Goal: Task Accomplishment & Management: Use online tool/utility

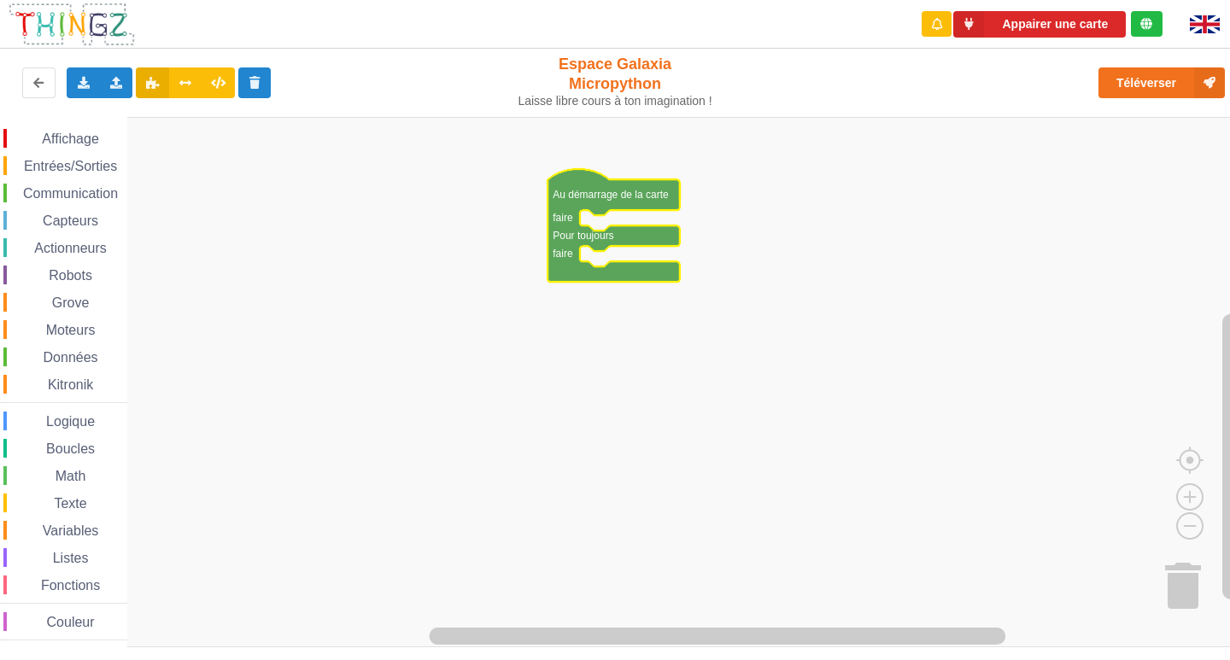
click at [82, 188] on span "Communication" at bounding box center [71, 193] width 100 height 15
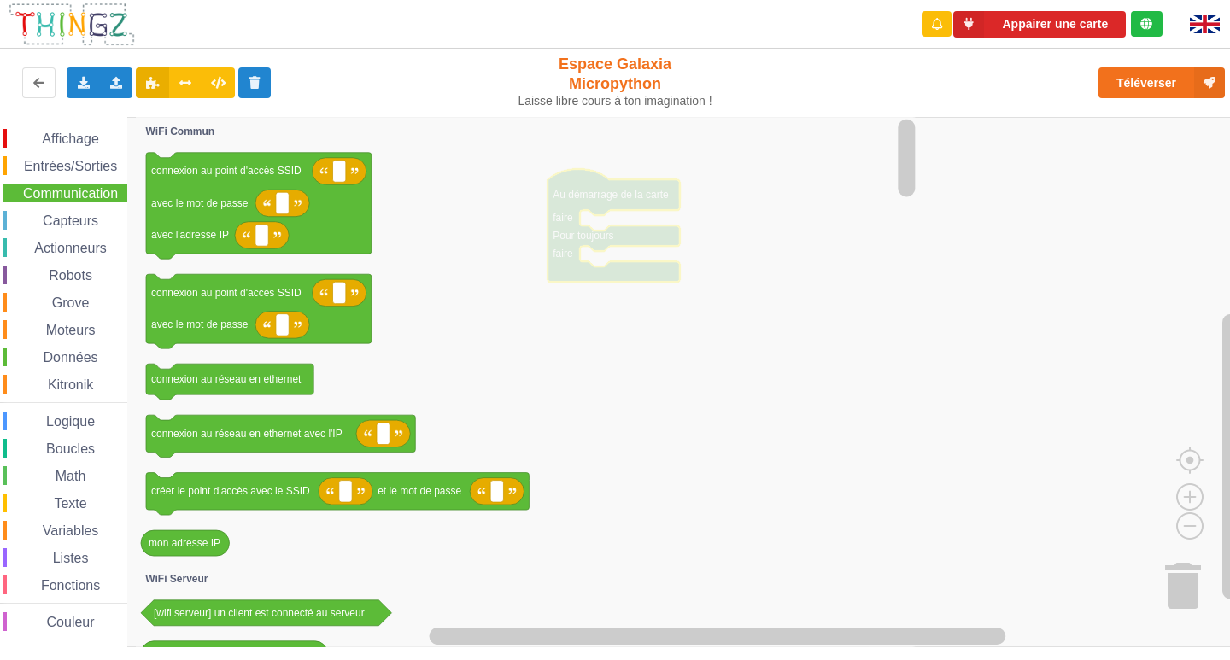
click at [86, 159] on span "Entrées/Sorties" at bounding box center [70, 166] width 98 height 15
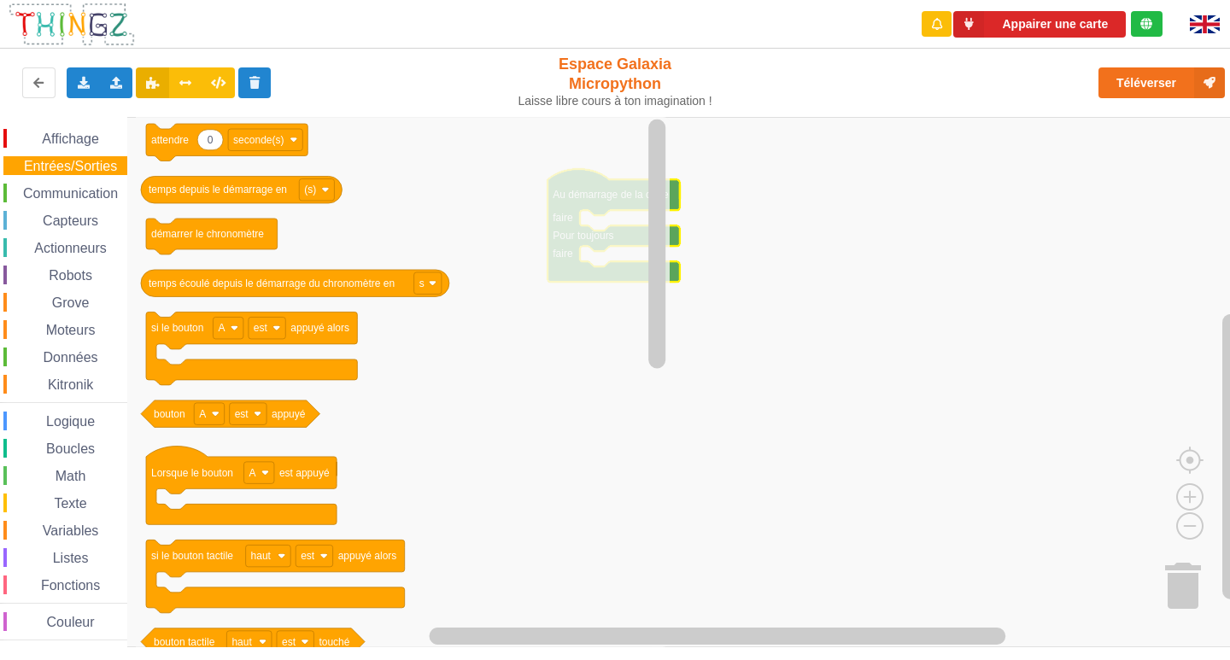
click at [75, 192] on span "Communication" at bounding box center [71, 193] width 100 height 15
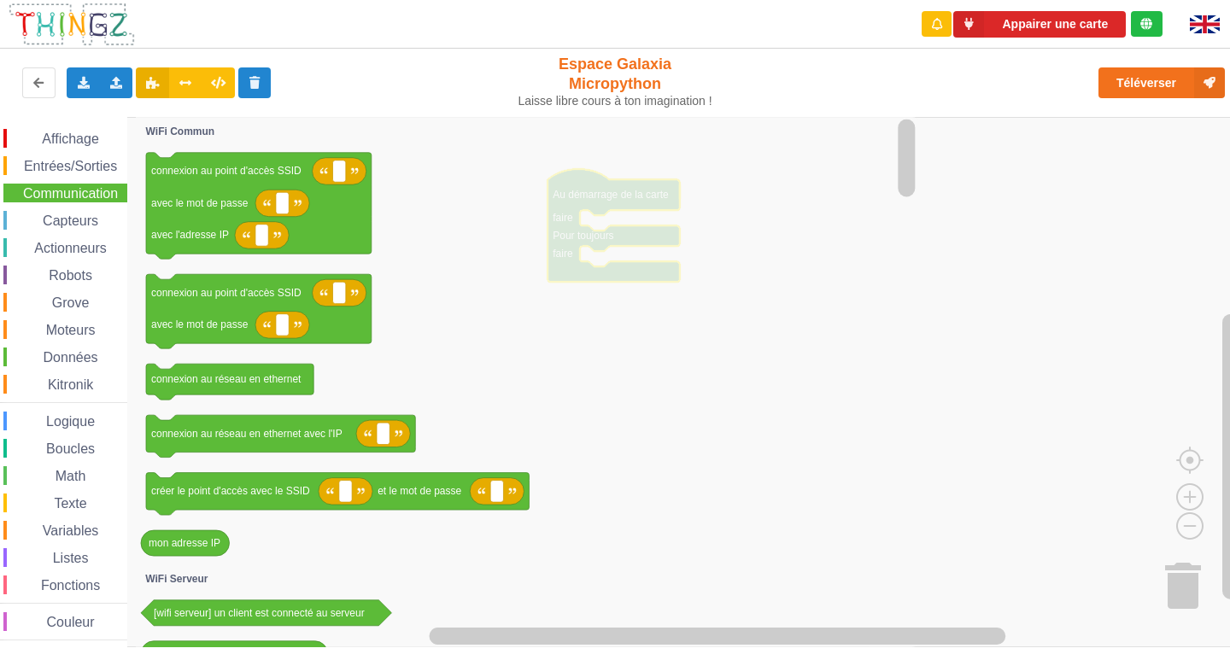
click at [62, 240] on div "Actionneurs" at bounding box center [65, 247] width 124 height 19
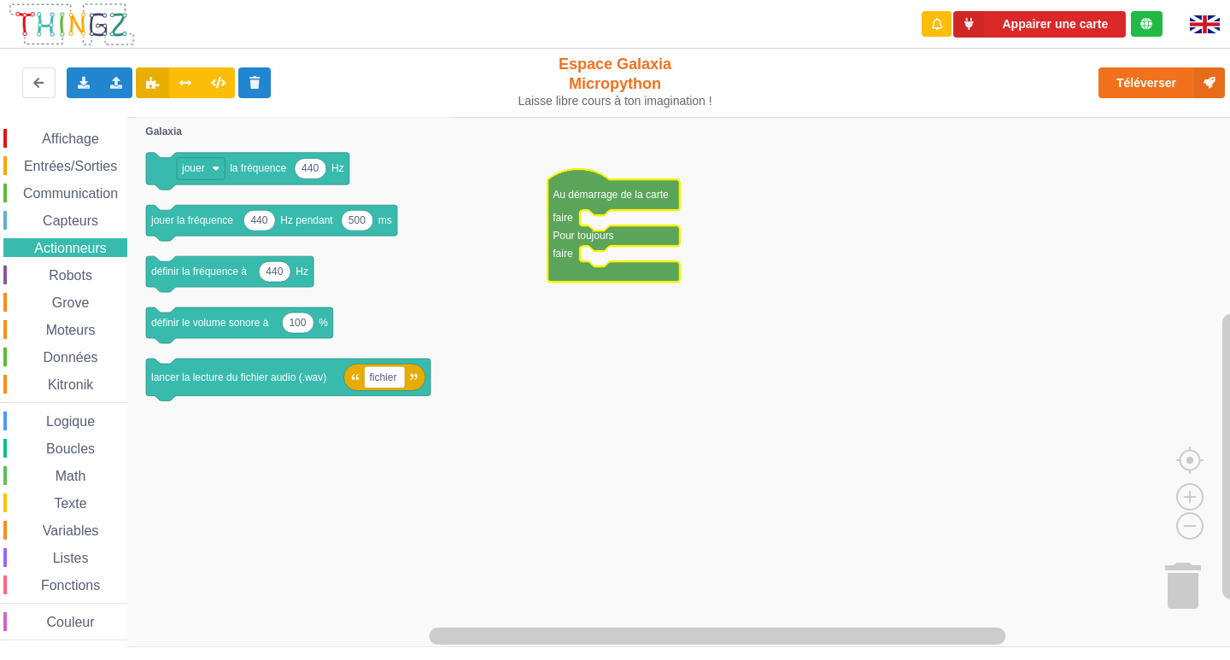
click at [67, 221] on span "Capteurs" at bounding box center [70, 221] width 61 height 15
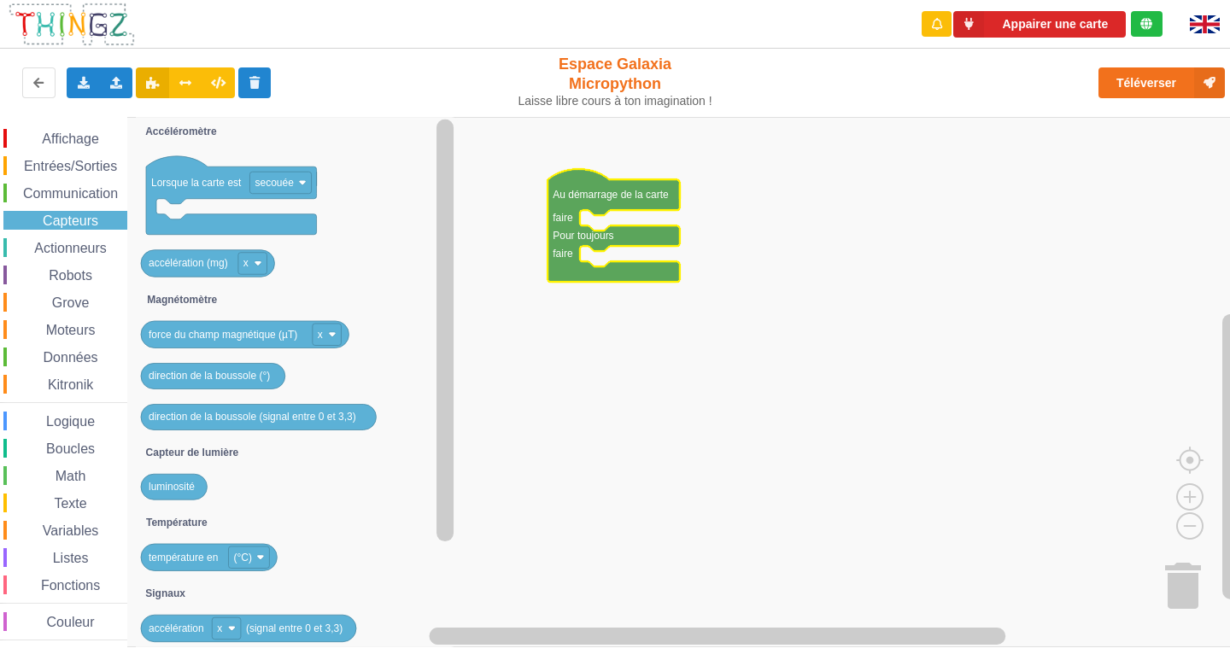
click at [73, 325] on span "Moteurs" at bounding box center [71, 330] width 55 height 15
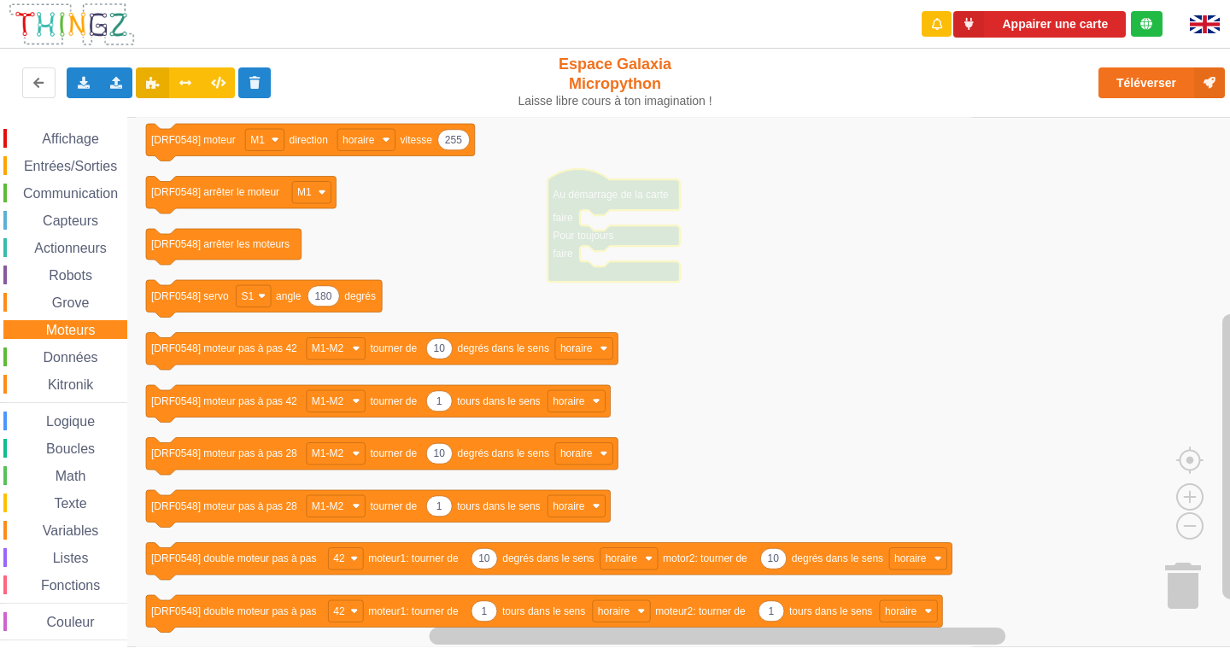
click at [73, 423] on span "Logique" at bounding box center [71, 421] width 54 height 15
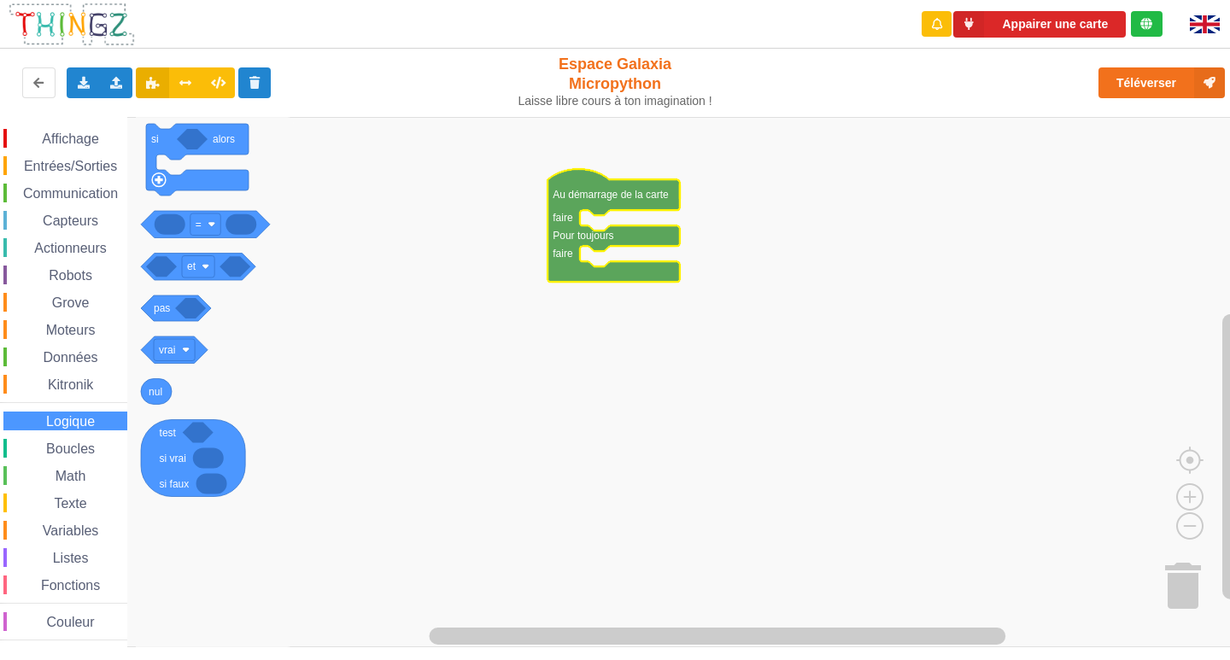
click at [76, 443] on span "Boucles" at bounding box center [71, 449] width 54 height 15
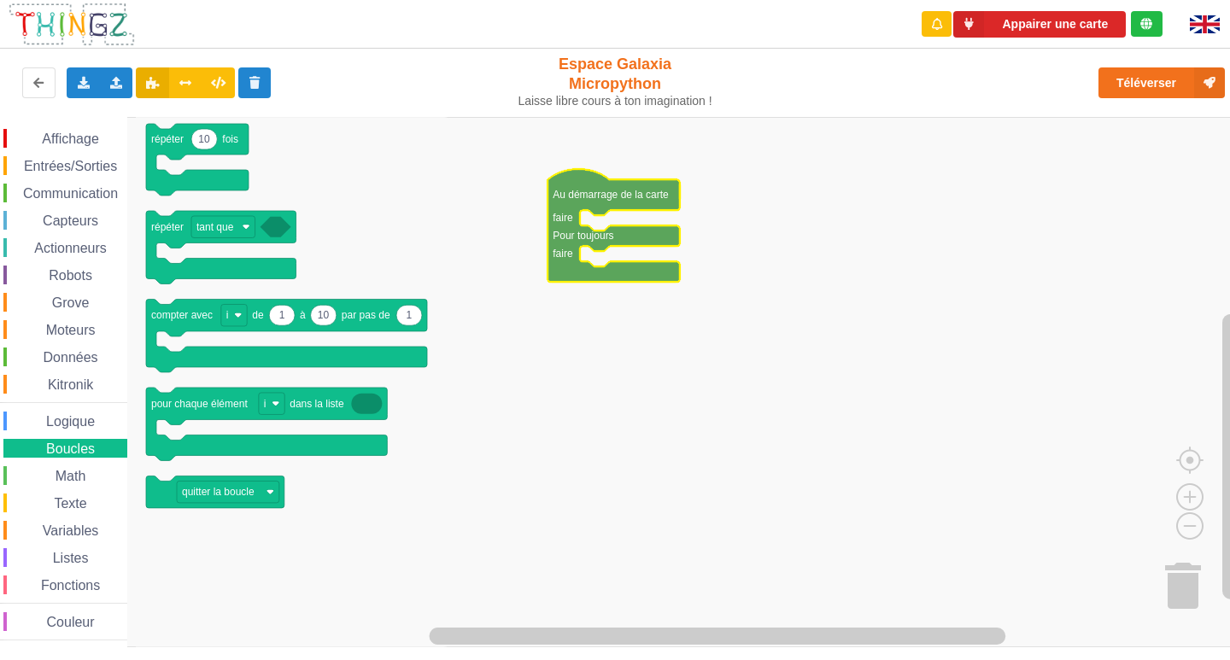
click at [75, 475] on span "Math" at bounding box center [71, 476] width 36 height 15
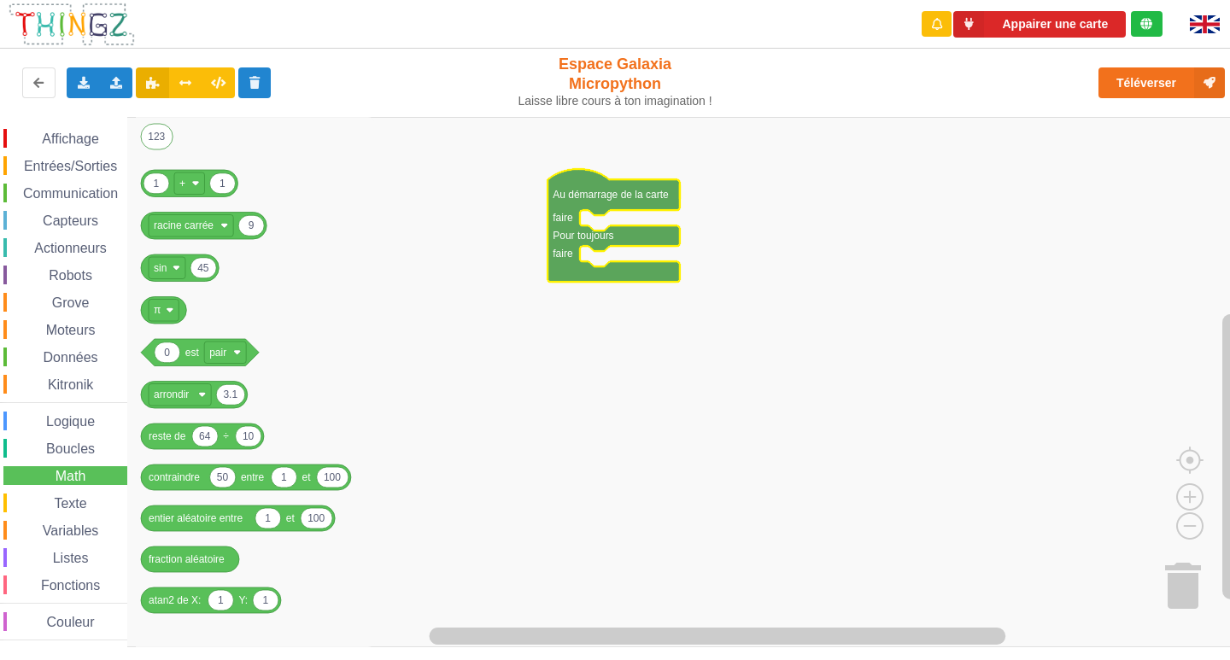
click at [73, 508] on span "Texte" at bounding box center [70, 503] width 38 height 15
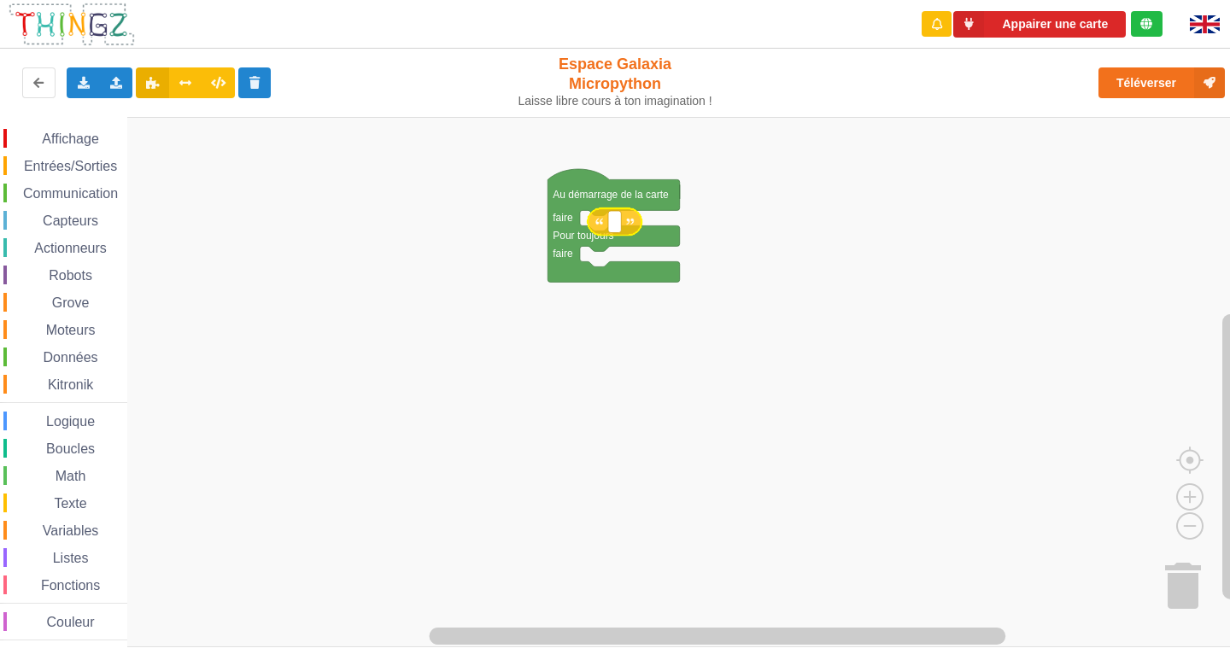
click at [634, 220] on div "Affichage Entrées/Sorties Communication Capteurs Actionneurs Robots Grove Moteu…" at bounding box center [621, 382] width 1242 height 531
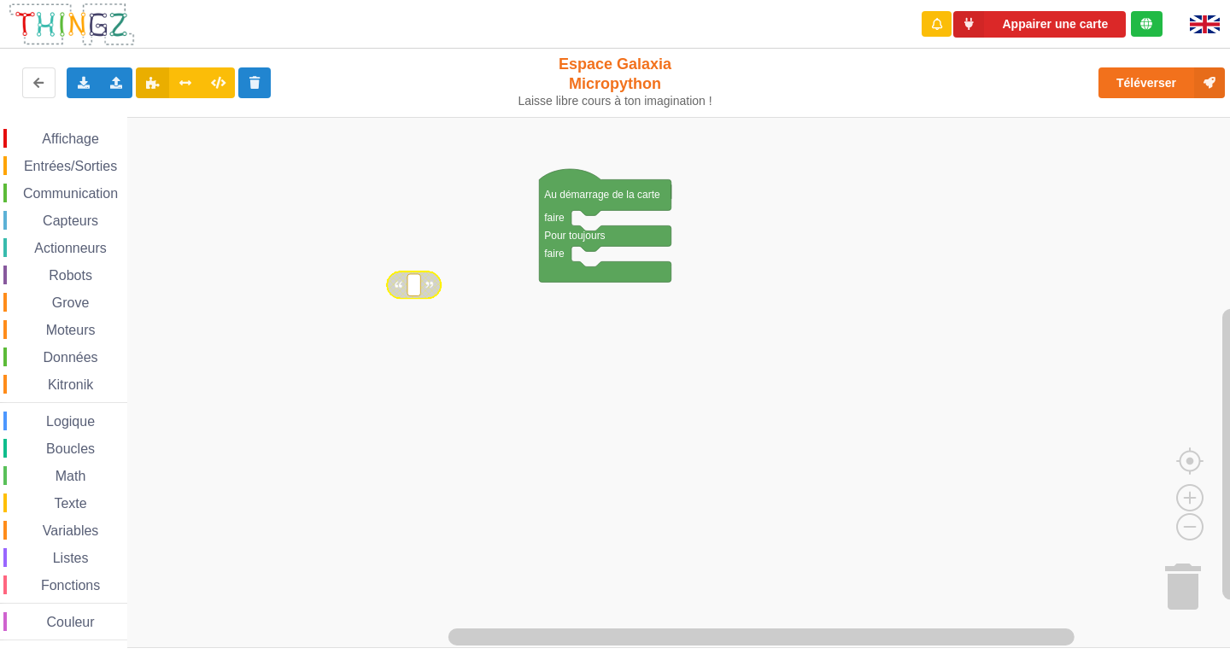
click at [64, 140] on span "Affichage" at bounding box center [70, 139] width 62 height 15
click at [554, 349] on div "Affichage Entrées/Sorties Communication Capteurs Actionneurs Robots Grove Moteu…" at bounding box center [621, 382] width 1242 height 531
click at [414, 273] on div "Affichage Entrées/Sorties Communication Capteurs Actionneurs Robots Grove Moteu…" at bounding box center [621, 382] width 1242 height 531
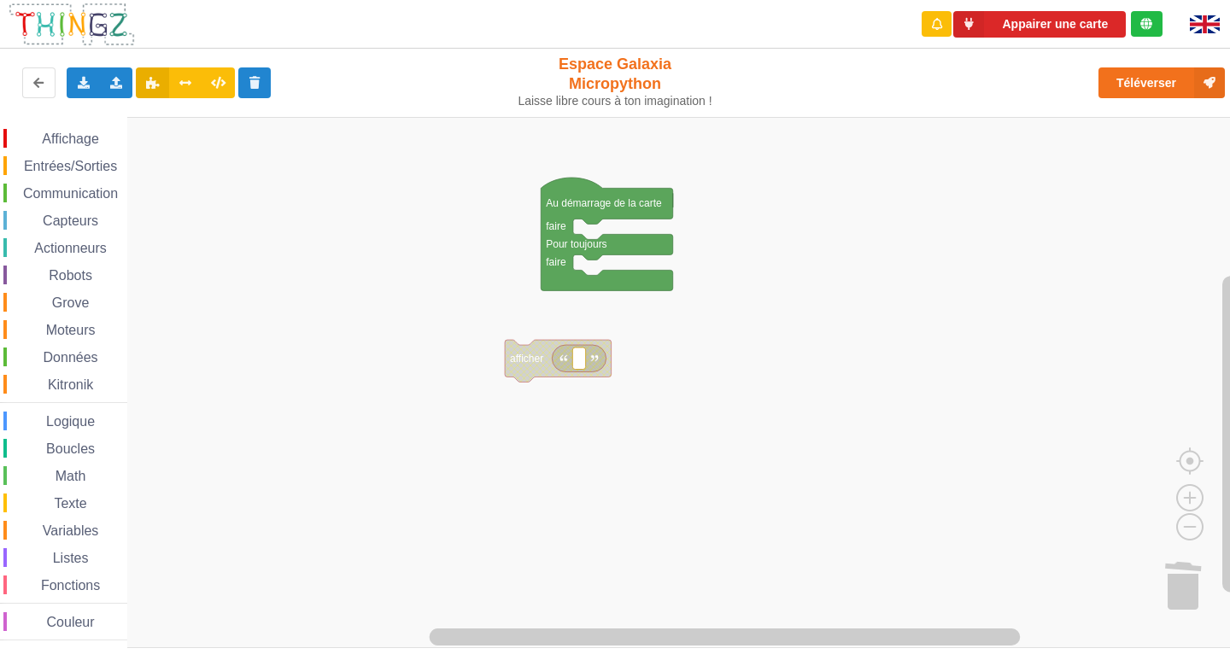
click at [51, 136] on span "Affichage" at bounding box center [70, 139] width 62 height 15
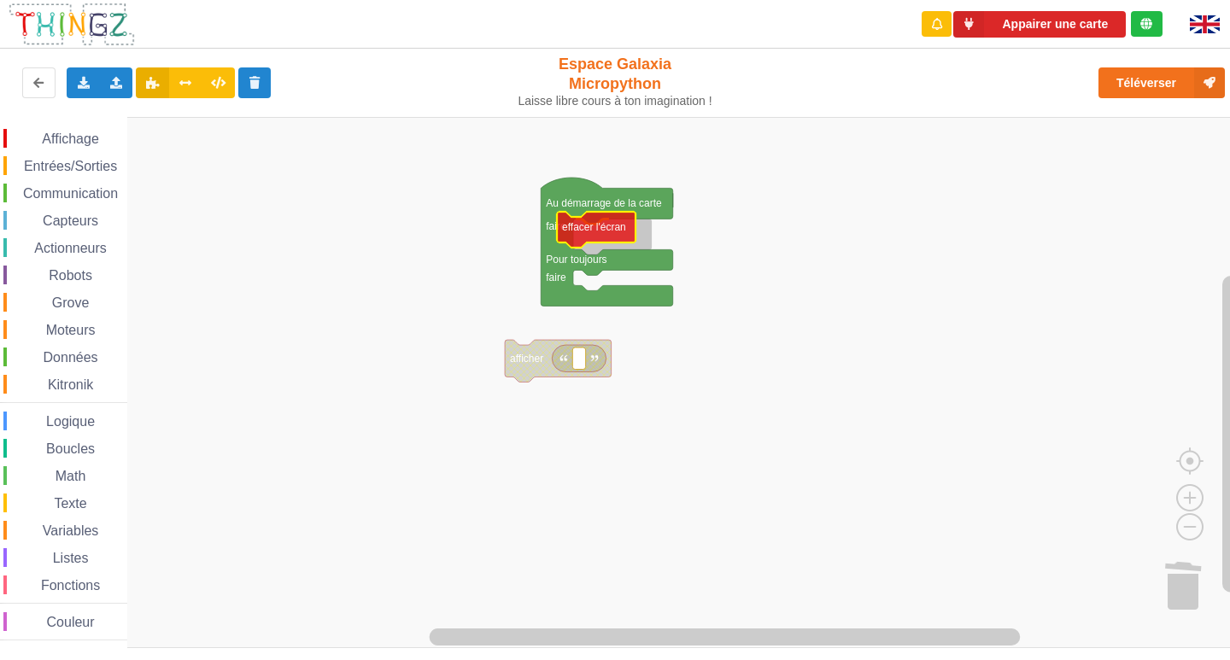
click at [601, 233] on div "Affichage Entrées/Sorties Communication Capteurs Actionneurs Robots Grove Moteu…" at bounding box center [621, 382] width 1242 height 531
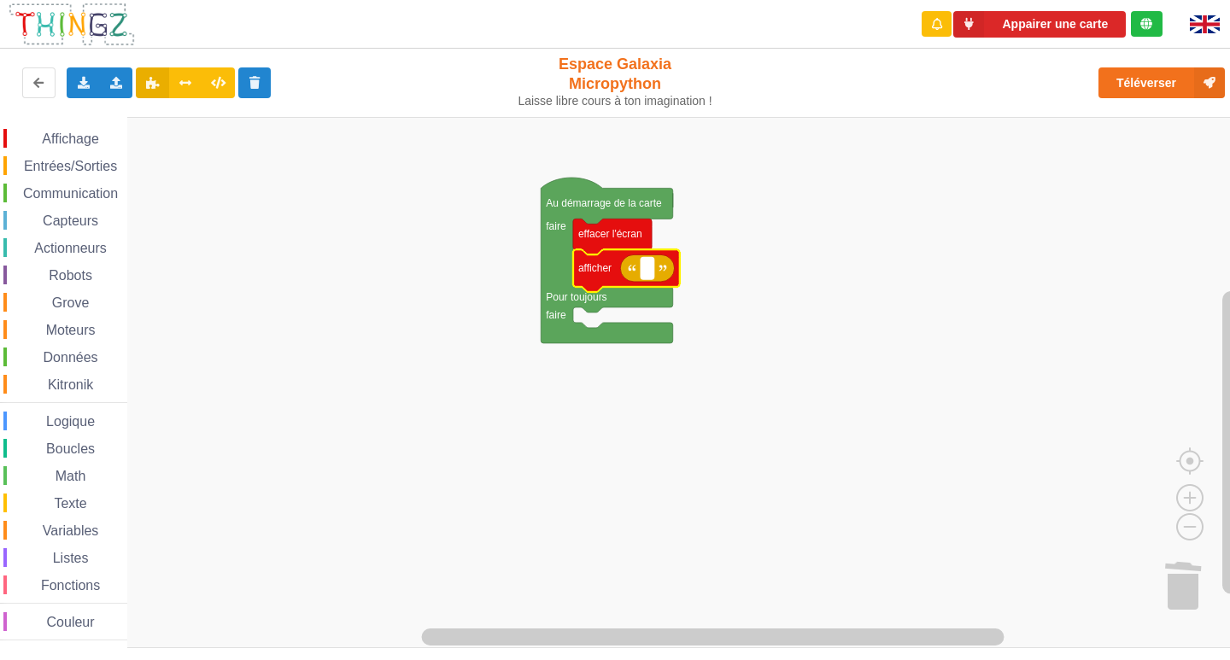
click at [651, 273] on rect "Espace de travail de Blocky" at bounding box center [647, 268] width 13 height 22
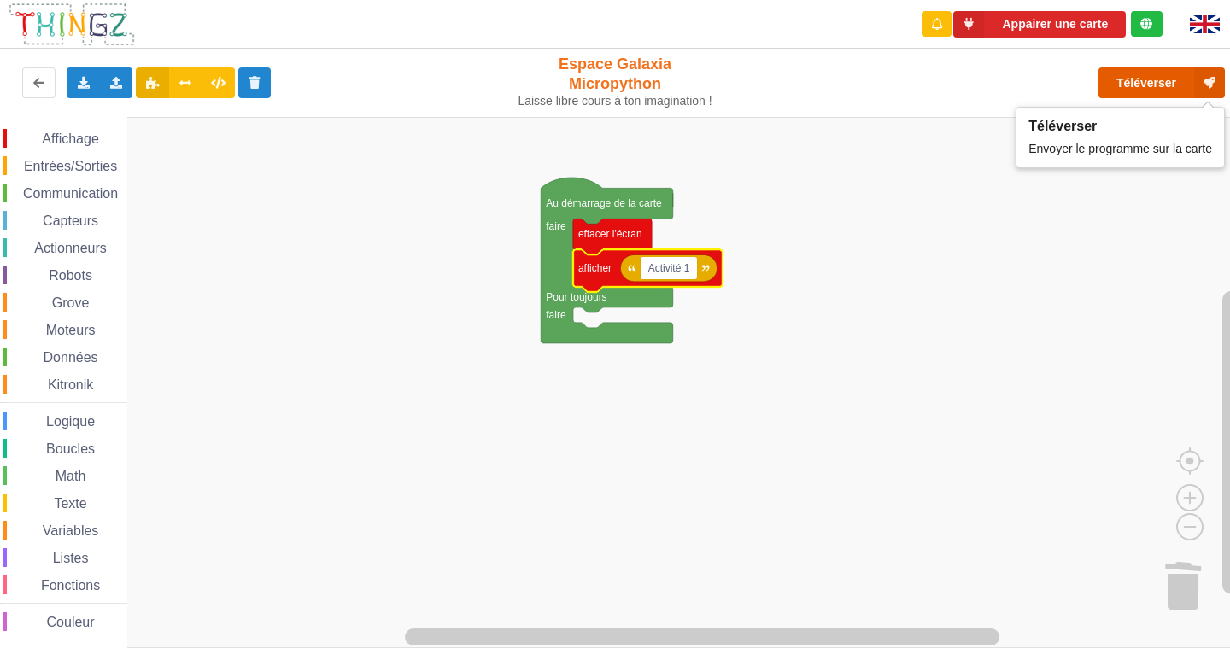
click at [1188, 74] on button "Téléverser" at bounding box center [1162, 82] width 126 height 31
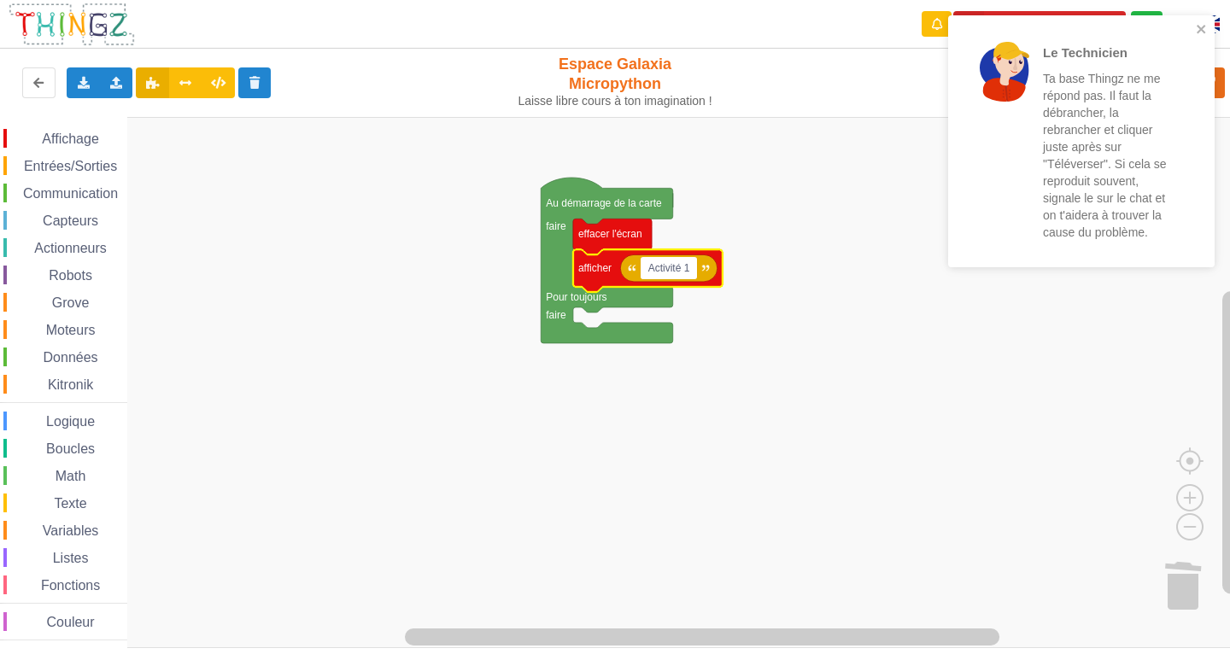
click at [1191, 28] on div "Le Technicien Ta base Thingz ne me répond pas. Il faut la débrancher, la rebran…" at bounding box center [1075, 141] width 231 height 228
click at [1204, 29] on icon "close" at bounding box center [1202, 29] width 12 height 14
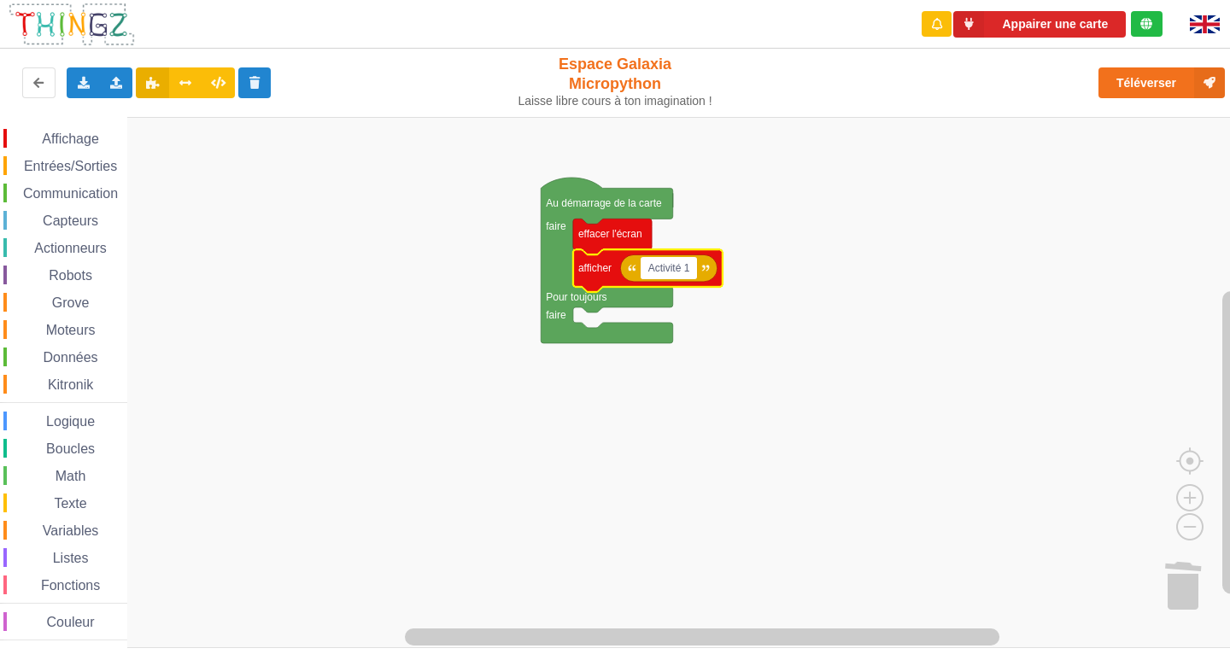
click at [1180, 83] on div "Le Technicien Ta base Thingz ne me répond pas. Il faut la débrancher, la rebran…" at bounding box center [615, 318] width 1254 height 660
click at [1209, 76] on icon at bounding box center [1209, 82] width 31 height 31
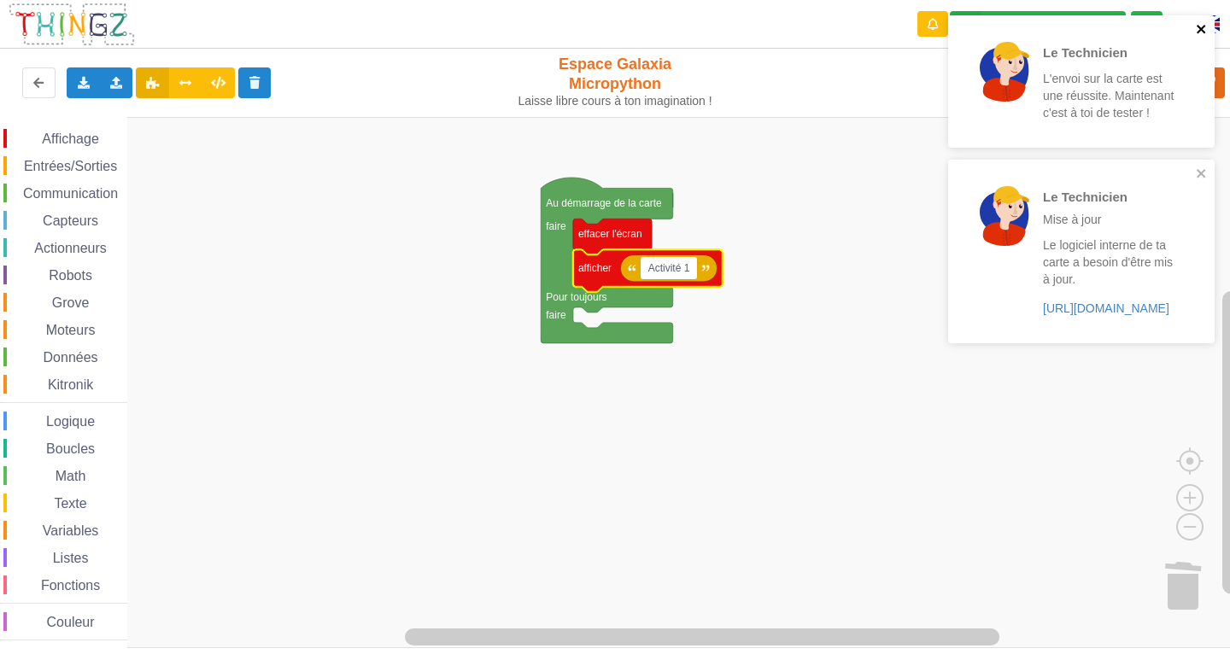
click at [1201, 34] on icon "close" at bounding box center [1202, 29] width 12 height 14
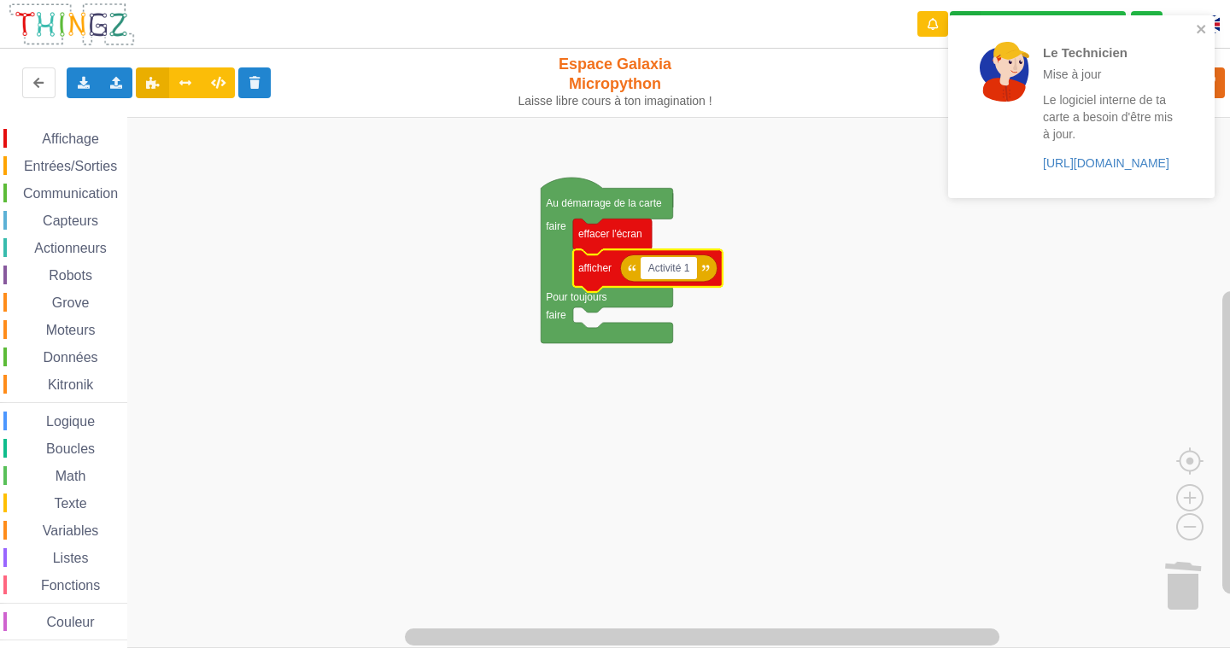
click at [1194, 173] on div "Le Technicien Mise à jour Le logiciel interne de ta carte a besoin d'être mis à…" at bounding box center [1075, 106] width 241 height 169
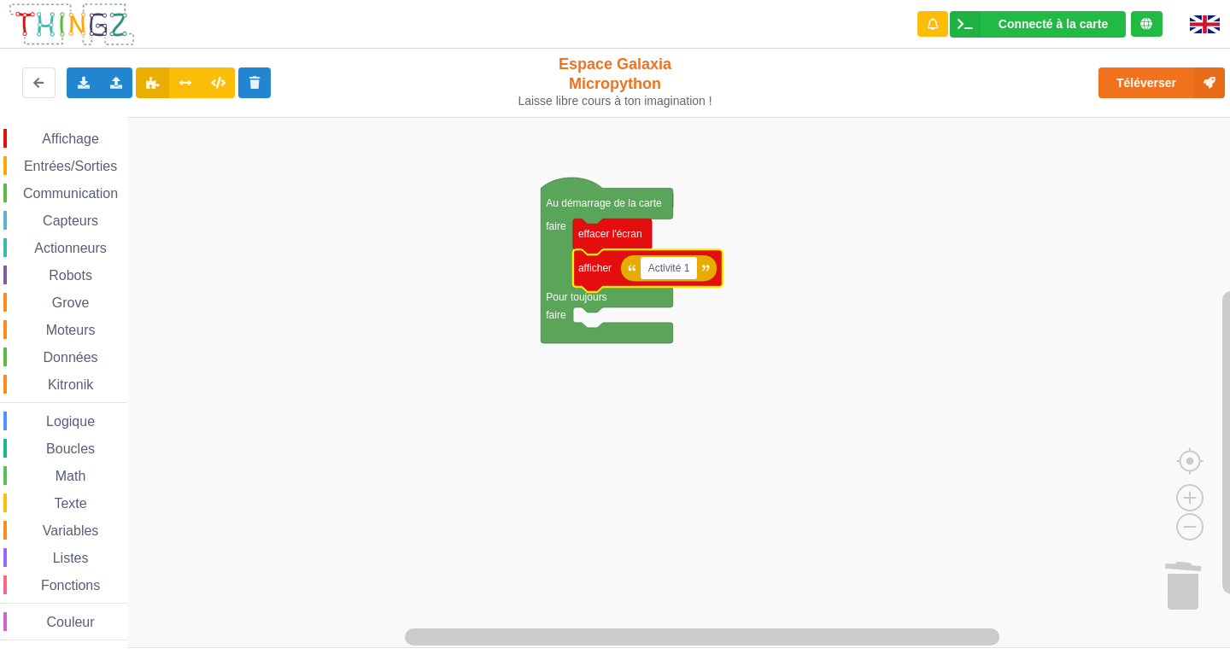
click at [681, 273] on input "Activité 1" at bounding box center [669, 268] width 56 height 22
type input "Activite 1"
click at [1194, 81] on button "Téléverser" at bounding box center [1162, 82] width 126 height 31
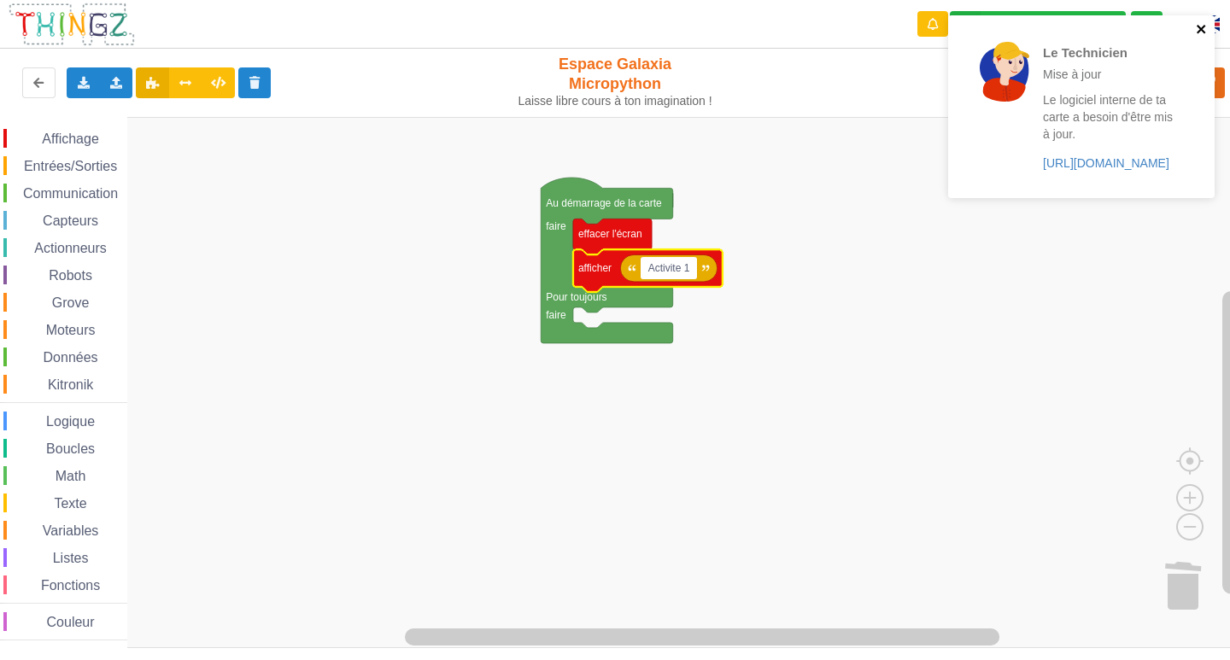
click at [1200, 28] on icon "close" at bounding box center [1201, 29] width 9 height 9
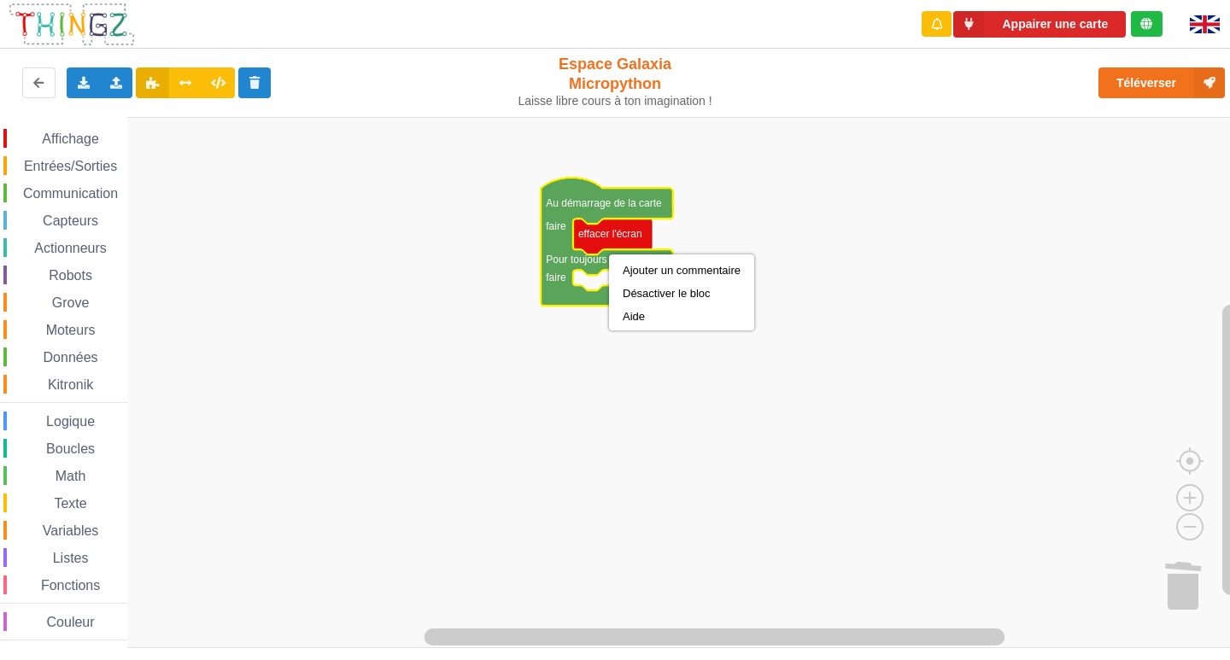
click at [604, 235] on text "effacer l'écran" at bounding box center [610, 234] width 64 height 12
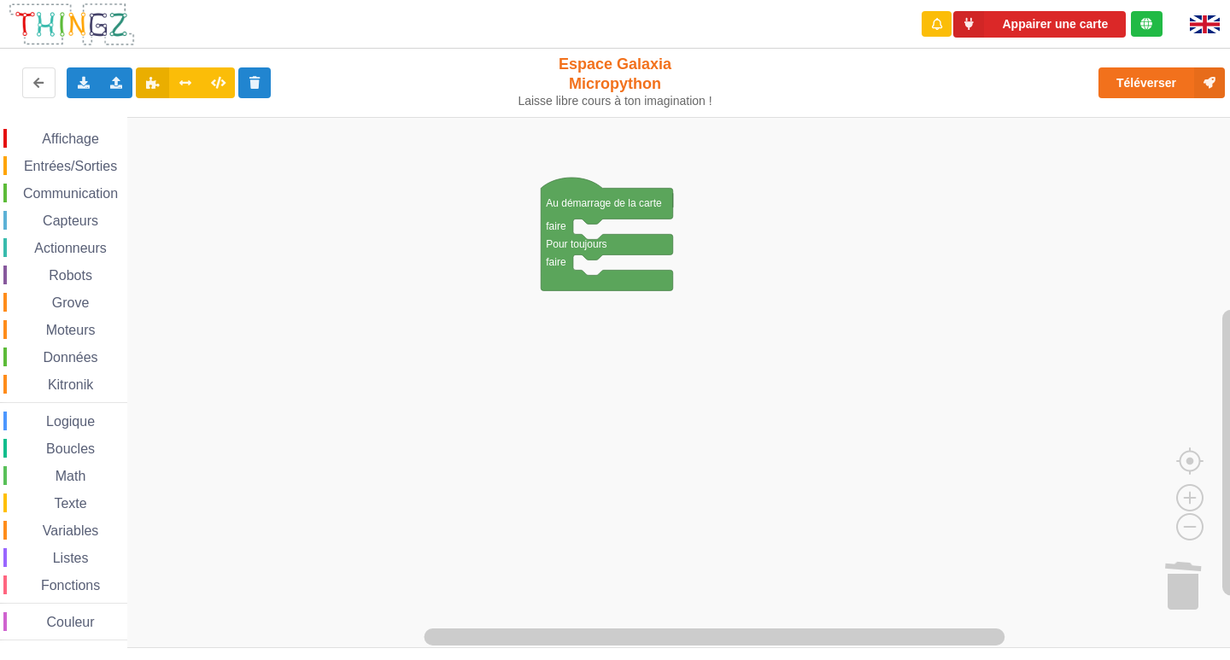
click at [68, 126] on div "Affichage Entrées/Sorties Communication Capteurs Actionneurs Robots Grove Moteu…" at bounding box center [63, 382] width 127 height 531
click at [68, 127] on div "Affichage Entrées/Sorties Communication Capteurs Actionneurs Robots Grove Moteu…" at bounding box center [63, 382] width 127 height 531
click at [62, 142] on span "Affichage" at bounding box center [70, 139] width 62 height 15
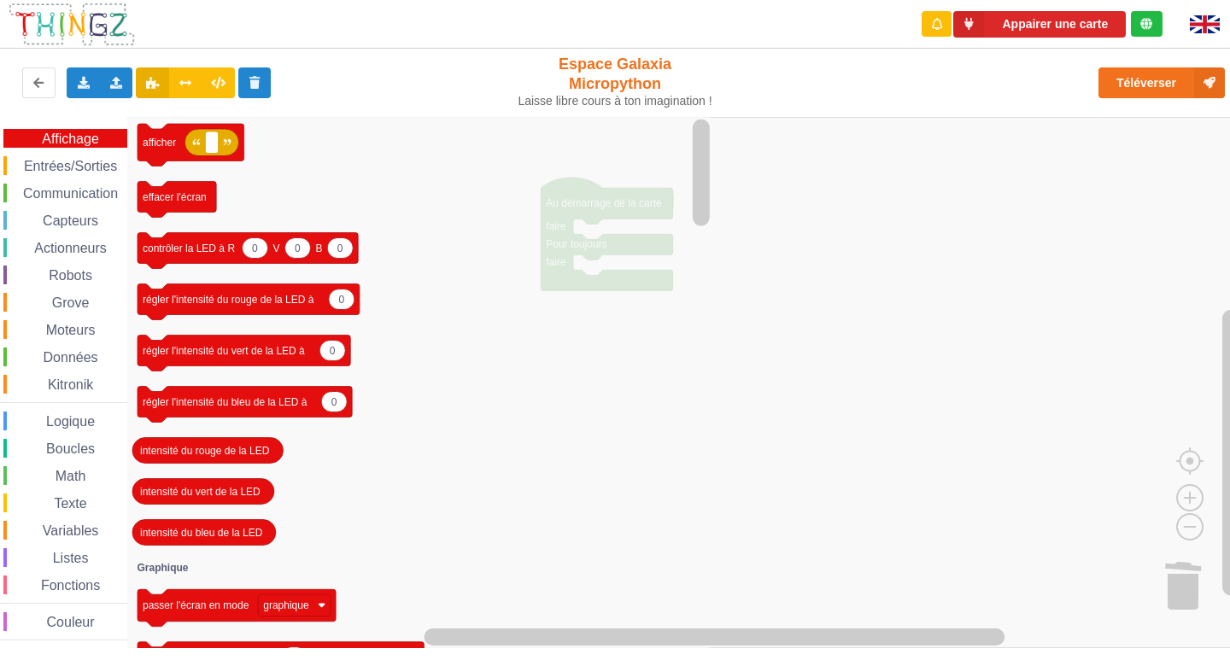
click at [403, 185] on icon "Espace de travail de Blocky" at bounding box center [420, 382] width 587 height 531
click at [81, 165] on span "Entrées/Sorties" at bounding box center [70, 166] width 98 height 15
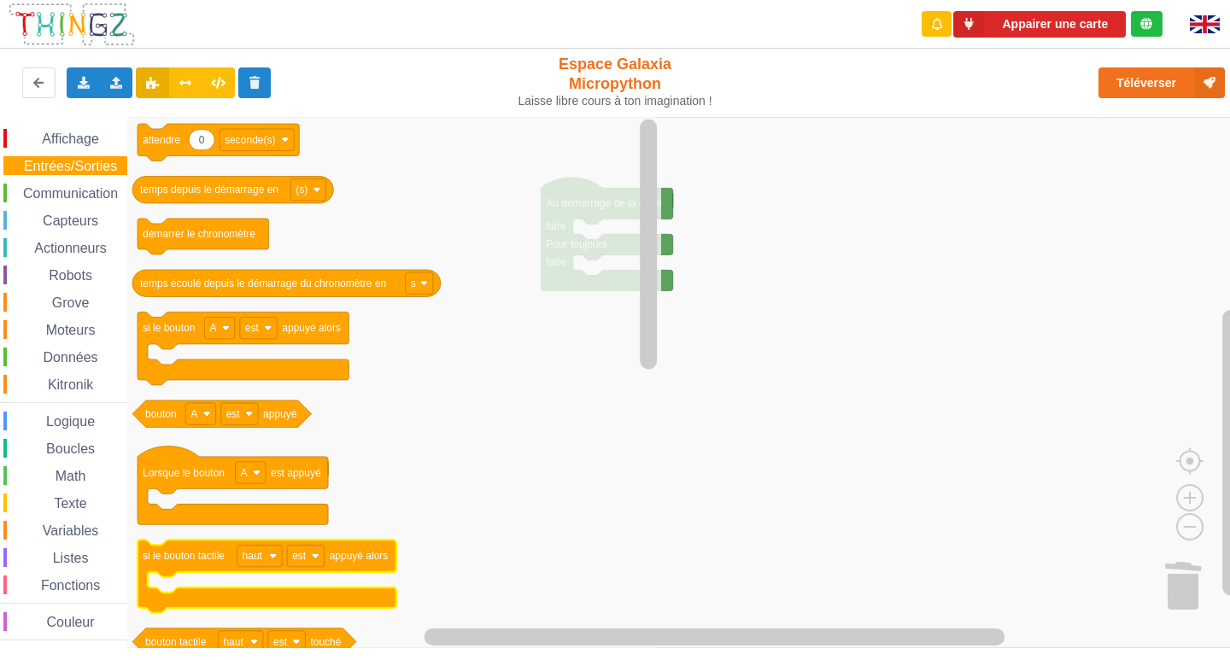
click at [237, 572] on icon "Espace de travail de Blocky" at bounding box center [267, 577] width 259 height 73
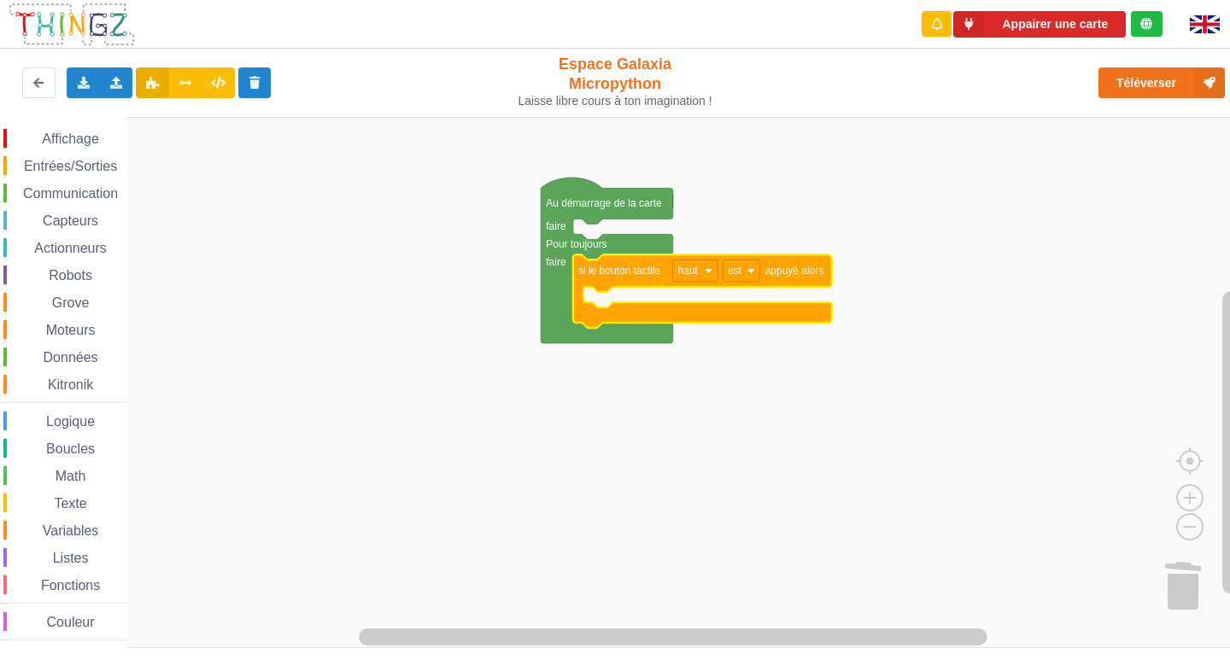
click at [78, 154] on div "Affichage Entrées/Sorties Communication Capteurs Actionneurs Robots Grove Moteu…" at bounding box center [63, 385] width 127 height 512
click at [74, 168] on span "Entrées/Sorties" at bounding box center [70, 166] width 98 height 15
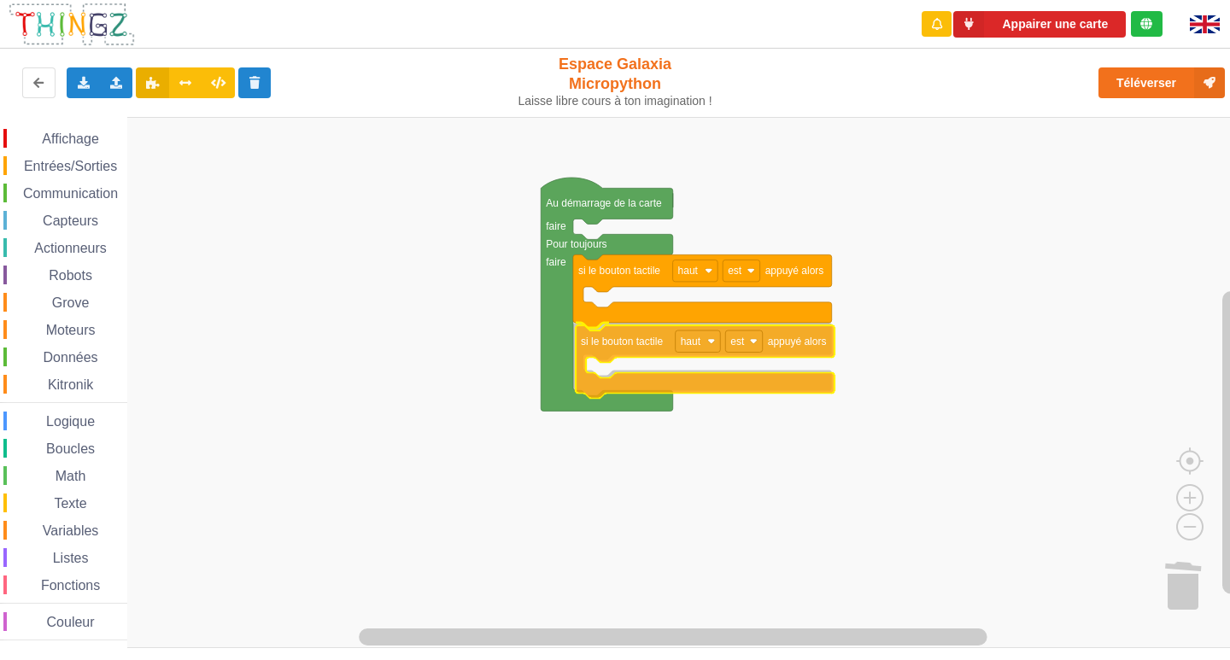
click at [633, 354] on div "Affichage Entrées/Sorties Communication Capteurs Actionneurs Robots Grove Moteu…" at bounding box center [621, 382] width 1242 height 531
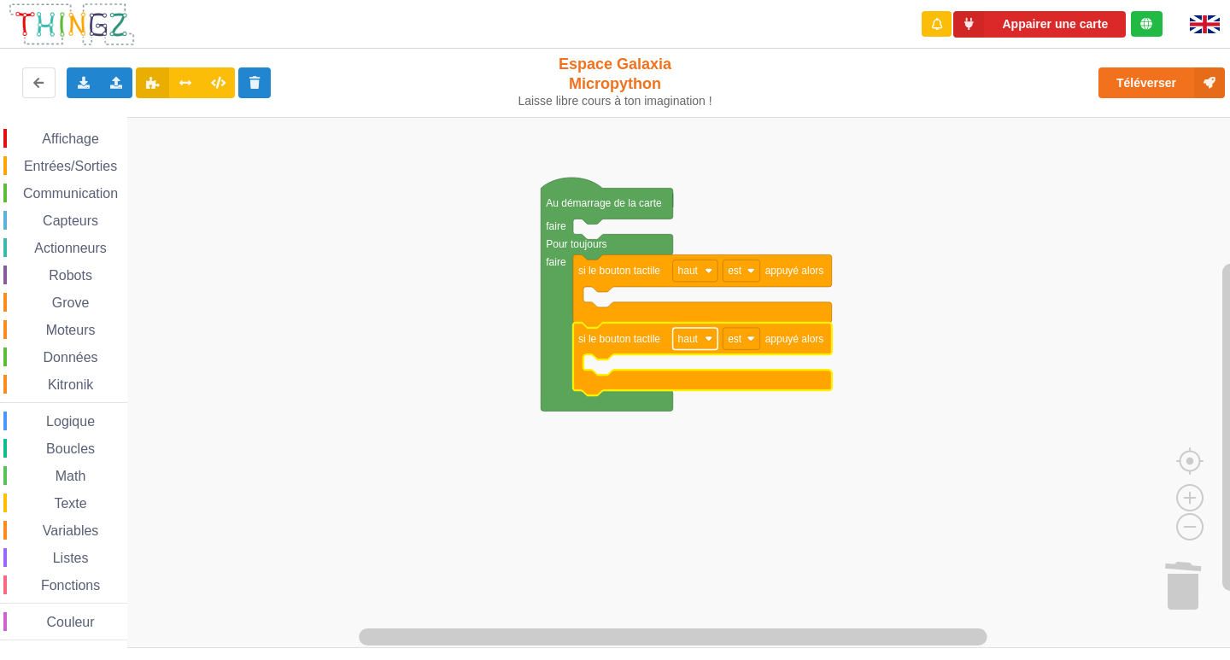
click at [695, 344] on text "haut" at bounding box center [688, 339] width 21 height 12
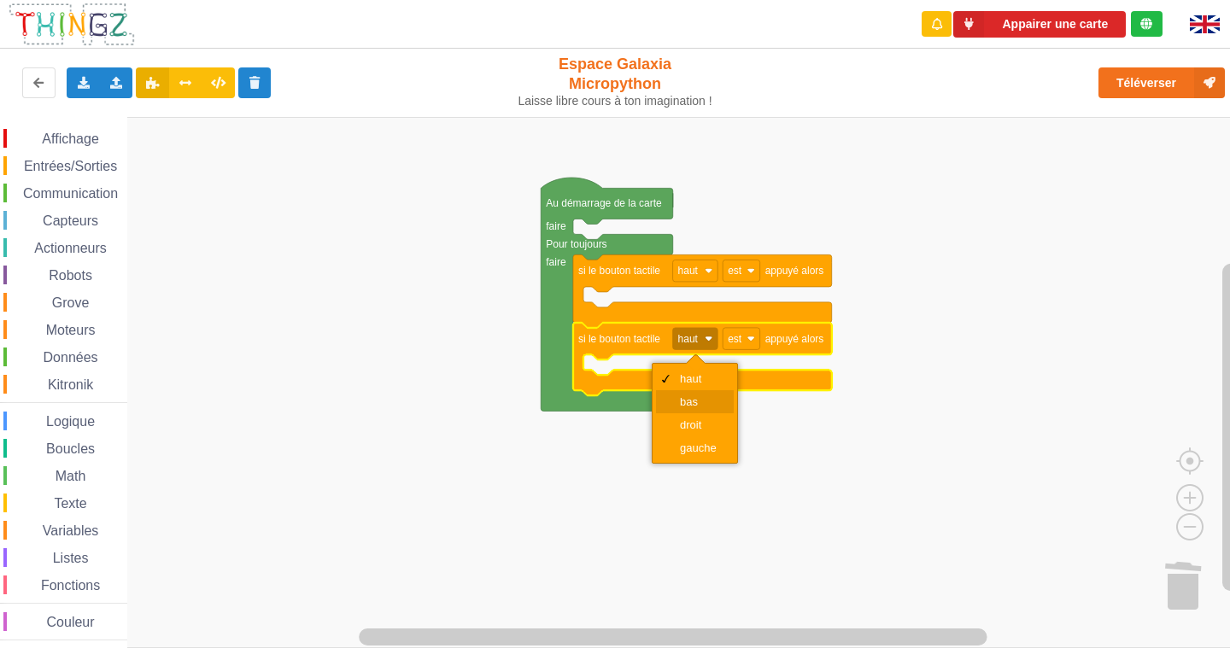
click at [693, 399] on div "bas" at bounding box center [700, 402] width 41 height 13
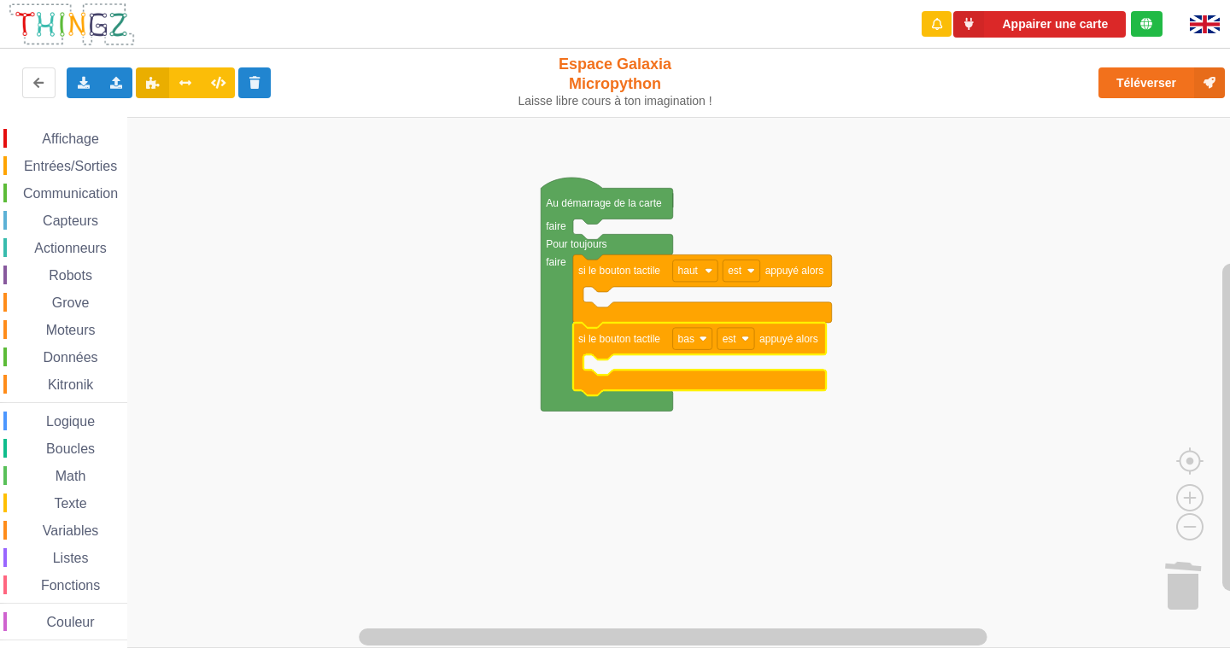
click at [80, 132] on span "Affichage" at bounding box center [70, 139] width 62 height 15
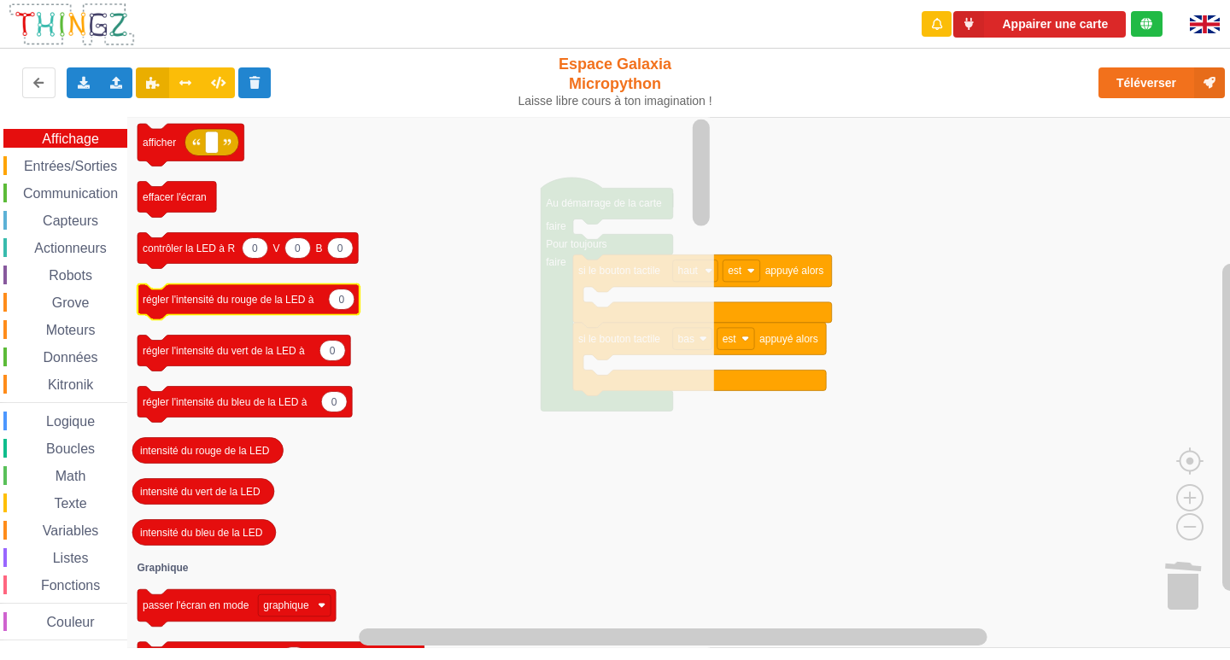
click at [286, 297] on text "régler l'intensité du rouge de la LED à" at bounding box center [229, 300] width 172 height 12
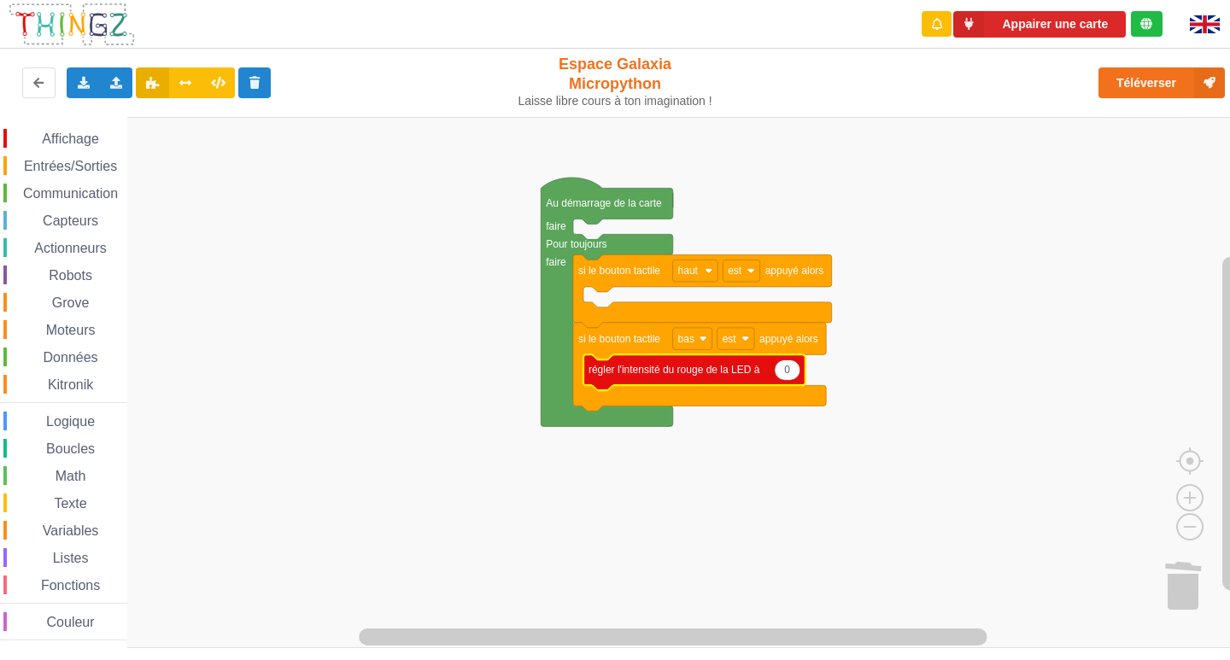
click at [793, 381] on icon "Espace de travail de Blocky" at bounding box center [695, 373] width 222 height 36
click at [788, 371] on text "0" at bounding box center [787, 370] width 6 height 12
type input "10"
click at [82, 193] on span "Communication" at bounding box center [71, 193] width 100 height 15
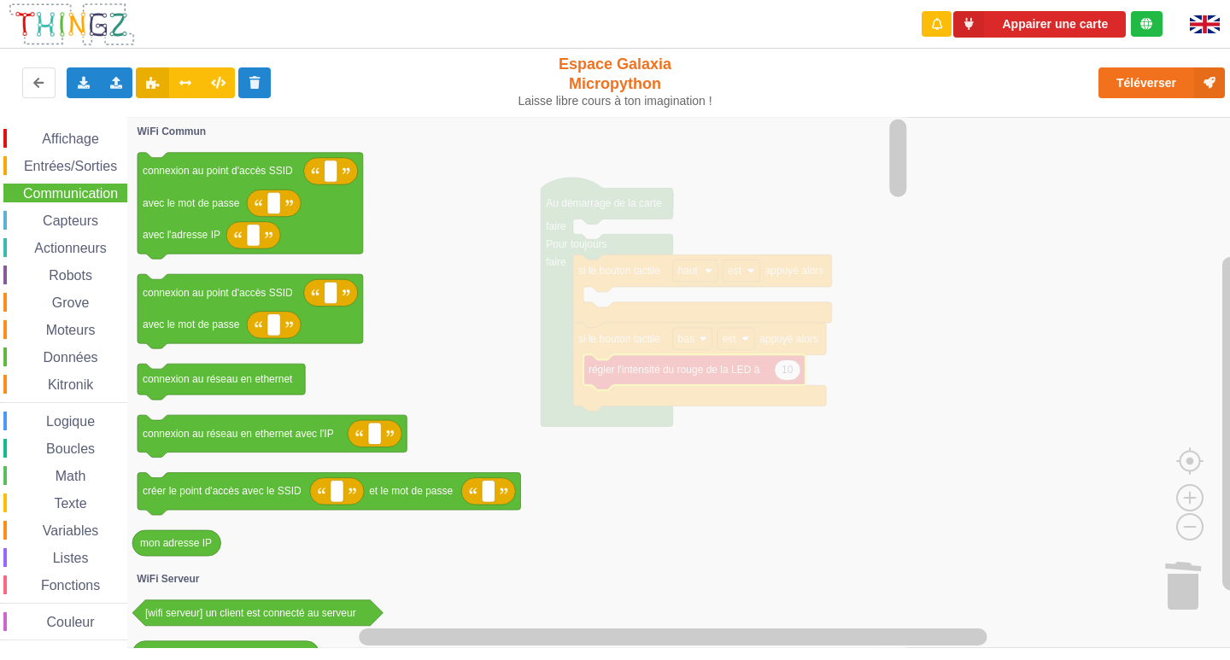
click at [85, 221] on span "Capteurs" at bounding box center [70, 221] width 61 height 15
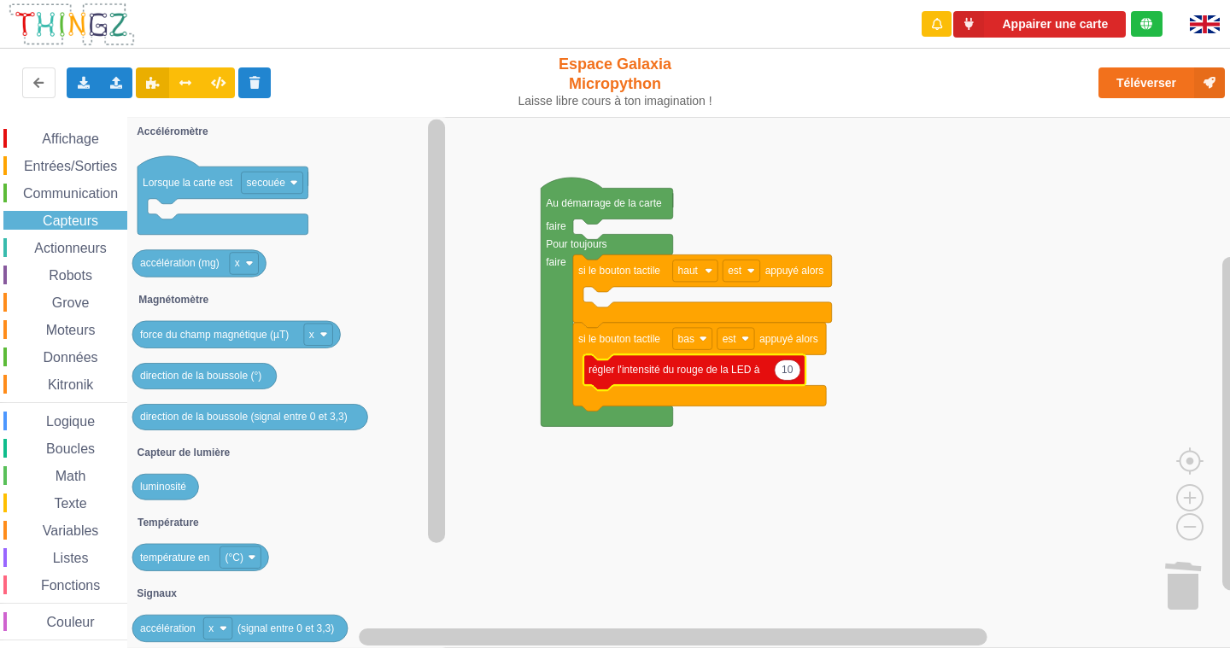
click at [90, 356] on span "Données" at bounding box center [71, 357] width 60 height 15
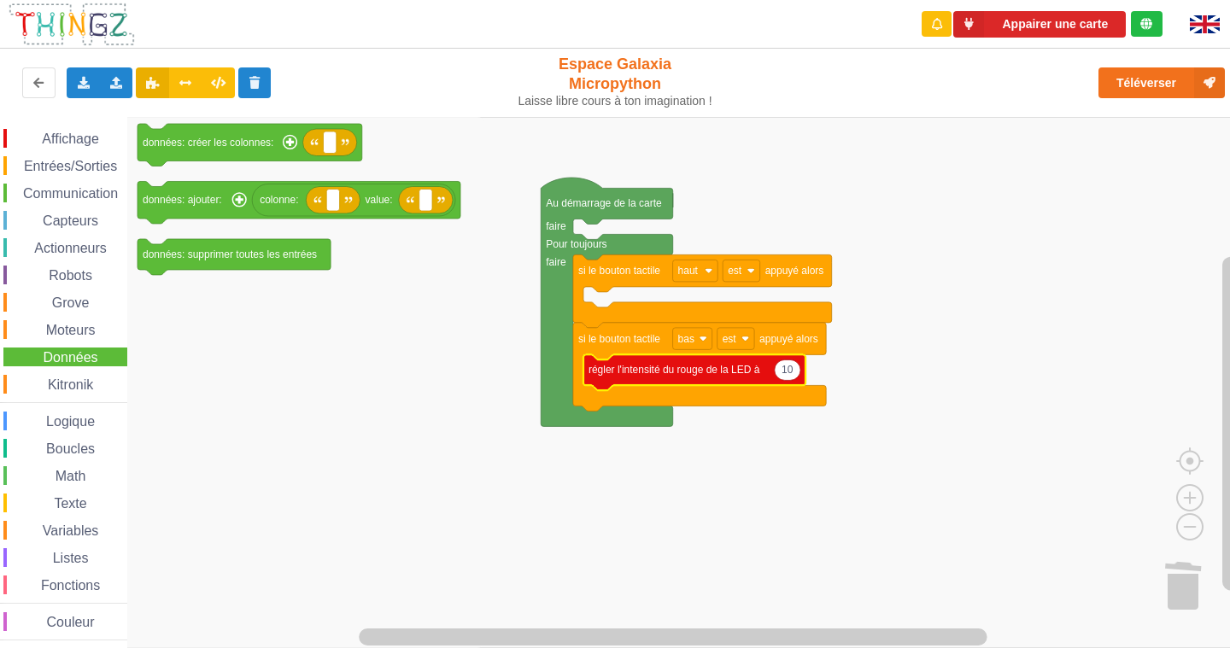
click at [88, 337] on div "Moteurs" at bounding box center [65, 329] width 124 height 19
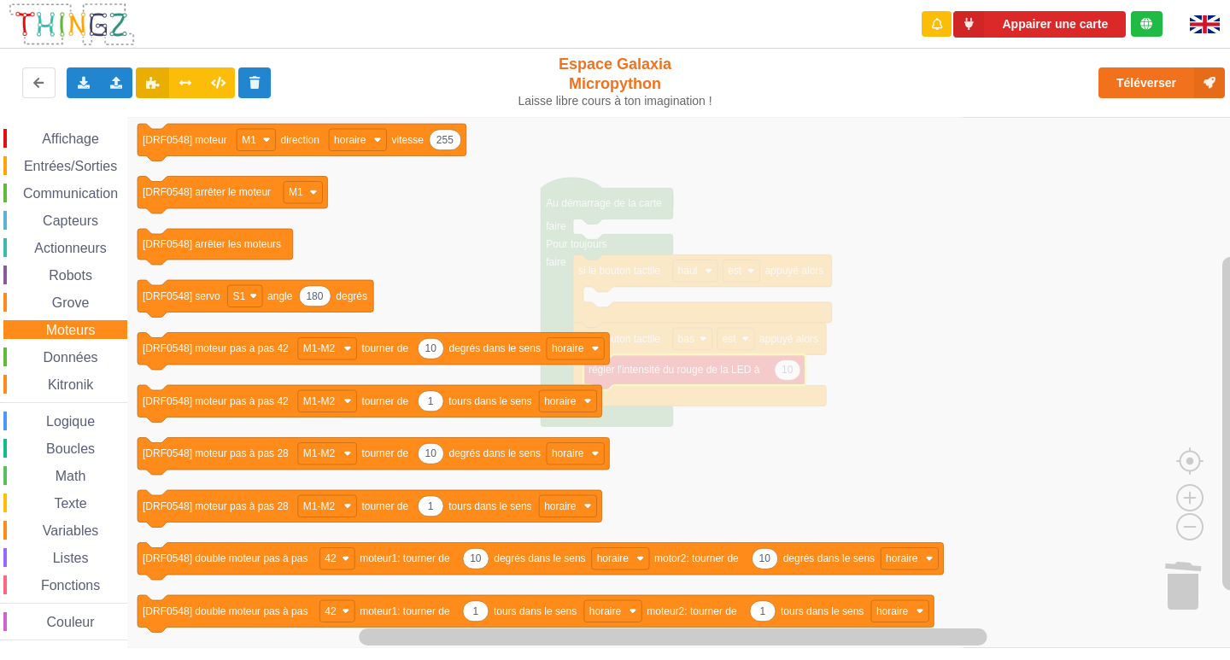
click at [88, 306] on span "Grove" at bounding box center [71, 303] width 43 height 15
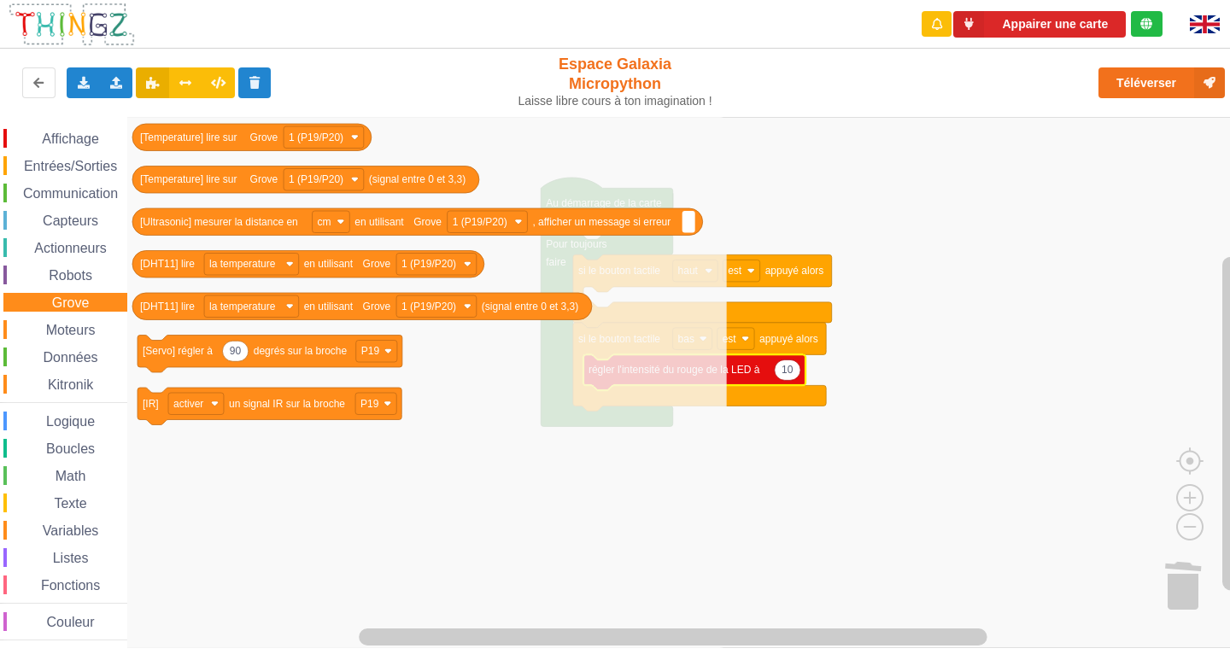
click at [82, 274] on span "Robots" at bounding box center [70, 275] width 49 height 15
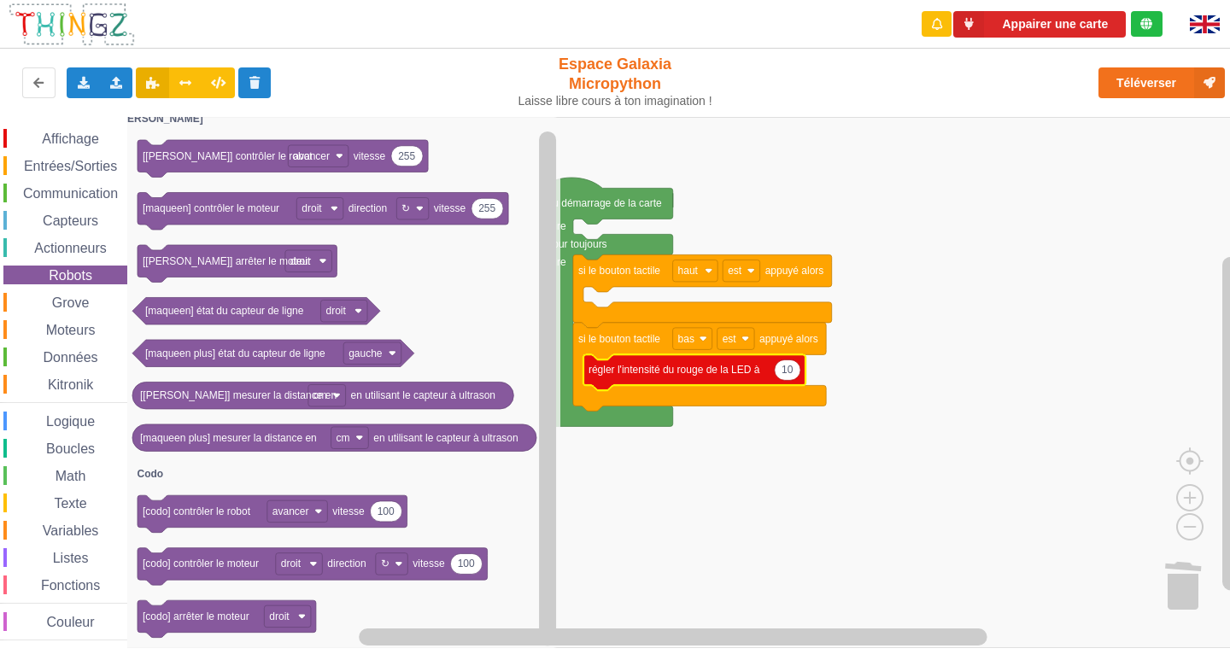
click at [58, 144] on span "Affichage" at bounding box center [70, 139] width 62 height 15
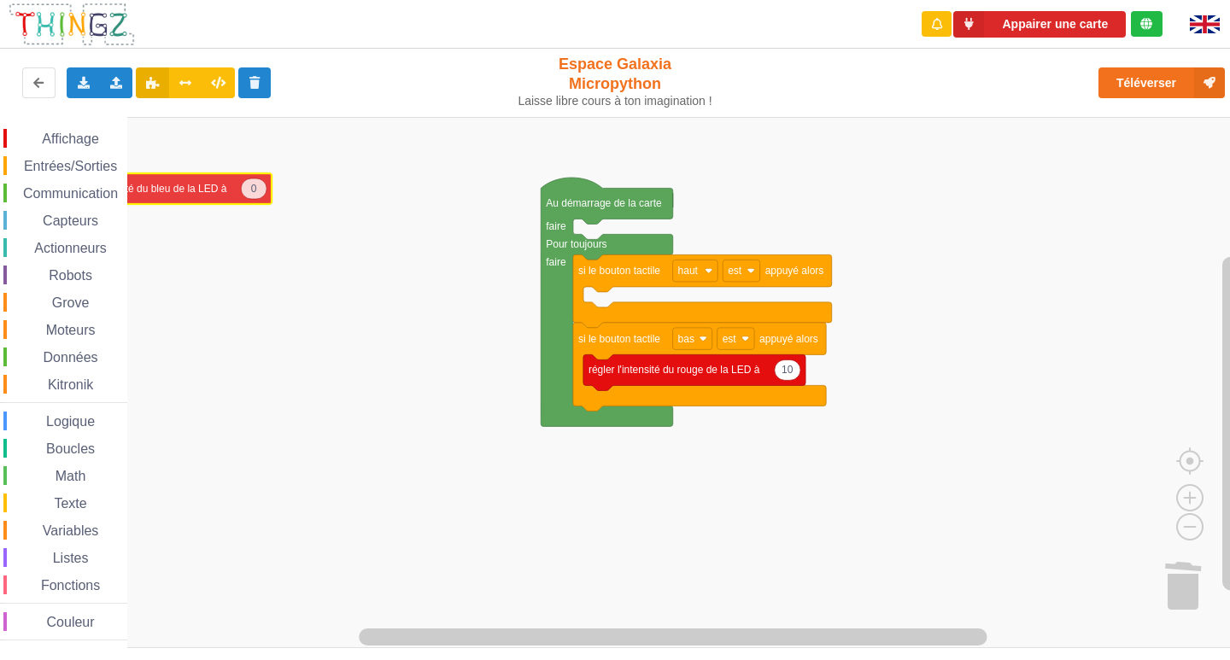
click at [73, 205] on div "Affichage Entrées/Sorties Communication Capteurs Actionneurs Robots Grove Moteu…" at bounding box center [621, 382] width 1242 height 531
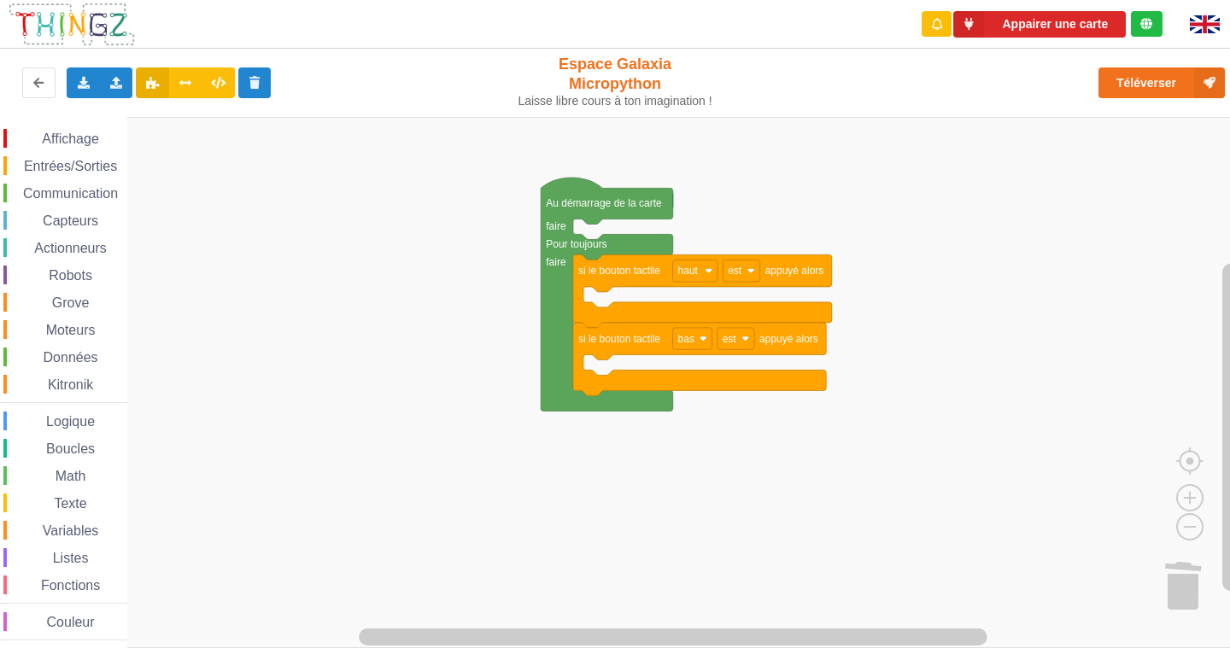
click at [83, 143] on span "Affichage" at bounding box center [70, 139] width 62 height 15
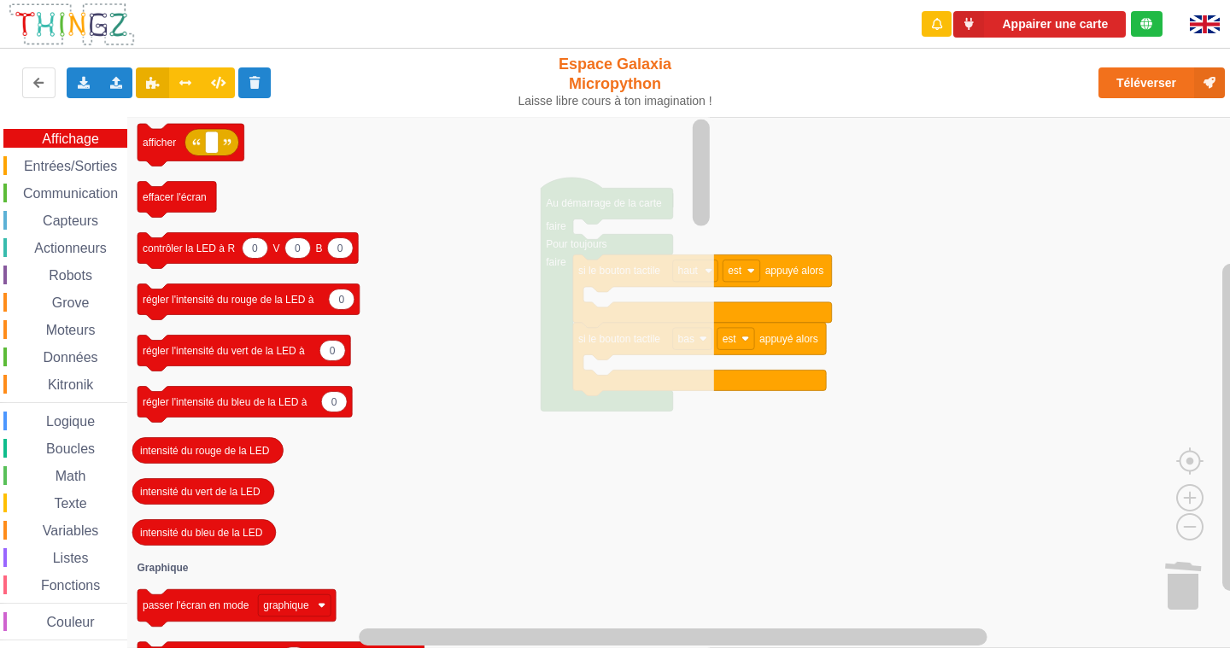
click at [73, 177] on div "Affichage Entrées/Sorties Communication Capteurs Actionneurs Robots Grove Moteu…" at bounding box center [63, 385] width 127 height 512
click at [70, 167] on span "Entrées/Sorties" at bounding box center [70, 166] width 98 height 15
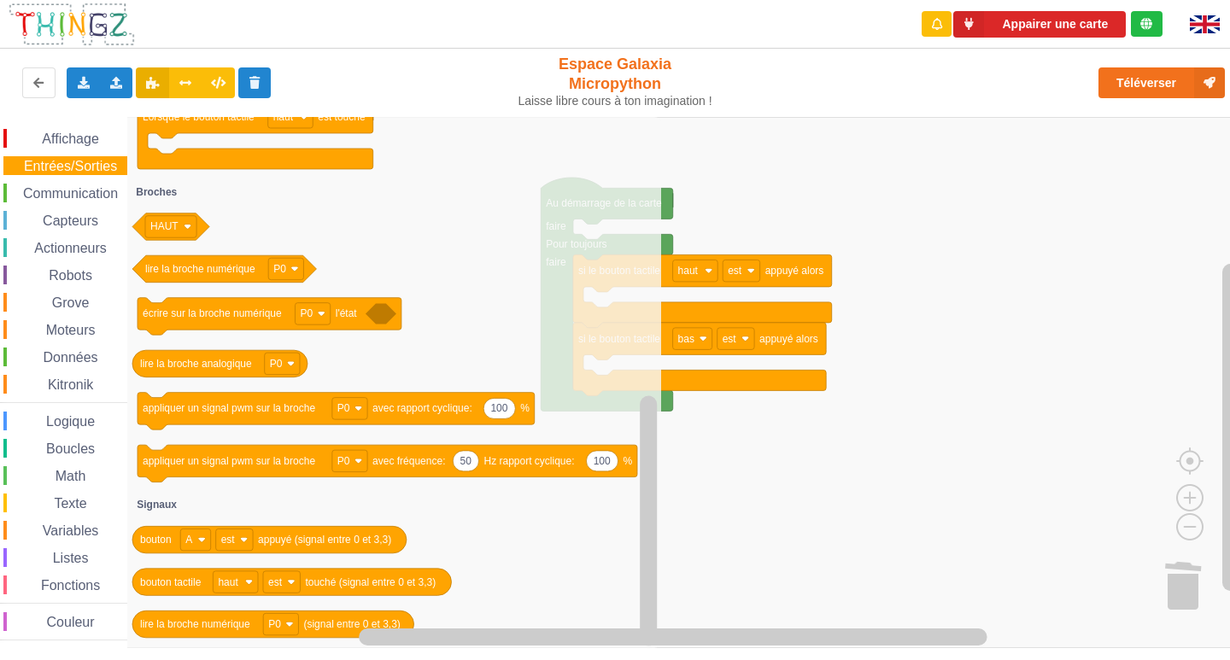
click at [64, 193] on span "Communication" at bounding box center [71, 193] width 100 height 15
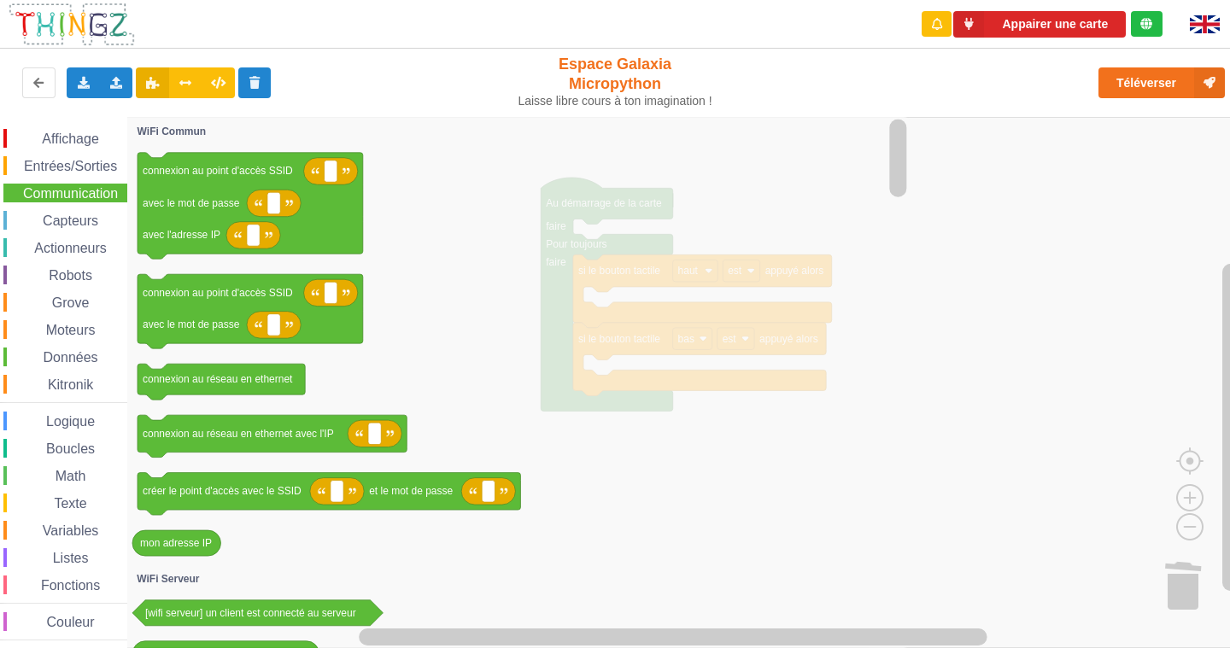
click at [62, 223] on span "Capteurs" at bounding box center [70, 221] width 61 height 15
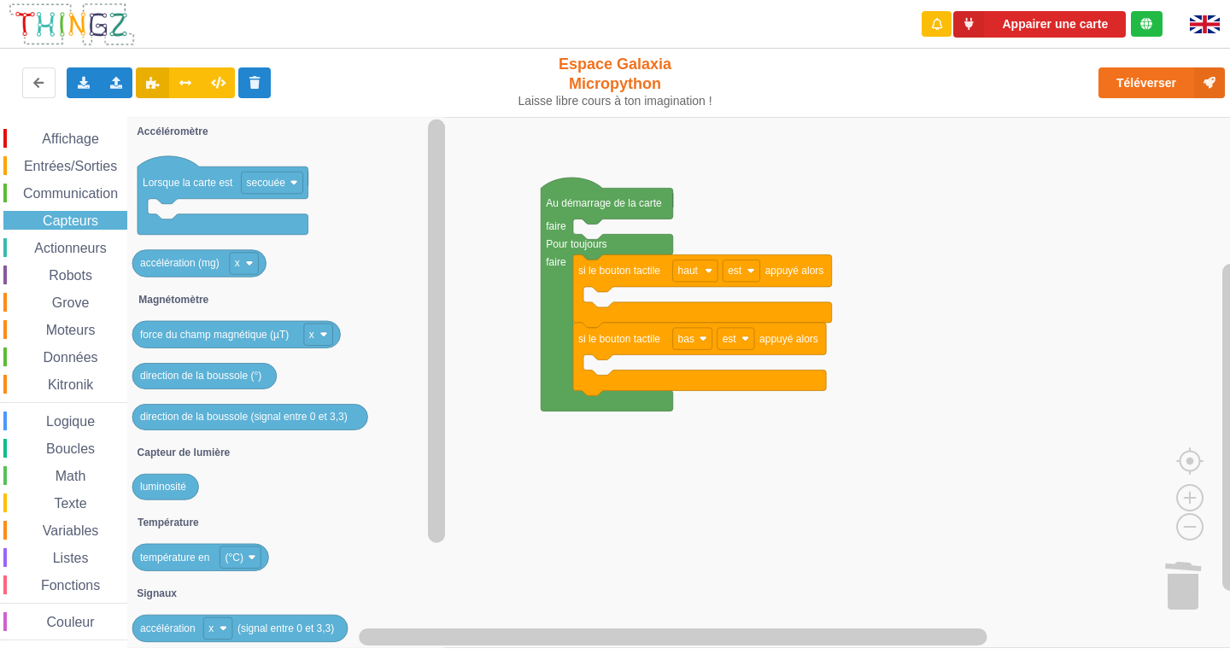
click at [67, 237] on div "Affichage Entrées/Sorties Communication Capteurs Actionneurs Robots Grove Moteu…" at bounding box center [63, 385] width 127 height 512
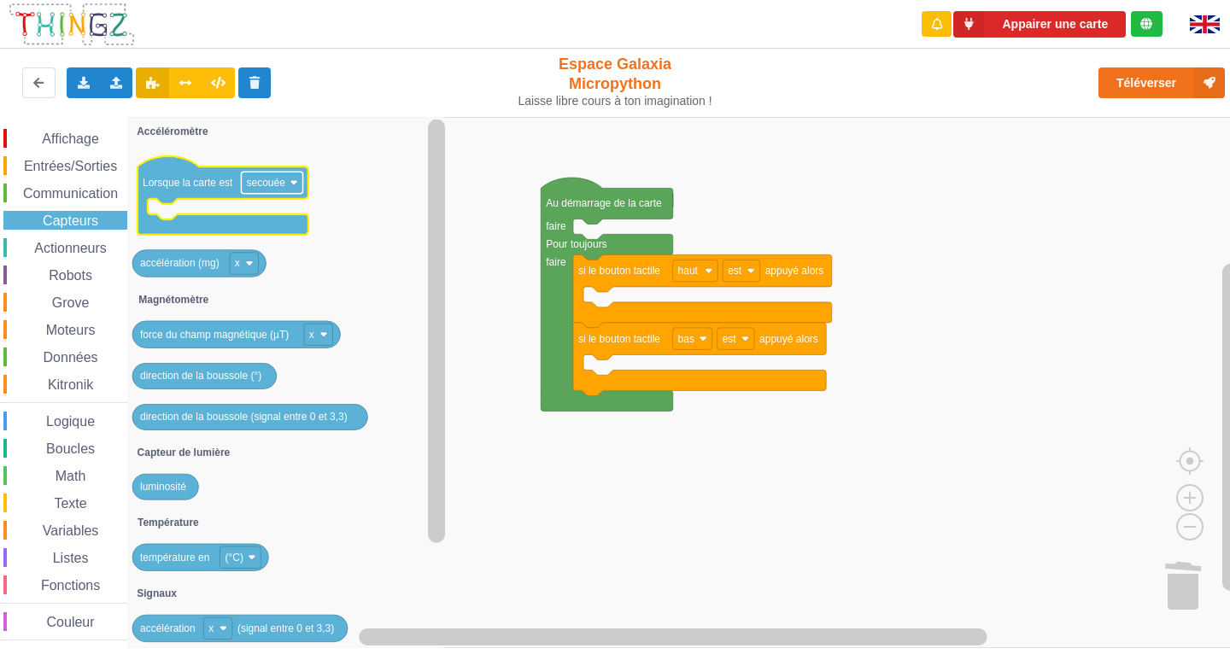
click at [301, 184] on rect "Espace de travail de Blocky" at bounding box center [272, 183] width 62 height 22
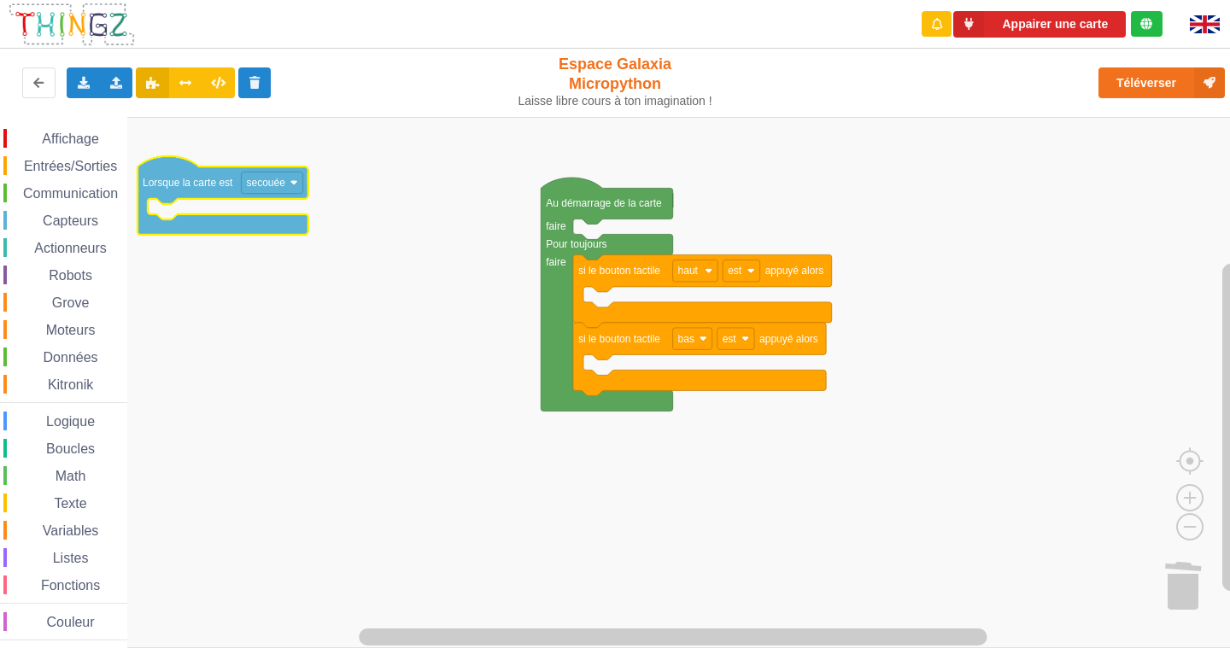
click at [299, 184] on rect "Espace de travail de Blocky" at bounding box center [272, 183] width 62 height 22
click at [73, 324] on span "Moteurs" at bounding box center [71, 330] width 55 height 15
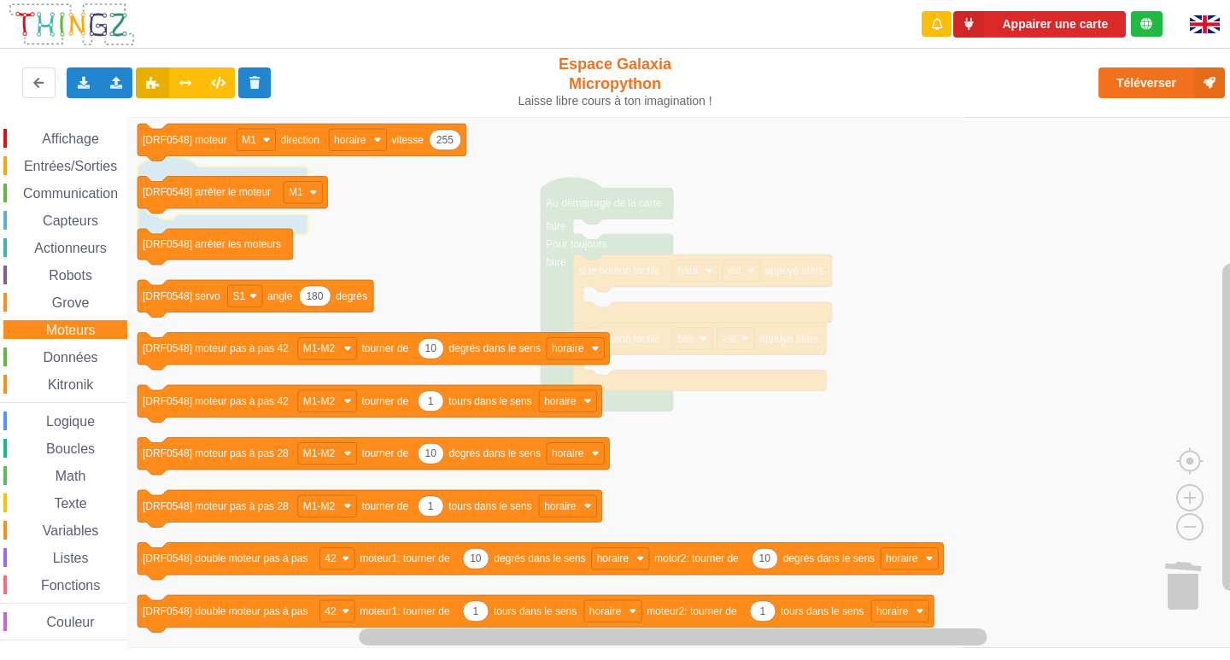
click at [55, 596] on div "Affichage Entrées/Sorties Communication Capteurs Actionneurs Robots Grove Moteu…" at bounding box center [63, 385] width 127 height 512
click at [64, 586] on span "Fonctions" at bounding box center [70, 585] width 64 height 15
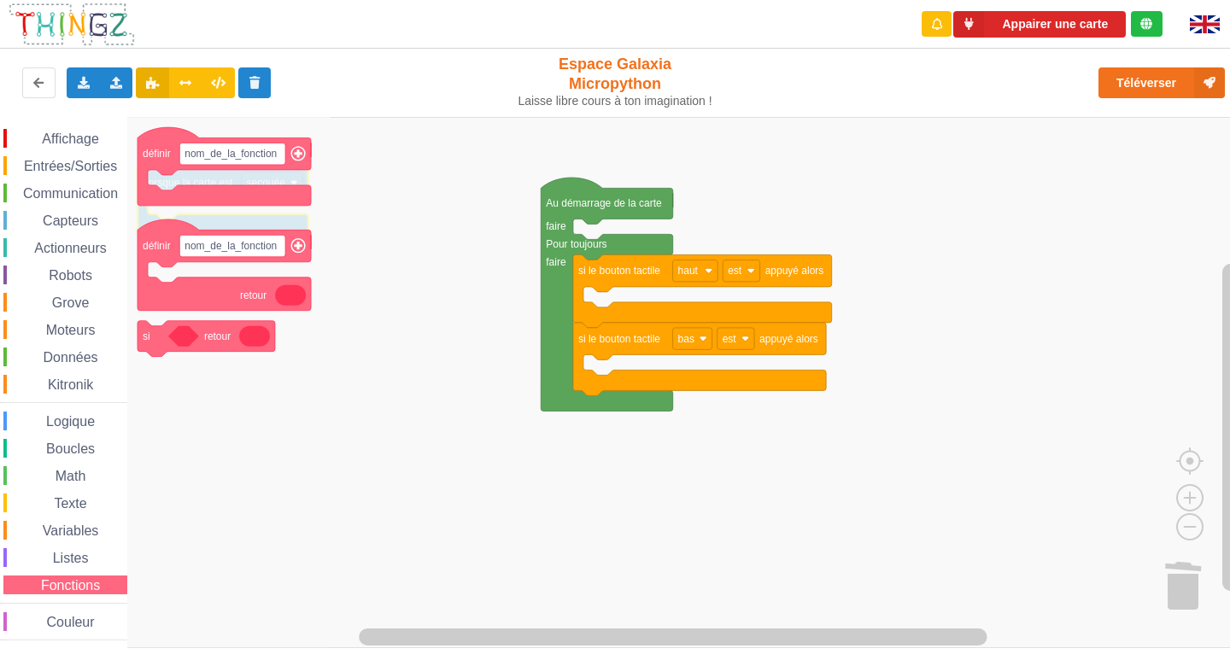
click at [58, 562] on span "Listes" at bounding box center [70, 558] width 41 height 15
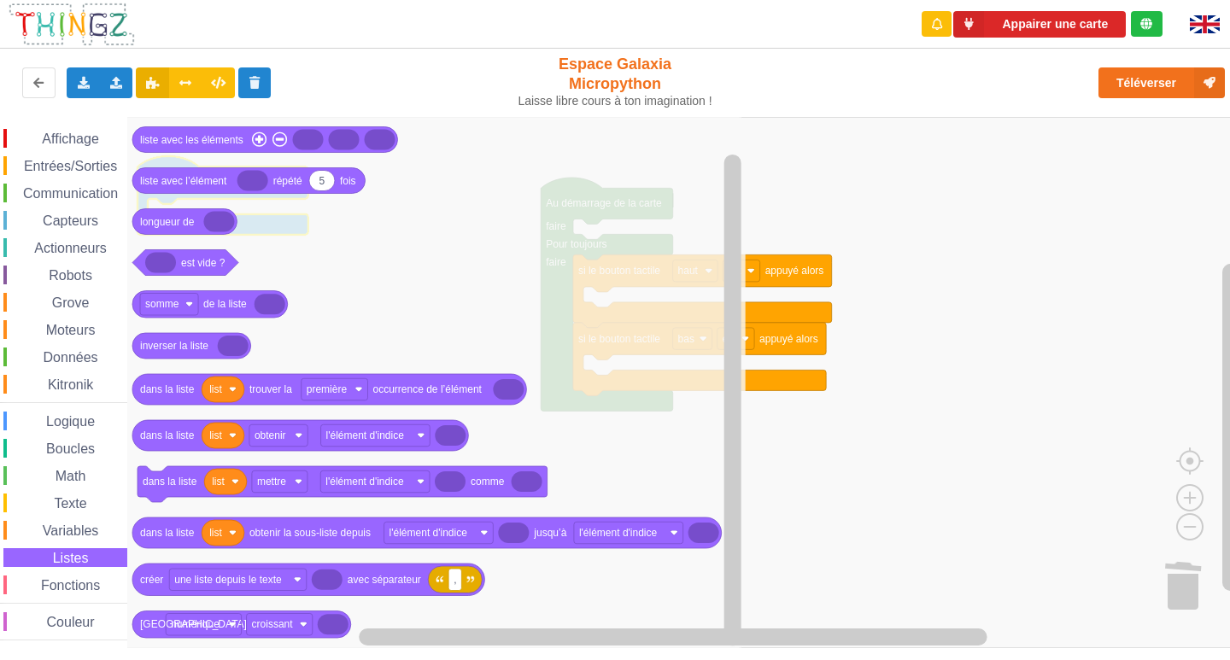
click at [54, 533] on span "Variables" at bounding box center [71, 531] width 62 height 15
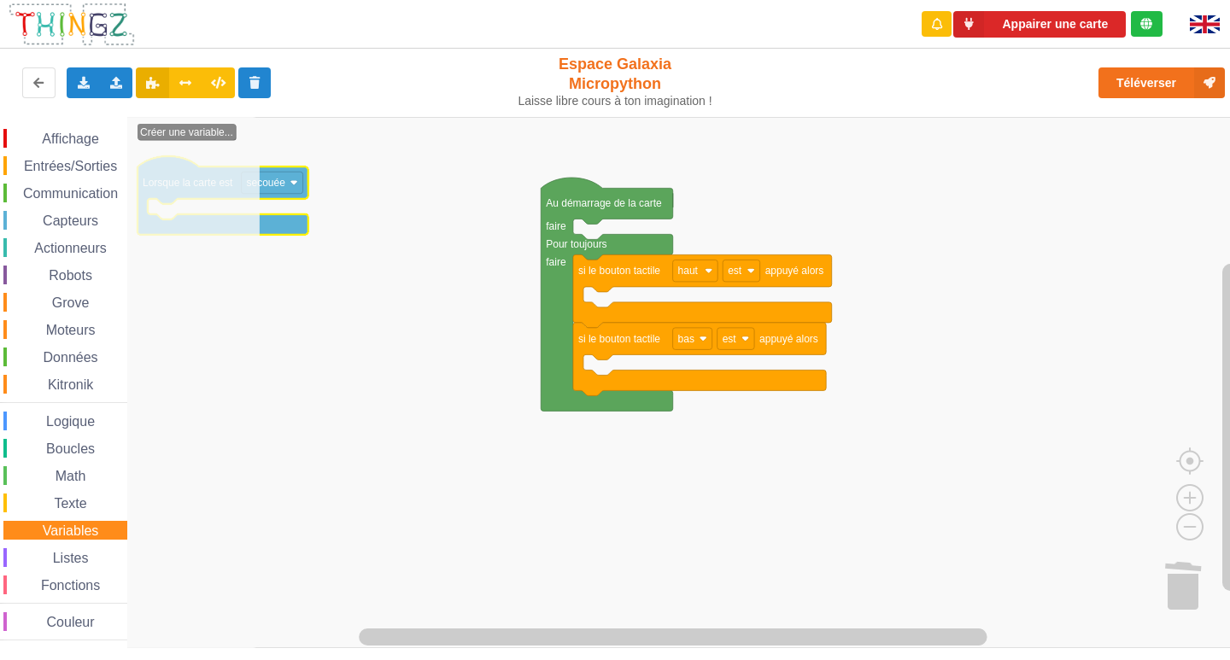
click at [78, 495] on div "Texte" at bounding box center [65, 503] width 124 height 19
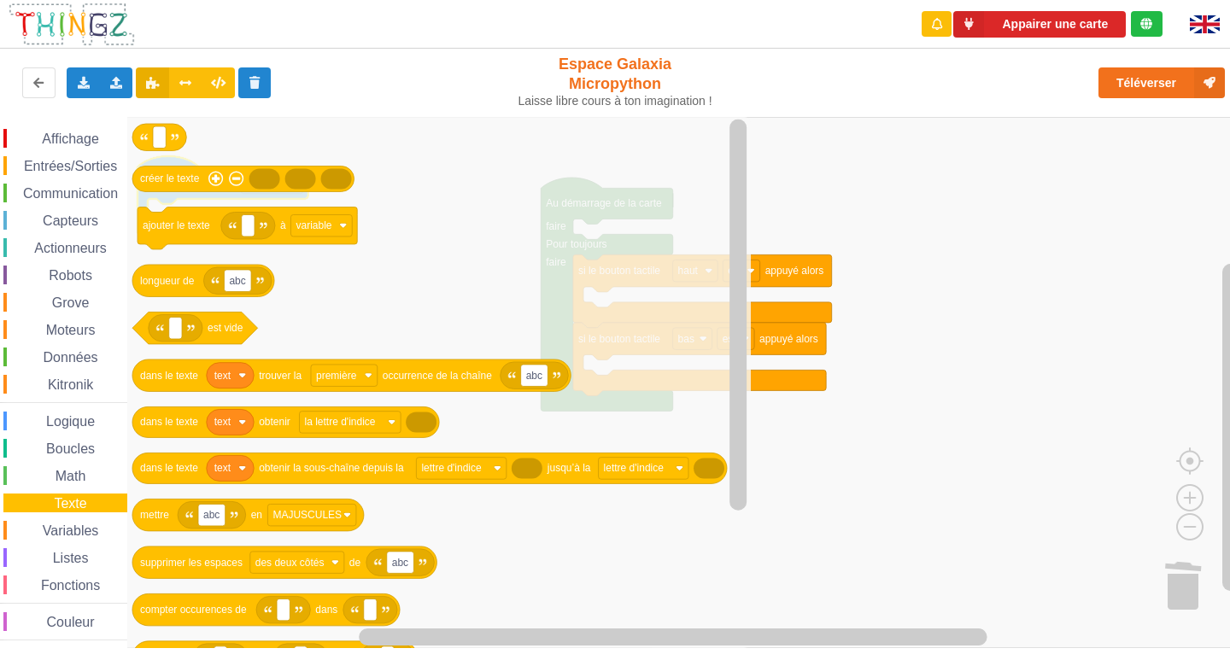
click at [85, 132] on span "Affichage" at bounding box center [70, 139] width 62 height 15
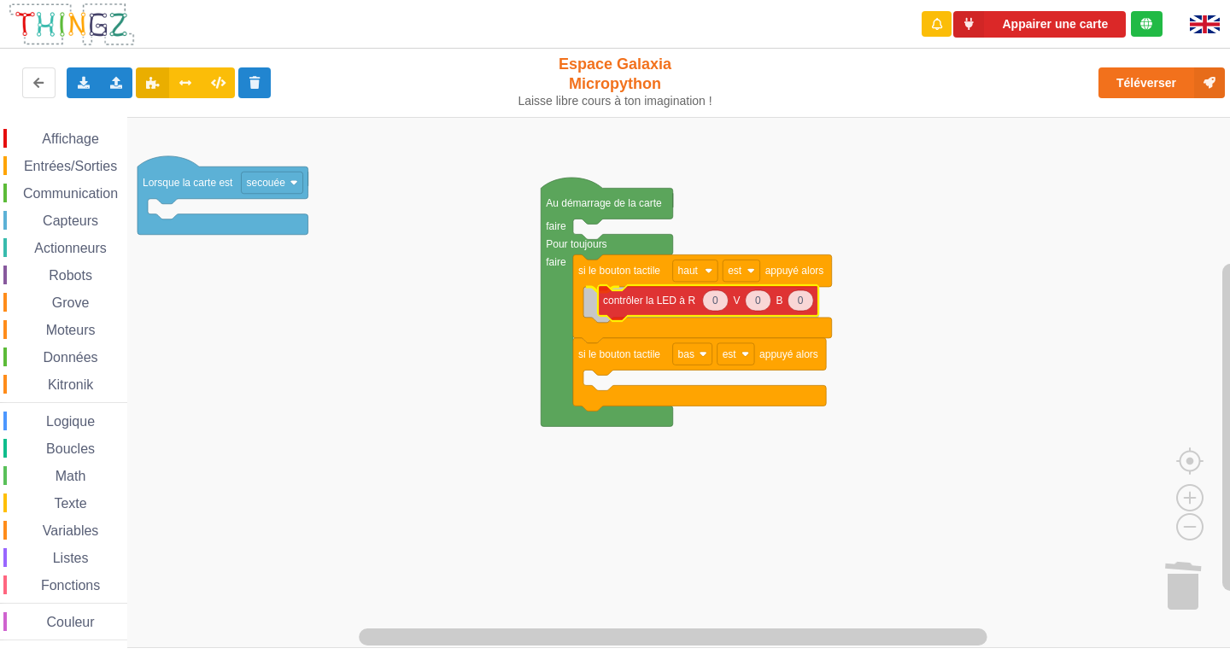
click at [787, 300] on div "Affichage Entrées/Sorties Communication Capteurs Actionneurs Robots Grove Moteu…" at bounding box center [621, 382] width 1242 height 531
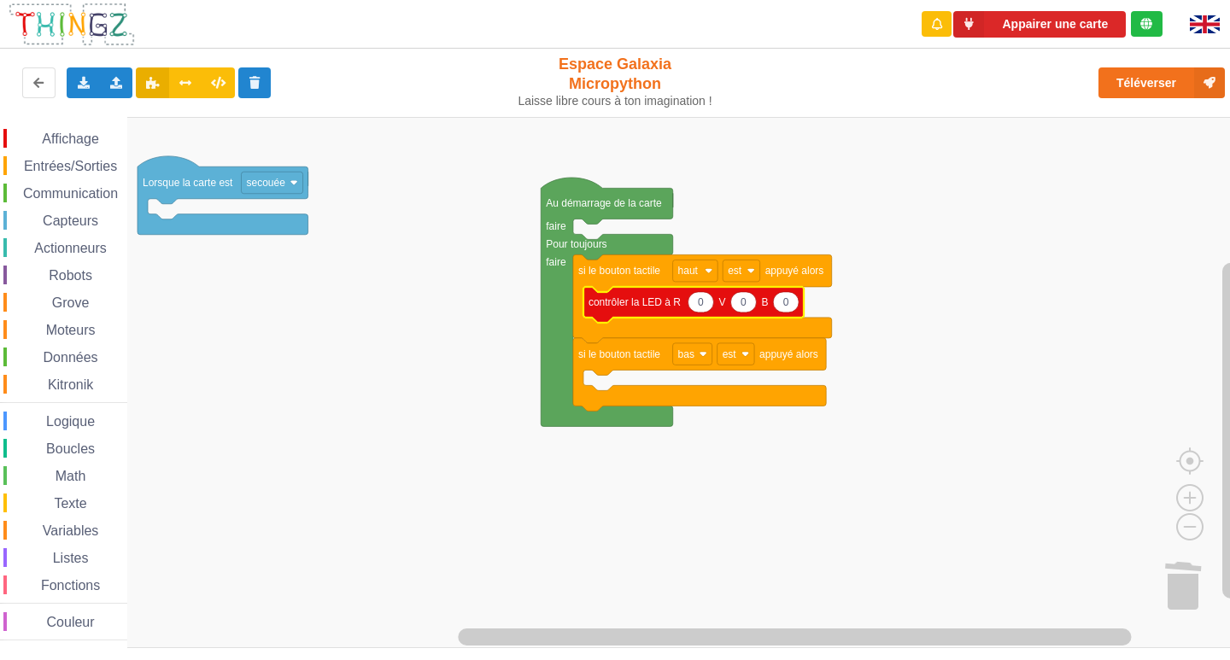
click at [795, 298] on icon "Espace de travail de Blocky" at bounding box center [786, 302] width 26 height 21
type input "100"
click at [74, 138] on span "Affichage" at bounding box center [70, 139] width 62 height 15
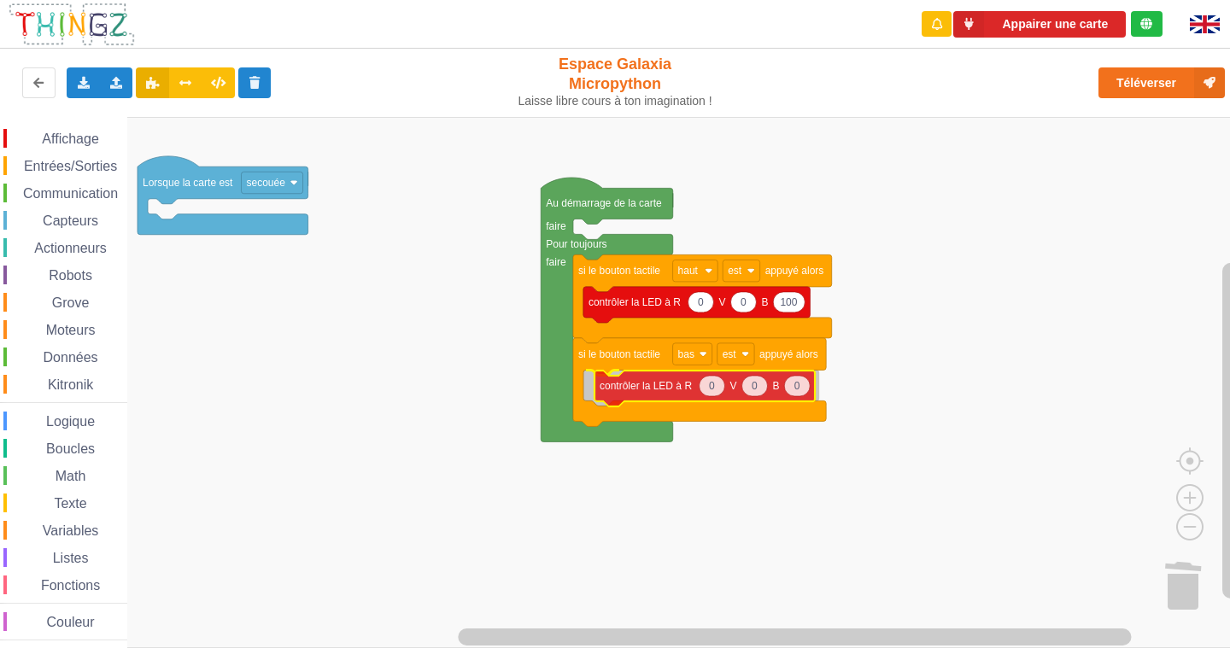
click at [697, 390] on div "Affichage Entrées/Sorties Communication Capteurs Actionneurs Robots Grove Moteu…" at bounding box center [621, 382] width 1242 height 531
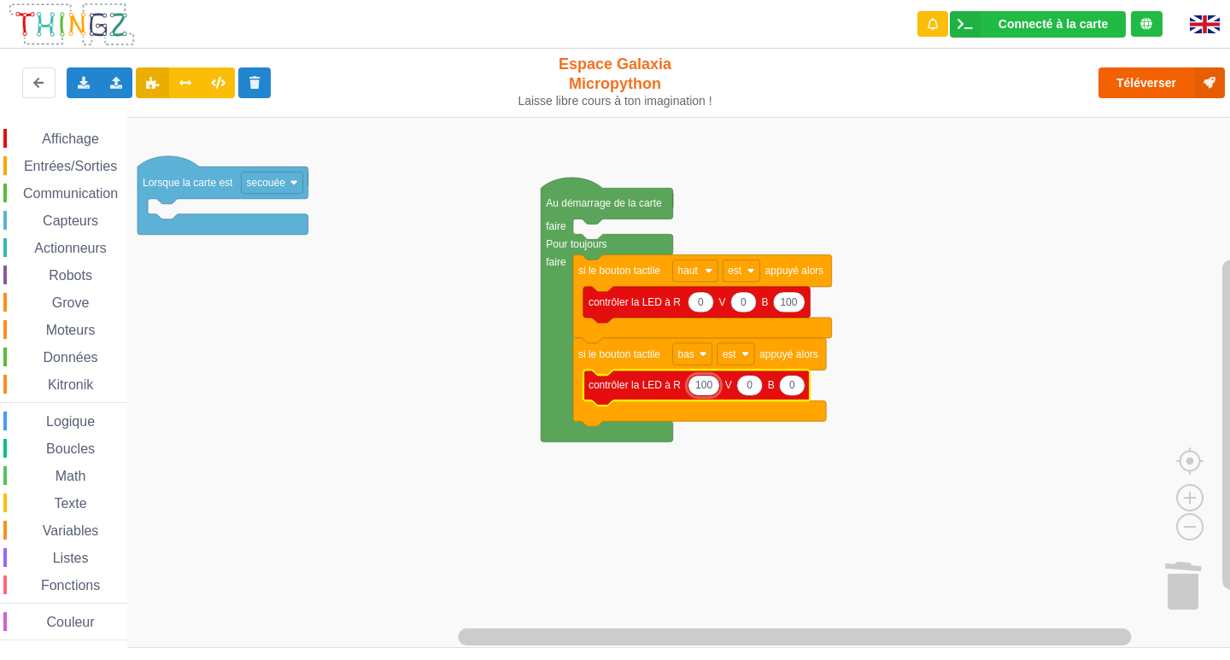
type input "100"
click at [1194, 85] on icon at bounding box center [1209, 82] width 31 height 31
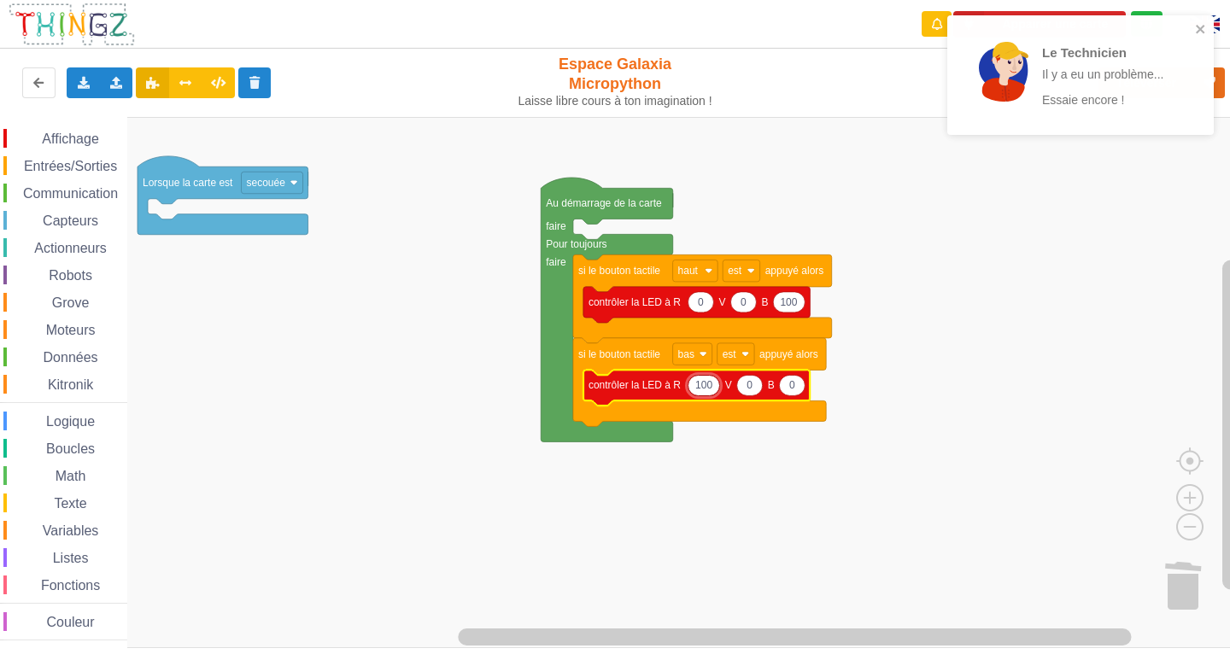
click at [1199, 21] on div "Le Technicien Il y a eu un problème... Essaie encore !" at bounding box center [1080, 75] width 267 height 120
click at [1195, 26] on div "Le Technicien Il y a eu un problème... Essaie encore !" at bounding box center [1075, 75] width 241 height 106
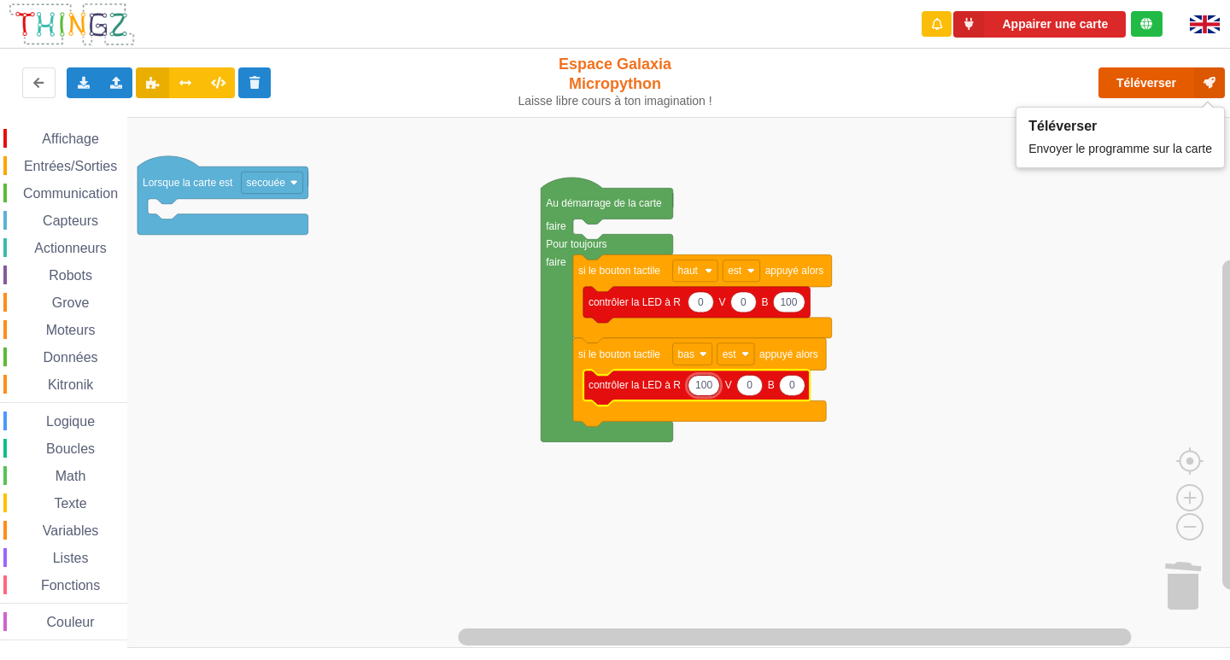
drag, startPoint x: 1193, startPoint y: 79, endPoint x: 1211, endPoint y: 74, distance: 18.4
click at [1211, 74] on icon at bounding box center [1209, 82] width 31 height 31
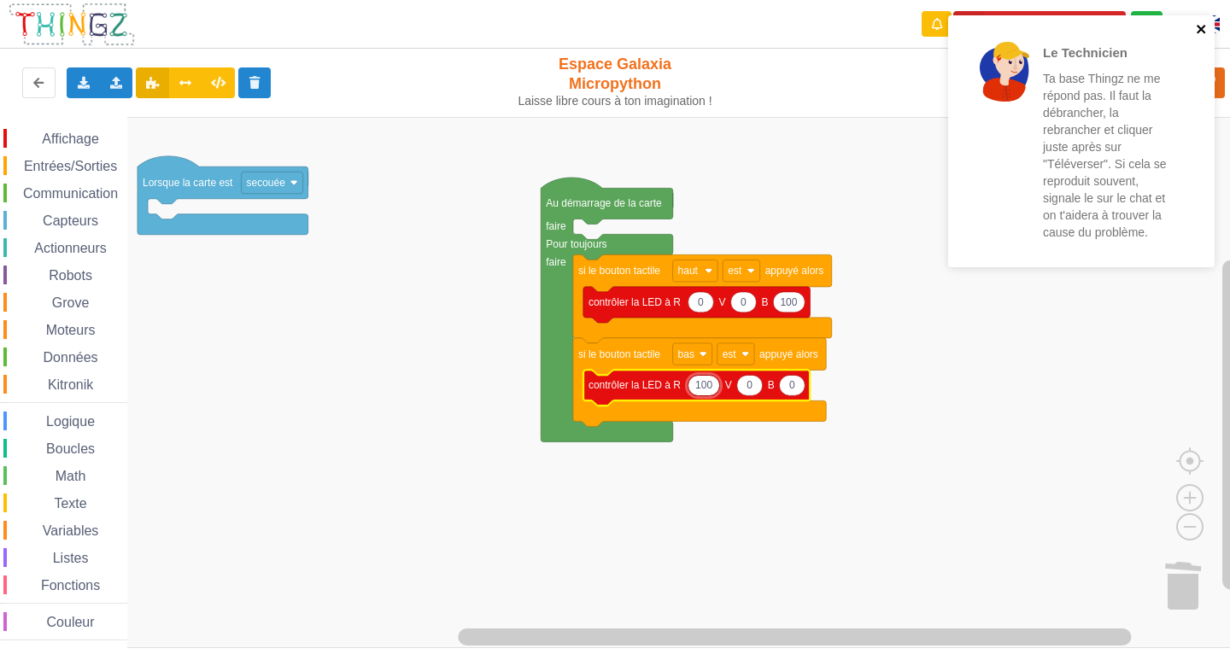
click at [1204, 25] on icon "close" at bounding box center [1202, 29] width 12 height 14
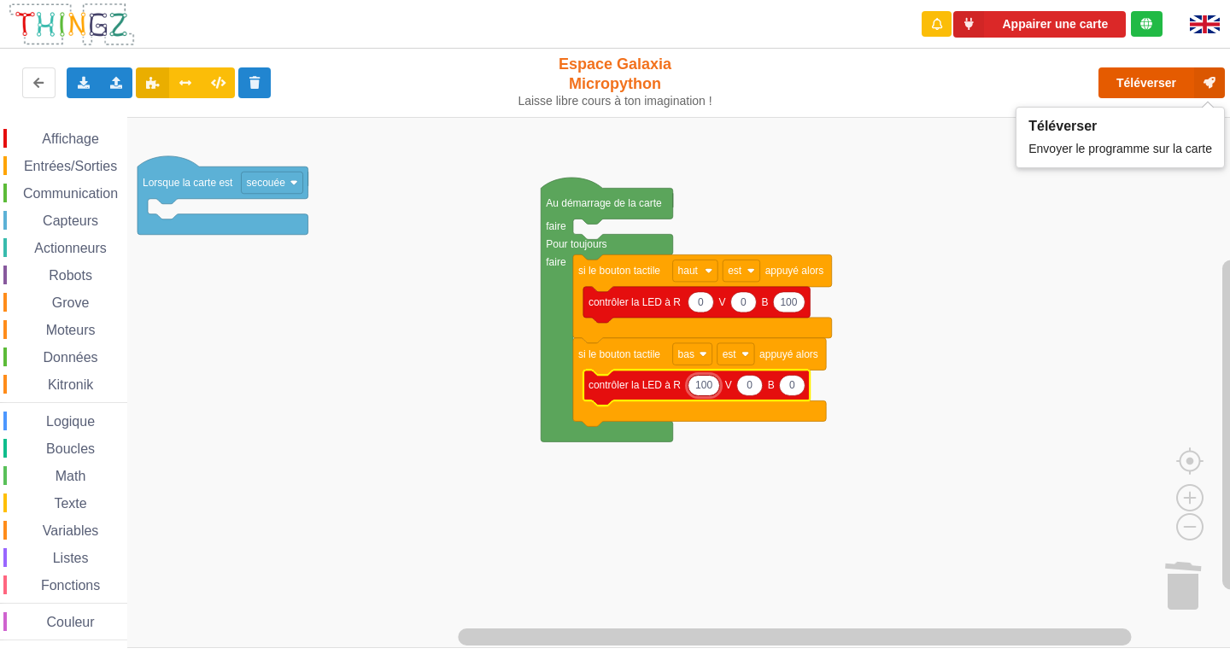
click at [1214, 82] on icon at bounding box center [1209, 82] width 31 height 31
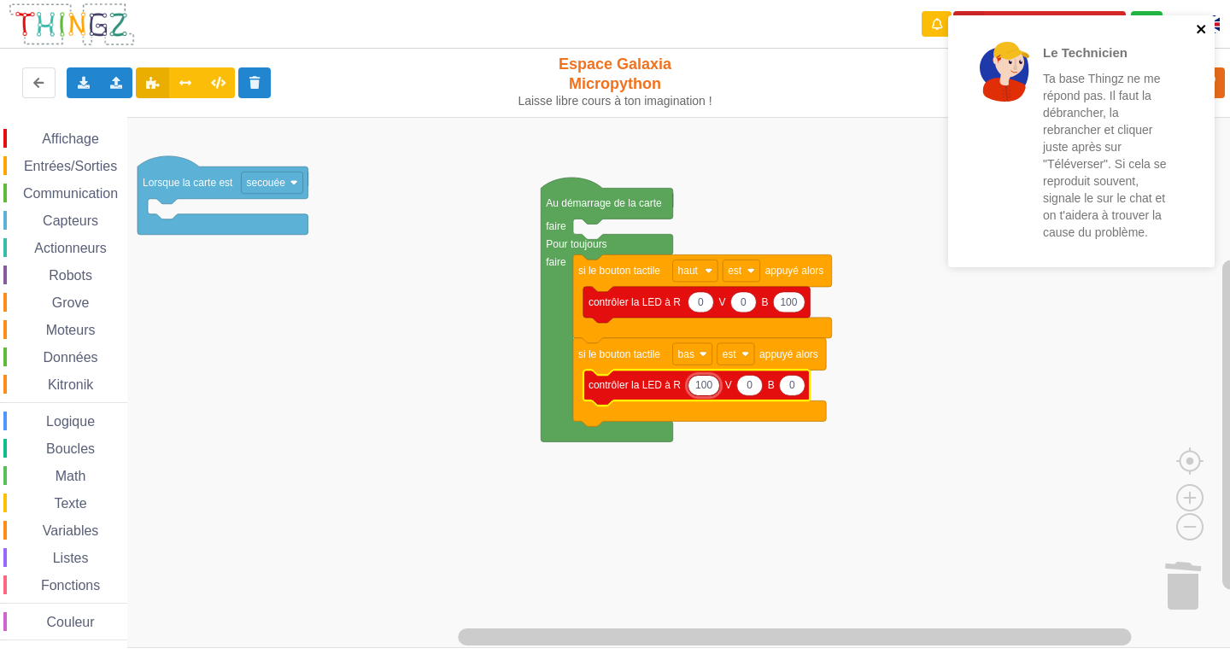
click at [1207, 28] on icon "close" at bounding box center [1202, 29] width 12 height 14
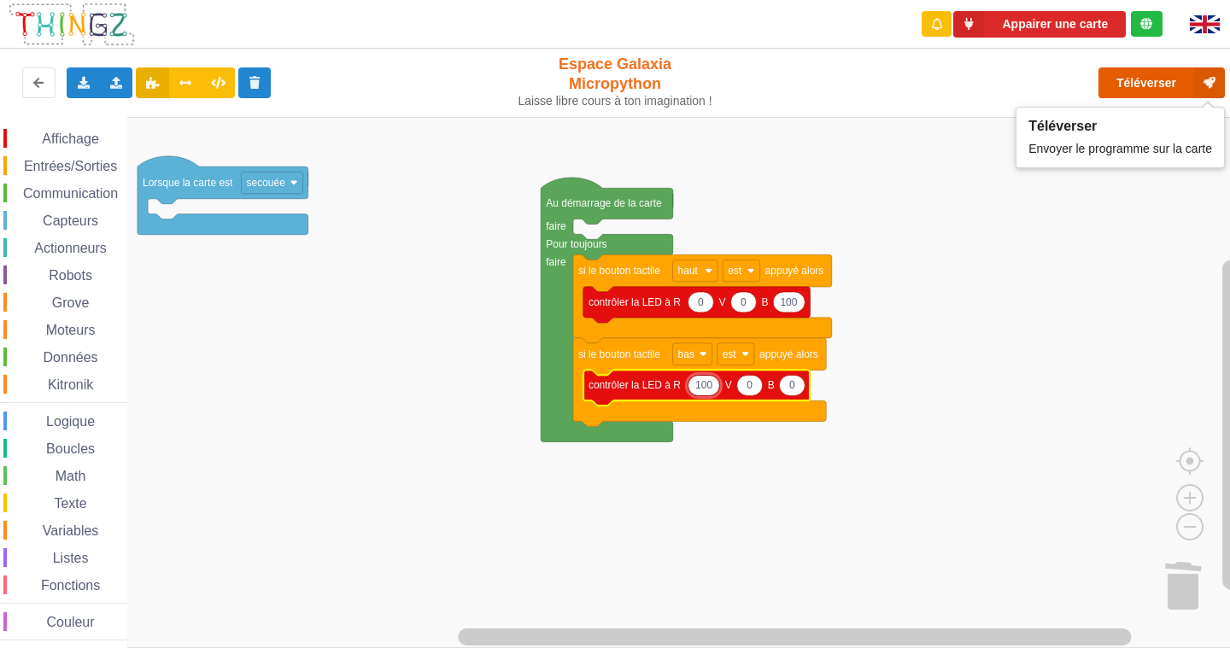
click at [1164, 81] on button "Téléverser" at bounding box center [1162, 82] width 126 height 31
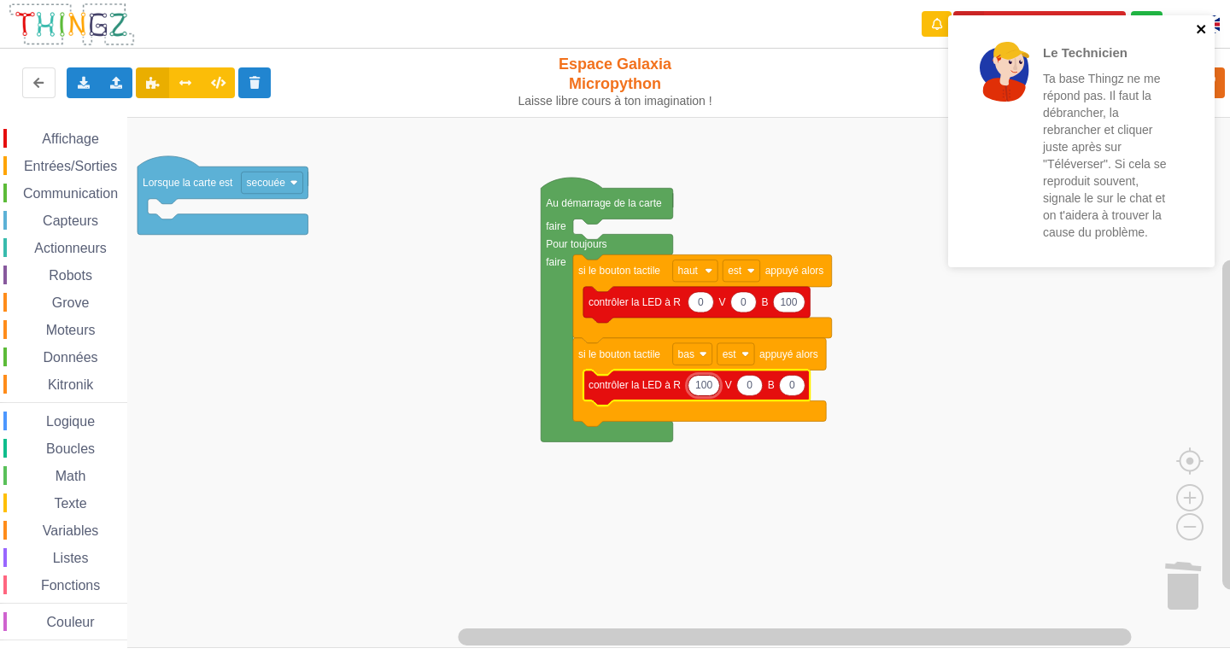
click at [1203, 27] on icon "close" at bounding box center [1201, 29] width 9 height 9
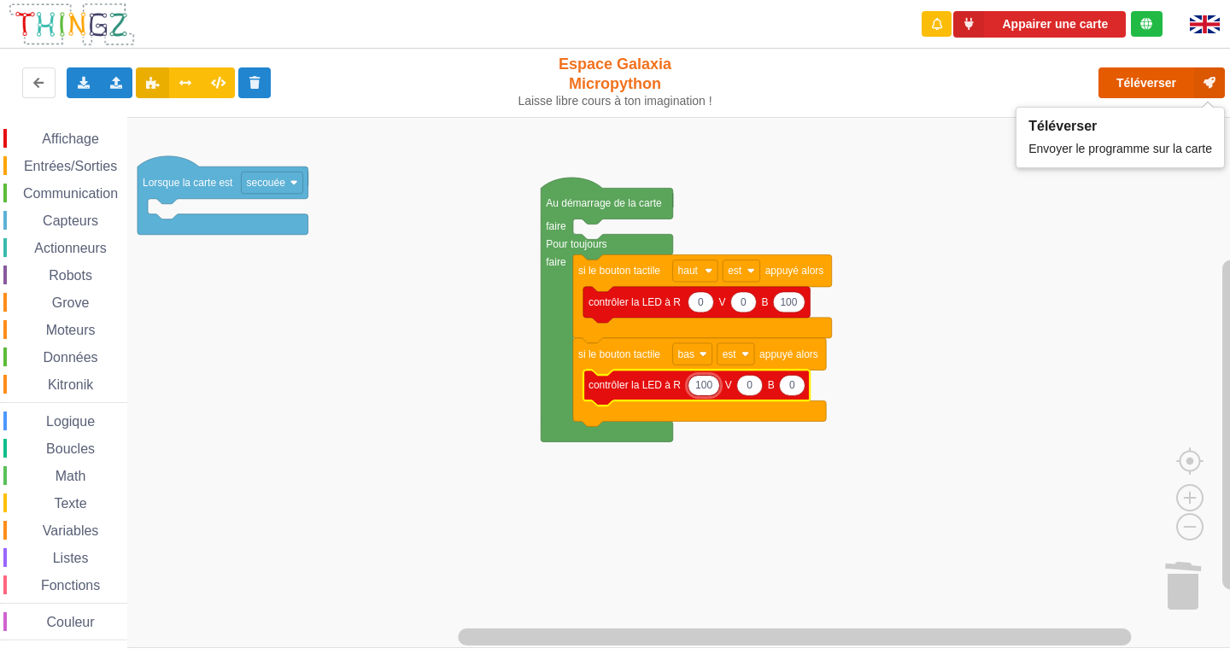
click at [1118, 85] on button "Téléverser" at bounding box center [1162, 82] width 126 height 31
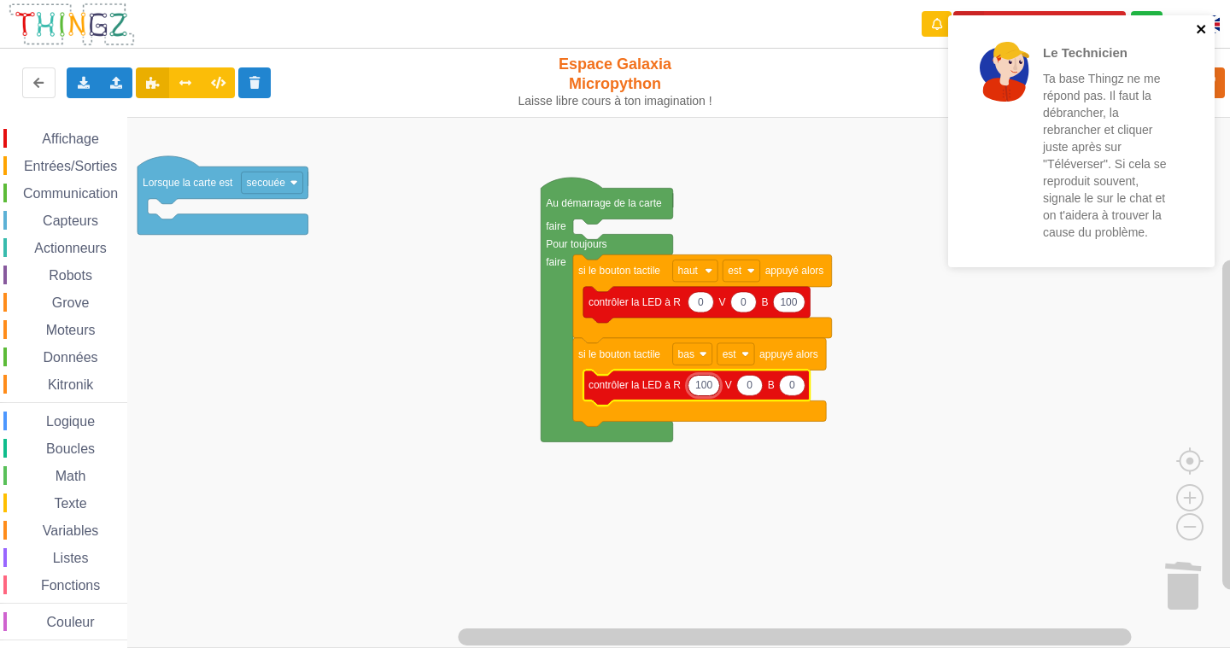
click at [1205, 22] on div "Le Technicien Ta base Thingz ne me répond pas. Il faut la débrancher, la rebran…" at bounding box center [1081, 141] width 267 height 252
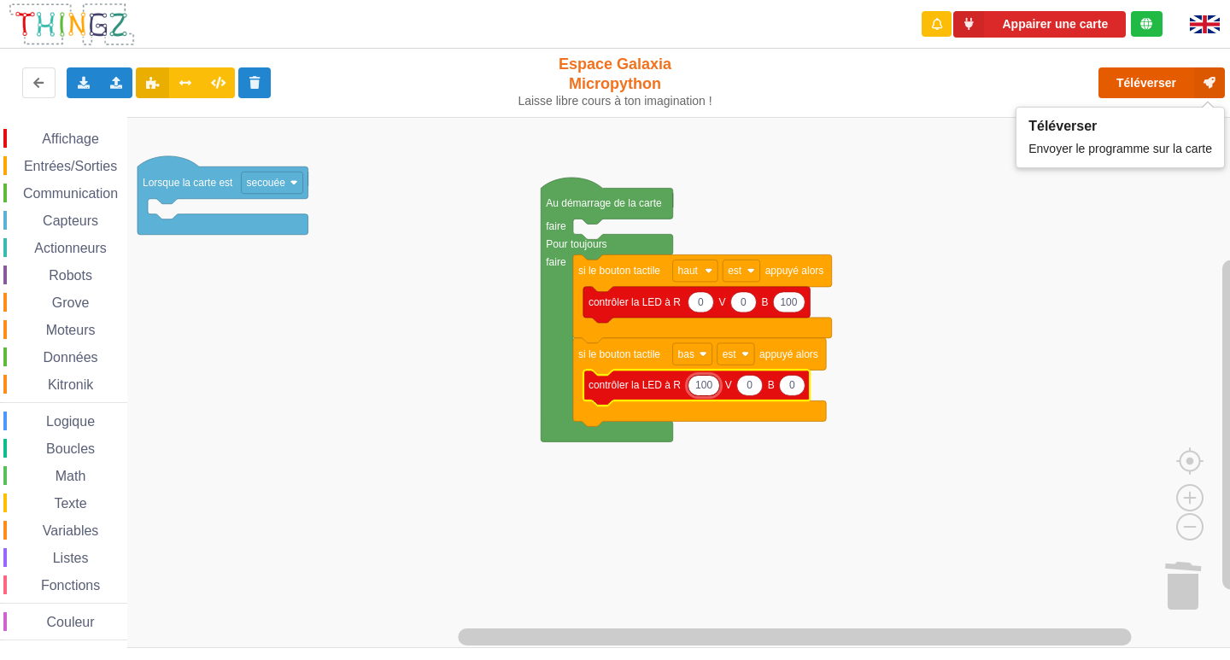
click at [1185, 71] on button "Téléverser" at bounding box center [1162, 82] width 126 height 31
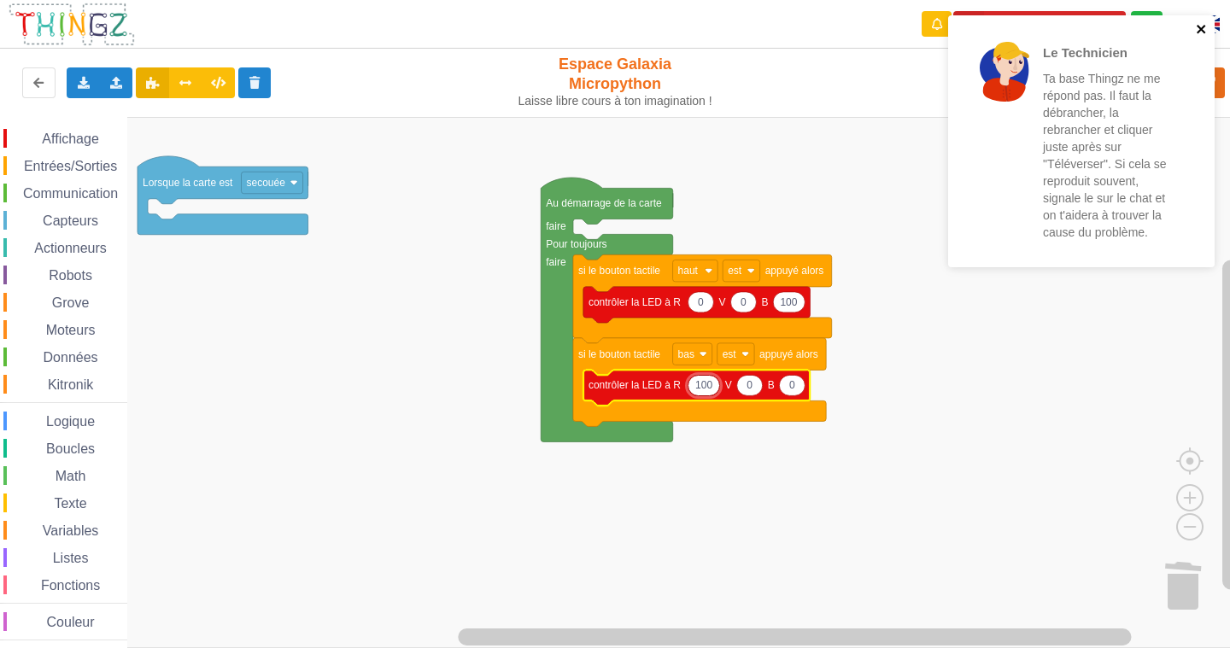
click at [1202, 26] on icon "close" at bounding box center [1202, 29] width 12 height 14
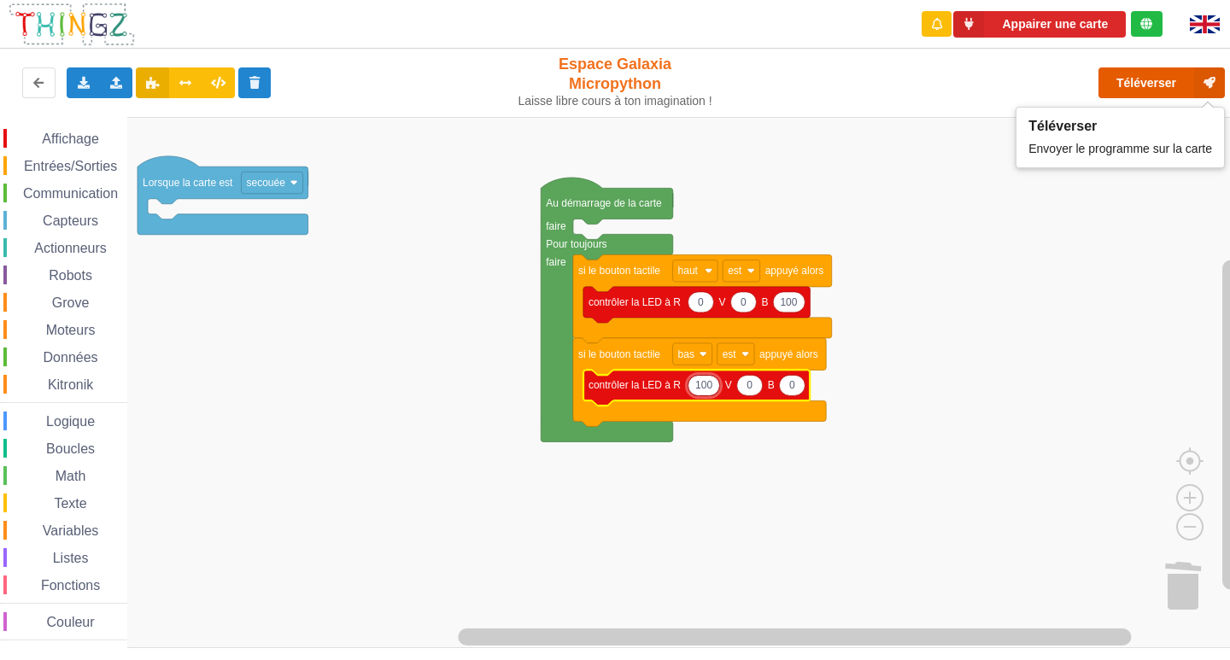
click at [1192, 81] on button "Téléverser" at bounding box center [1162, 82] width 126 height 31
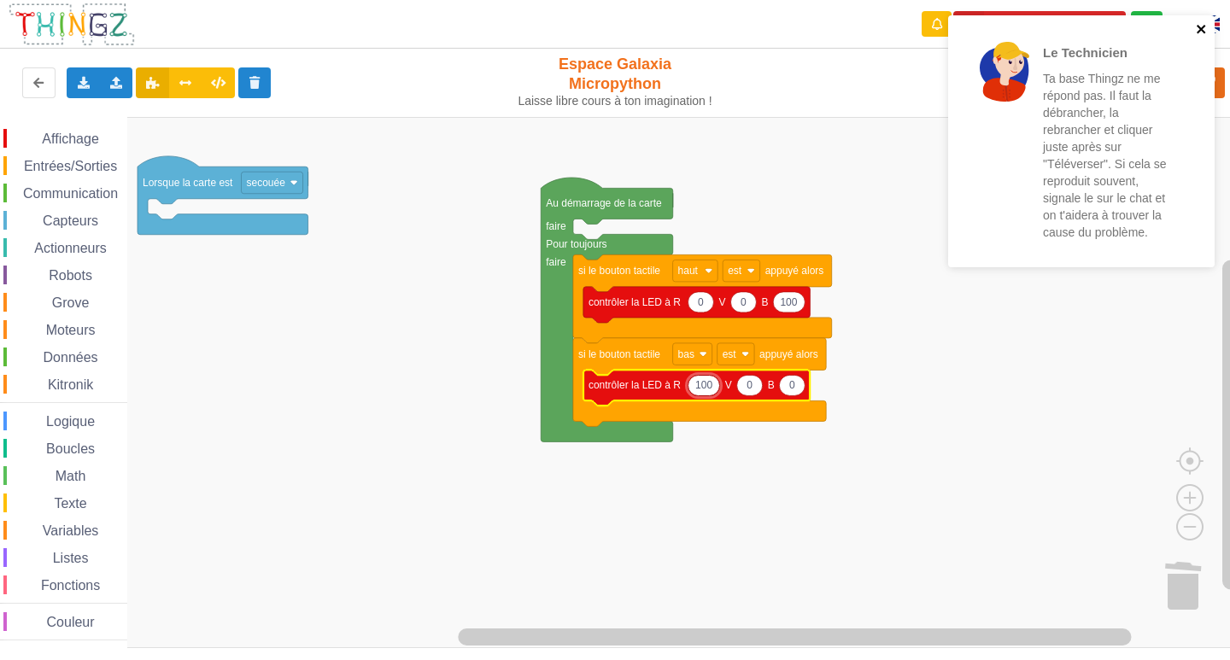
click at [1200, 31] on icon "close" at bounding box center [1201, 29] width 9 height 9
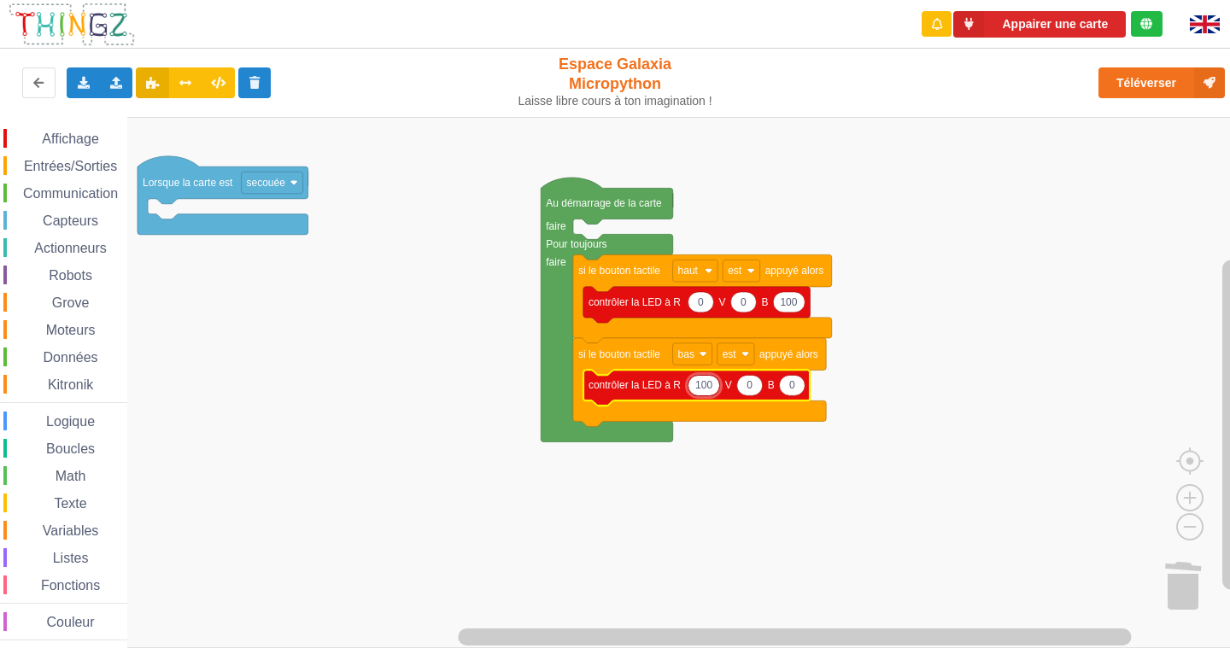
click at [1191, 76] on div "Le Technicien Ta base Thingz ne me répond pas. Il faut la débrancher, la rebran…" at bounding box center [1081, 147] width 273 height 271
click at [1192, 79] on button "Téléverser" at bounding box center [1162, 82] width 126 height 31
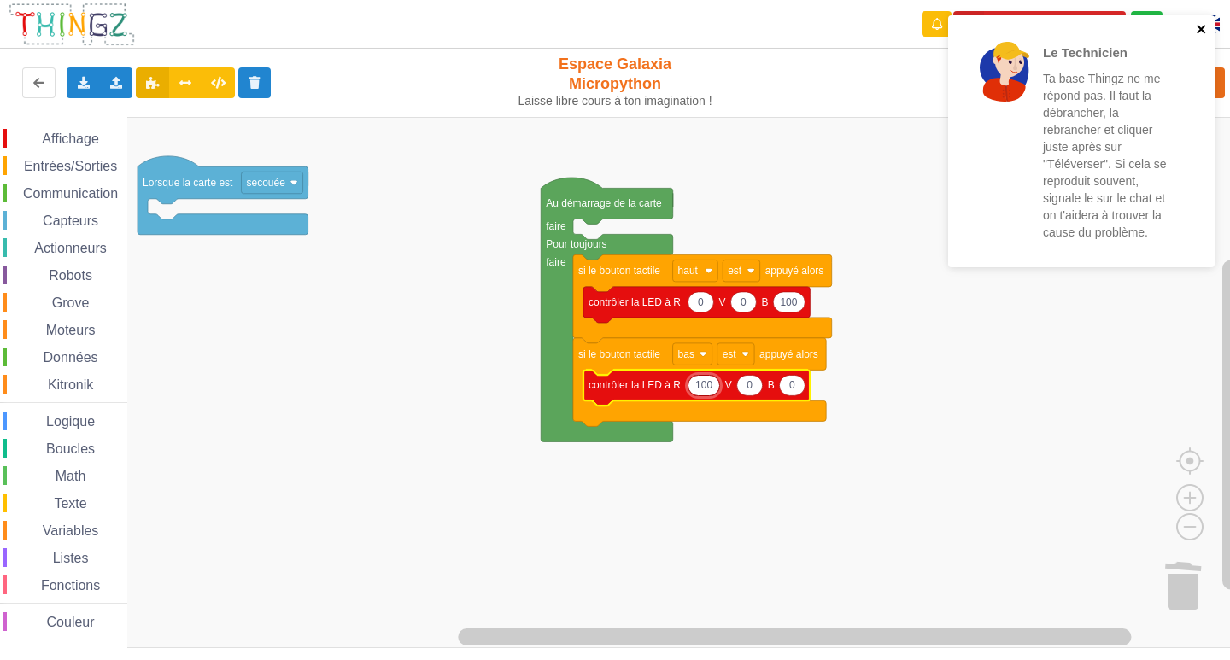
click at [1205, 31] on icon "close" at bounding box center [1202, 29] width 12 height 14
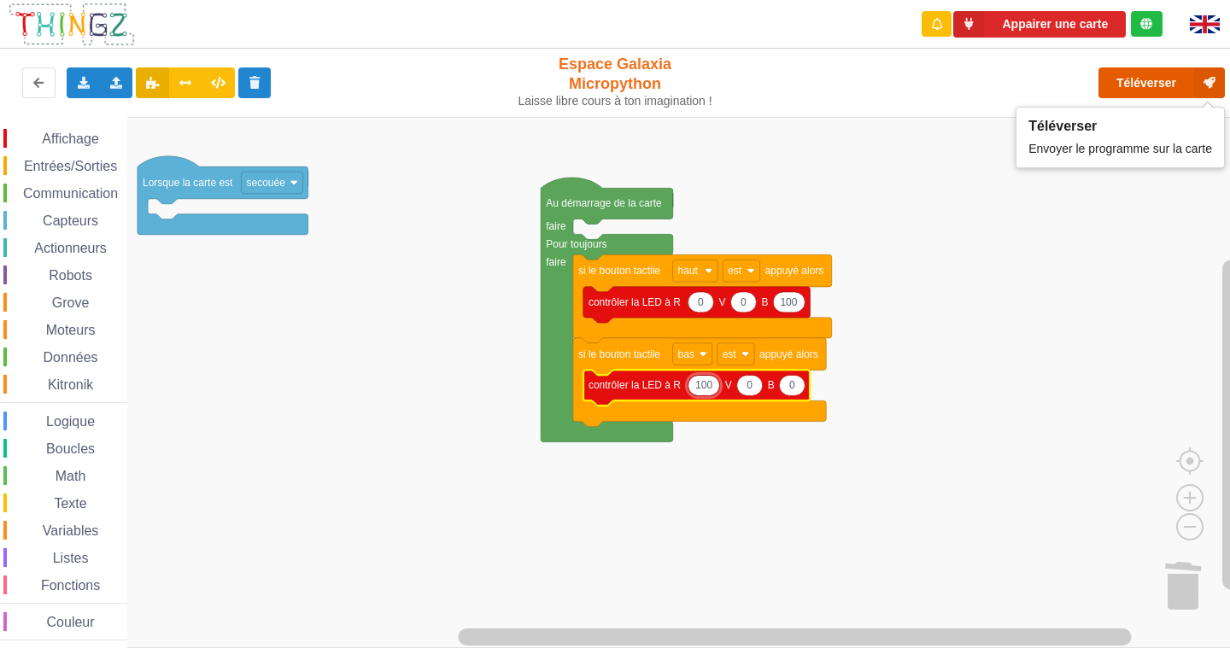
click at [1205, 67] on icon at bounding box center [1209, 82] width 31 height 31
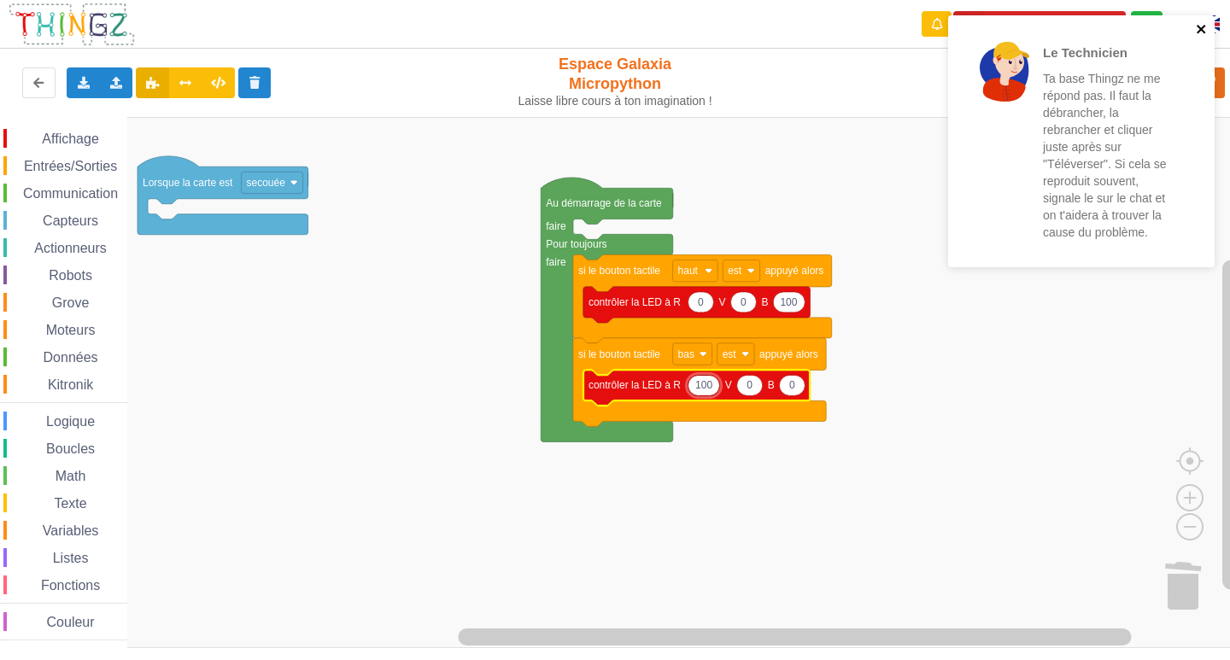
click at [1202, 34] on icon "close" at bounding box center [1202, 29] width 12 height 14
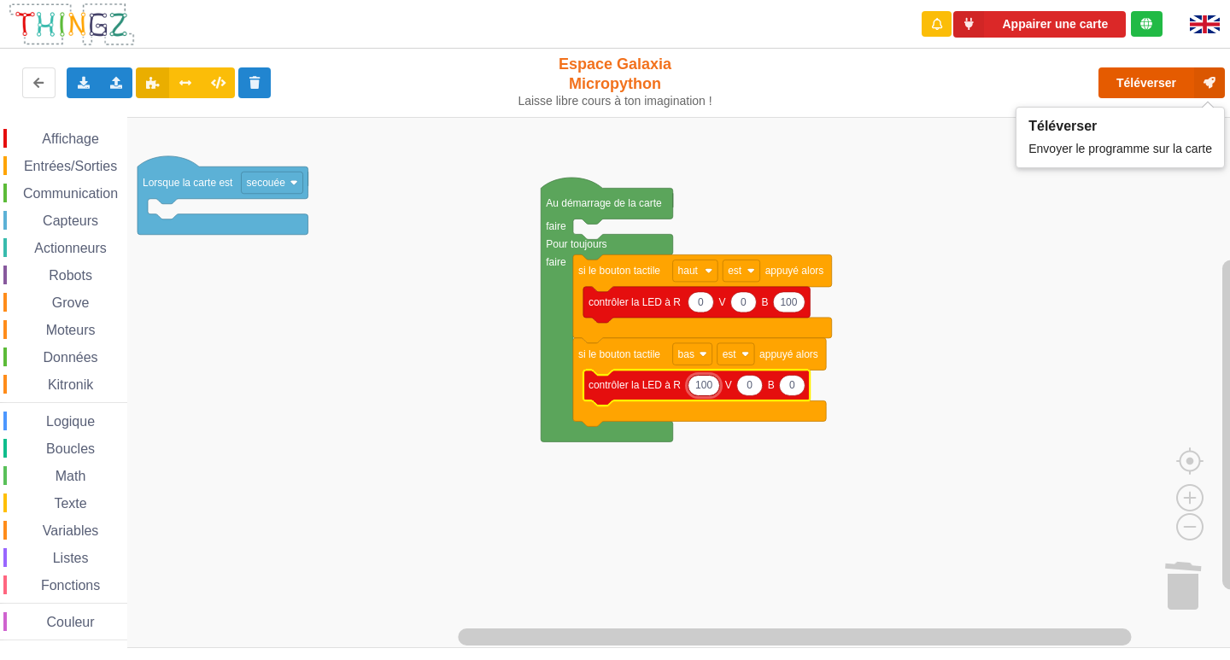
click at [1198, 84] on icon at bounding box center [1209, 82] width 31 height 31
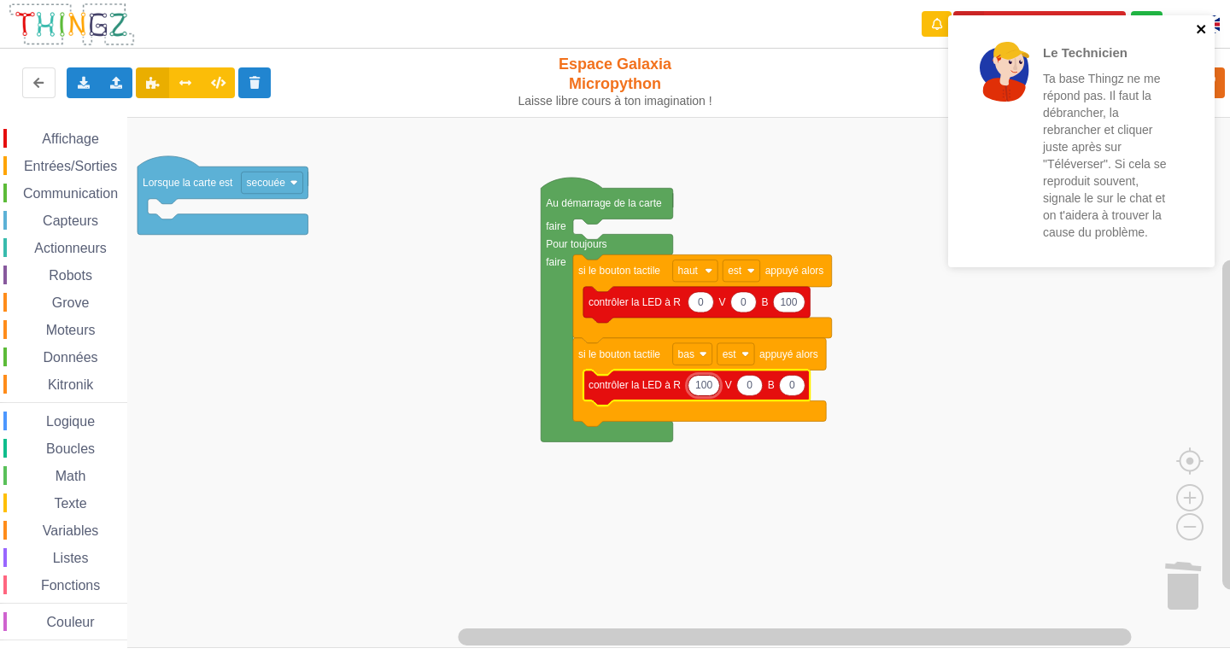
click at [1200, 24] on icon "close" at bounding box center [1202, 29] width 12 height 14
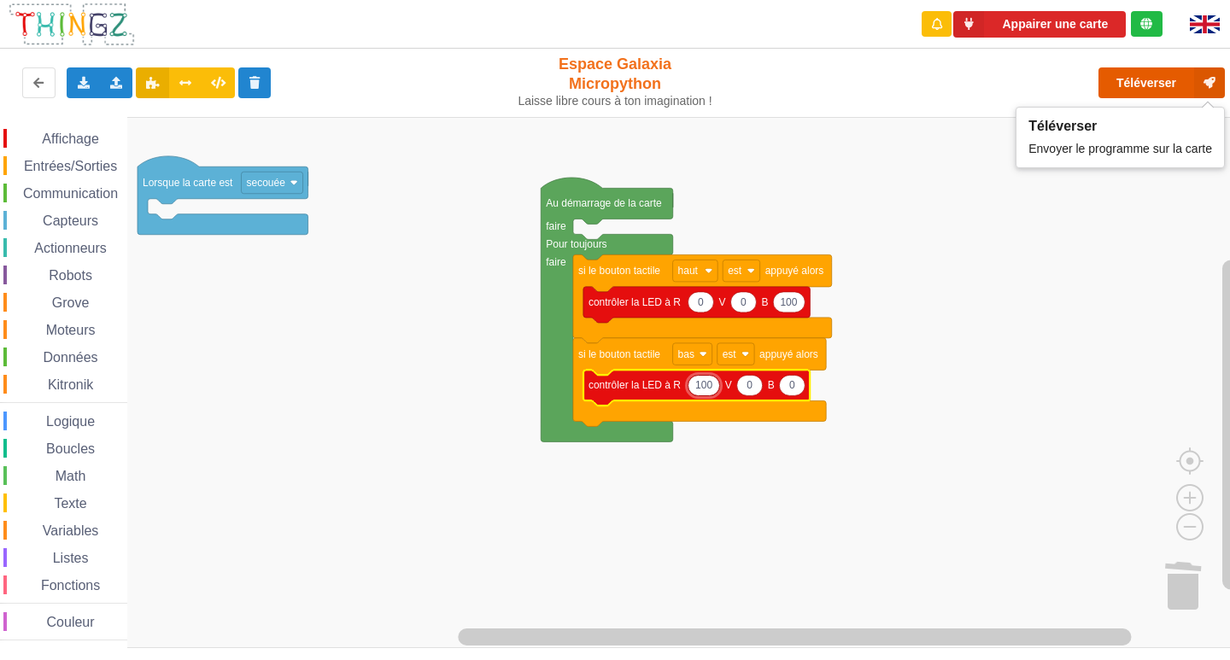
click at [1167, 74] on button "Téléverser" at bounding box center [1162, 82] width 126 height 31
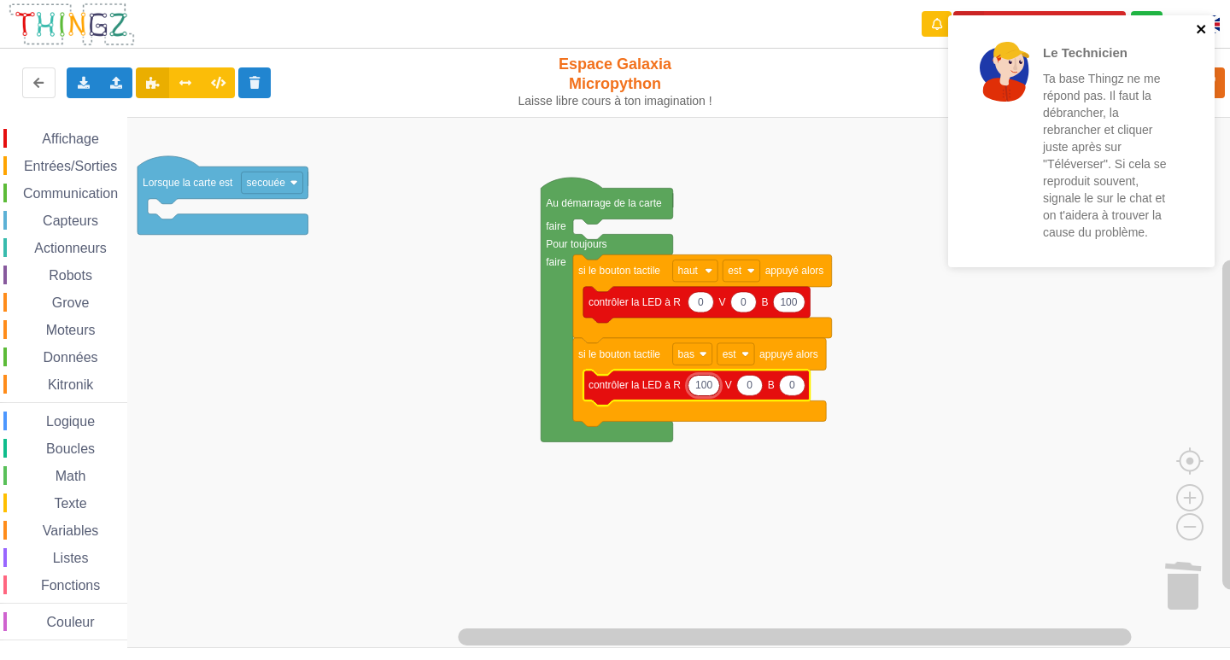
click at [1202, 24] on icon "close" at bounding box center [1202, 29] width 12 height 14
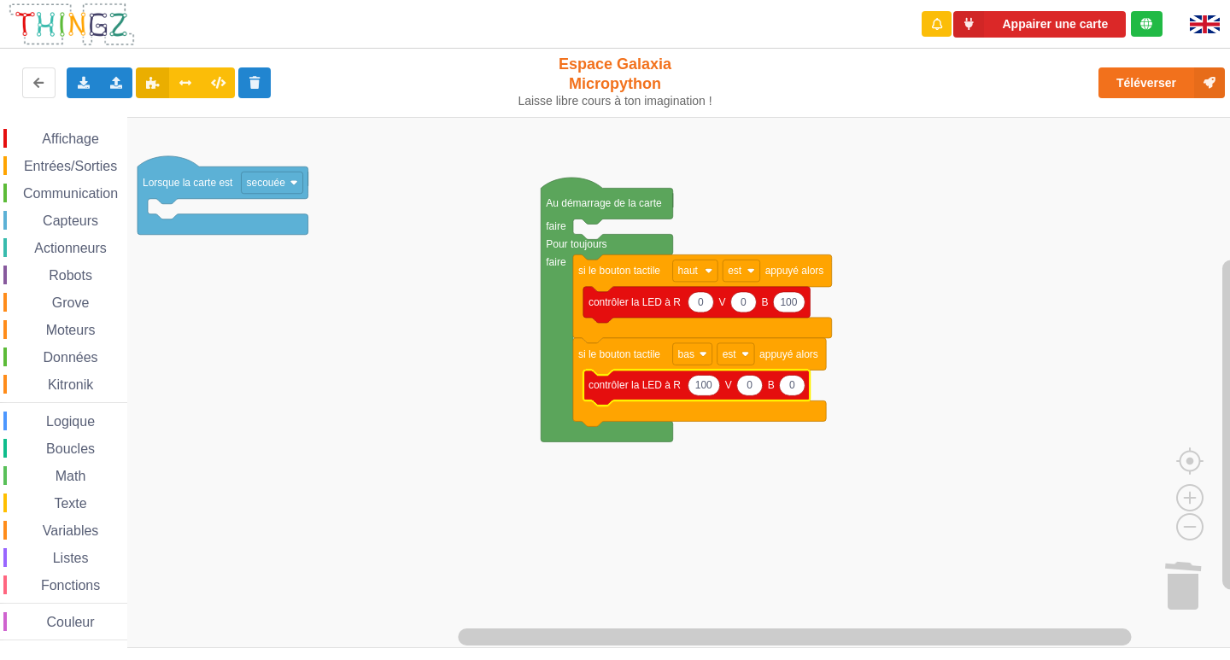
click at [49, 144] on span "Affichage" at bounding box center [70, 139] width 62 height 15
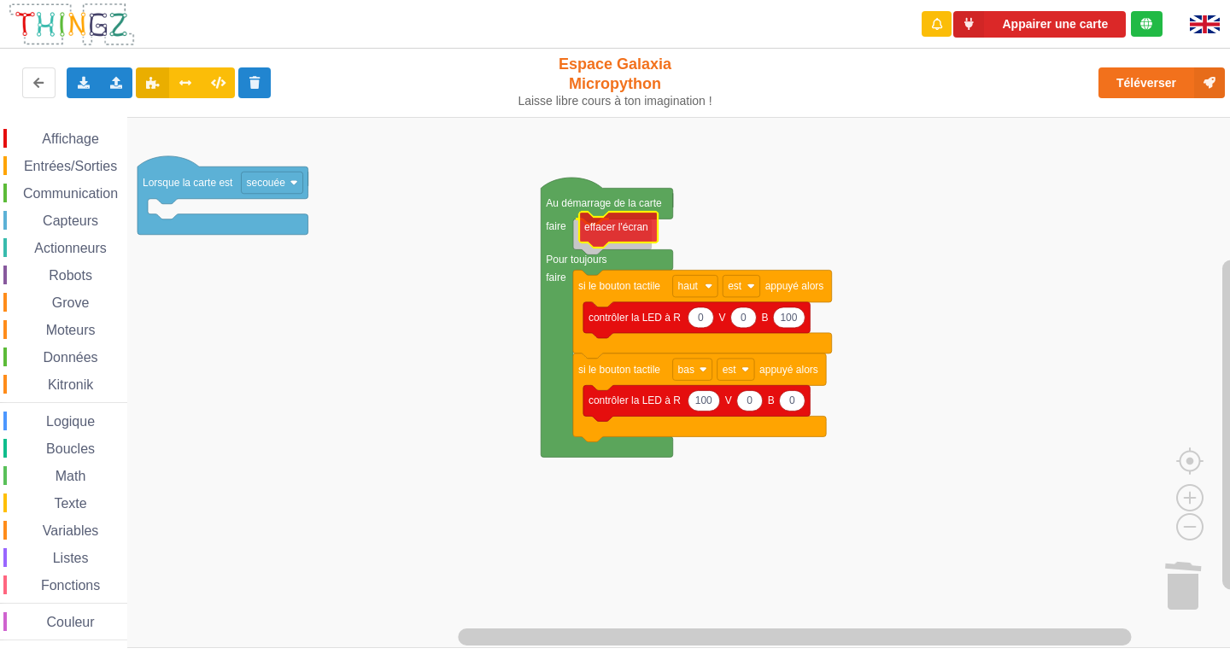
click at [615, 239] on div "Affichage Entrées/Sorties Communication Capteurs Actionneurs Robots Grove Moteu…" at bounding box center [621, 382] width 1242 height 531
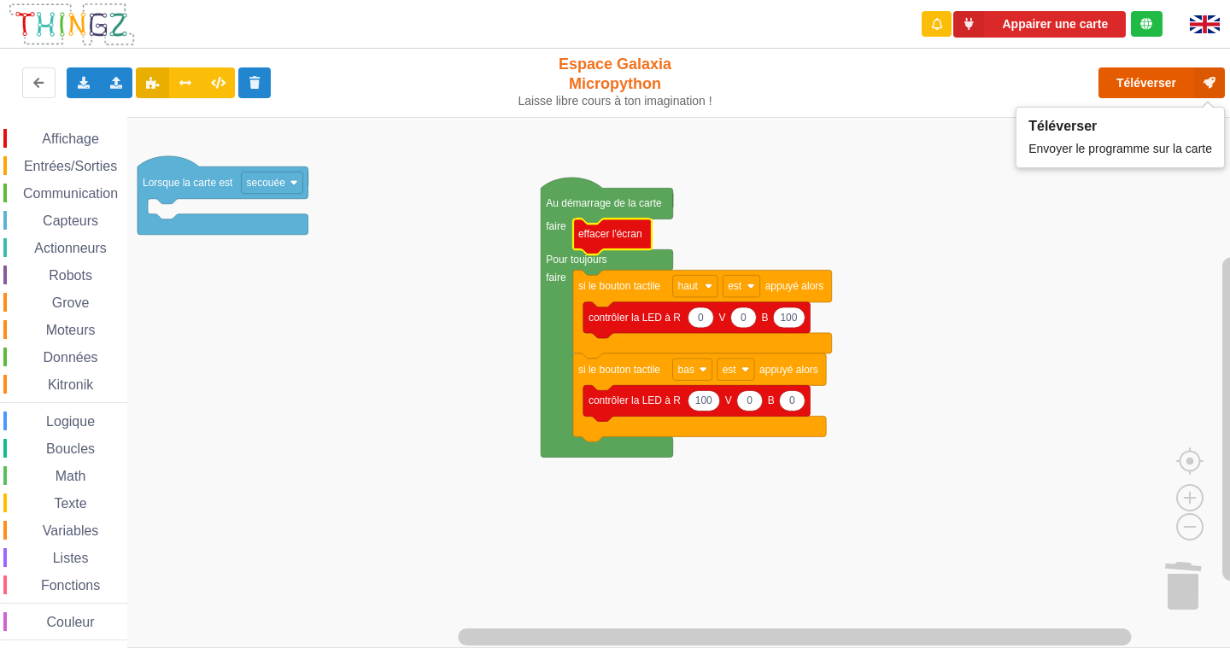
click at [1184, 76] on button "Téléverser" at bounding box center [1162, 82] width 126 height 31
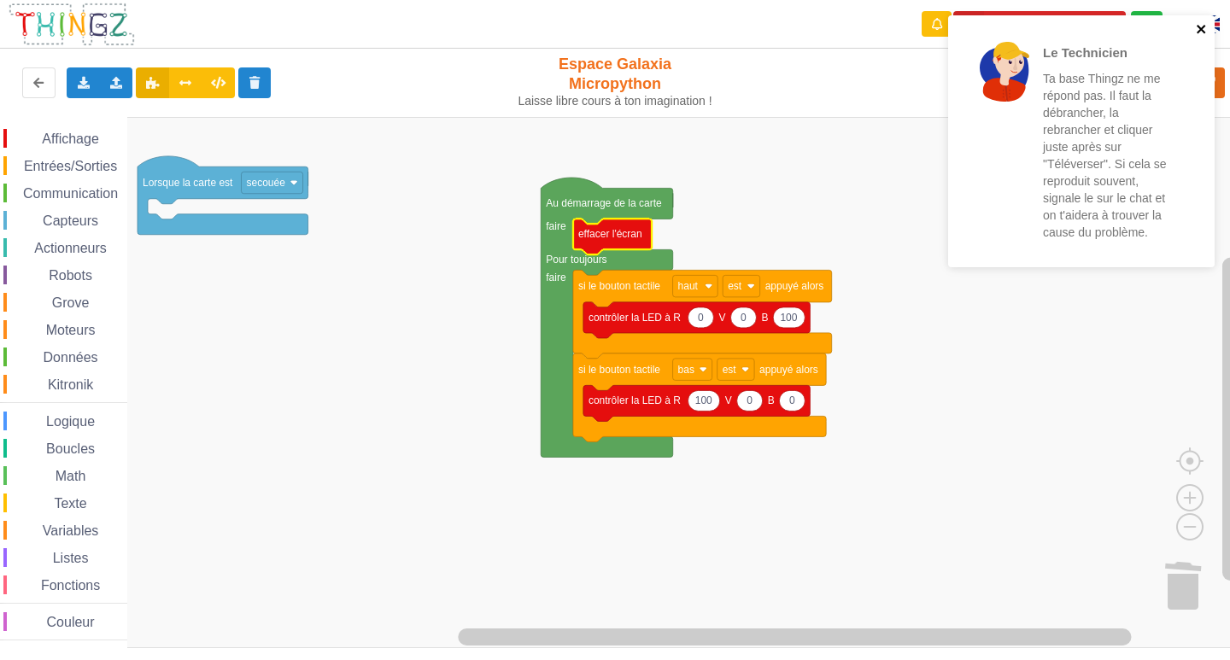
click at [1207, 27] on icon "close" at bounding box center [1202, 29] width 12 height 14
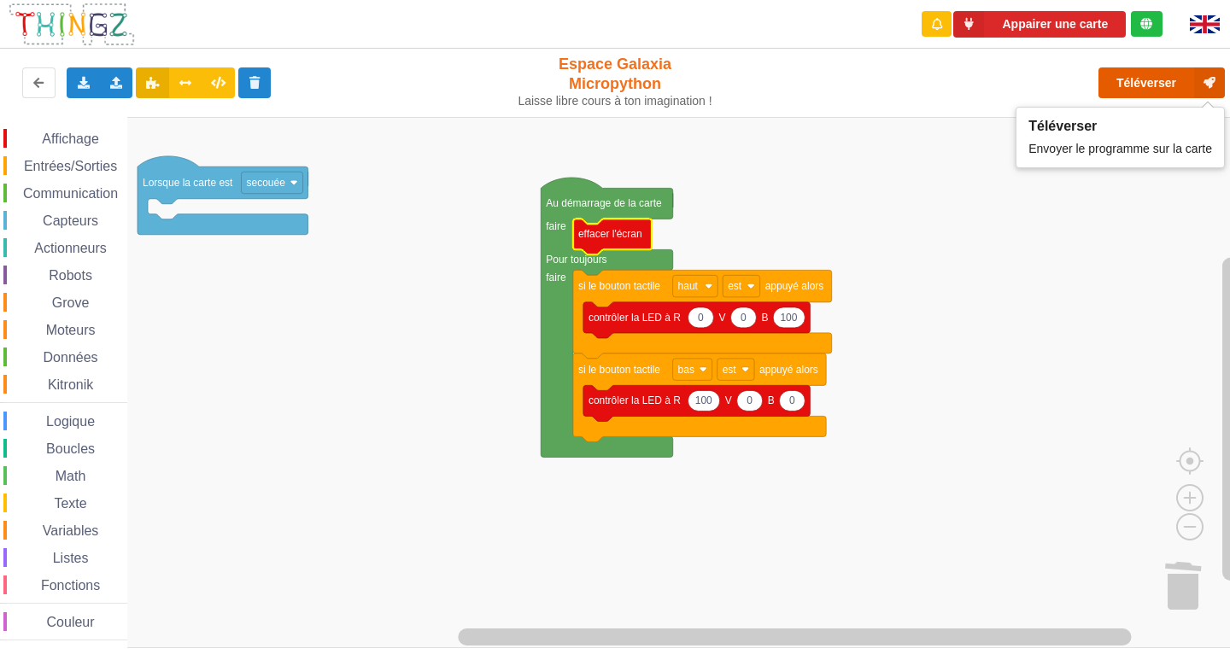
click at [1182, 81] on button "Téléverser" at bounding box center [1162, 82] width 126 height 31
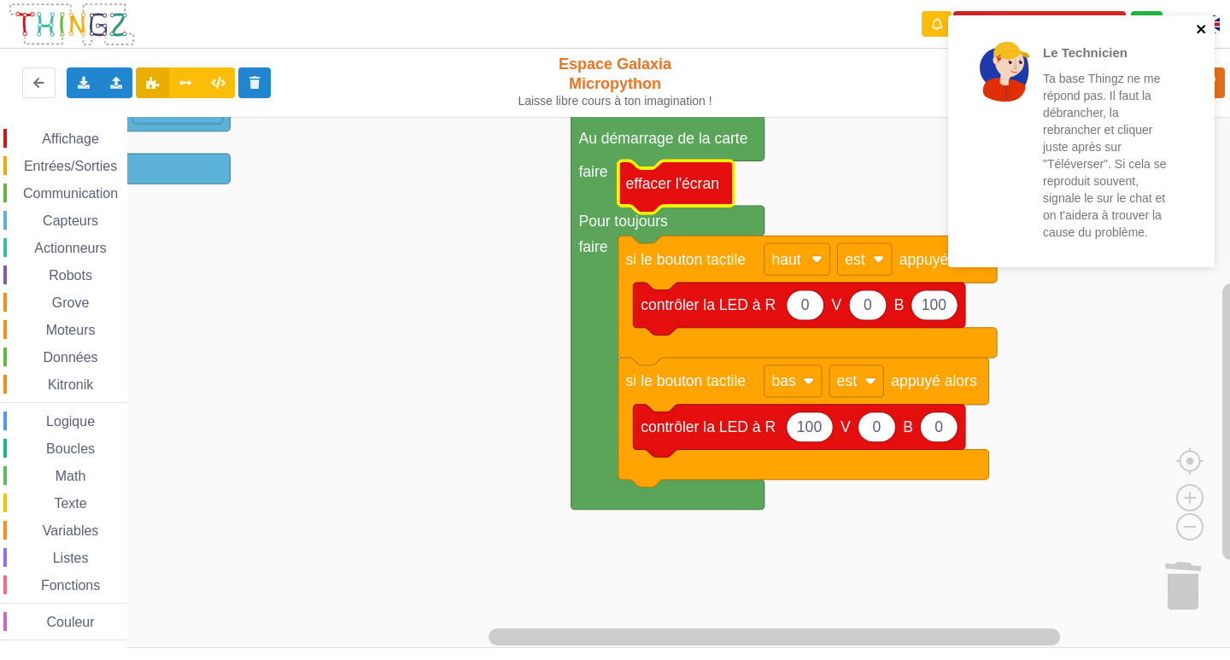
click at [1205, 28] on icon "close" at bounding box center [1202, 29] width 12 height 14
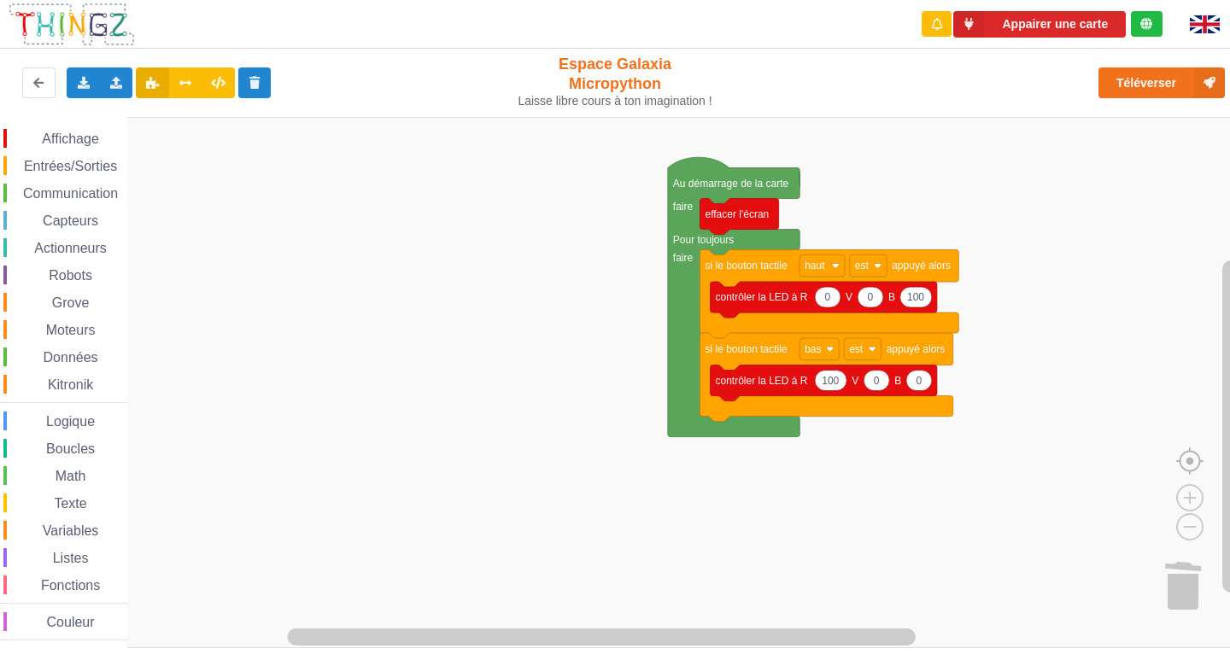
click at [1192, 468] on image "Espace de travail de Blocky" at bounding box center [1217, 422] width 82 height 106
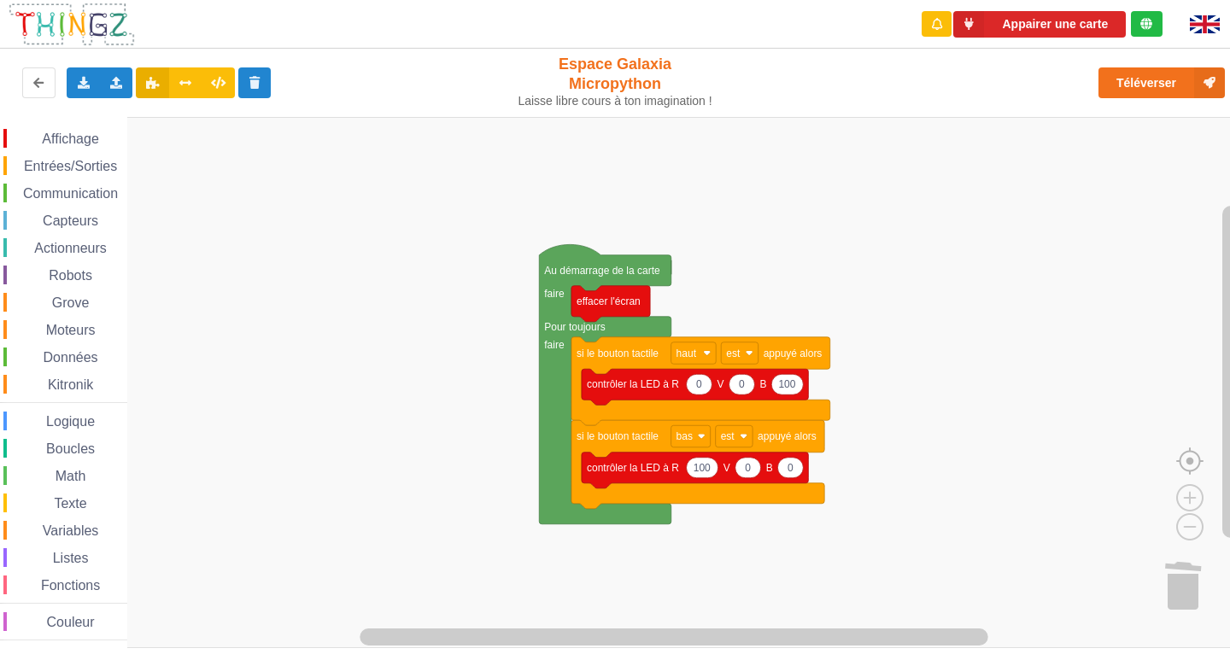
click at [1191, 459] on image "Espace de travail de Blocky" at bounding box center [1217, 422] width 82 height 106
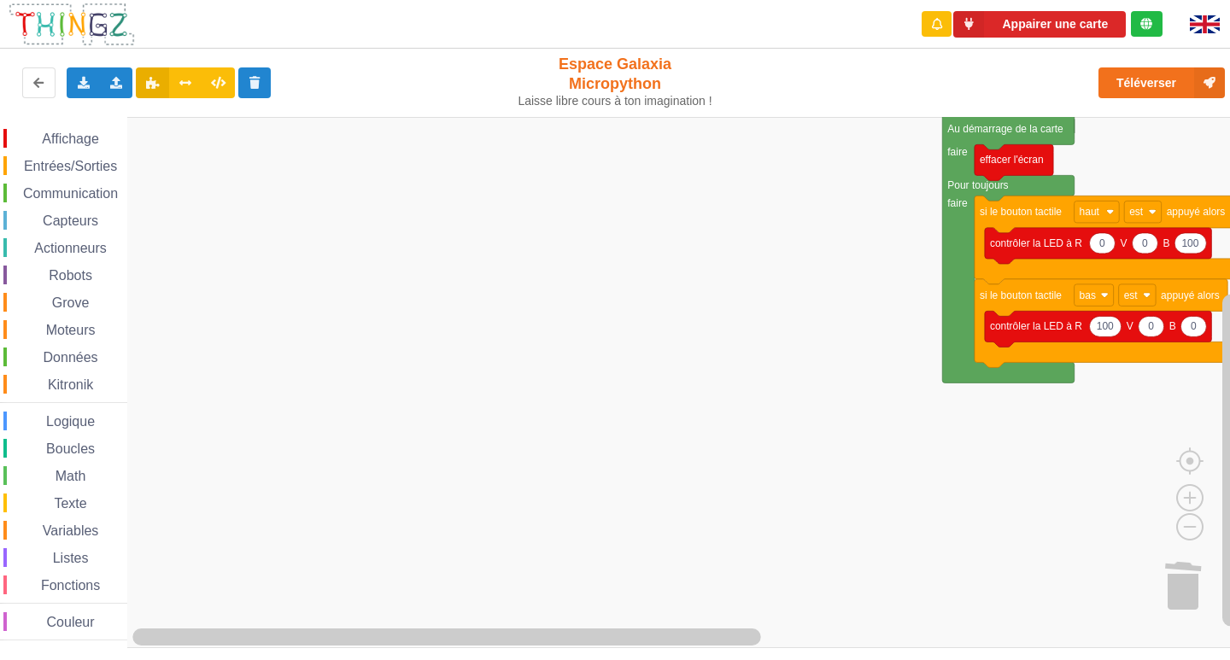
click at [994, 302] on g "Espace de travail de Blocky" at bounding box center [629, 382] width 1258 height 531
click at [1188, 468] on image "Espace de travail de Blocky" at bounding box center [1217, 422] width 82 height 106
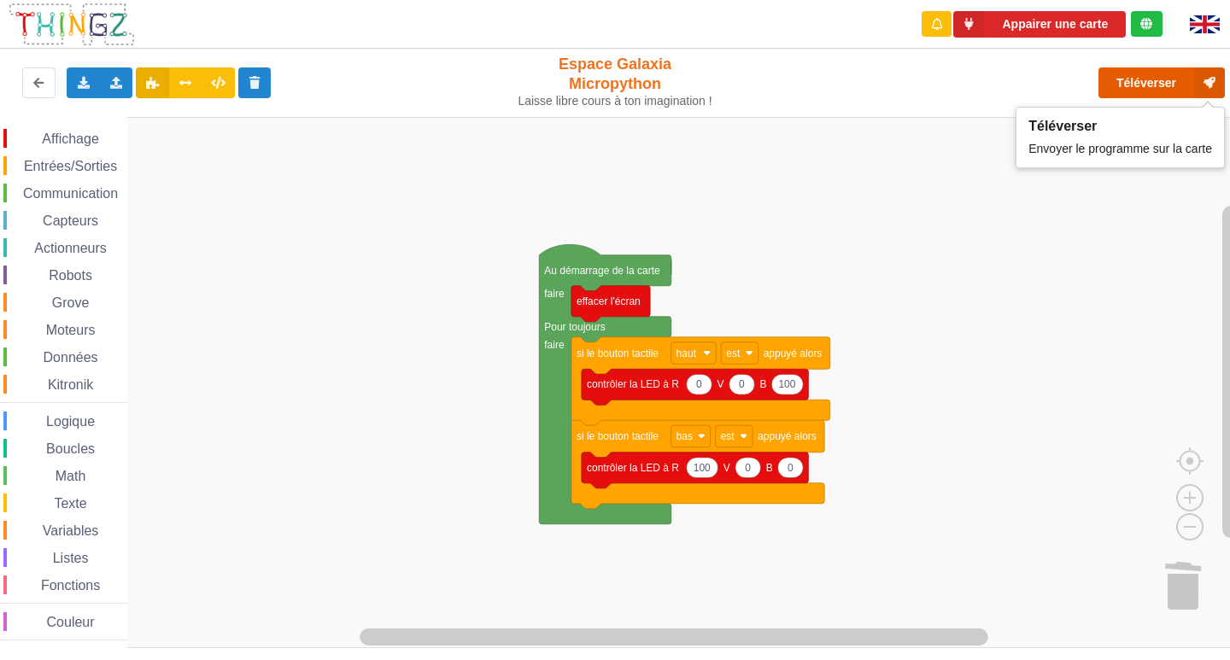
click at [1222, 85] on icon at bounding box center [1209, 82] width 31 height 31
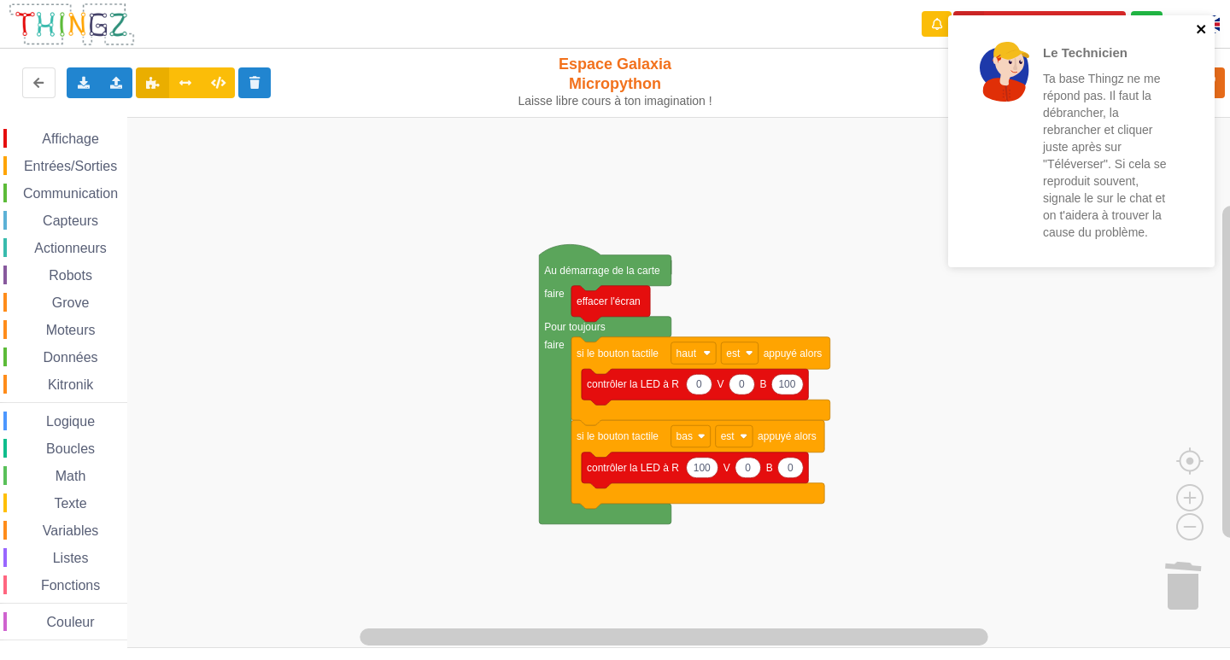
click at [1200, 29] on icon "close" at bounding box center [1201, 29] width 9 height 9
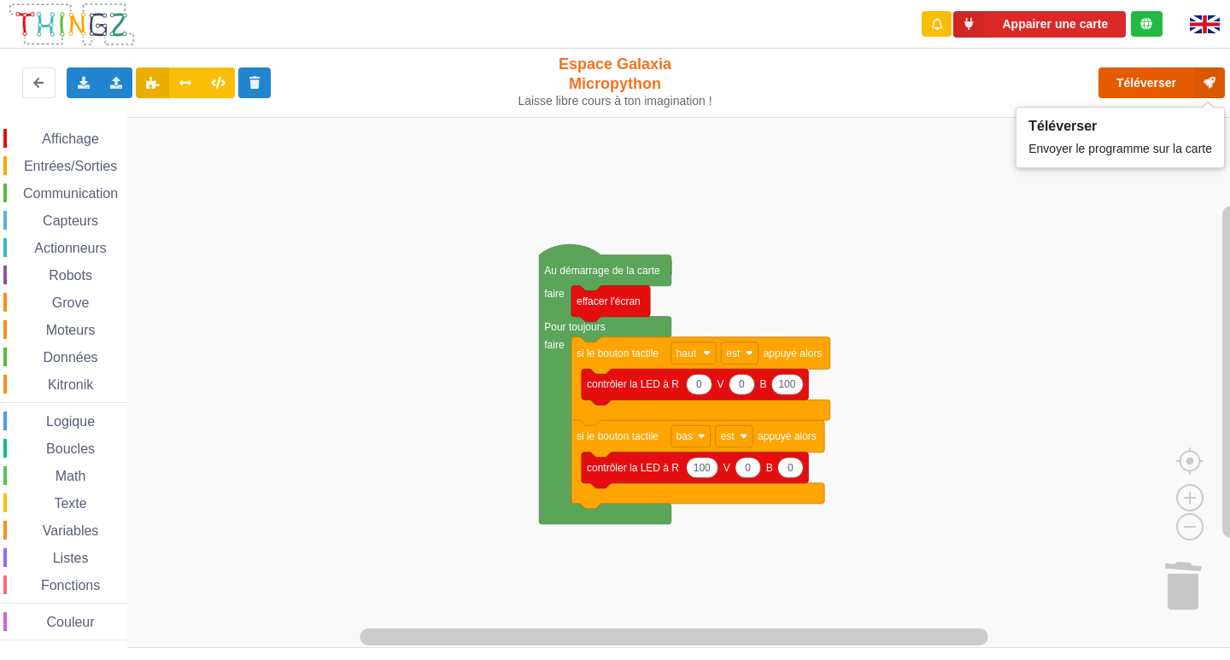
click at [1205, 87] on icon at bounding box center [1209, 82] width 31 height 31
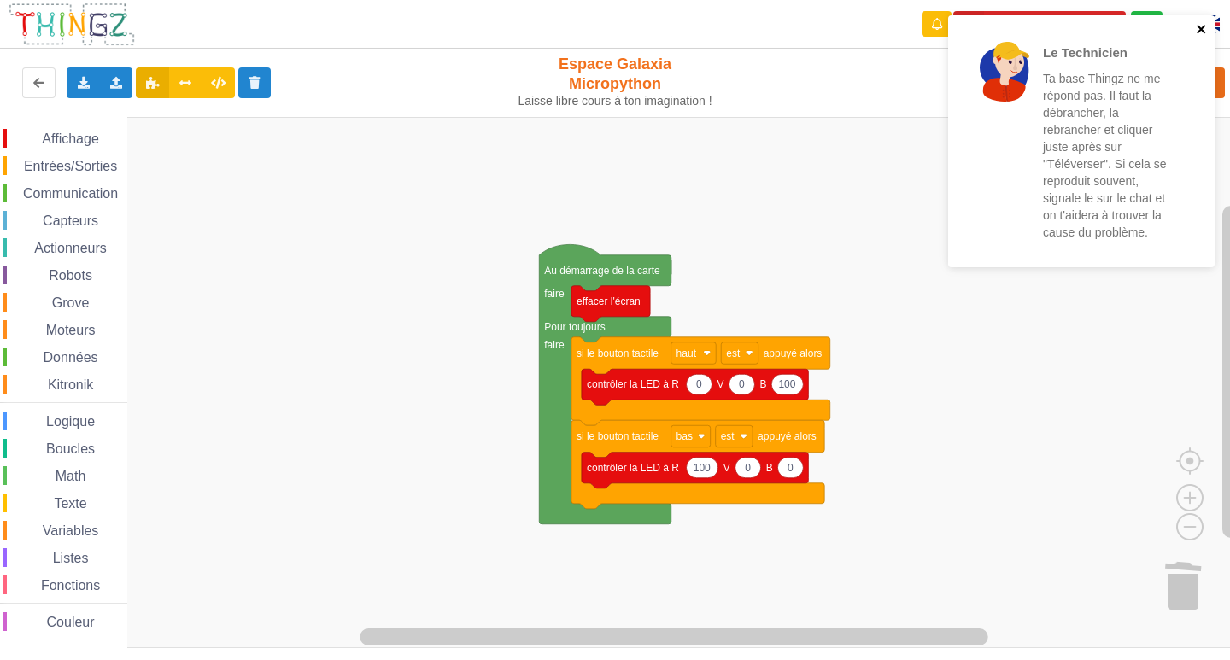
click at [1204, 32] on icon "close" at bounding box center [1201, 29] width 9 height 9
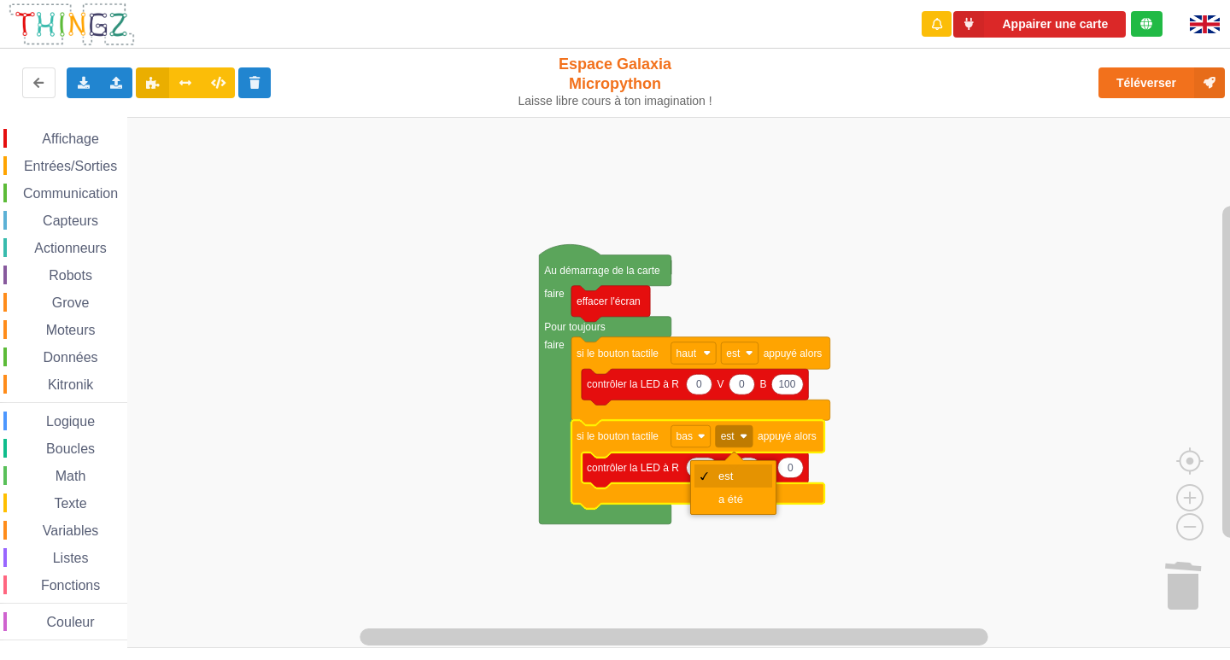
click at [722, 473] on div "est" at bounding box center [739, 476] width 41 height 13
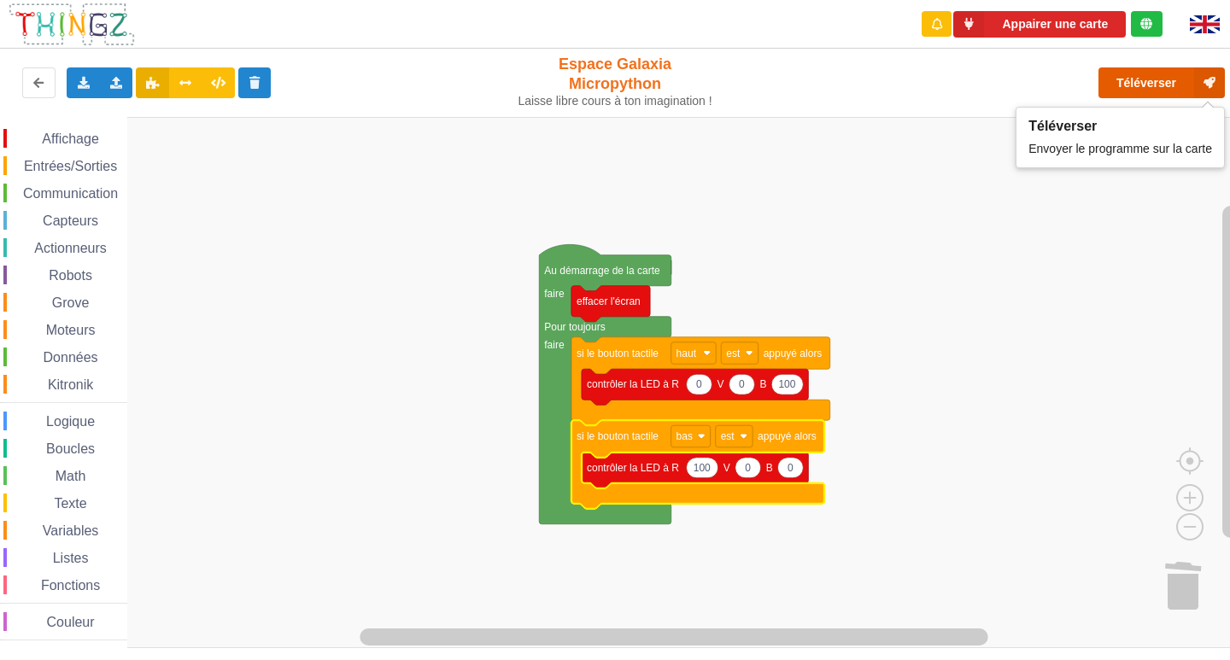
click at [1188, 83] on button "Téléverser" at bounding box center [1162, 82] width 126 height 31
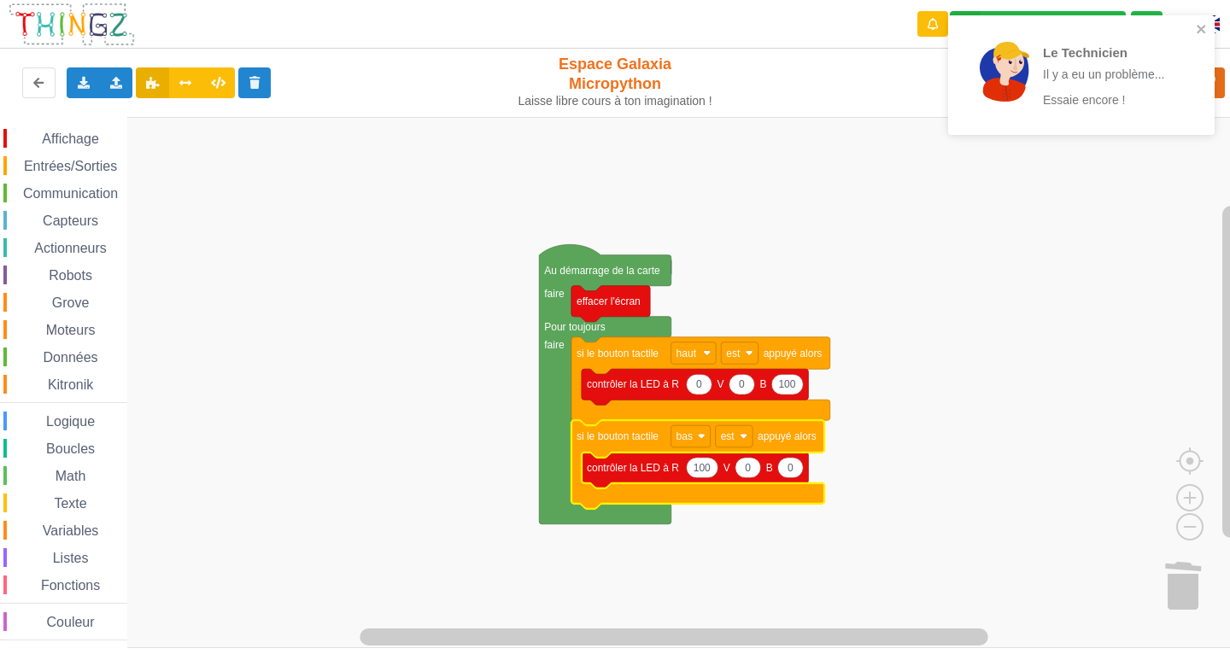
click at [1193, 32] on div "Le Technicien Il y a eu un problème... Essaie encore !" at bounding box center [1075, 75] width 241 height 106
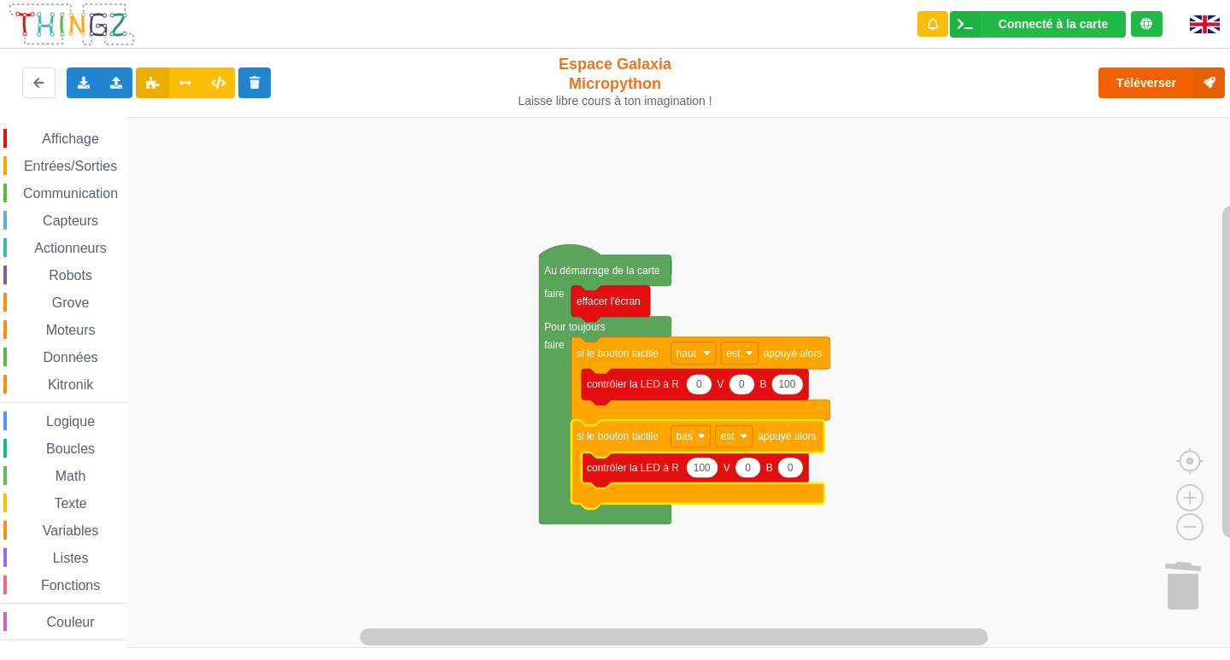
drag, startPoint x: 1213, startPoint y: 59, endPoint x: 1212, endPoint y: 70, distance: 11.1
click at [1212, 19] on div "Le Technicien Il y a eu un problème... Essaie encore !" at bounding box center [1081, 15] width 273 height 7
click at [1212, 76] on icon at bounding box center [1209, 82] width 31 height 31
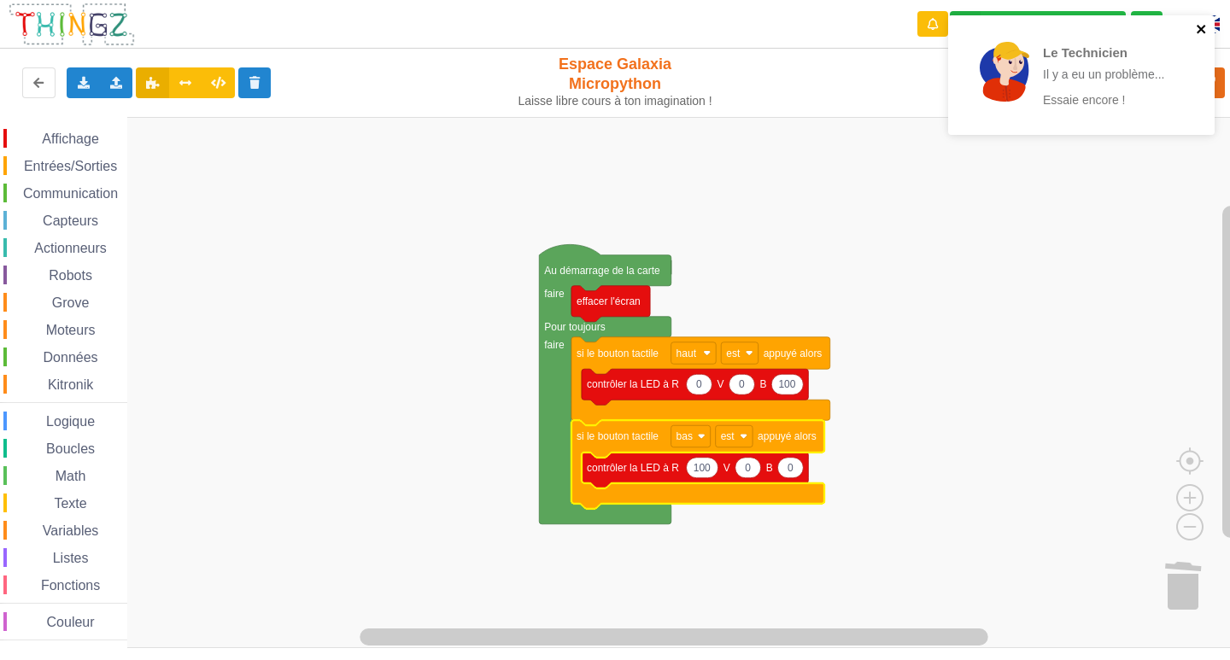
click at [1204, 29] on icon "close" at bounding box center [1202, 29] width 12 height 14
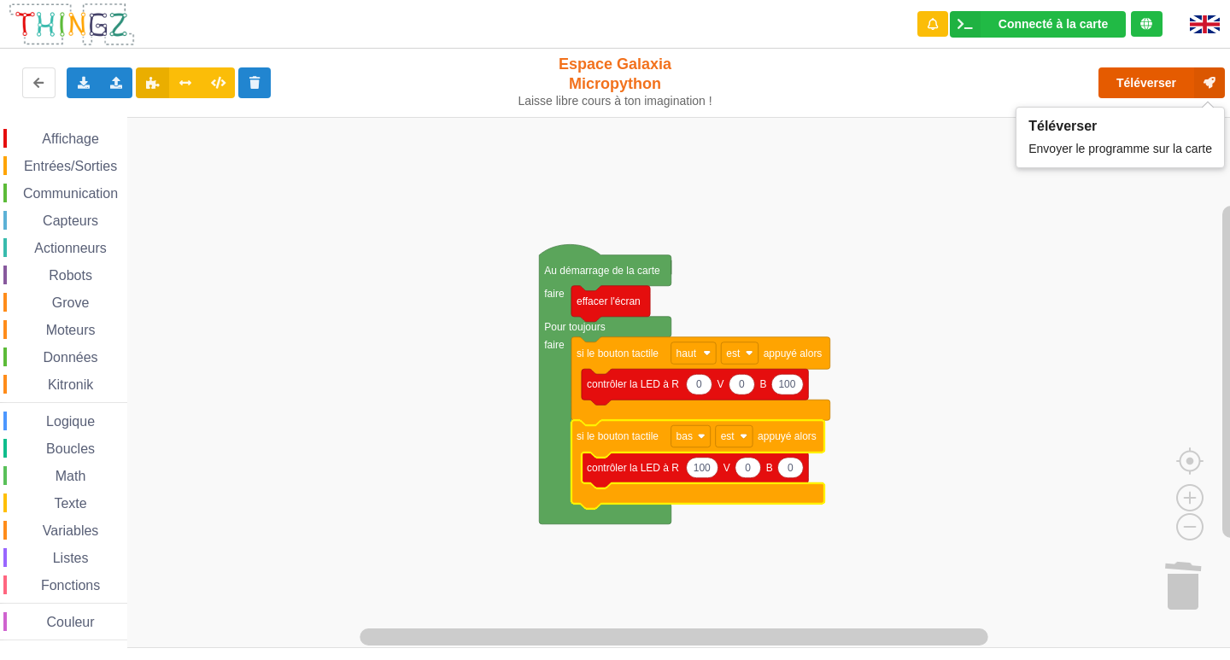
click at [1183, 81] on button "Téléverser" at bounding box center [1162, 82] width 126 height 31
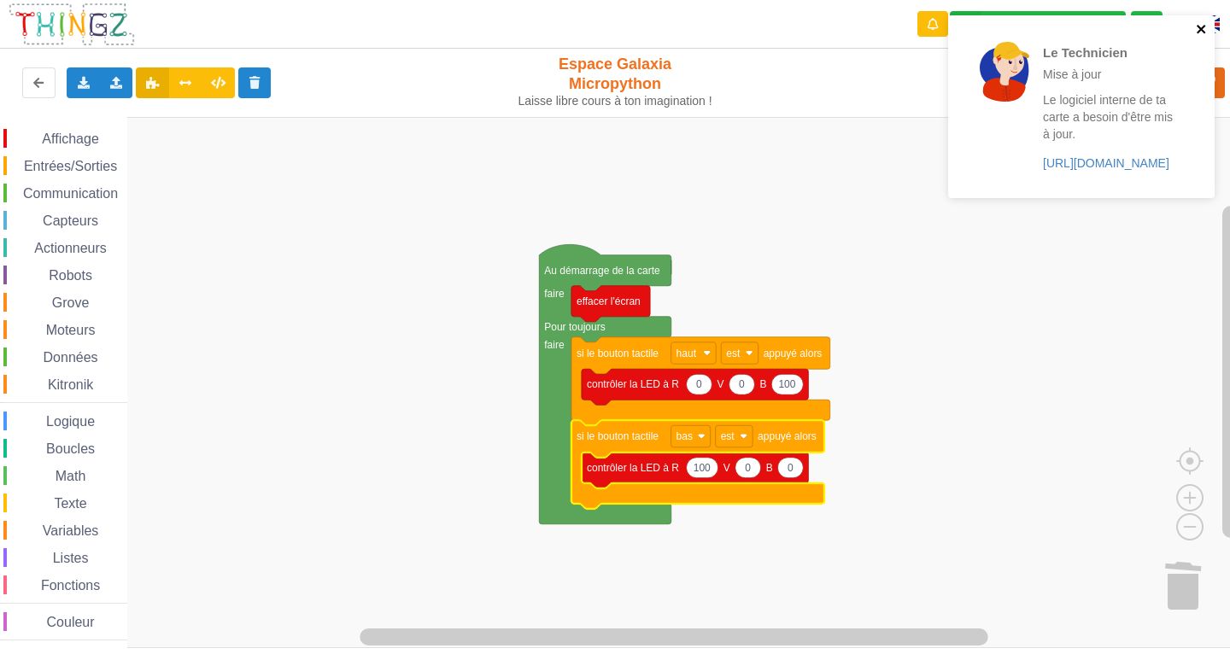
click at [1202, 29] on icon "close" at bounding box center [1201, 29] width 9 height 9
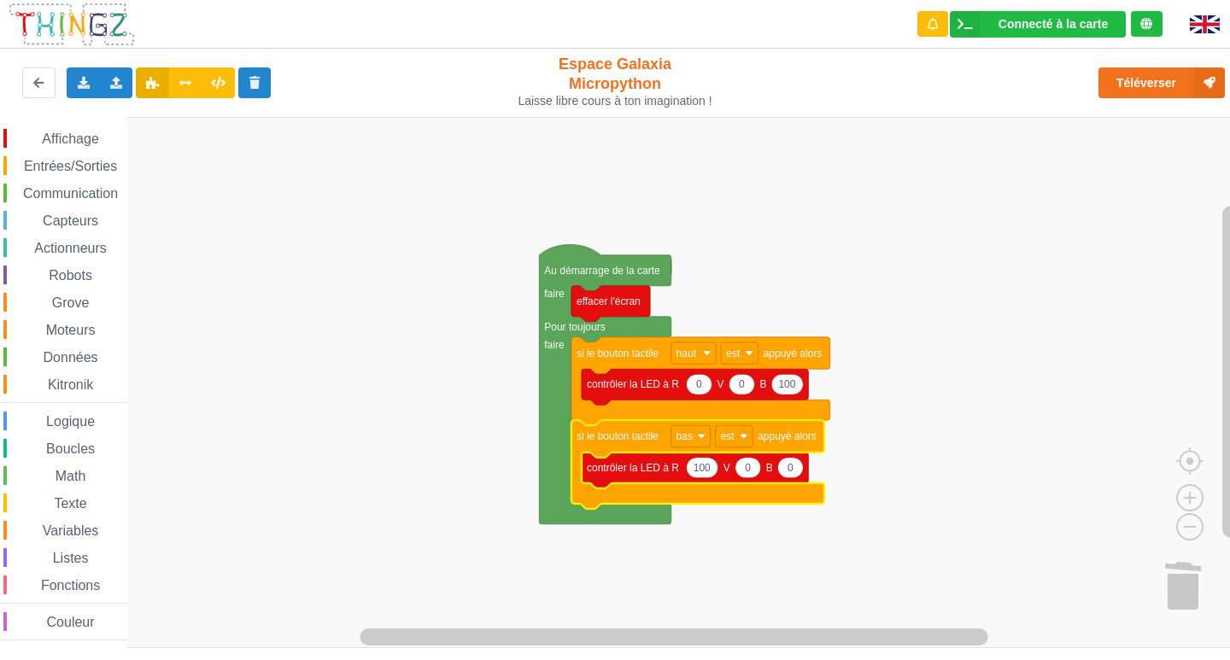
click at [94, 169] on span "Entrées/Sorties" at bounding box center [70, 166] width 98 height 15
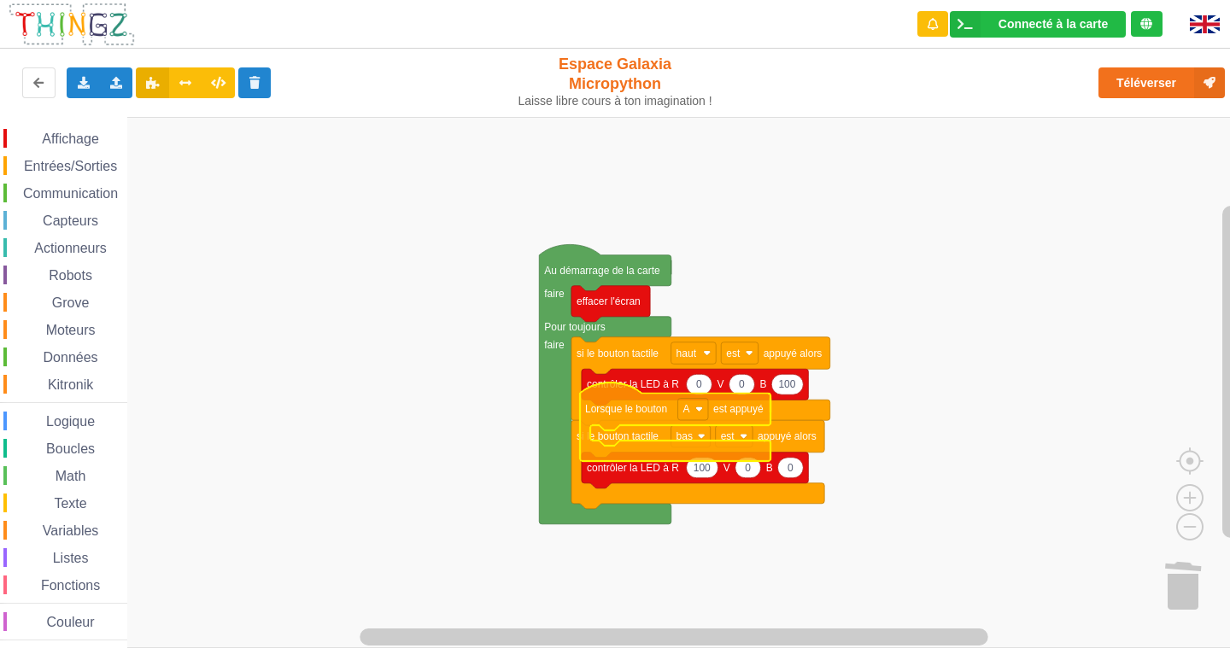
click at [636, 406] on div "Affichage Entrées/Sorties Communication Capteurs Actionneurs Robots Grove Moteu…" at bounding box center [621, 382] width 1242 height 531
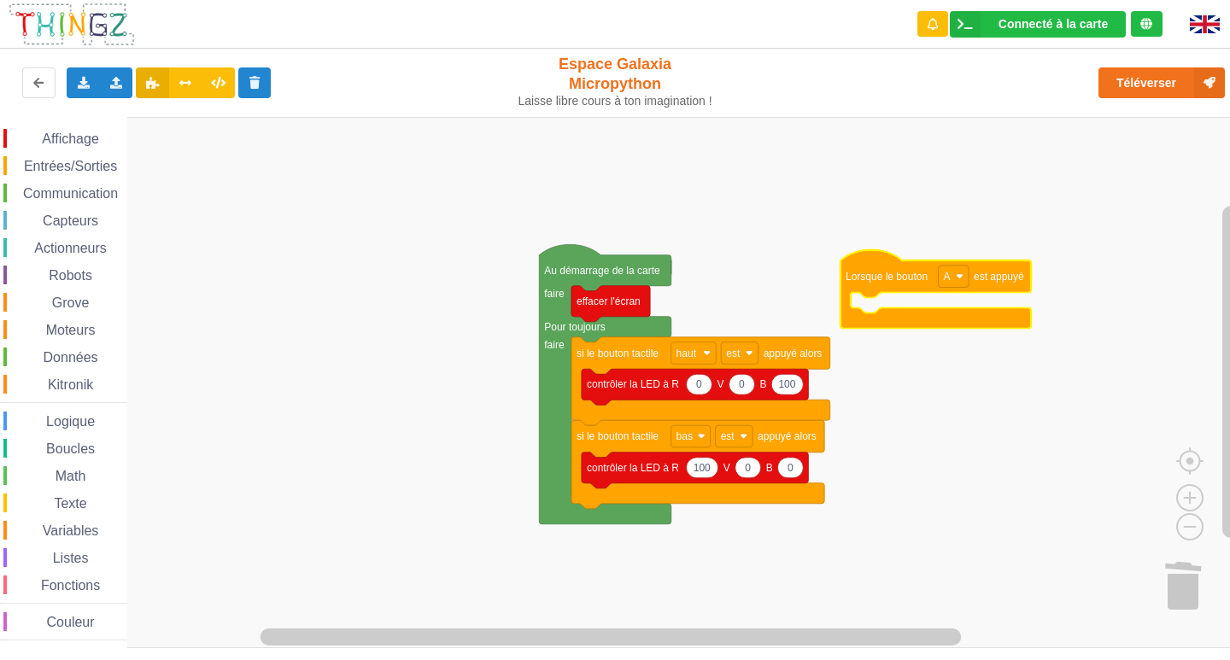
click at [65, 132] on span "Affichage" at bounding box center [70, 139] width 62 height 15
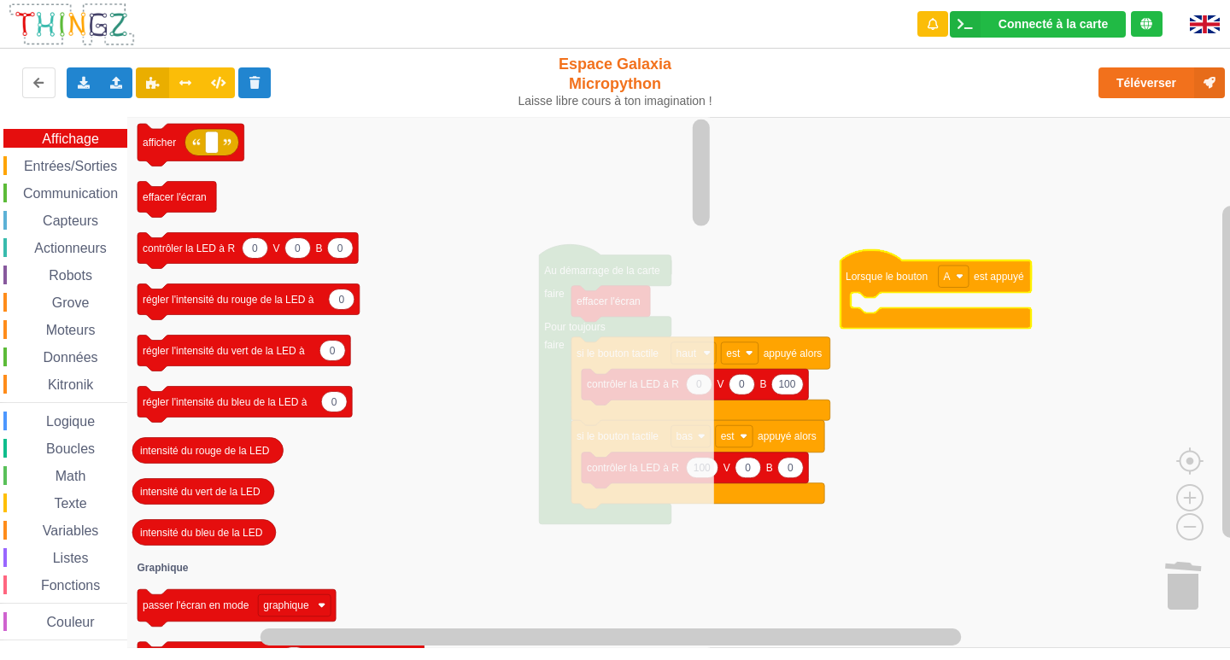
click at [94, 211] on div "Capteurs" at bounding box center [65, 220] width 124 height 19
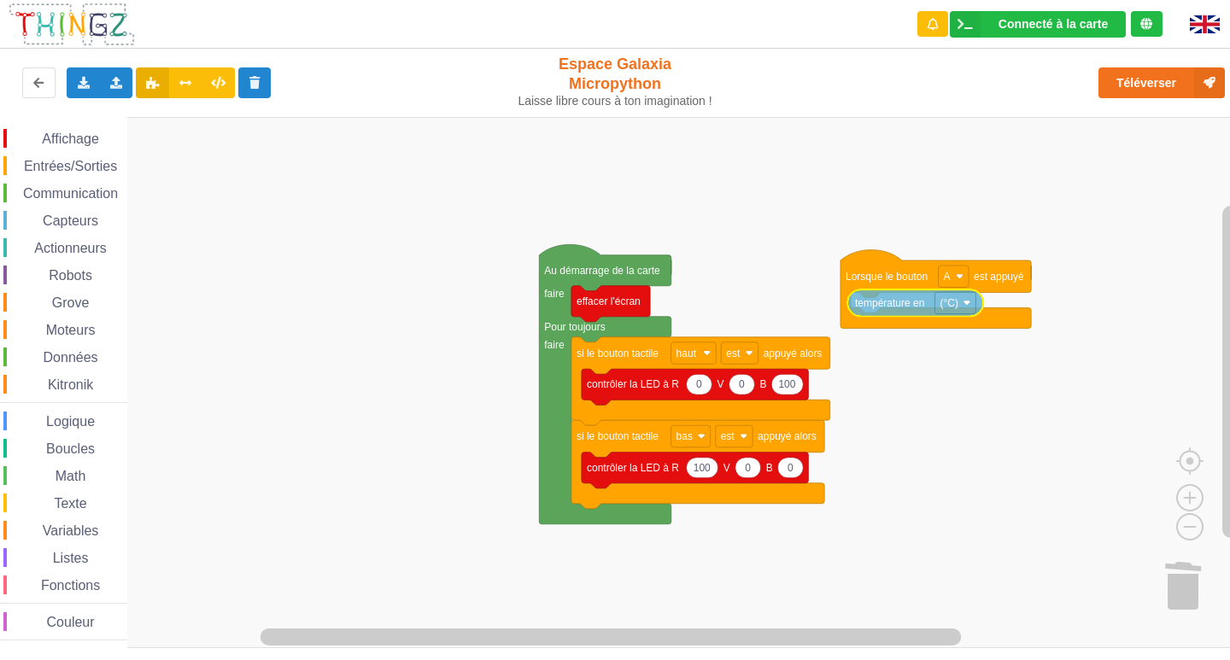
click at [912, 301] on div "Affichage Entrées/Sorties Communication Capteurs Actionneurs Robots Grove Moteu…" at bounding box center [621, 382] width 1242 height 531
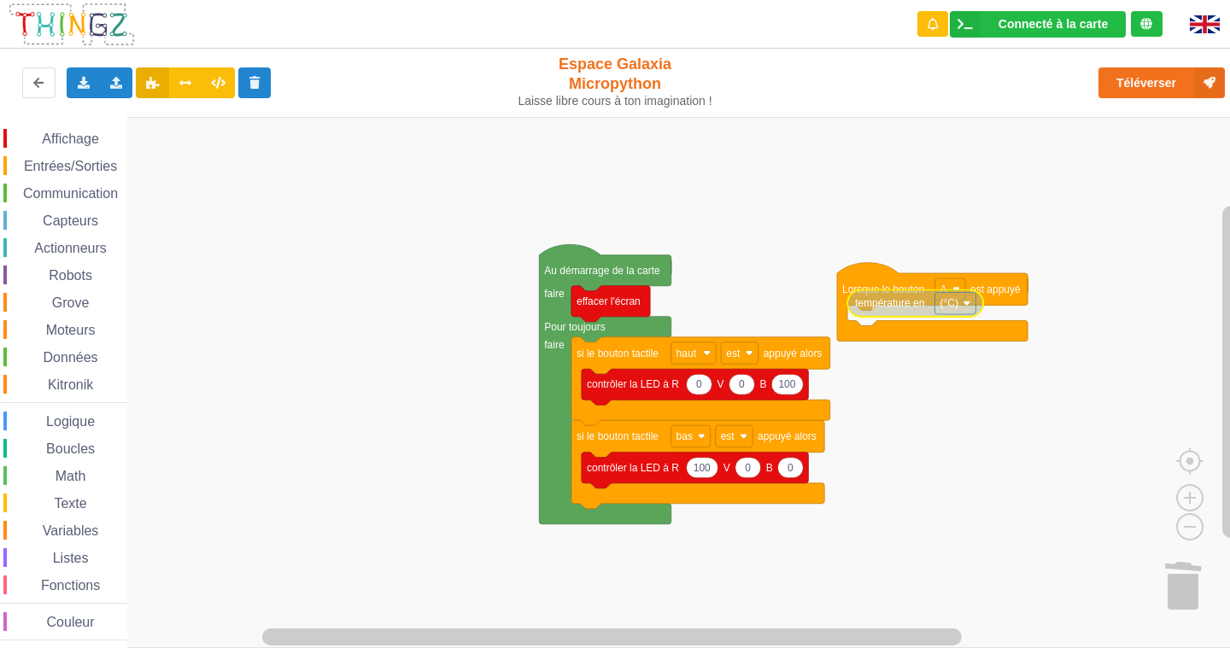
click at [76, 136] on span "Affichage" at bounding box center [70, 139] width 62 height 15
click at [849, 314] on div "Affichage Entrées/Sorties Communication Capteurs Actionneurs Robots Grove Moteu…" at bounding box center [621, 382] width 1242 height 531
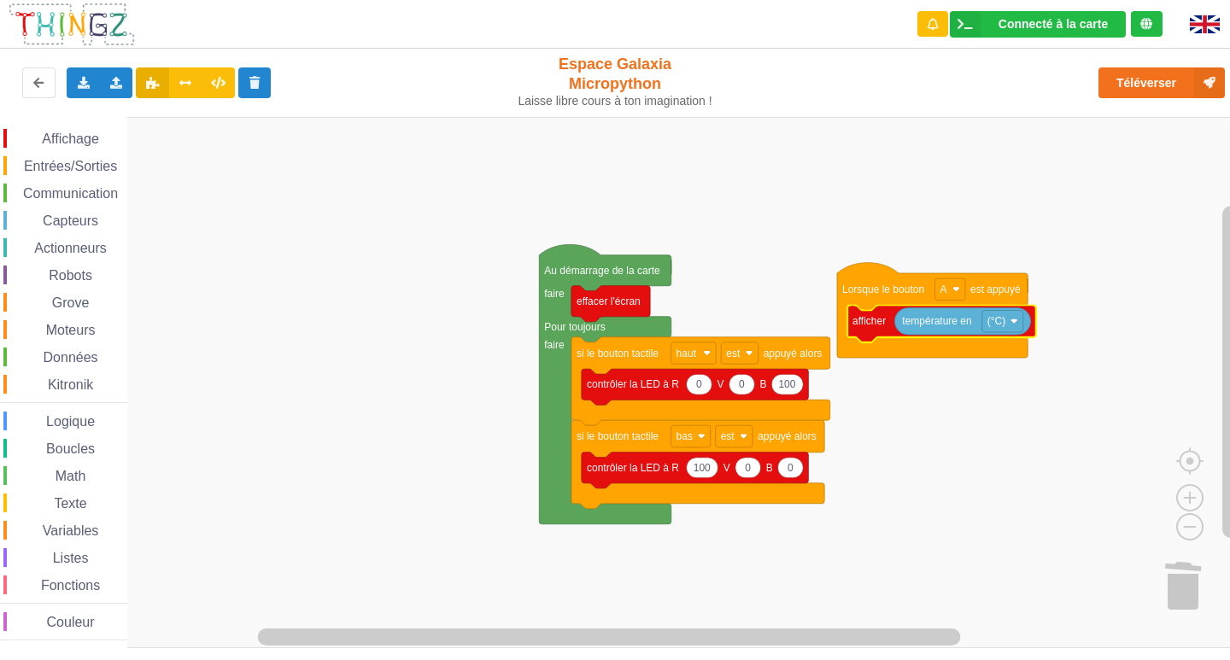
click at [47, 160] on span "Entrées/Sorties" at bounding box center [70, 166] width 98 height 15
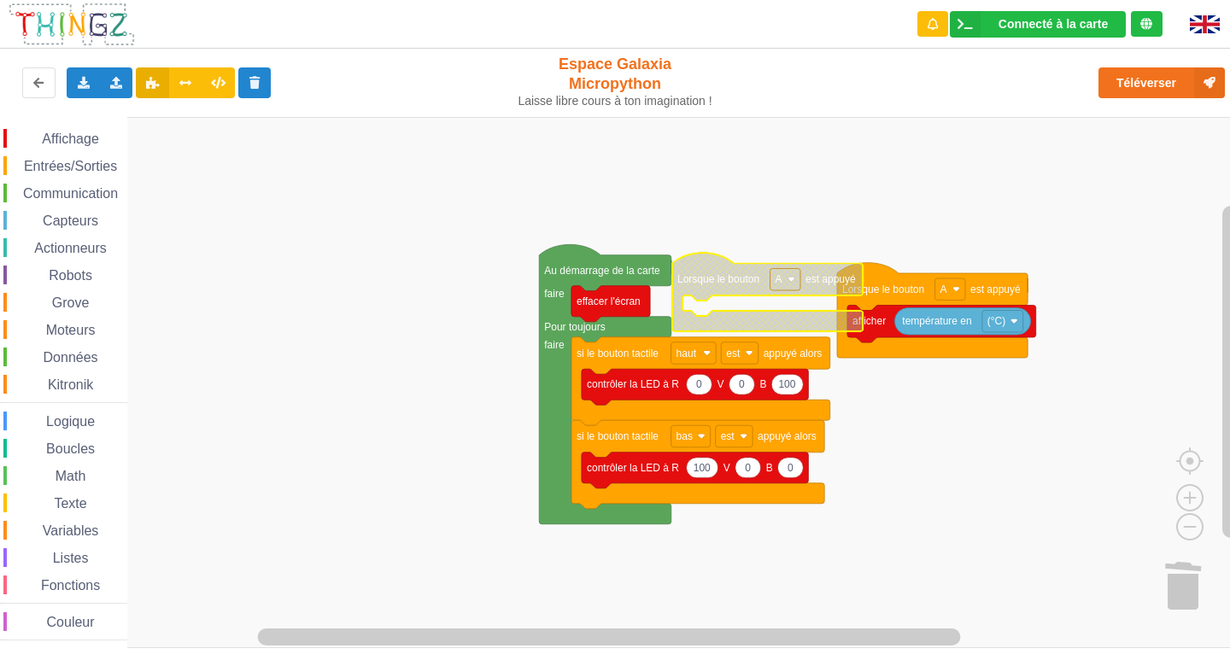
click at [734, 280] on div "Affichage Entrées/Sorties Communication Capteurs Actionneurs Robots Grove Moteu…" at bounding box center [621, 382] width 1242 height 531
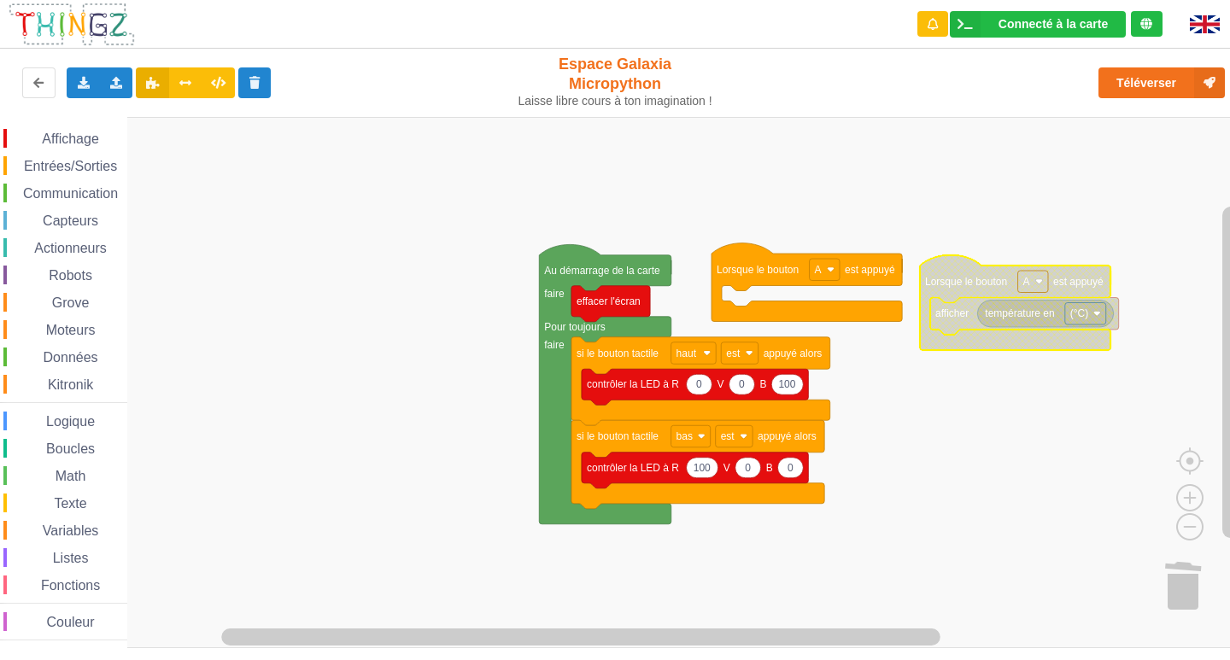
click at [949, 277] on text "Lorsque le bouton" at bounding box center [966, 282] width 82 height 12
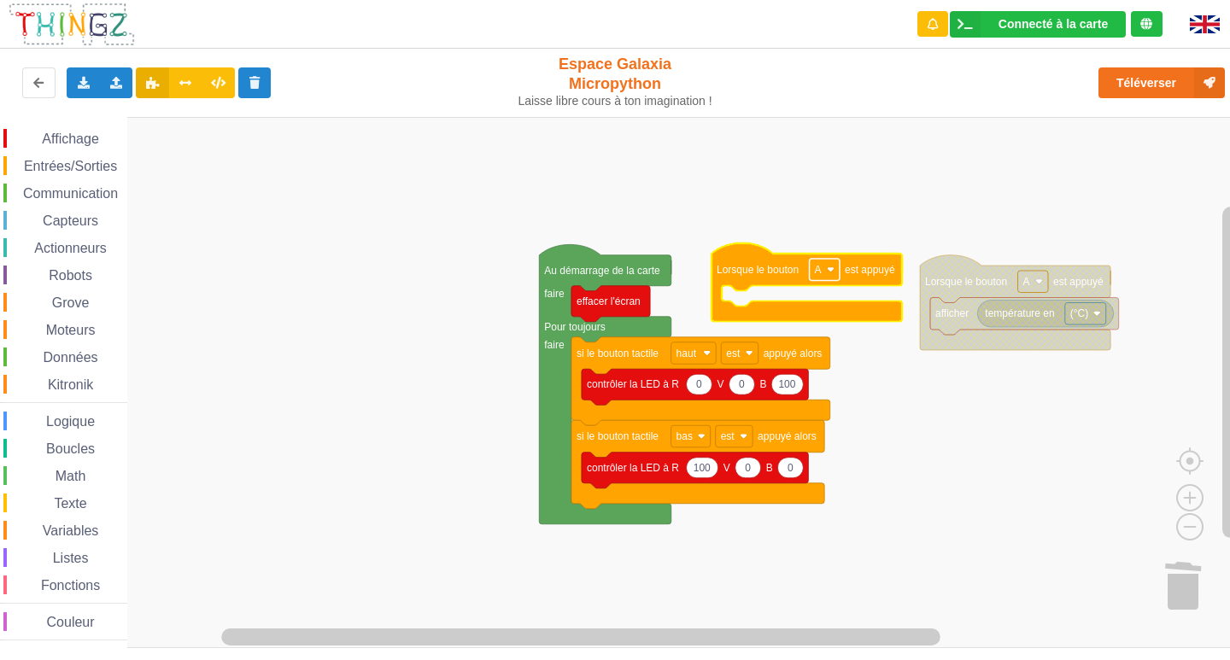
click at [830, 271] on image "Espace de travail de Blocky" at bounding box center [831, 270] width 8 height 8
click at [821, 322] on div "B" at bounding box center [824, 332] width 78 height 23
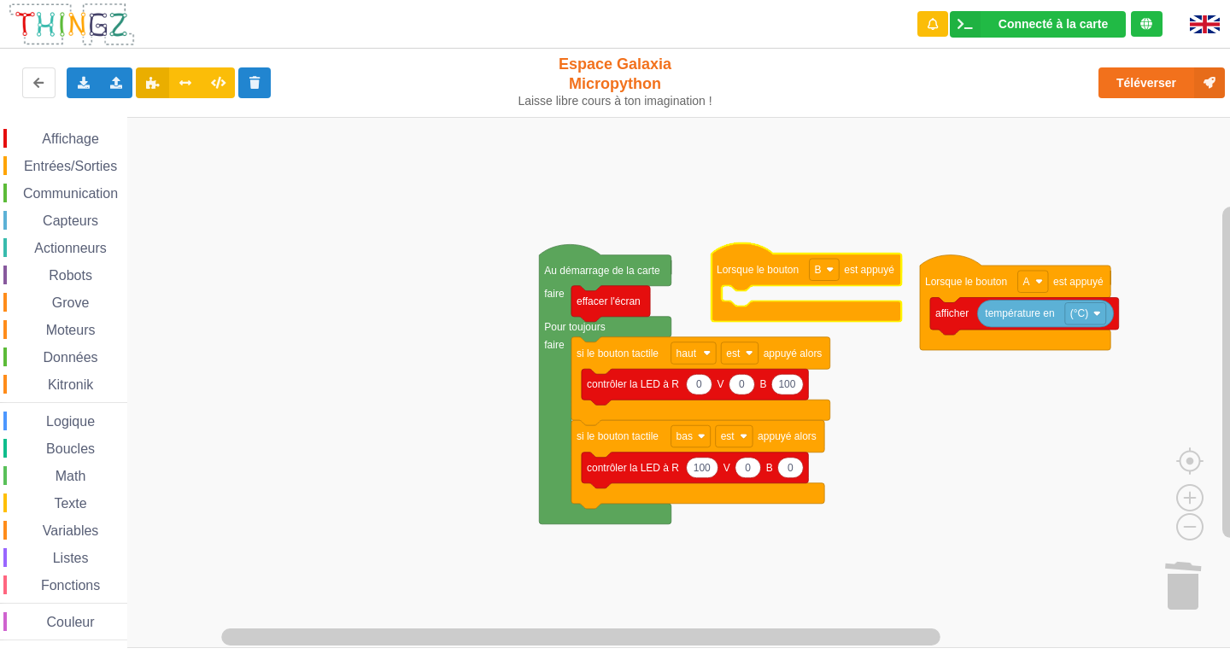
click at [69, 137] on span "Affichage" at bounding box center [70, 139] width 62 height 15
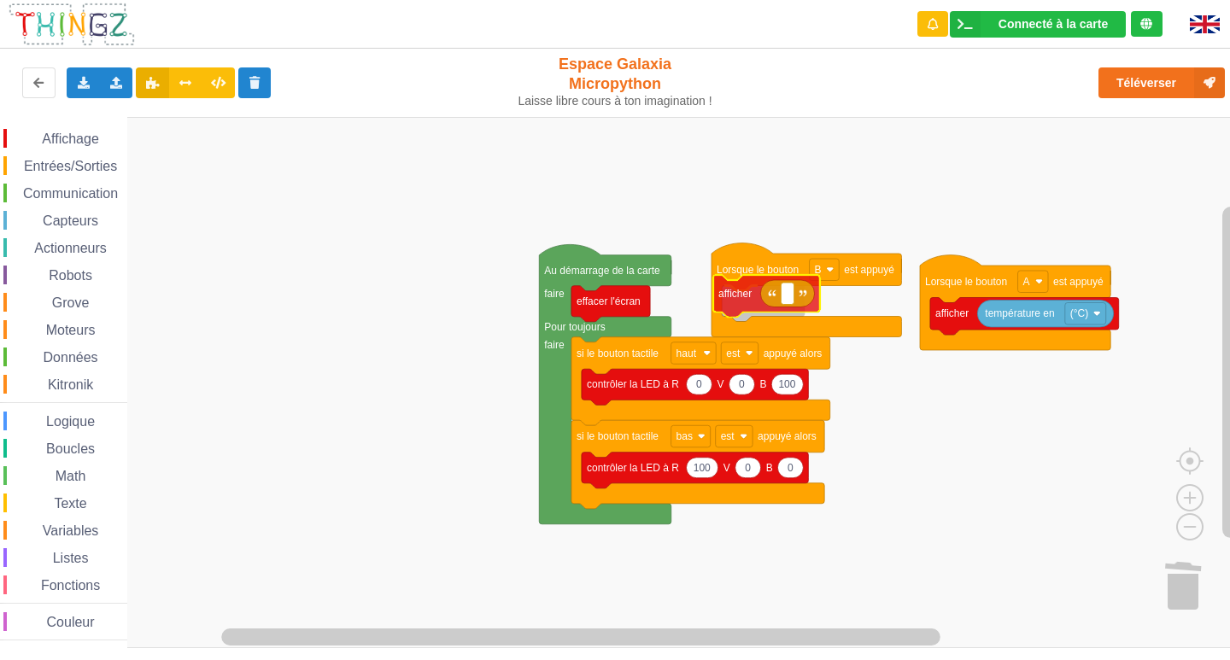
click at [739, 307] on div "Affichage Entrées/Sorties Communication Capteurs Actionneurs Robots Grove Moteu…" at bounding box center [621, 382] width 1242 height 531
click at [799, 313] on rect "Espace de travail de Blocky" at bounding box center [795, 305] width 13 height 22
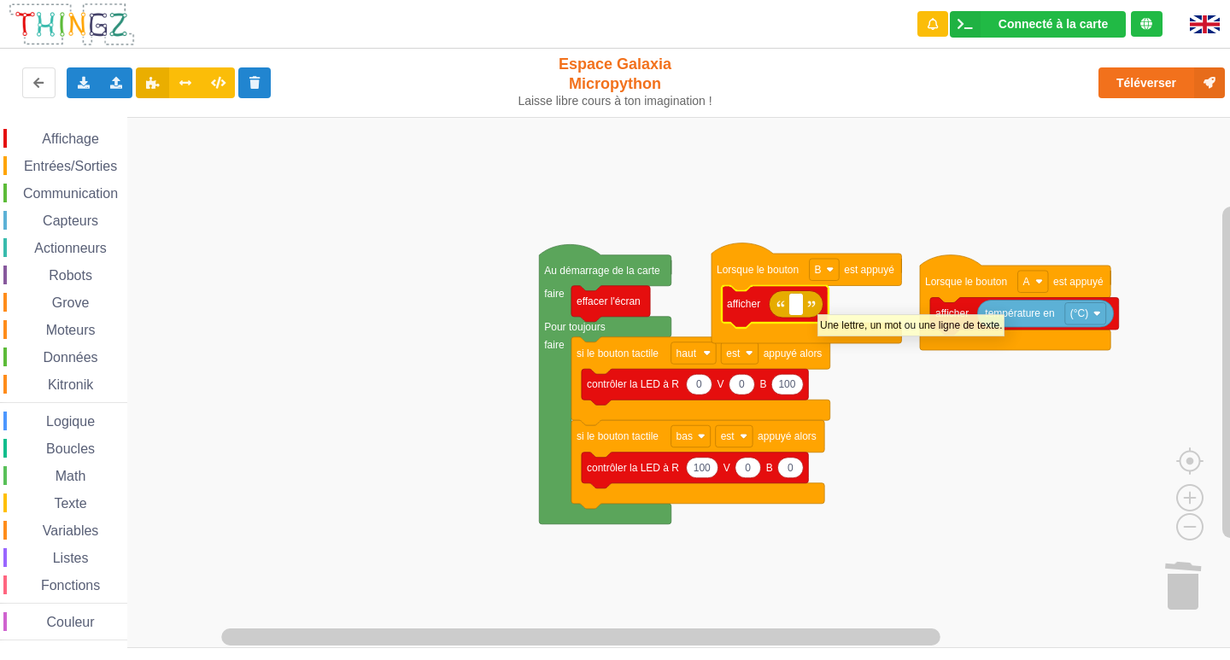
type input "a"
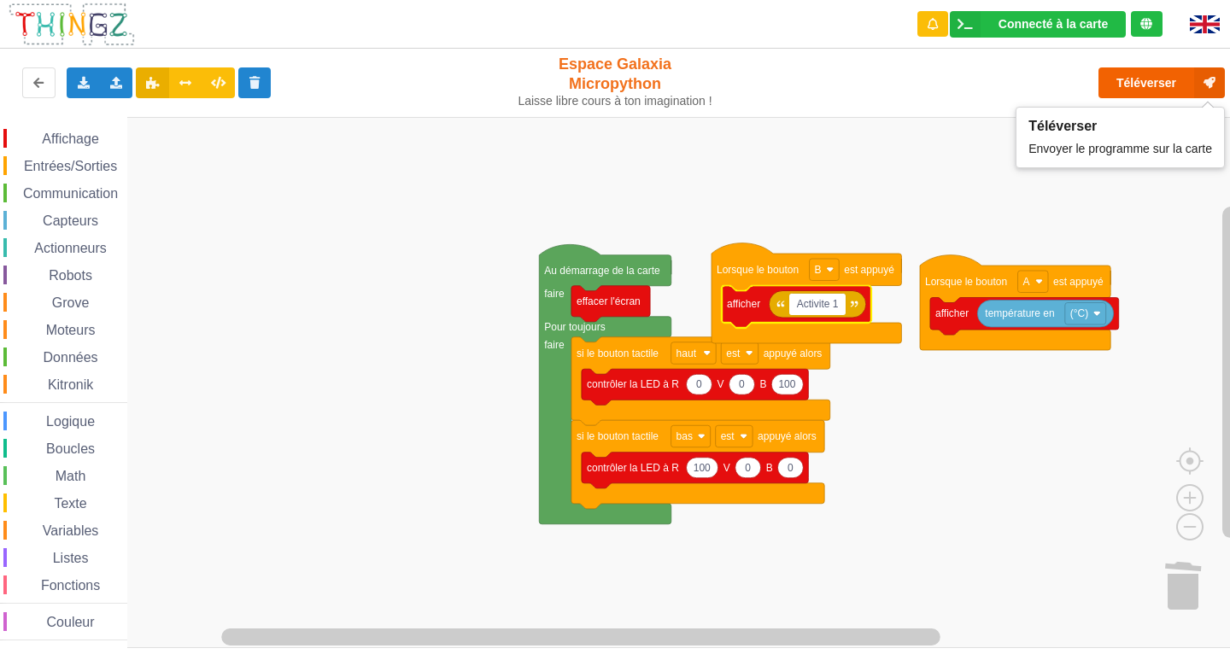
type input "Activite 1"
click at [1163, 75] on button "Téléverser" at bounding box center [1162, 82] width 126 height 31
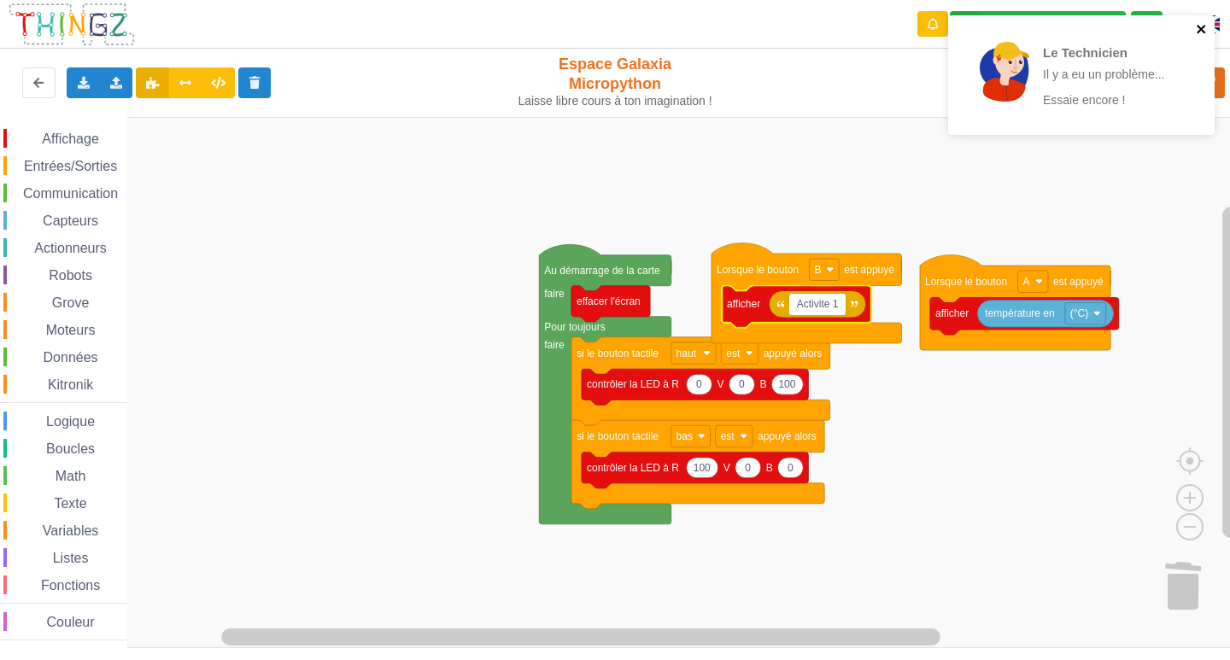
click at [1207, 26] on icon "close" at bounding box center [1202, 29] width 12 height 14
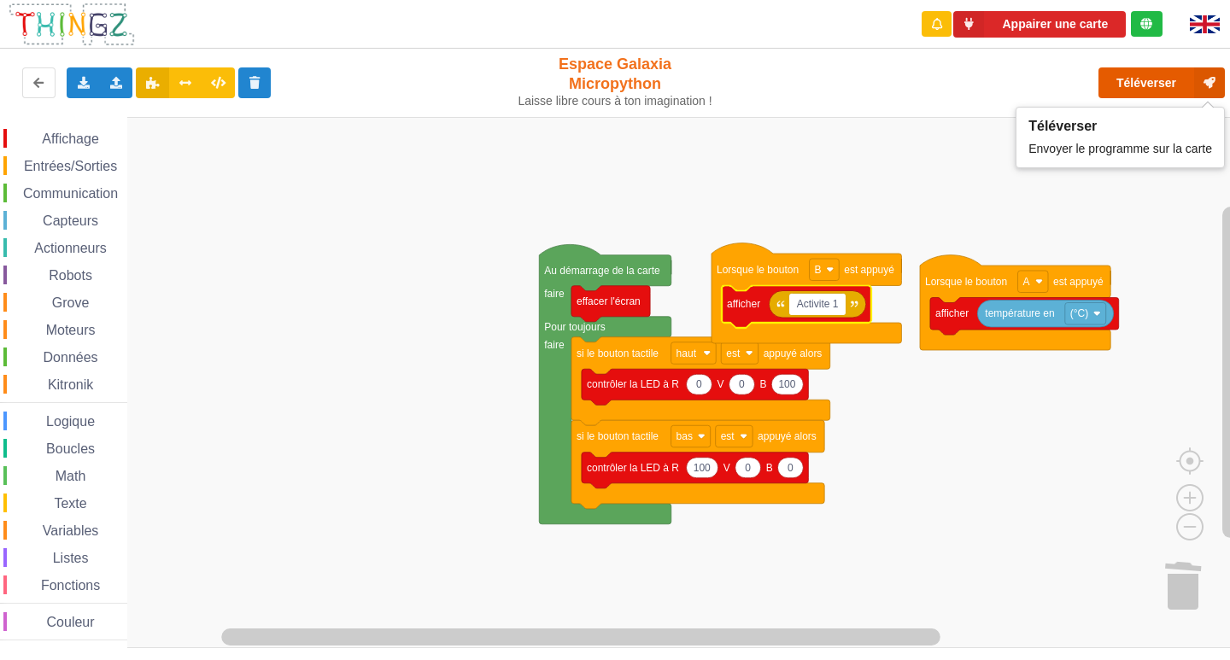
click at [1204, 69] on icon at bounding box center [1209, 82] width 31 height 31
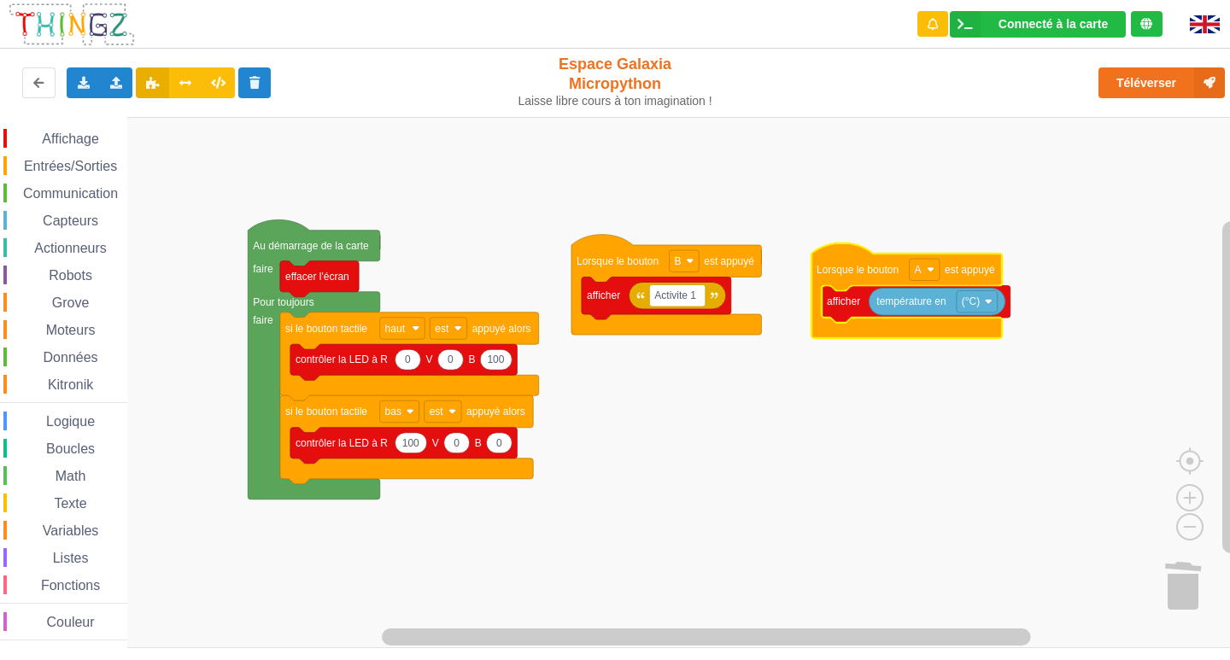
click at [85, 616] on span "Couleur" at bounding box center [70, 622] width 53 height 15
click at [439, 596] on rect "Espace de travail de Blocky" at bounding box center [621, 382] width 1242 height 531
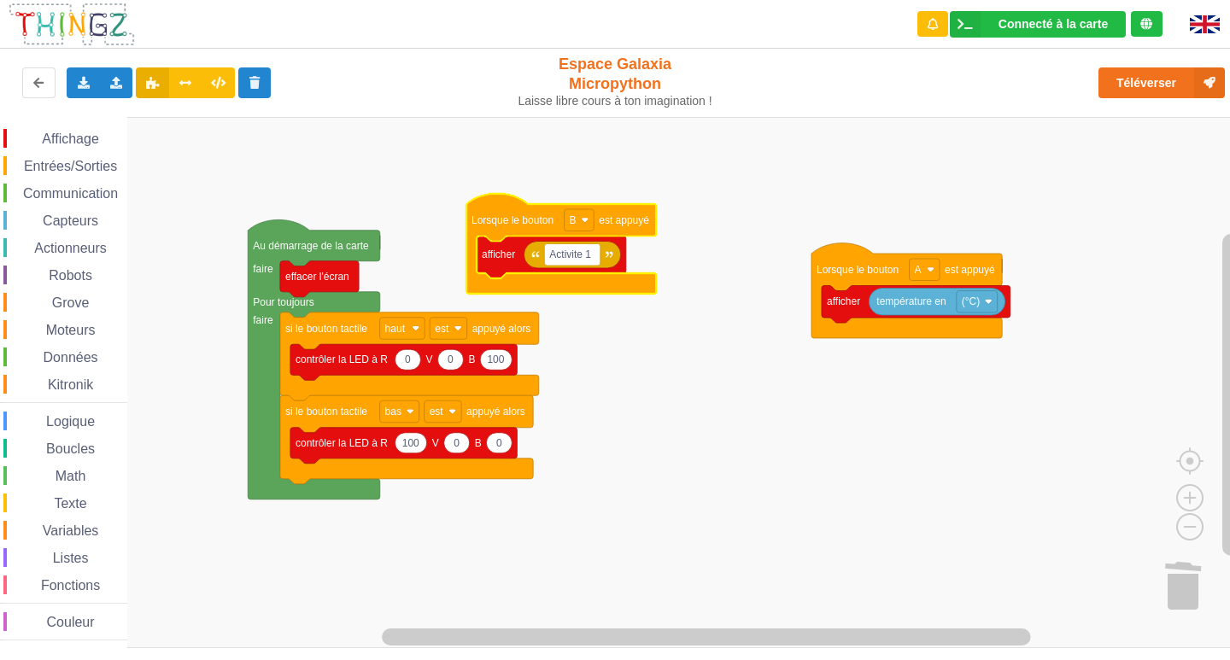
click at [64, 475] on span "Math" at bounding box center [71, 476] width 36 height 15
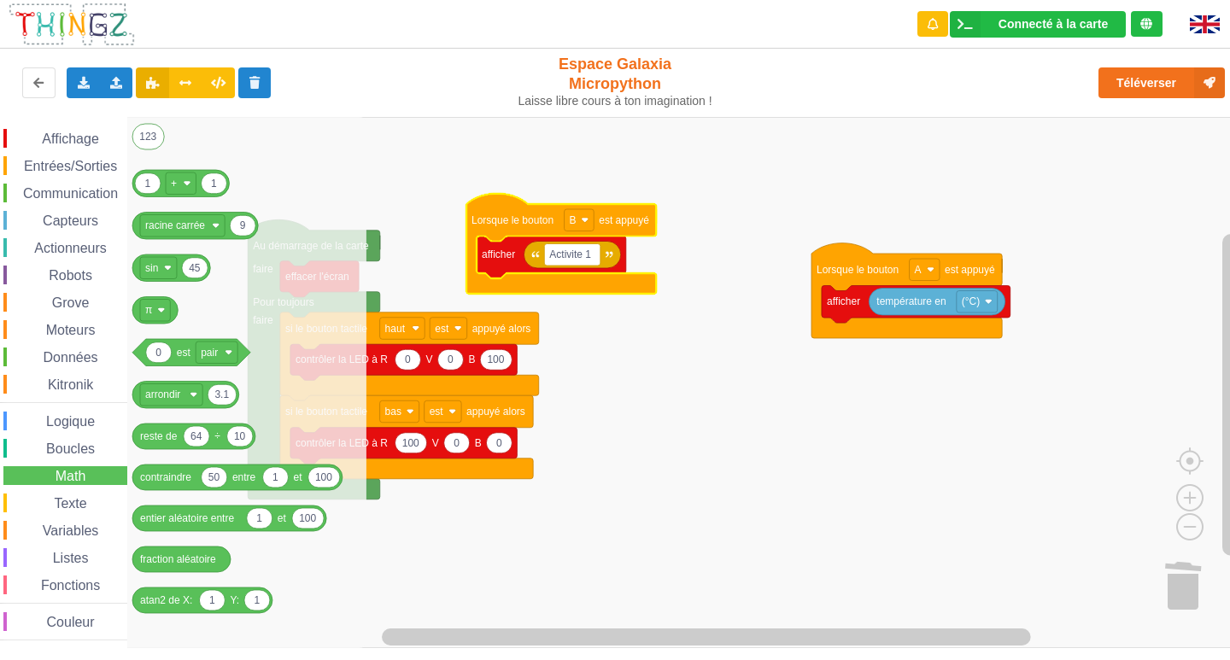
click at [59, 453] on span "Boucles" at bounding box center [71, 449] width 54 height 15
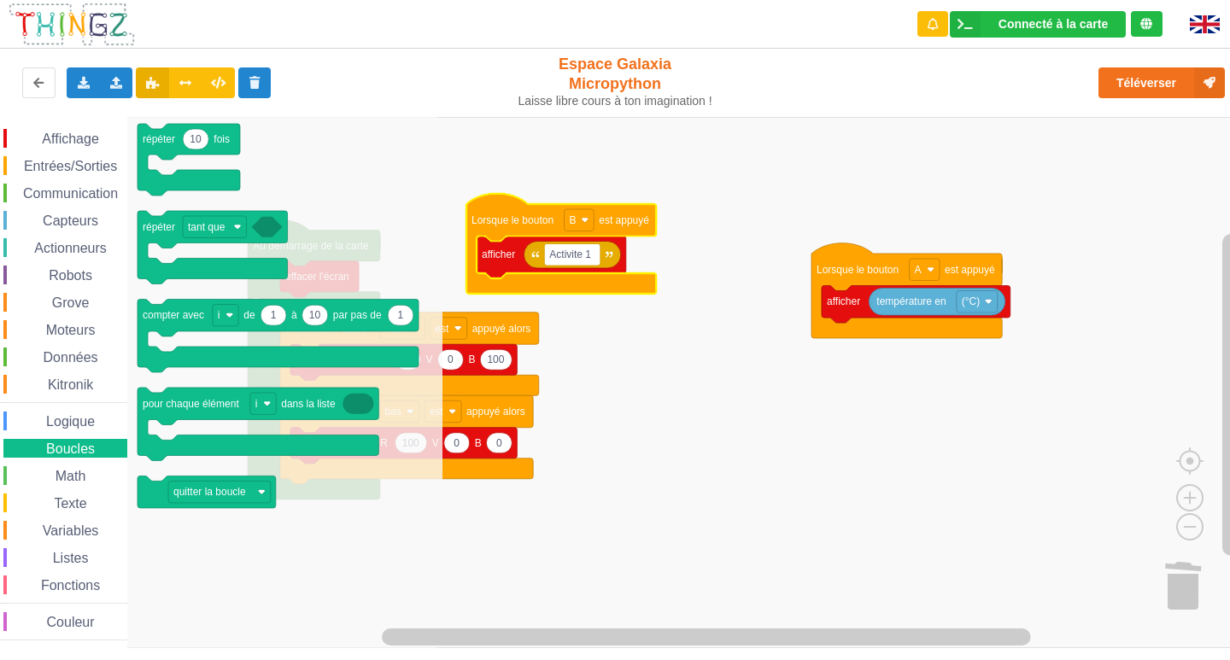
click at [71, 358] on span "Données" at bounding box center [71, 357] width 60 height 15
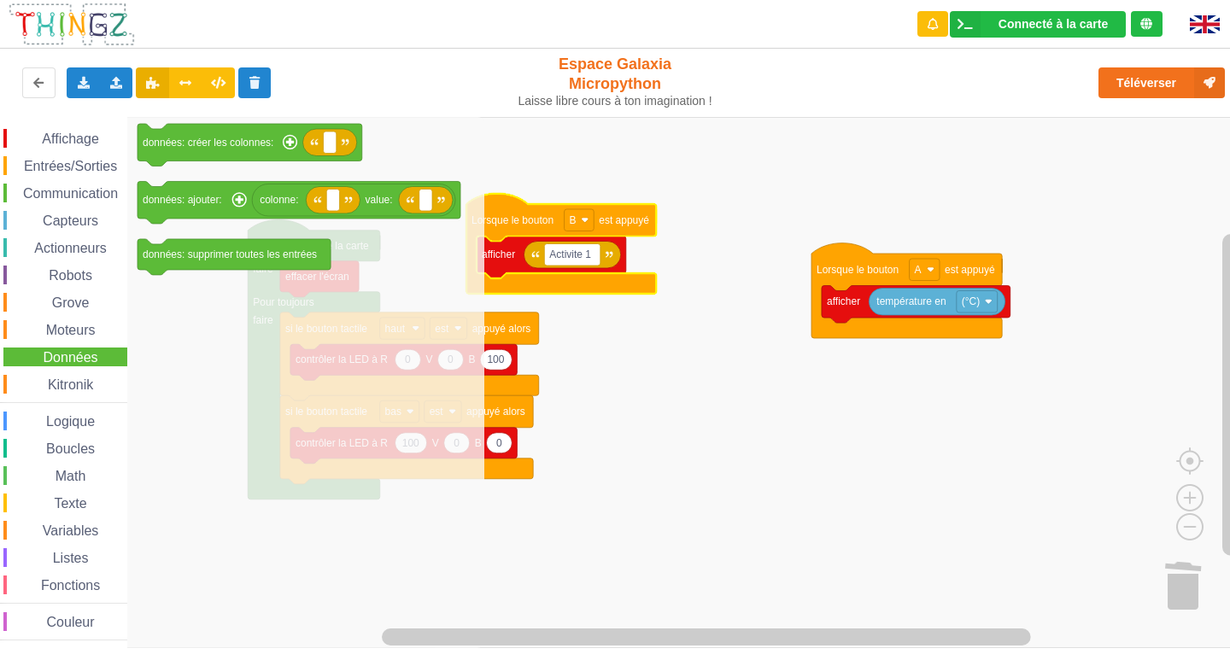
click at [92, 196] on span "Communication" at bounding box center [71, 193] width 100 height 15
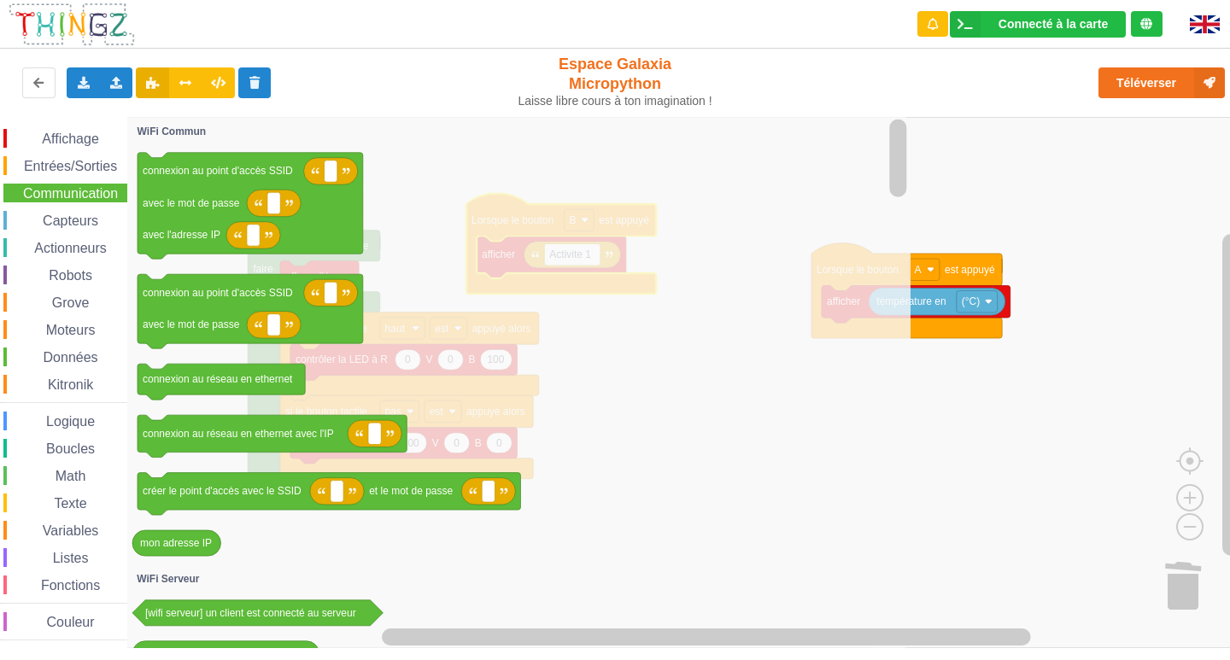
click at [999, 419] on rect "Espace de travail de Blocky" at bounding box center [621, 382] width 1242 height 531
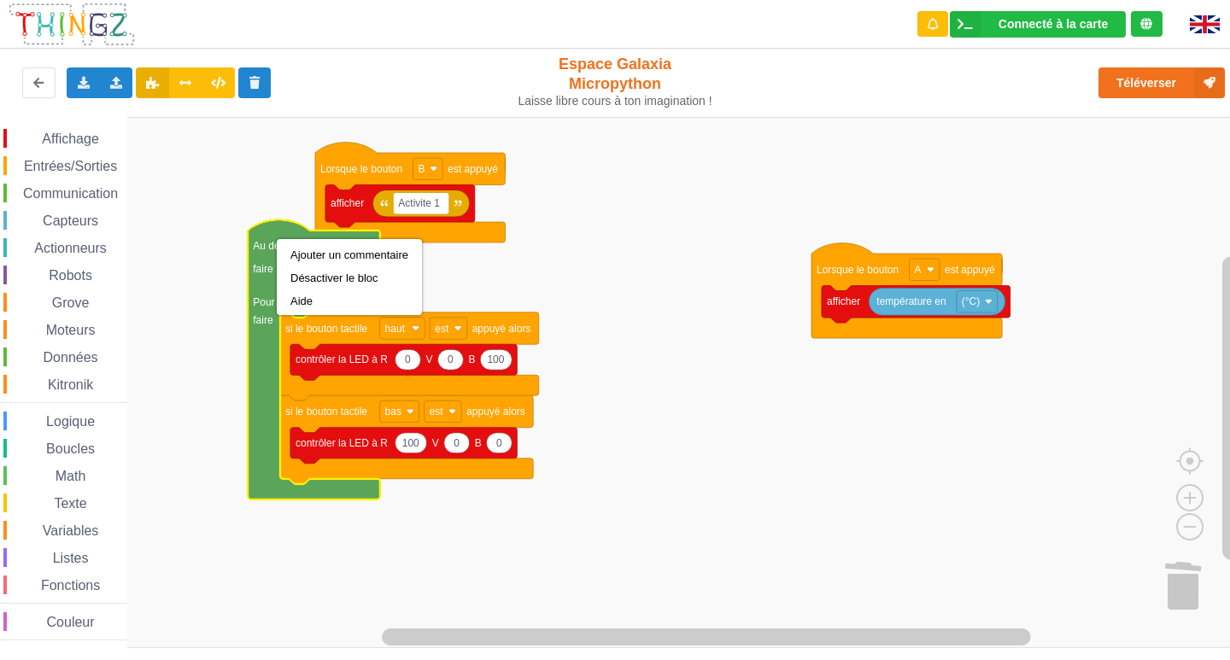
click at [267, 251] on text "Au démarrage de la carte" at bounding box center [311, 246] width 116 height 12
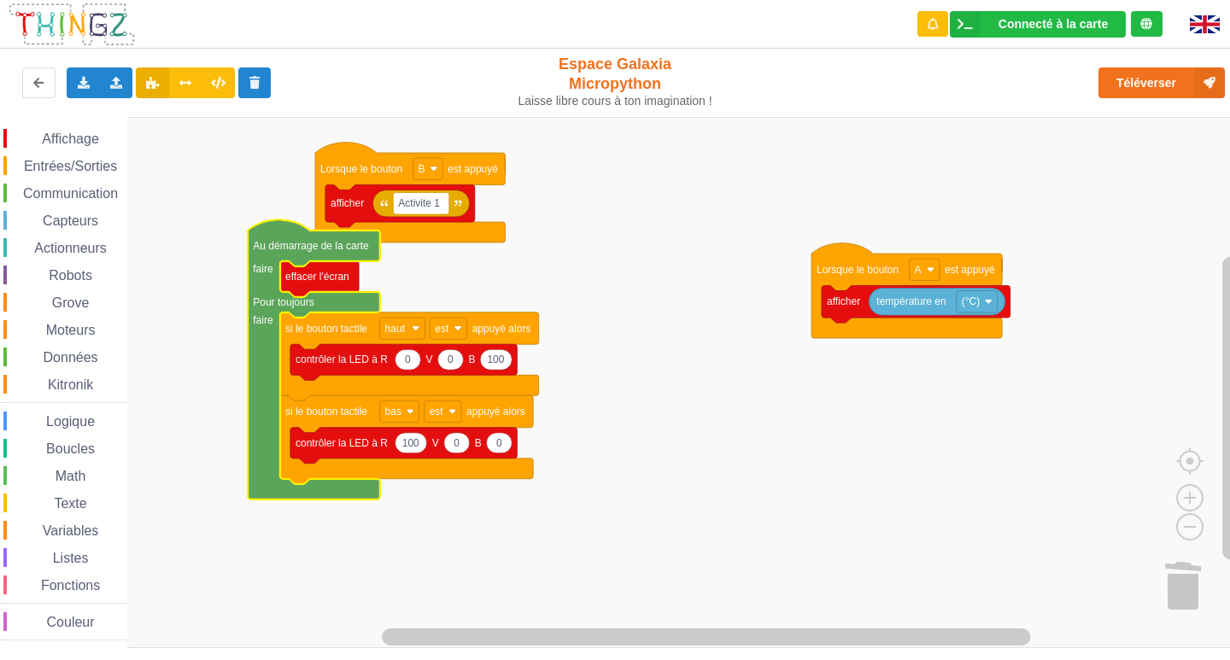
click at [267, 251] on text "Au démarrage de la carte" at bounding box center [311, 246] width 116 height 12
click at [264, 255] on g "Au démarrage de la carte faire Pour toujours faire effacer l'écran si le bouton…" at bounding box center [393, 359] width 290 height 279
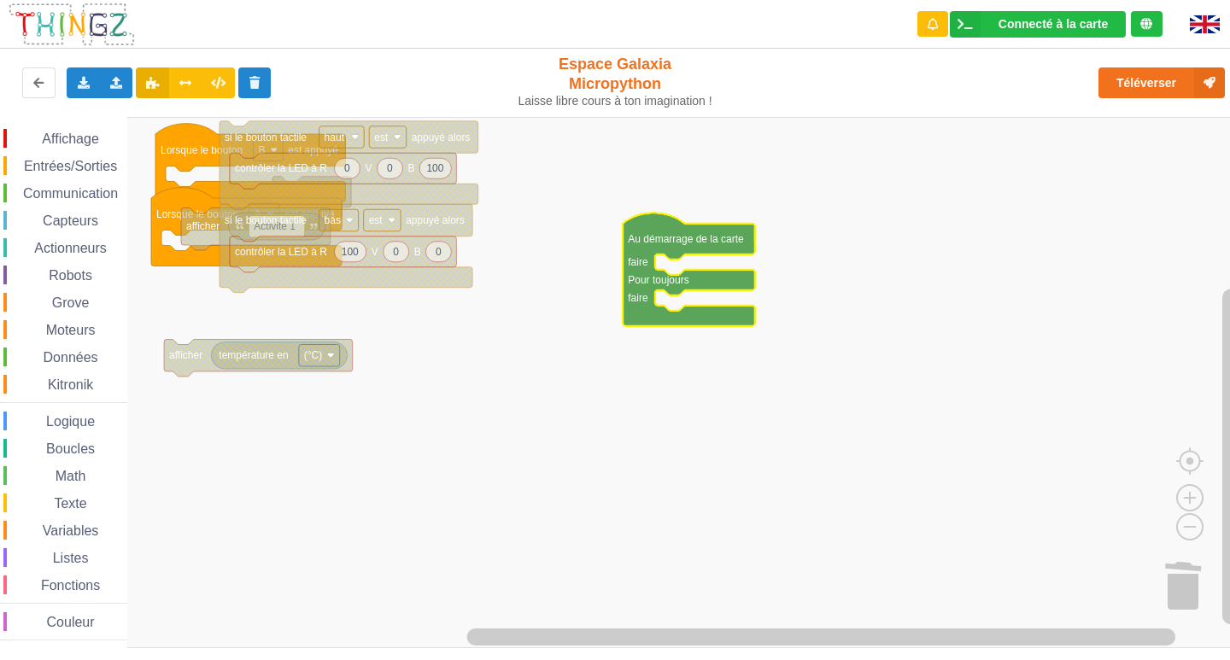
click at [66, 196] on span "Communication" at bounding box center [71, 193] width 100 height 15
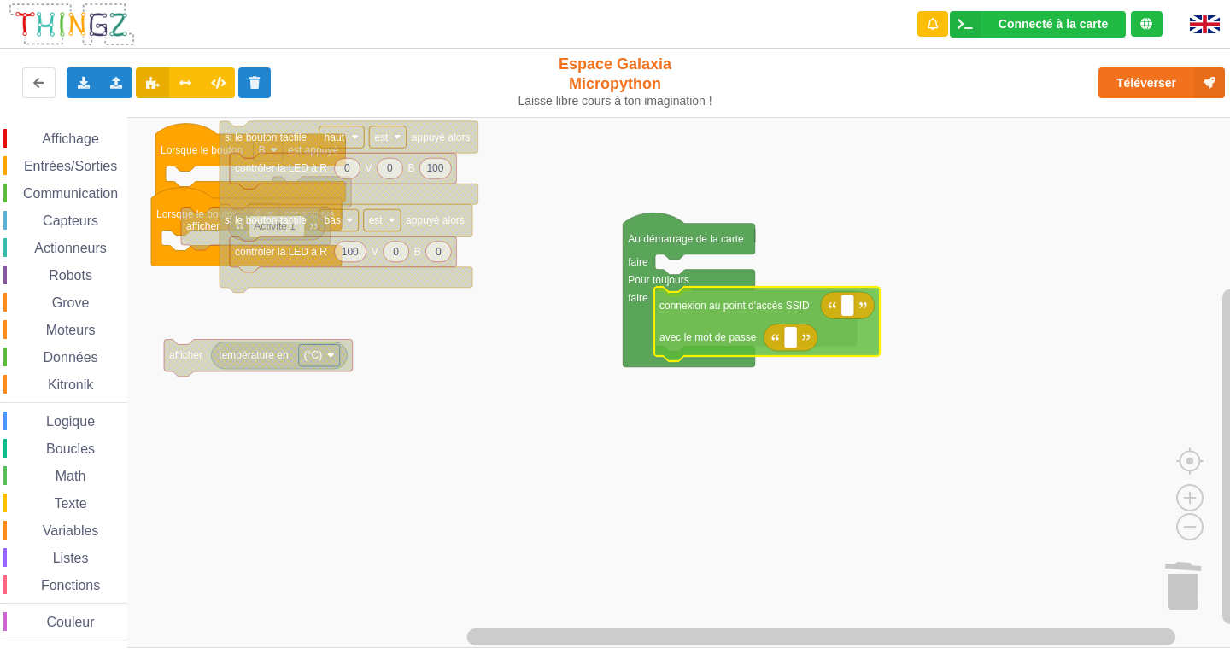
click at [708, 337] on div "Affichage Entrées/Sorties Communication Capteurs Actionneurs Robots Grove Moteu…" at bounding box center [621, 382] width 1242 height 531
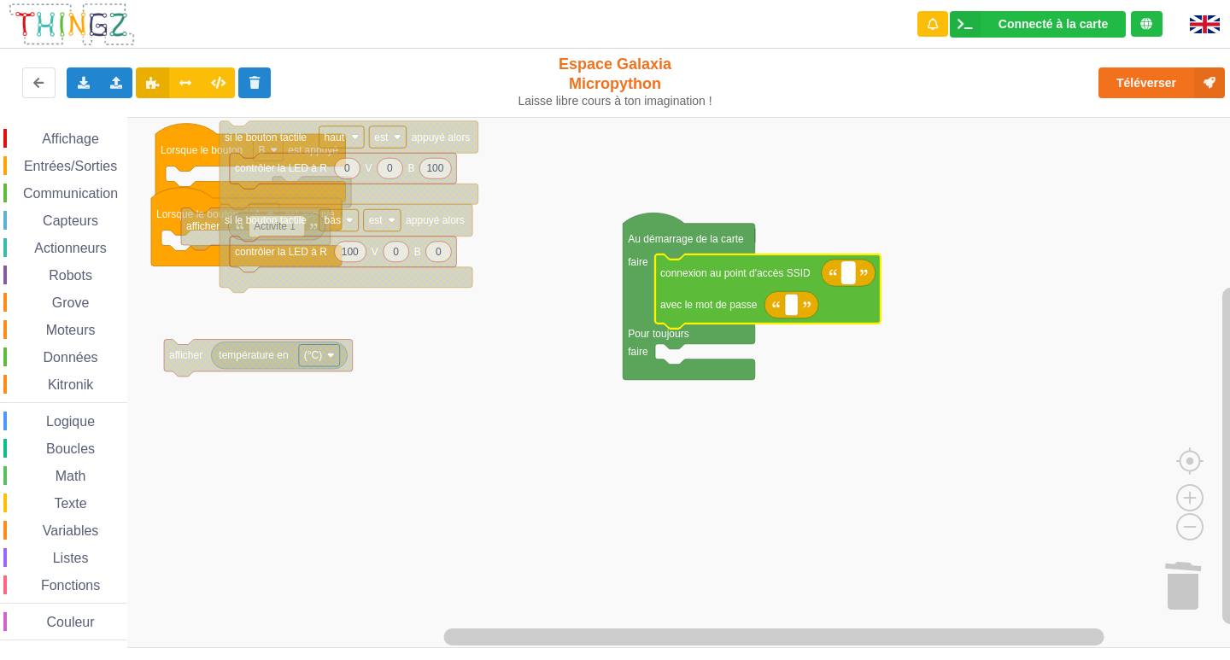
click at [855, 279] on rect "Espace de travail de Blocky" at bounding box center [848, 273] width 13 height 22
type input "NETGEAR38"
click at [795, 309] on rect "Espace de travail de Blocky" at bounding box center [791, 305] width 13 height 22
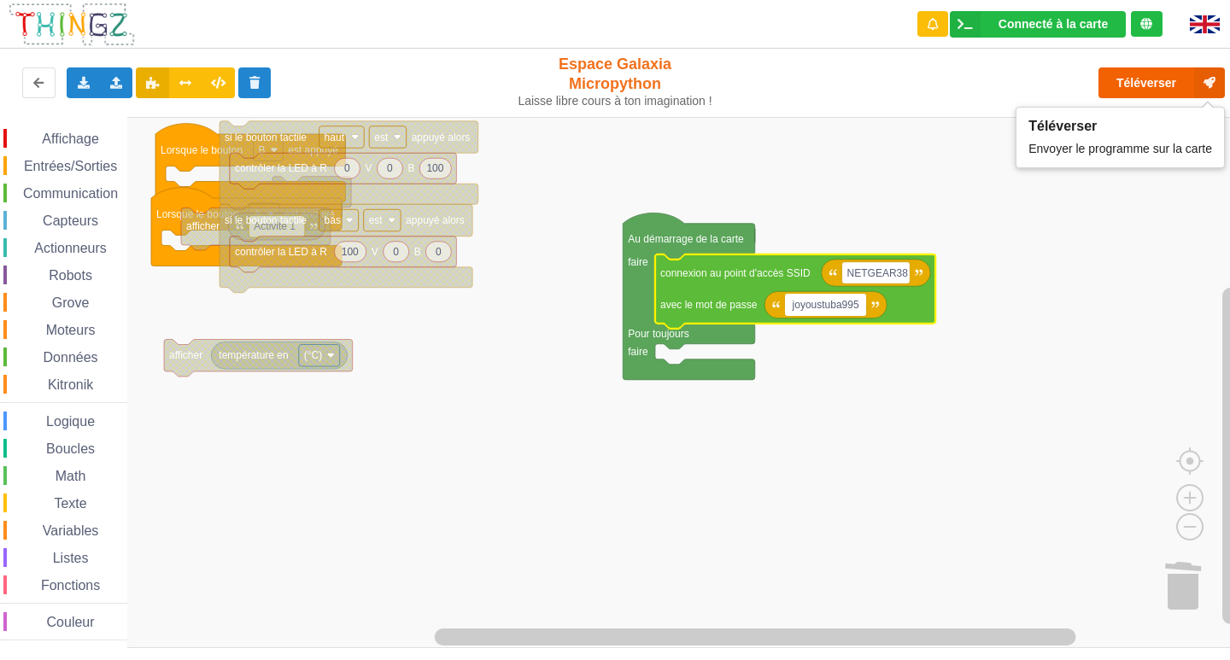
type input "joyoustuba995"
click at [1144, 91] on button "Téléverser" at bounding box center [1162, 82] width 126 height 31
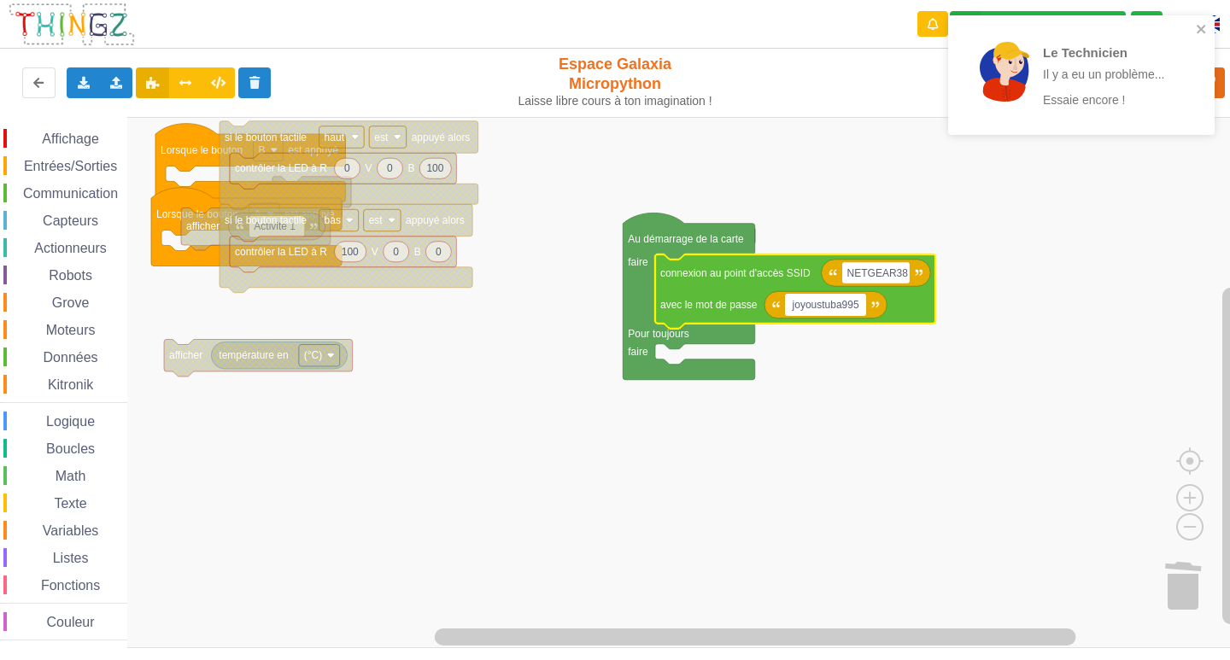
click at [1194, 30] on div "Le Technicien Il y a eu un problème... Essaie encore !" at bounding box center [1075, 75] width 241 height 106
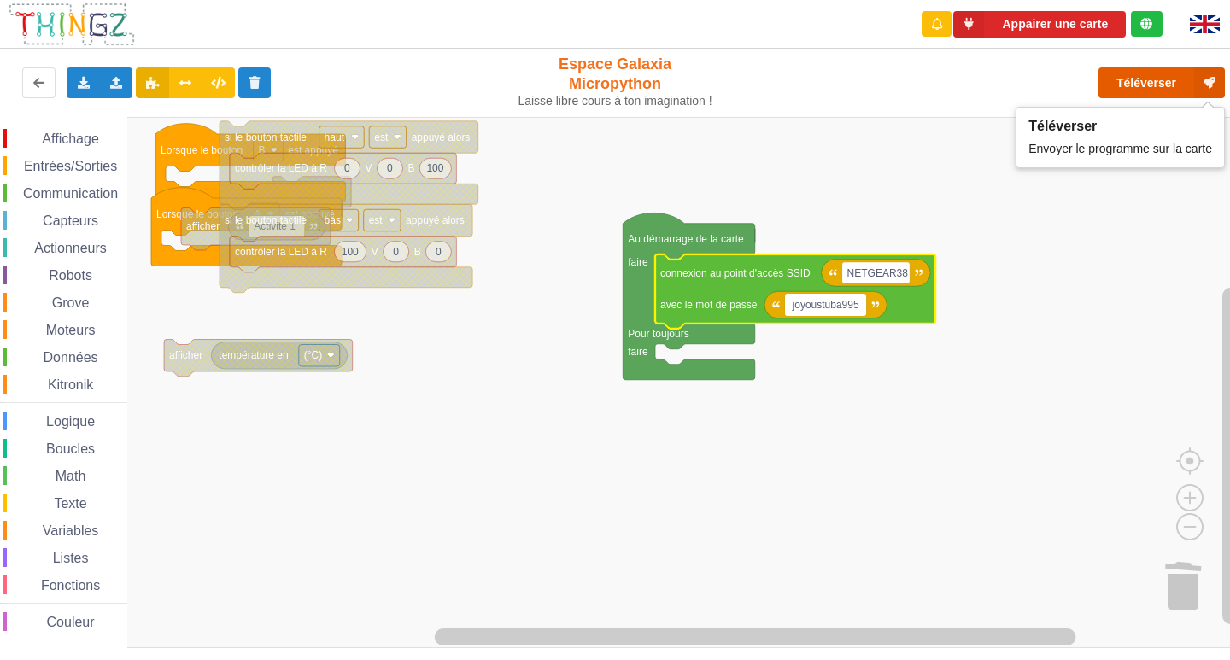
click at [1178, 74] on button "Téléverser" at bounding box center [1162, 82] width 126 height 31
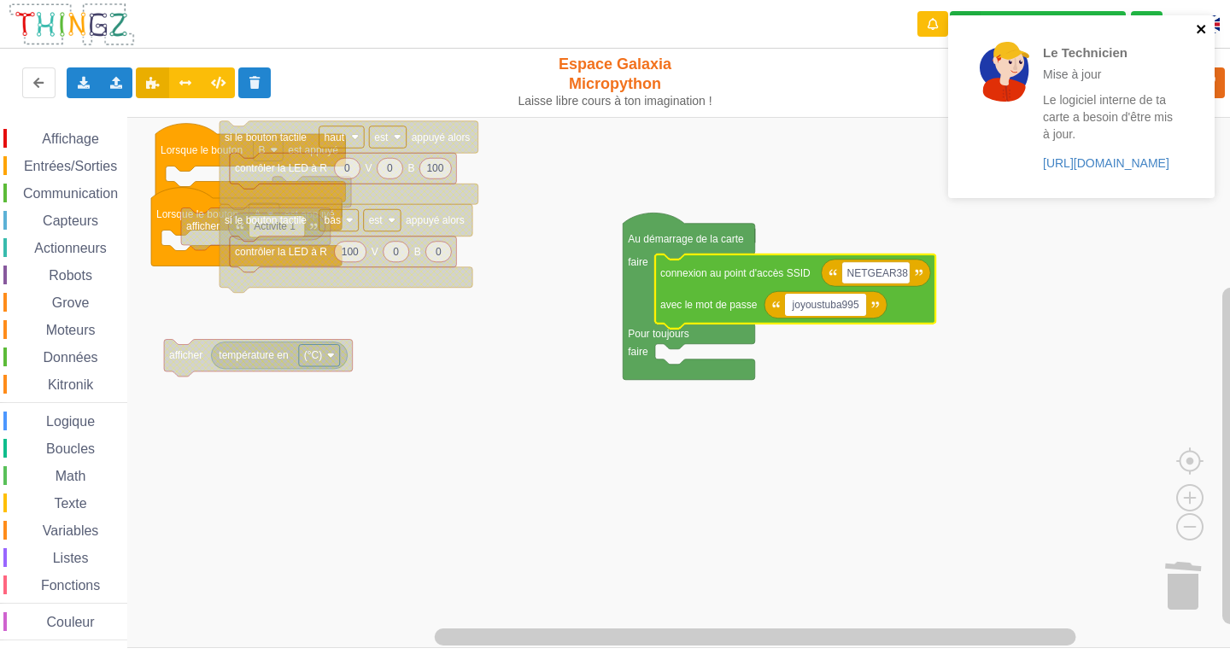
click at [1202, 28] on icon "close" at bounding box center [1201, 29] width 9 height 9
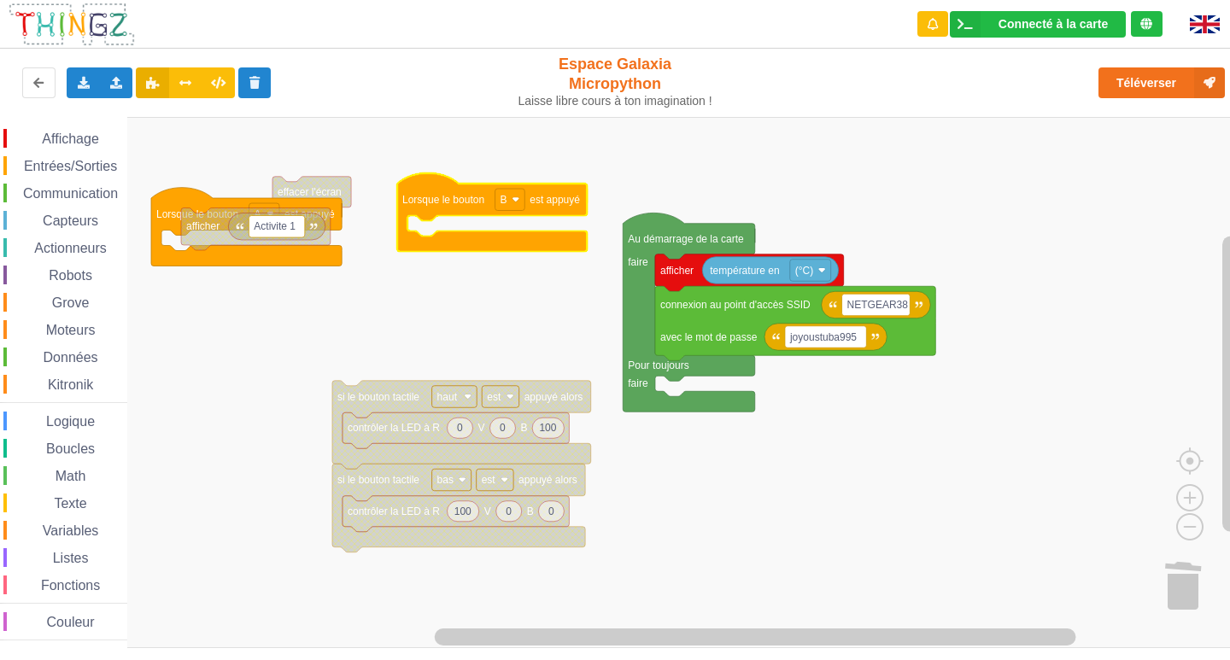
click at [73, 448] on span "Boucles" at bounding box center [71, 449] width 54 height 15
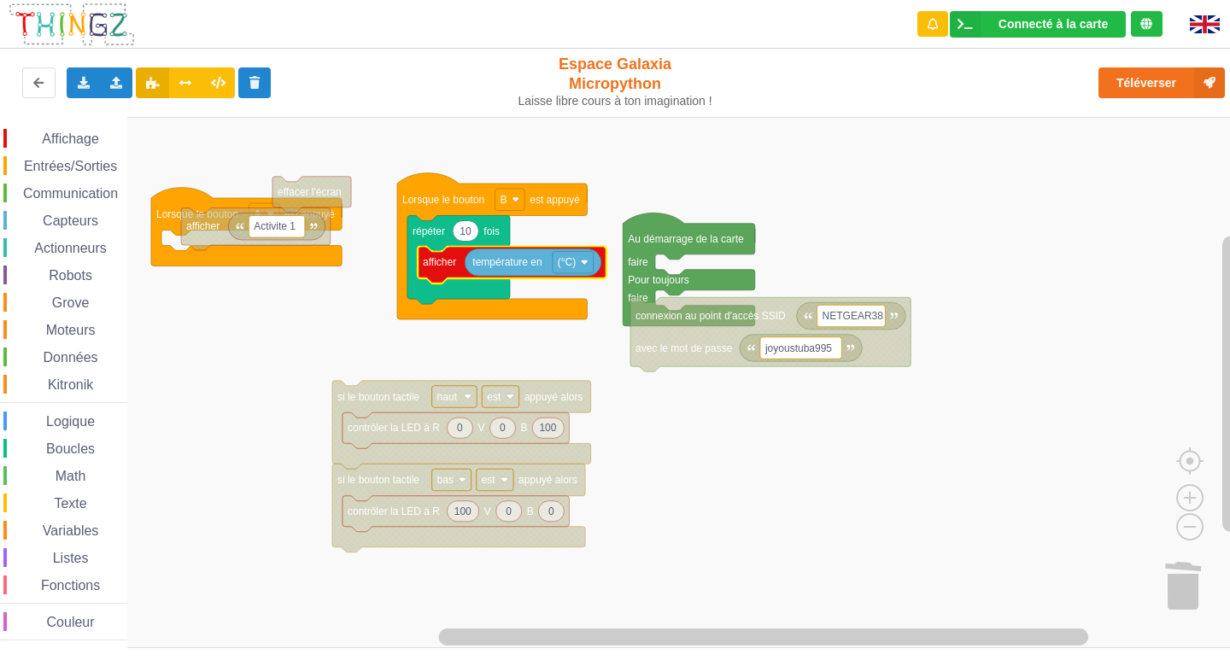
click at [463, 263] on icon "Espace de travail de Blocky" at bounding box center [512, 266] width 189 height 38
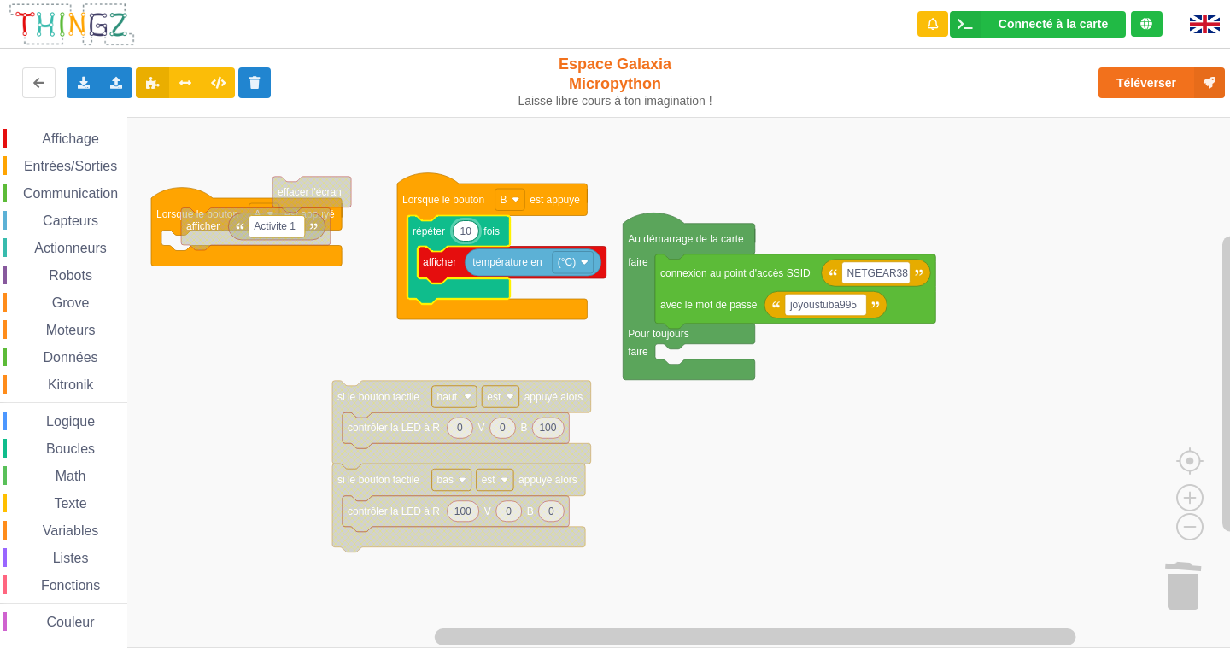
click at [476, 231] on input "10" at bounding box center [466, 230] width 26 height 21
type input "1"
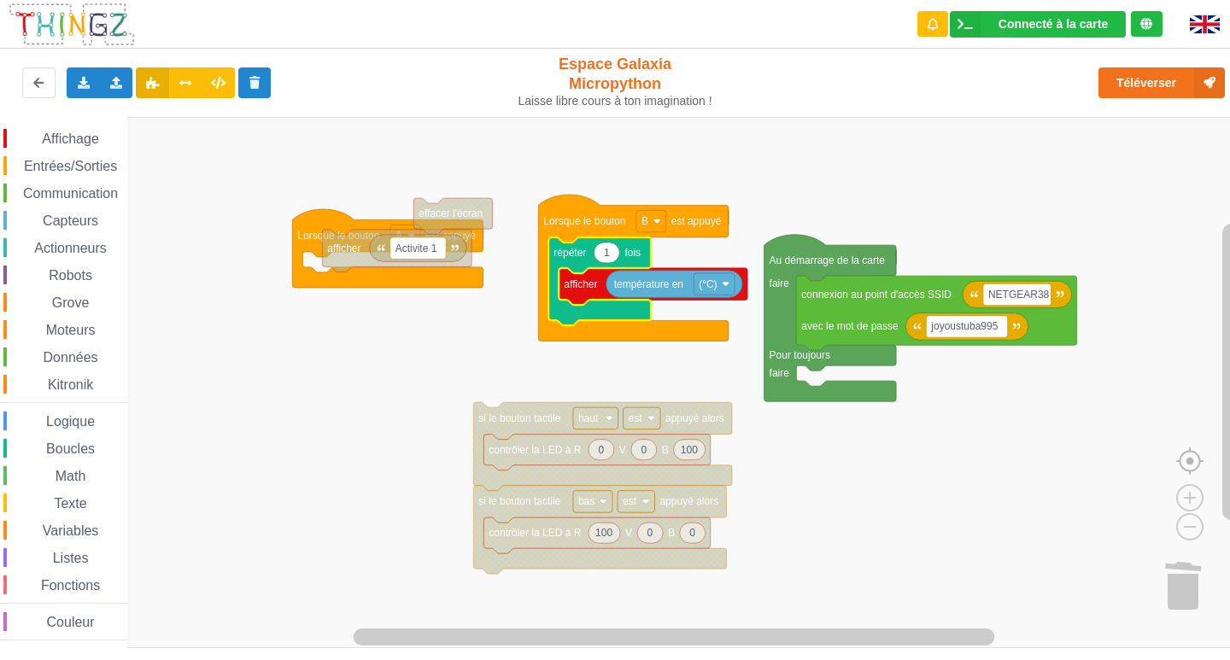
click at [1196, 450] on image "Espace de travail de Blocky" at bounding box center [1217, 422] width 82 height 106
click at [645, 232] on rect "Espace de travail de Blocky" at bounding box center [651, 221] width 30 height 22
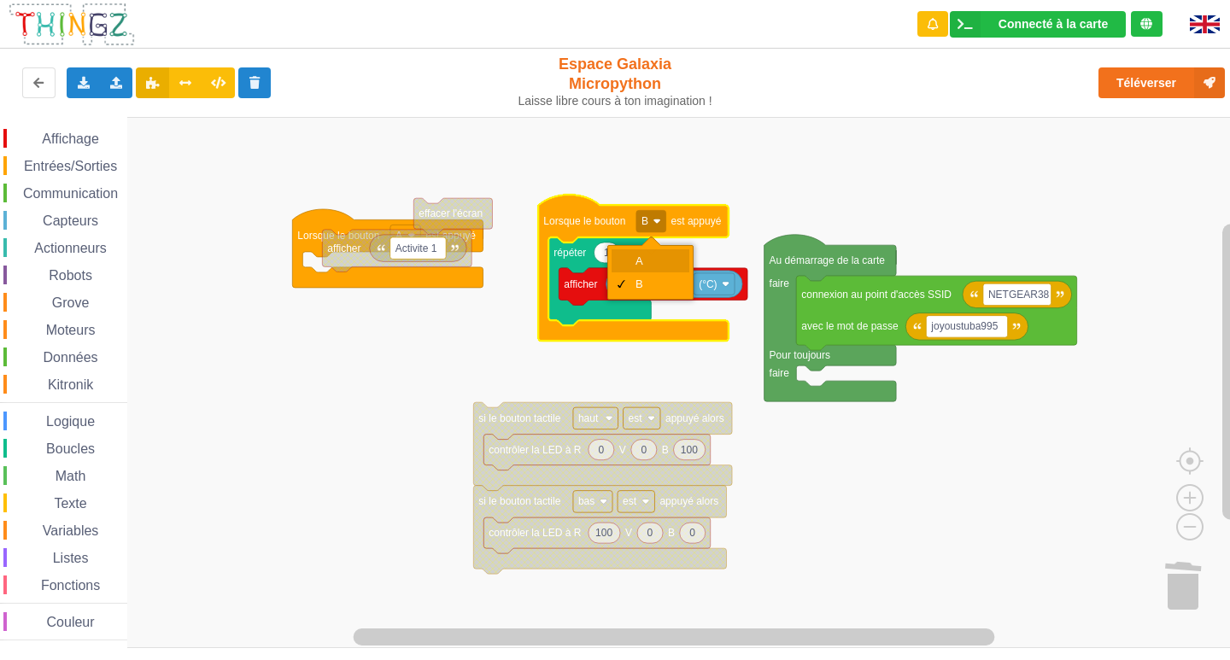
click at [654, 261] on div "A" at bounding box center [656, 261] width 41 height 13
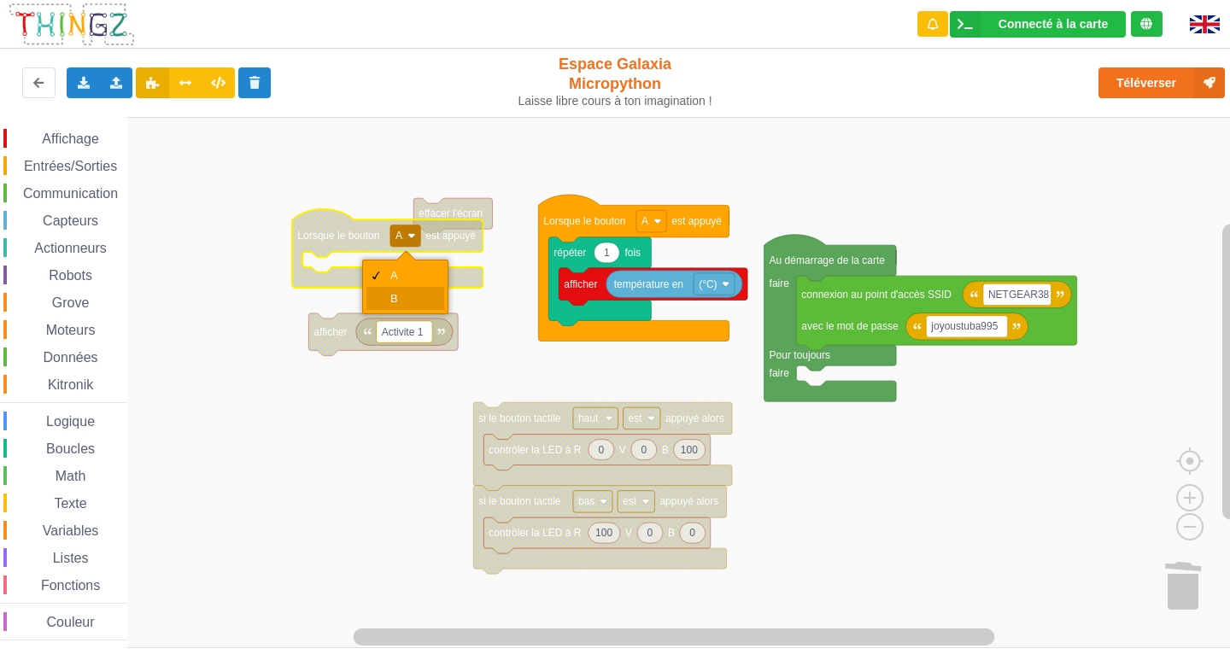
click at [417, 296] on div "B" at bounding box center [410, 298] width 41 height 13
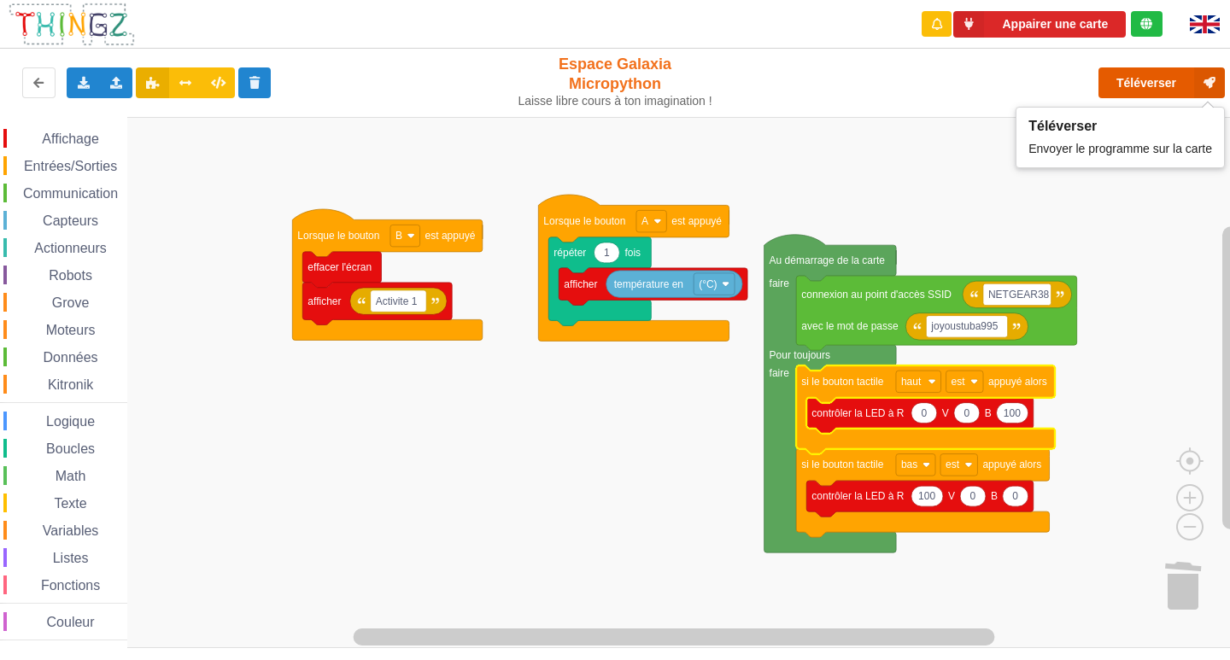
click at [1171, 89] on button "Téléverser" at bounding box center [1162, 82] width 126 height 31
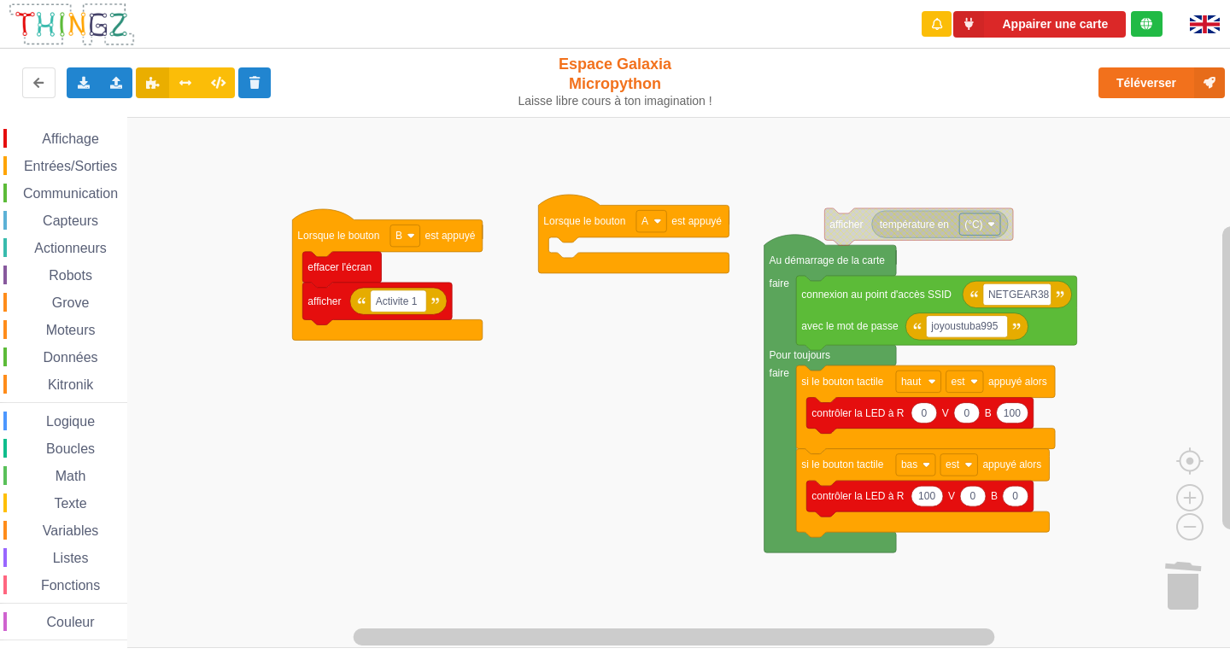
click at [50, 168] on span "Entrées/Sorties" at bounding box center [70, 166] width 98 height 15
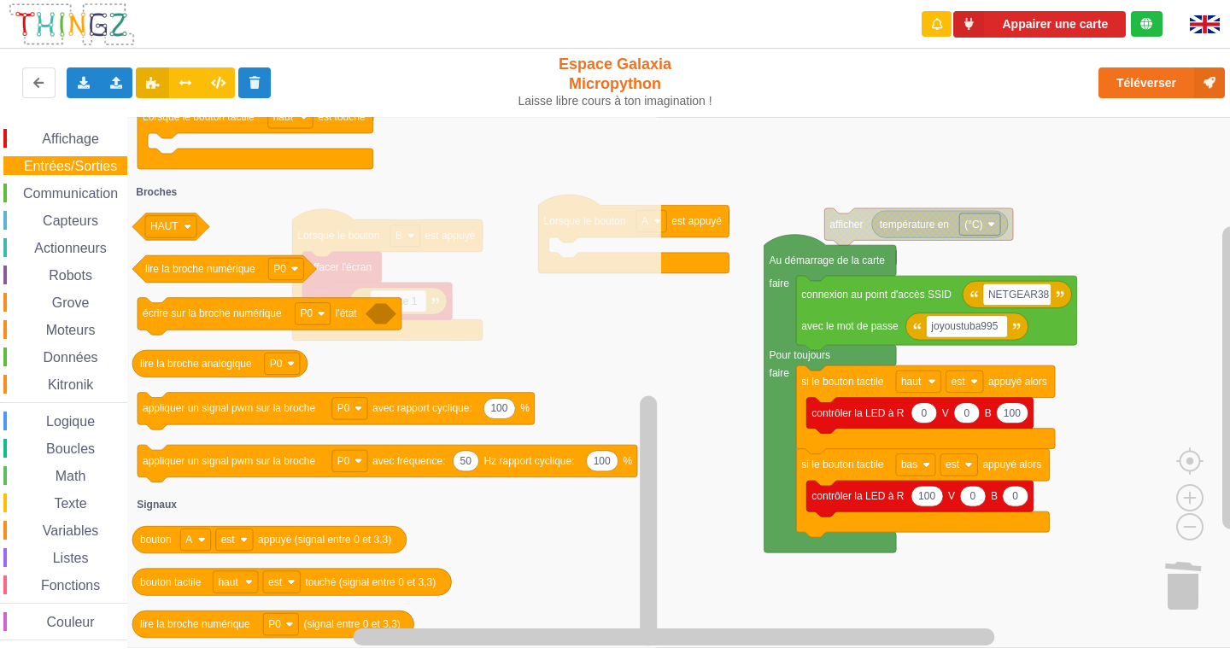
click at [67, 225] on span "Capteurs" at bounding box center [70, 221] width 61 height 15
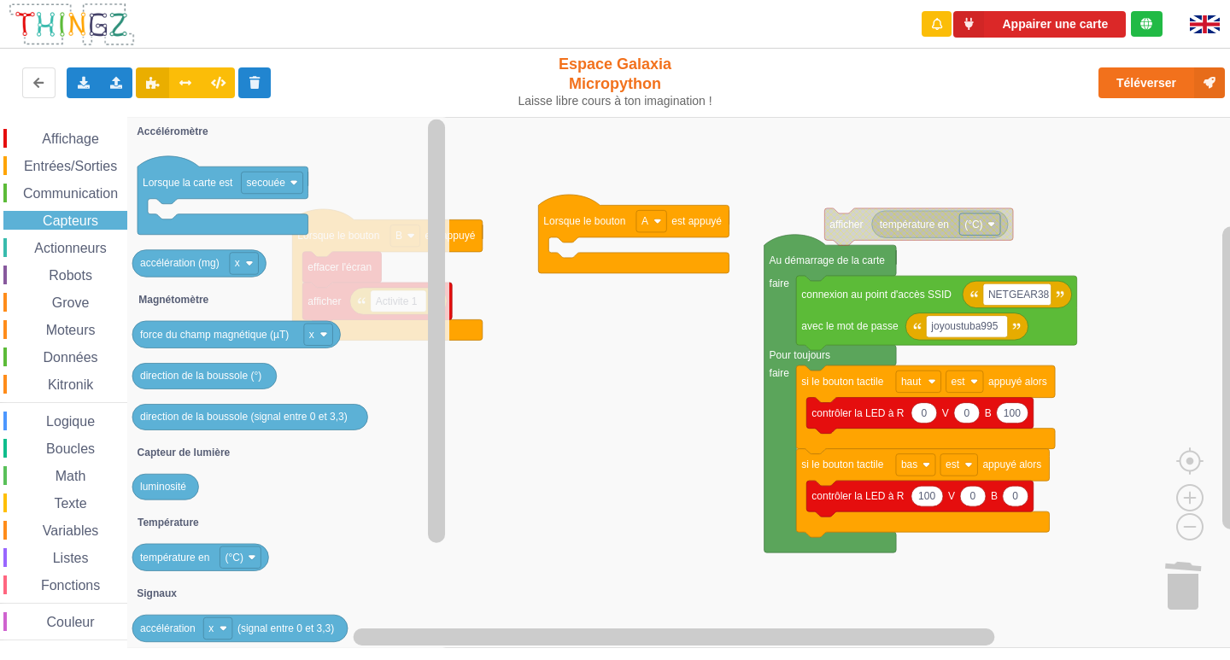
click at [61, 239] on div "Actionneurs" at bounding box center [65, 247] width 124 height 19
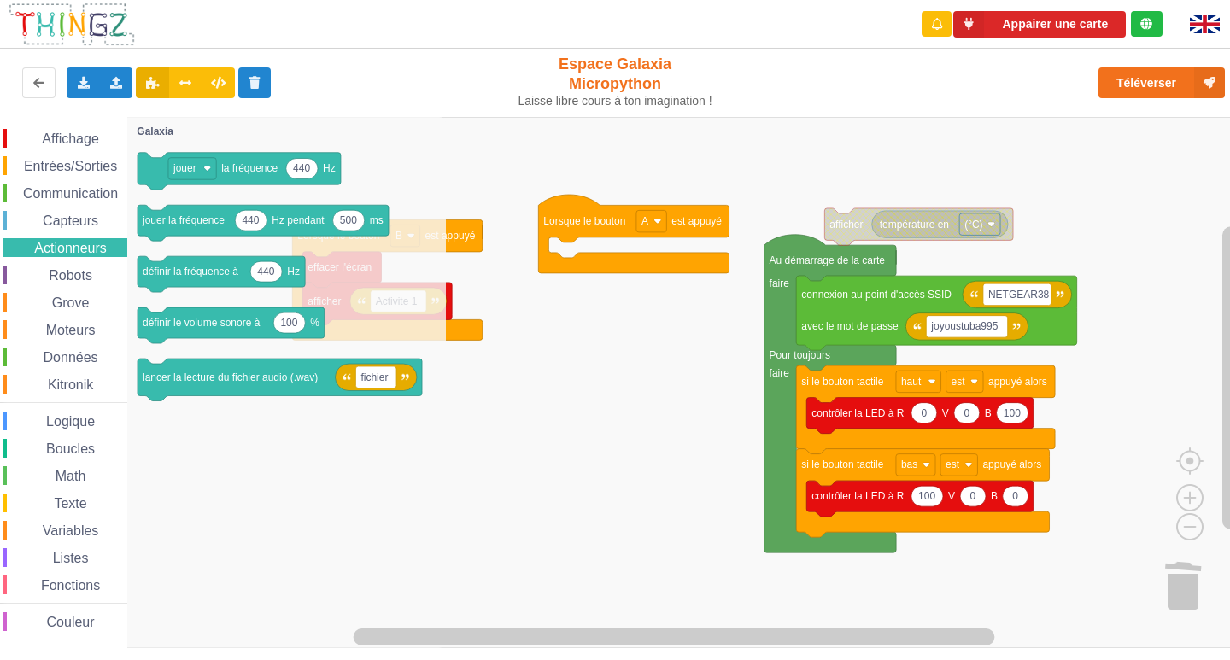
click at [61, 267] on div "Robots" at bounding box center [65, 275] width 124 height 19
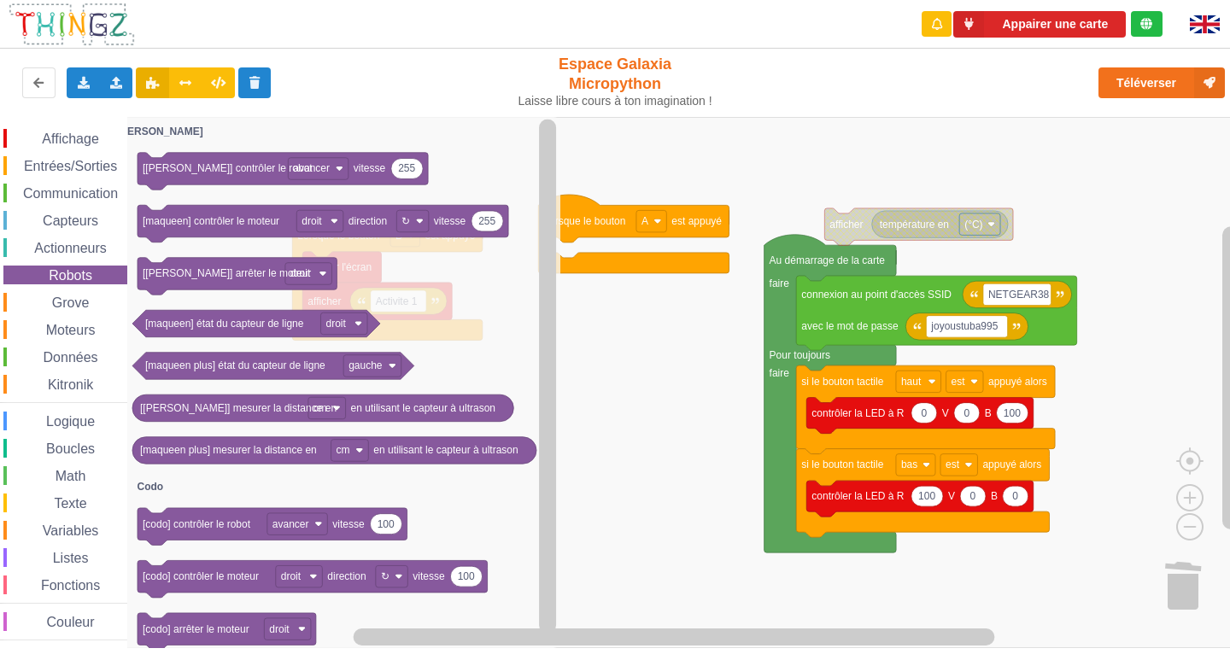
drag, startPoint x: 73, startPoint y: 285, endPoint x: 73, endPoint y: 303, distance: 18.8
click at [73, 302] on div "Affichage Entrées/Sorties Communication Capteurs Actionneurs Robots Grove Moteu…" at bounding box center [63, 385] width 127 height 512
click at [73, 303] on span "Grove" at bounding box center [71, 303] width 43 height 15
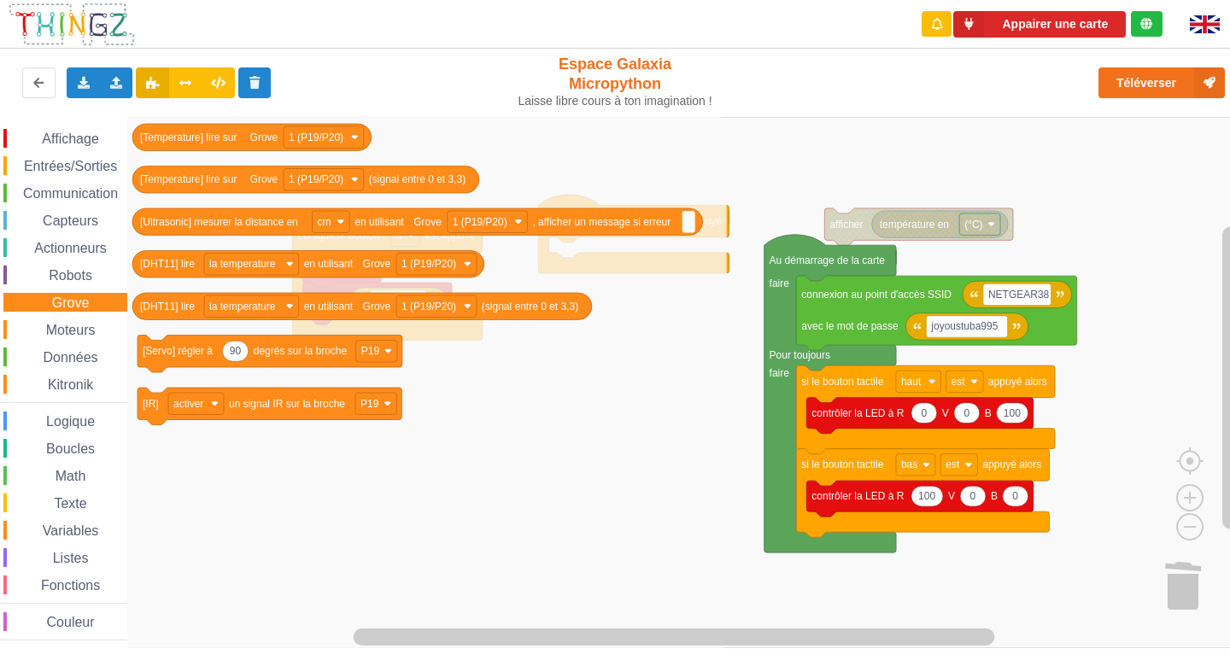
click at [77, 323] on span "Moteurs" at bounding box center [71, 330] width 55 height 15
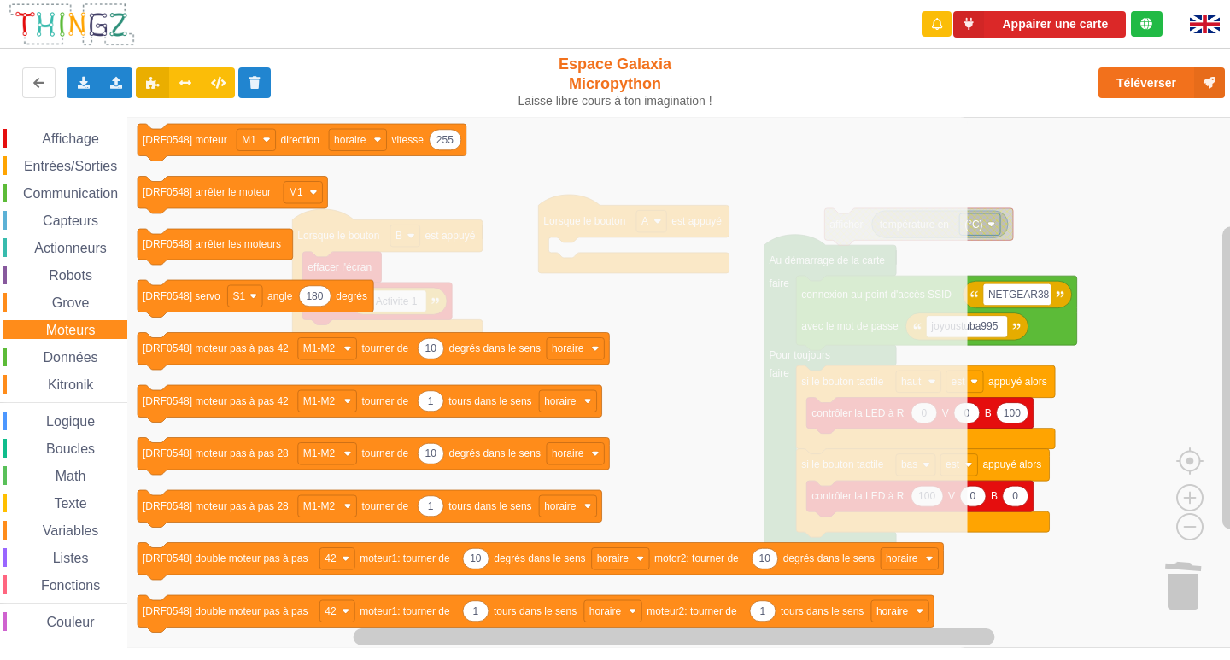
click at [79, 352] on span "Données" at bounding box center [71, 357] width 60 height 15
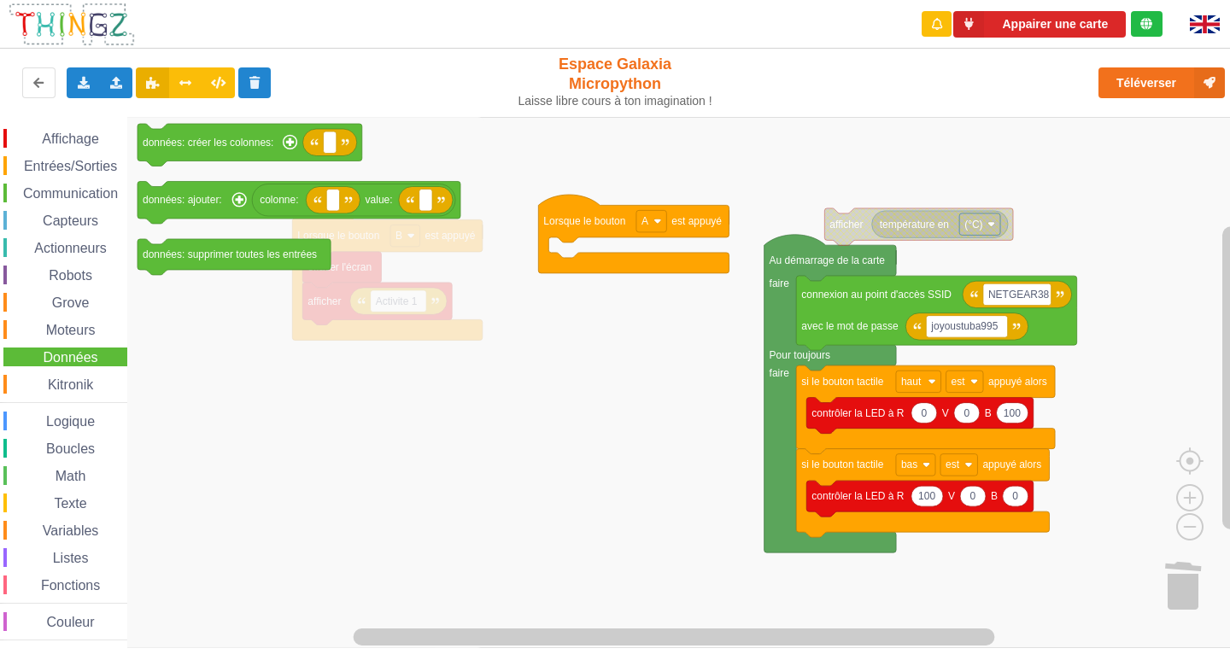
click at [83, 379] on span "Kitronik" at bounding box center [70, 385] width 50 height 15
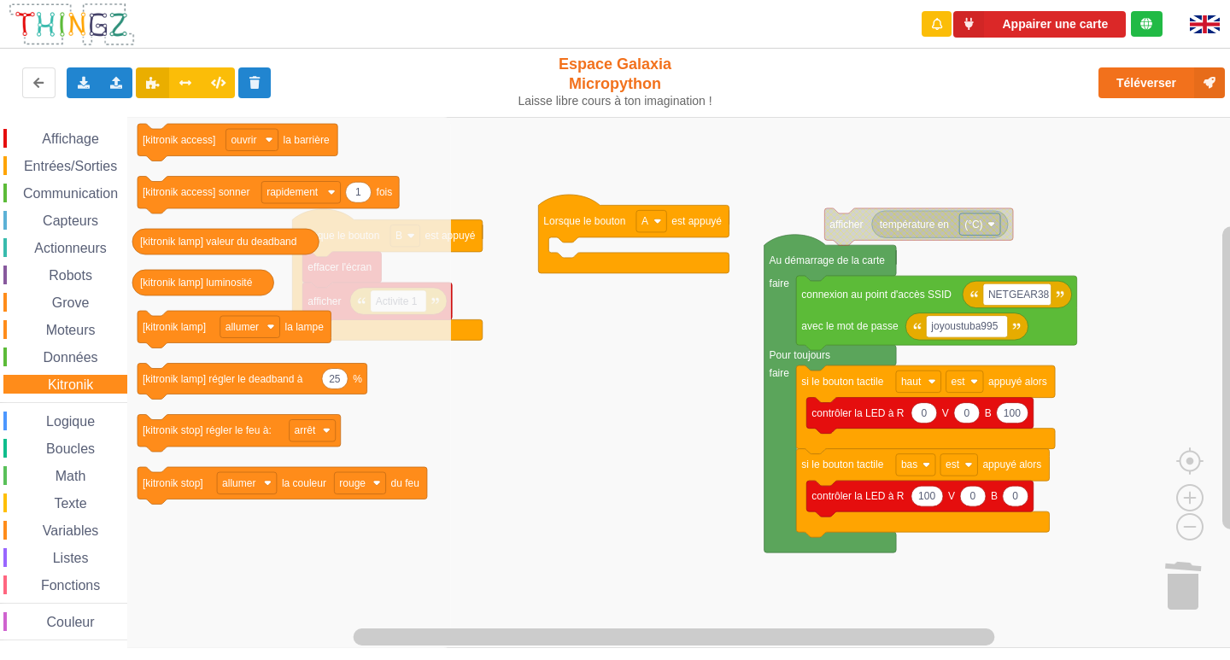
click at [51, 141] on span "Affichage" at bounding box center [70, 139] width 62 height 15
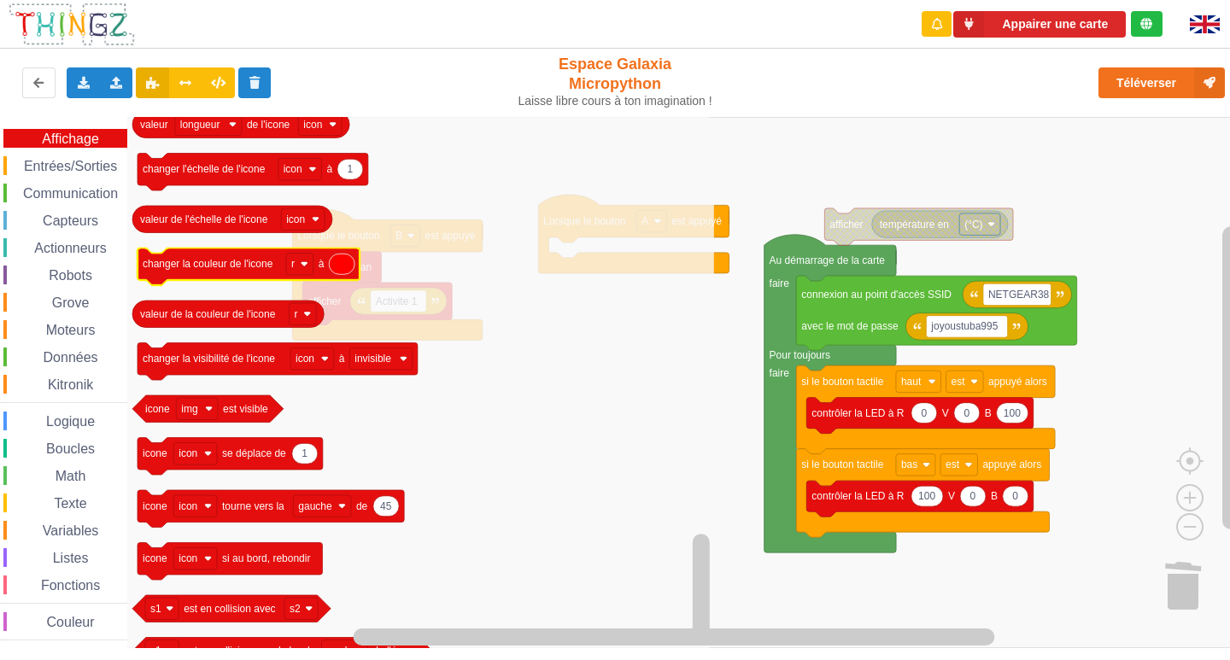
click at [341, 272] on icon "Espace de travail de Blocky" at bounding box center [342, 264] width 26 height 21
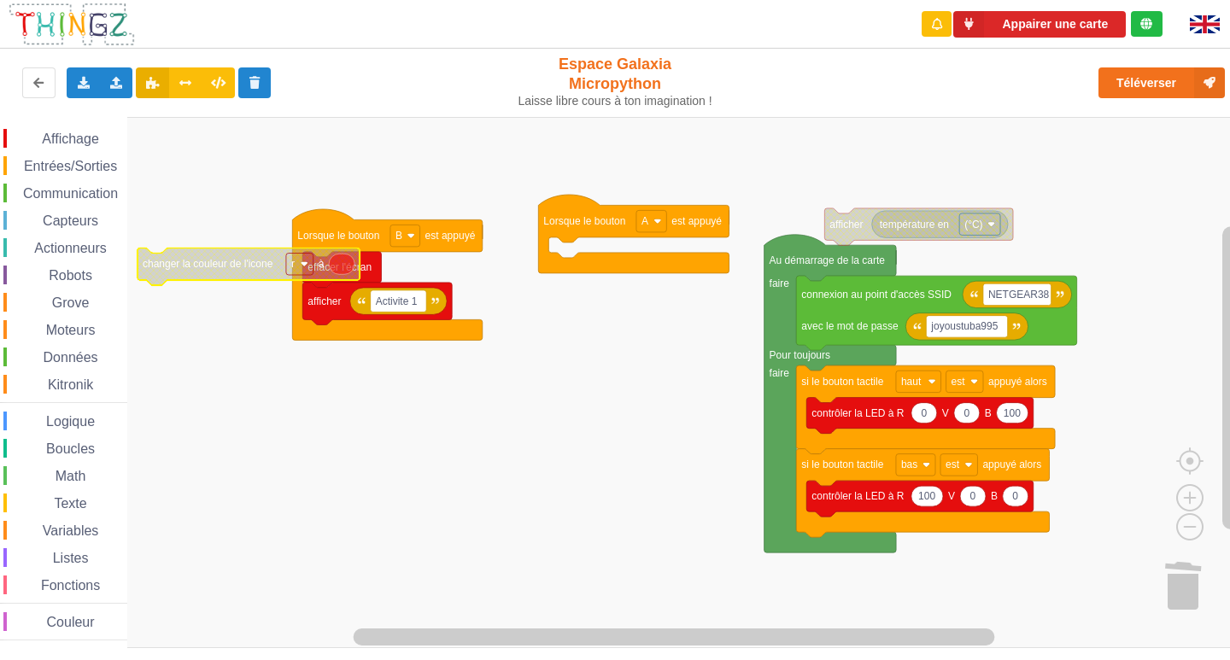
click at [344, 273] on icon "Espace de travail de Blocky" at bounding box center [342, 264] width 26 height 21
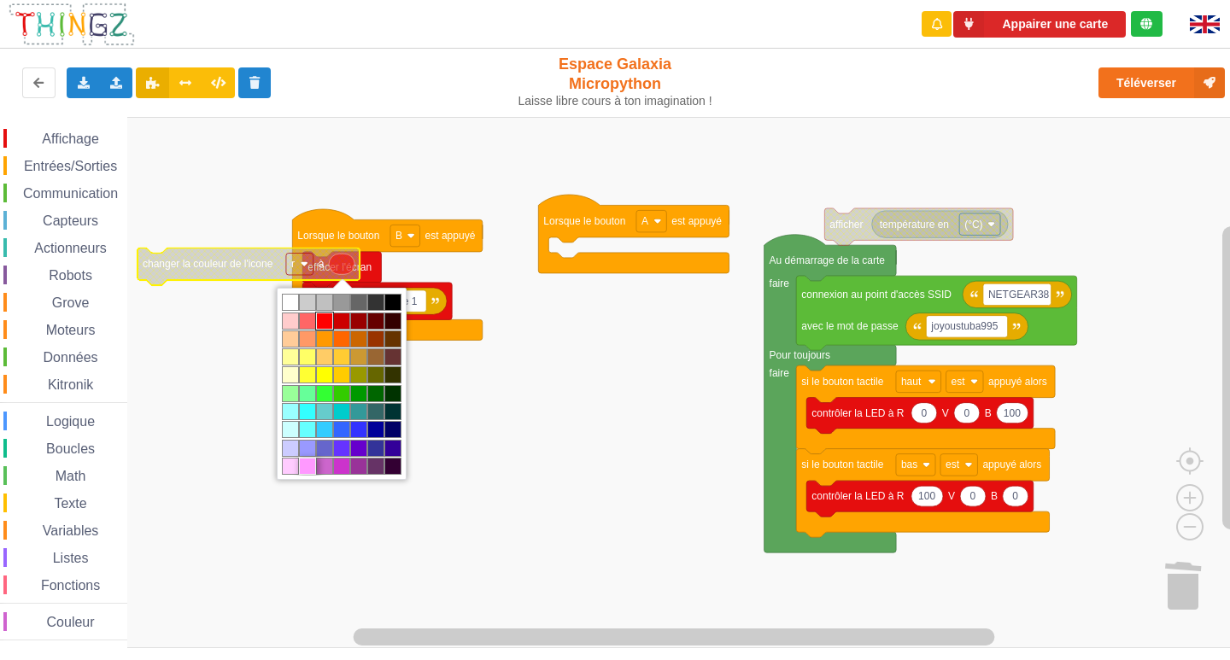
click at [306, 463] on td "#ff99ff" at bounding box center [307, 466] width 17 height 17
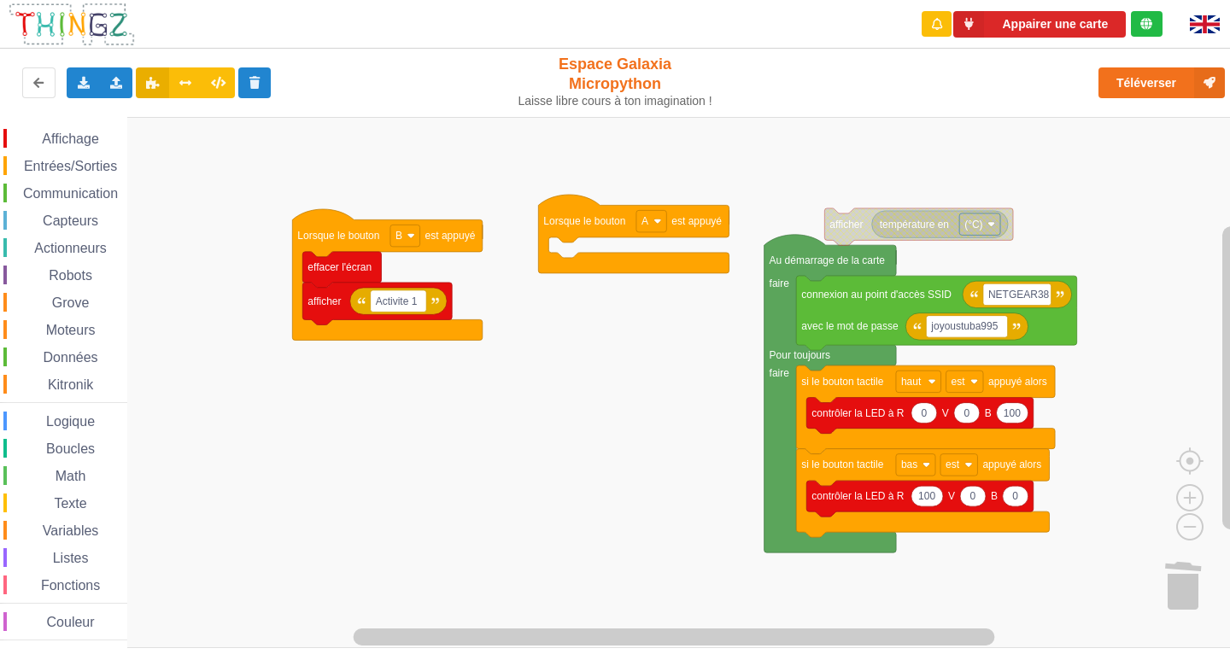
click at [42, 625] on span "Espace de travail de Blocky" at bounding box center [38, 623] width 14 height 14
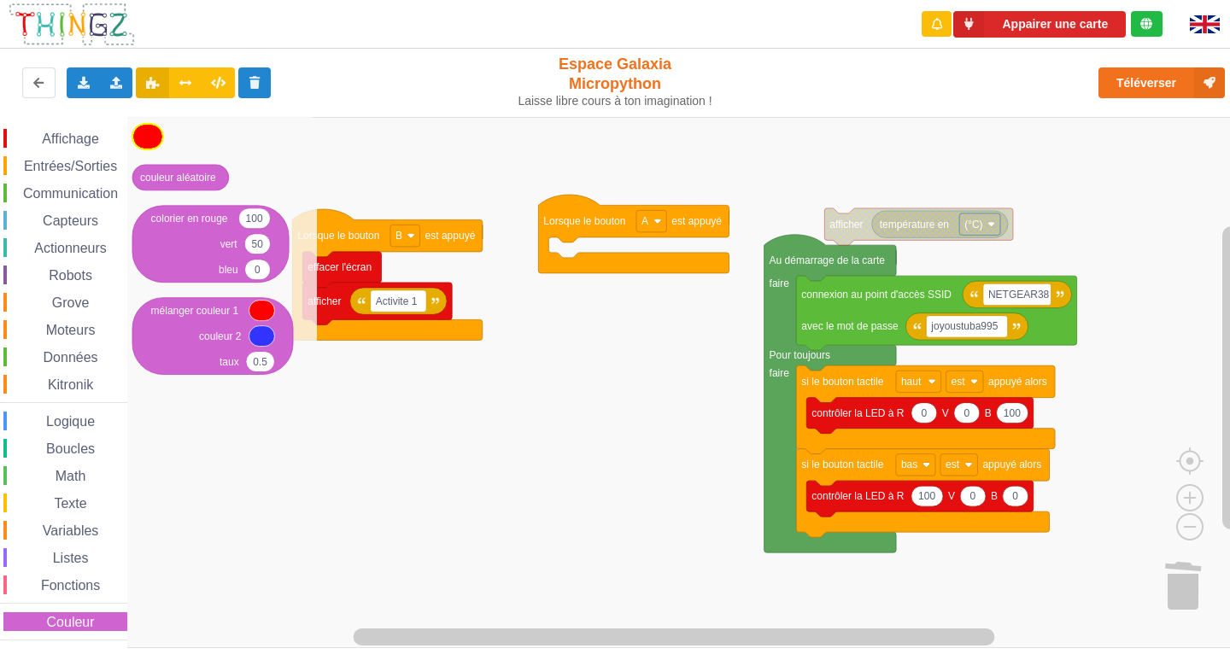
click at [157, 138] on icon "Espace de travail de Blocky" at bounding box center [147, 137] width 31 height 26
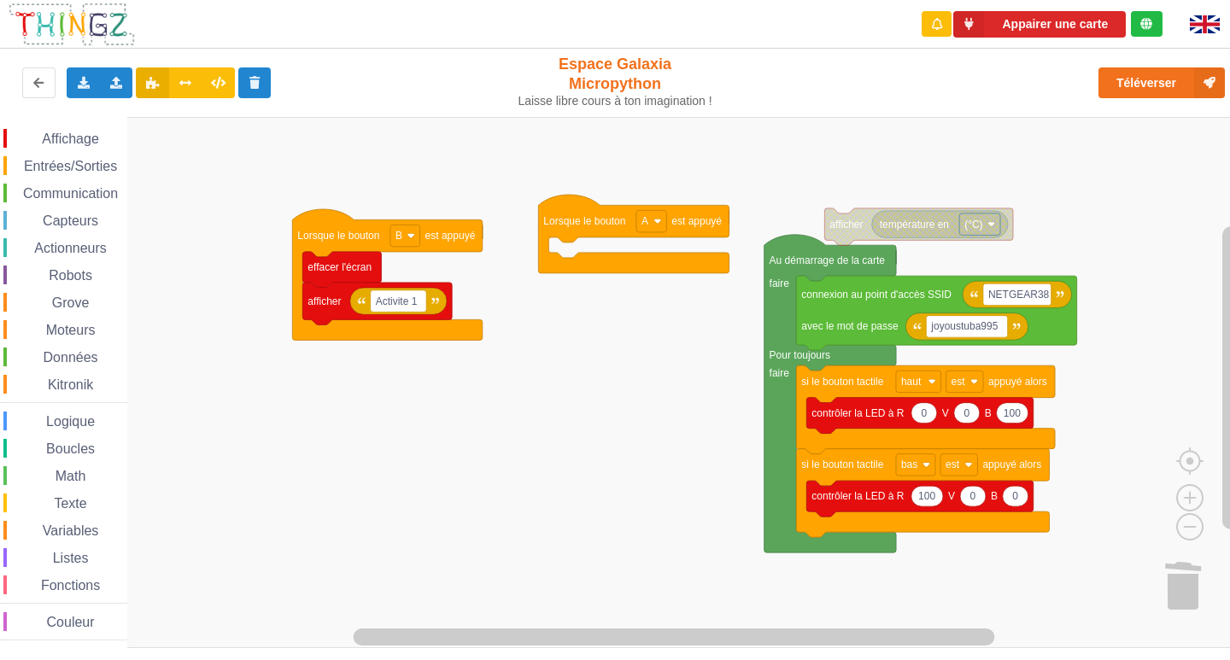
click at [62, 279] on span "Robots" at bounding box center [70, 275] width 49 height 15
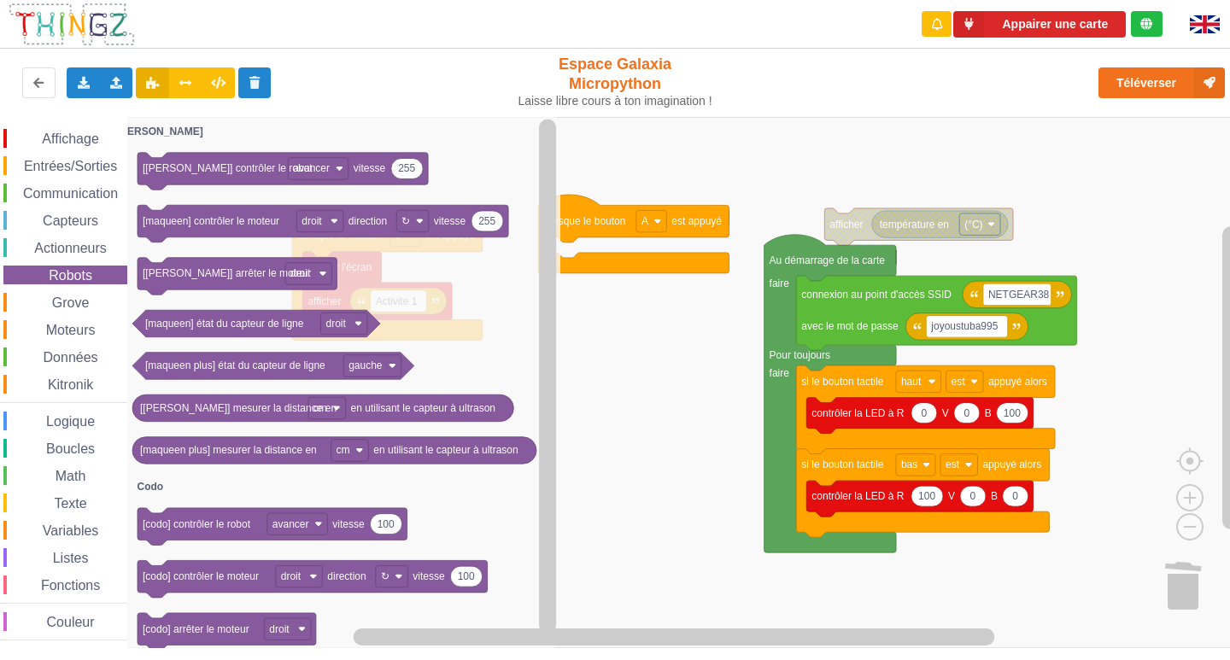
click at [54, 186] on span "Communication" at bounding box center [71, 193] width 100 height 15
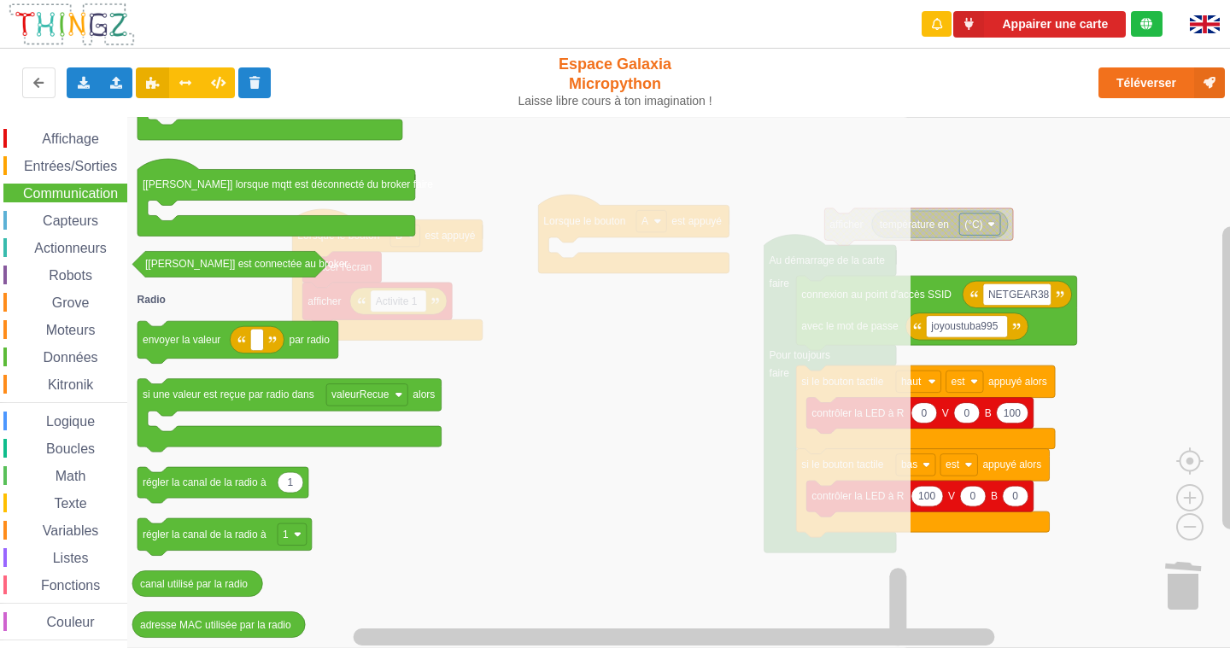
click at [911, 116] on div "Exporter l'assemblage de blocs Exporter l'assemblage de blocs au format Python …" at bounding box center [615, 83] width 1244 height 76
click at [930, 158] on rect "Espace de travail de Blocky" at bounding box center [621, 382] width 1242 height 531
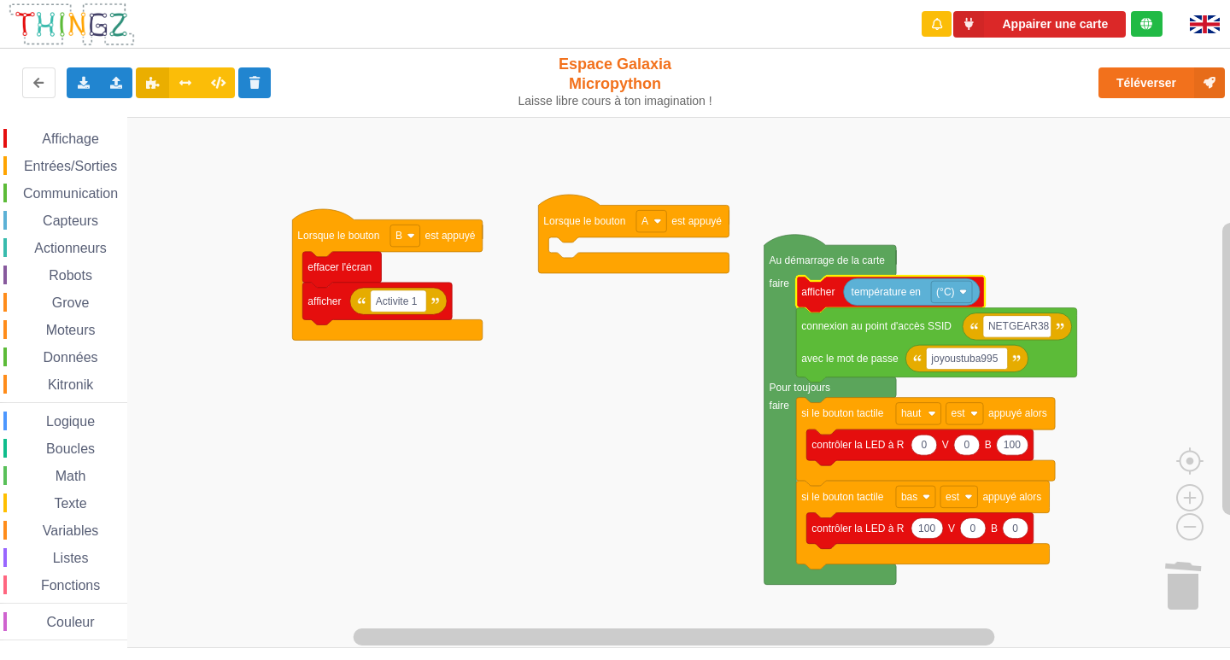
click at [44, 126] on div "Affichage Entrées/Sorties Communication Capteurs Actionneurs Robots Grove Moteu…" at bounding box center [63, 382] width 127 height 531
click at [59, 132] on span "Affichage" at bounding box center [70, 139] width 62 height 15
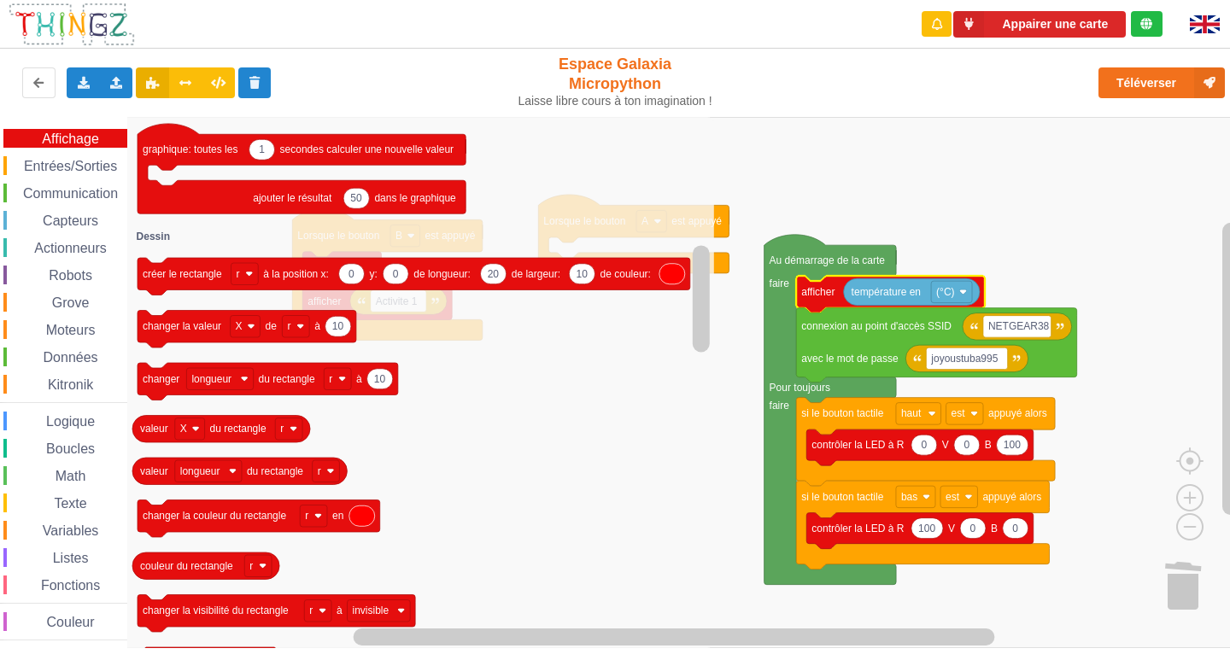
click at [846, 164] on rect "Espace de travail de Blocky" at bounding box center [621, 382] width 1242 height 531
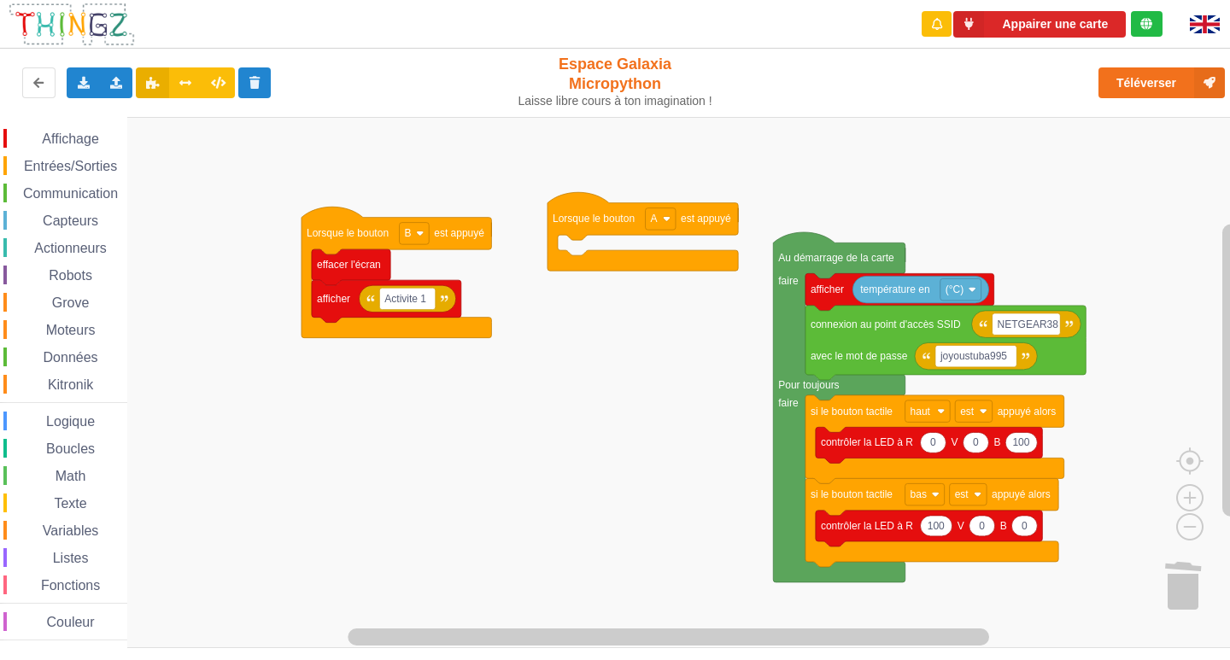
click at [78, 255] on div "Actionneurs" at bounding box center [65, 247] width 124 height 19
click at [636, 459] on rect "Espace de travail de Blocky" at bounding box center [621, 382] width 1242 height 531
click at [1216, 77] on icon at bounding box center [1209, 82] width 31 height 31
click at [36, 188] on span "Communication" at bounding box center [71, 193] width 100 height 15
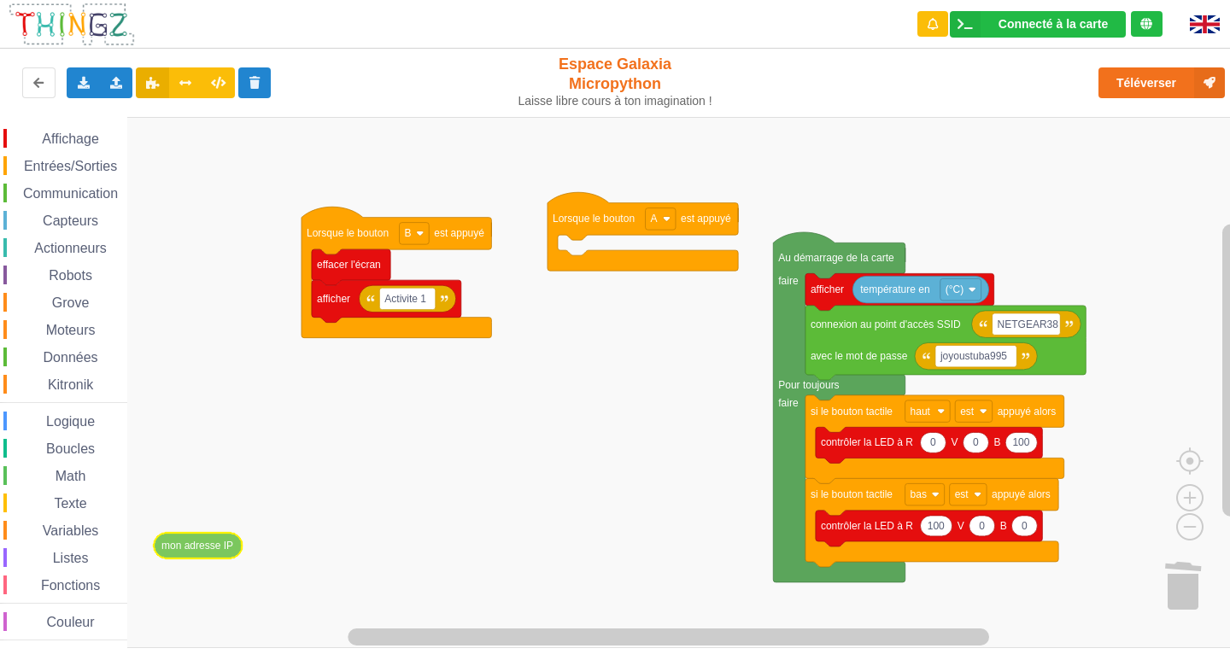
click at [177, 547] on div "Affichage Entrées/Sorties Communication Capteurs Actionneurs Robots Grove Moteu…" at bounding box center [621, 382] width 1242 height 531
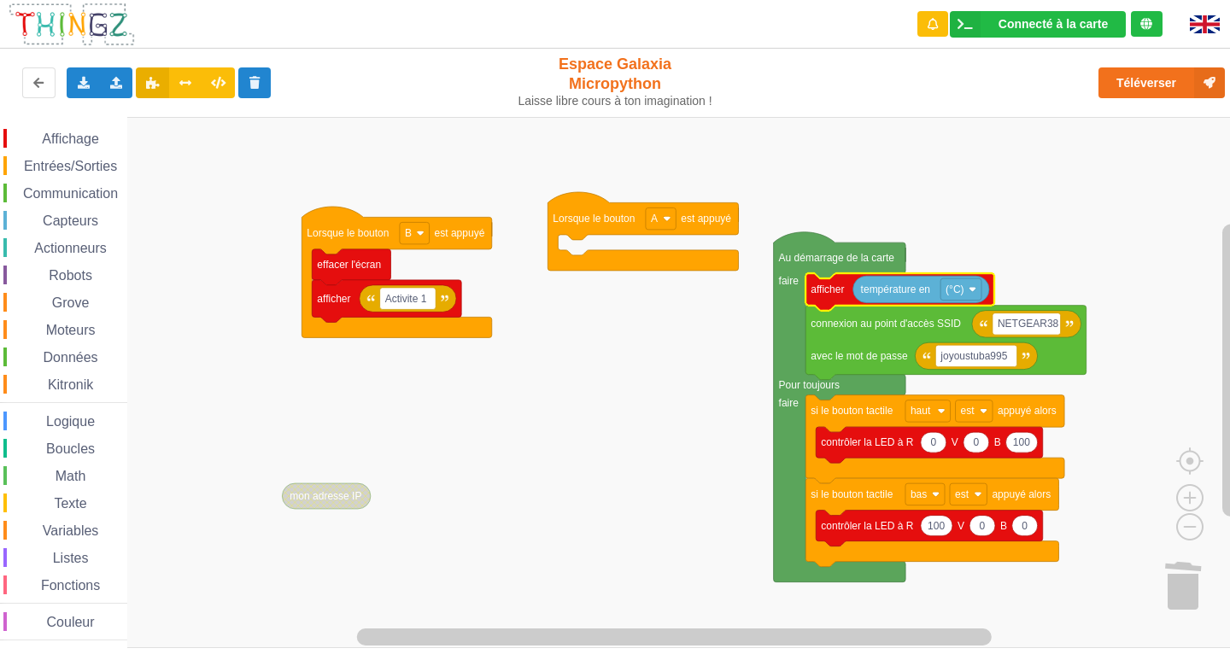
click at [835, 294] on text "afficher" at bounding box center [827, 290] width 33 height 12
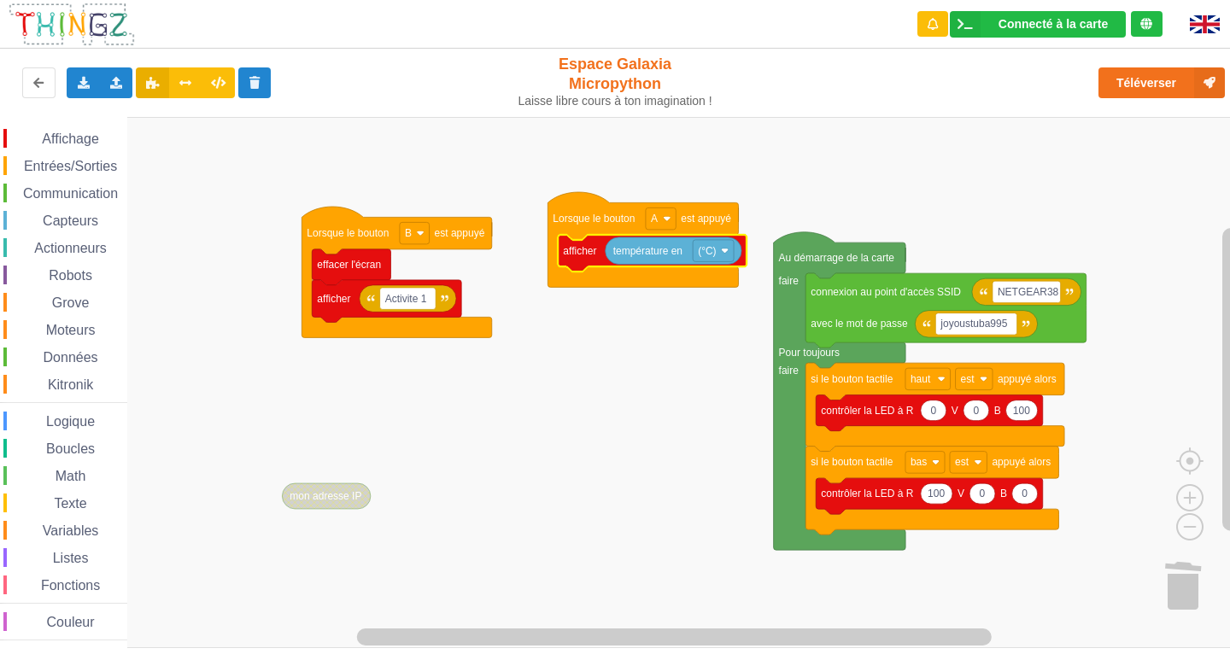
click at [85, 192] on span "Communication" at bounding box center [71, 193] width 100 height 15
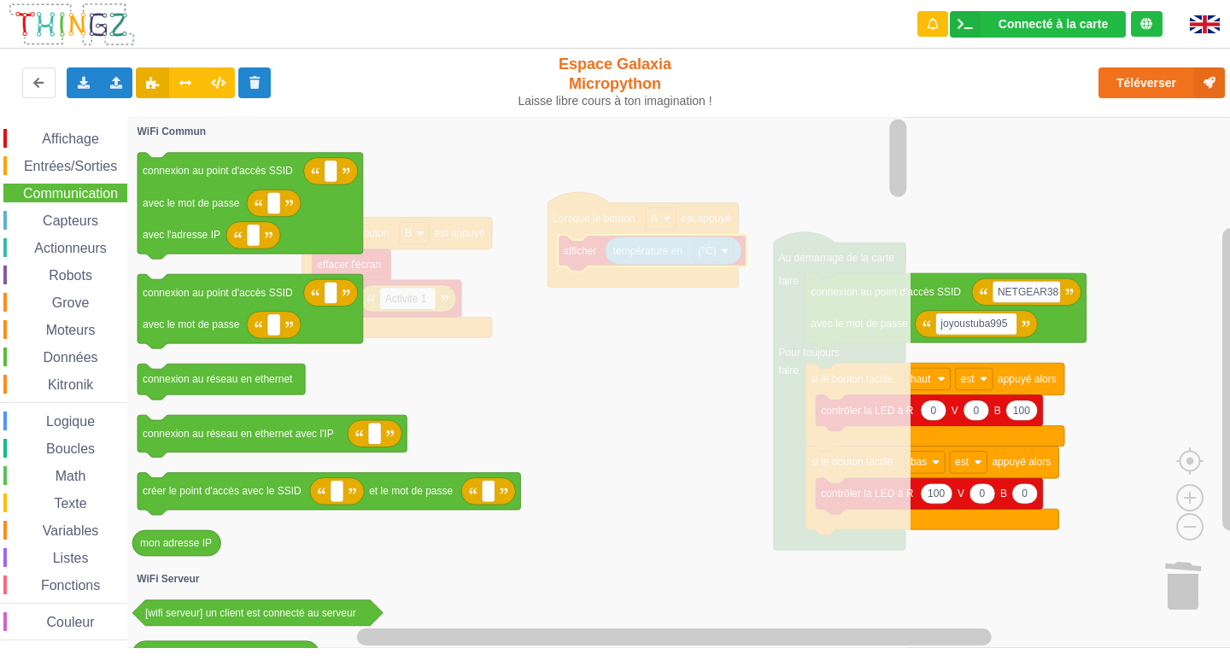
click at [97, 155] on div "Affichage Entrées/Sorties Communication Capteurs Actionneurs Robots Grove Moteu…" at bounding box center [63, 385] width 127 height 512
click at [95, 165] on span "Entrées/Sorties" at bounding box center [70, 166] width 98 height 15
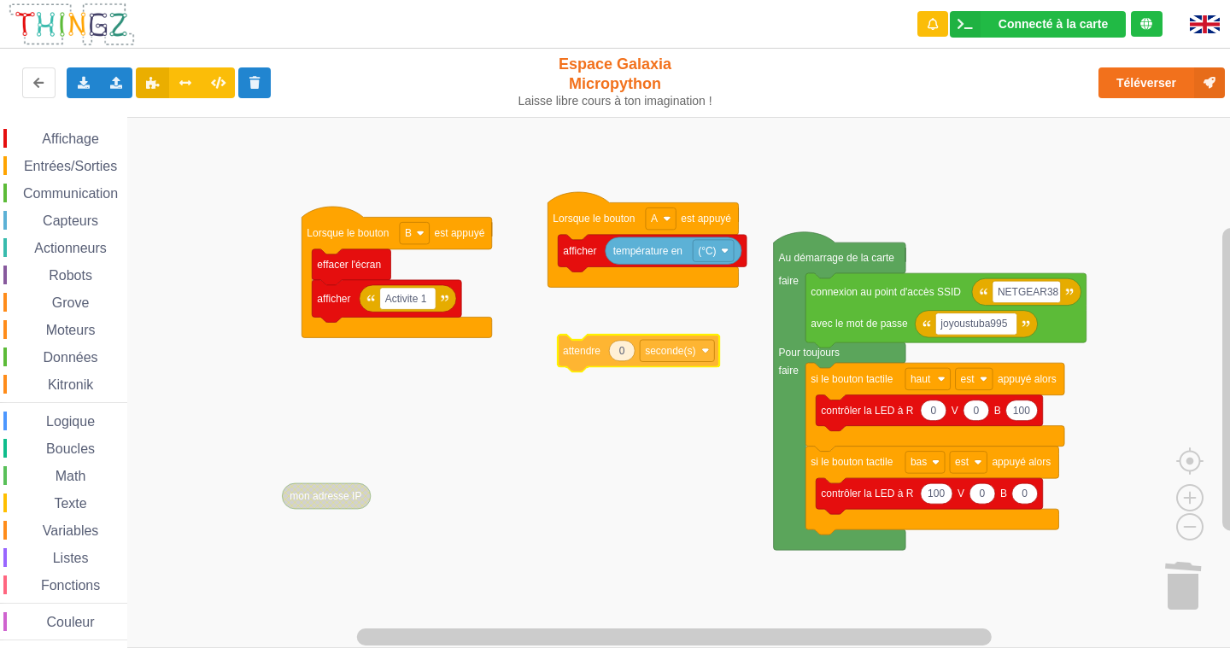
click at [609, 355] on div "Affichage Entrées/Sorties Communication Capteurs Actionneurs Robots Grove Moteu…" at bounding box center [621, 382] width 1242 height 531
click at [622, 355] on text "0" at bounding box center [622, 351] width 6 height 12
type input "10"
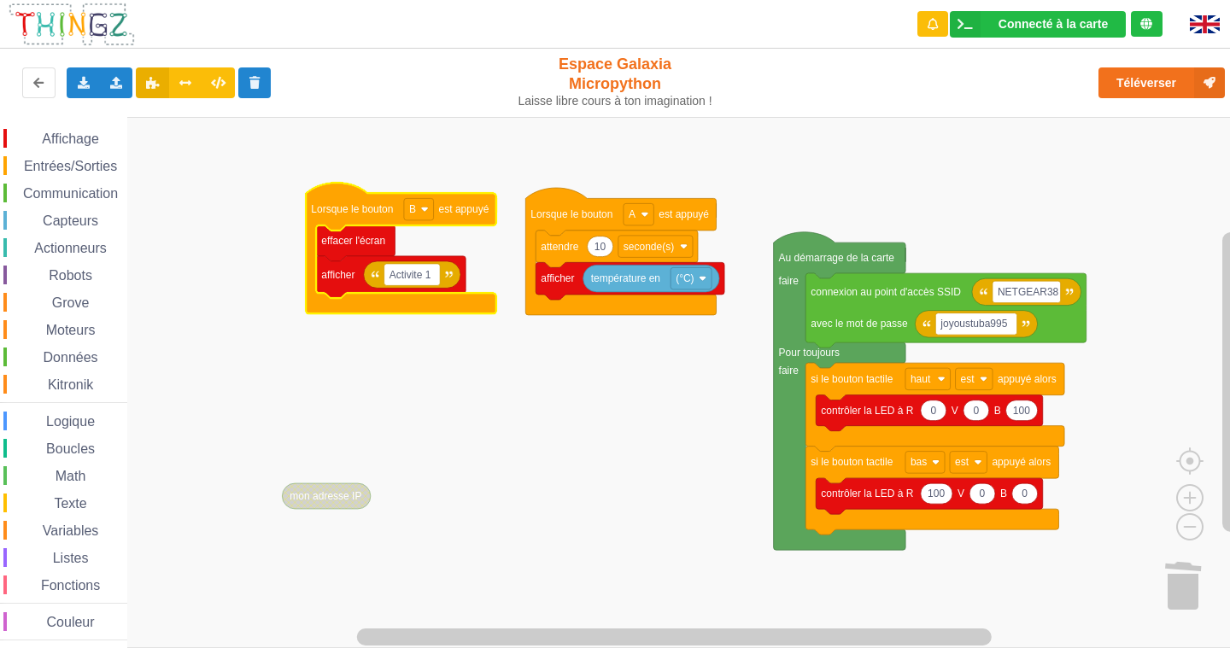
click at [89, 166] on span "Entrées/Sorties" at bounding box center [70, 166] width 98 height 15
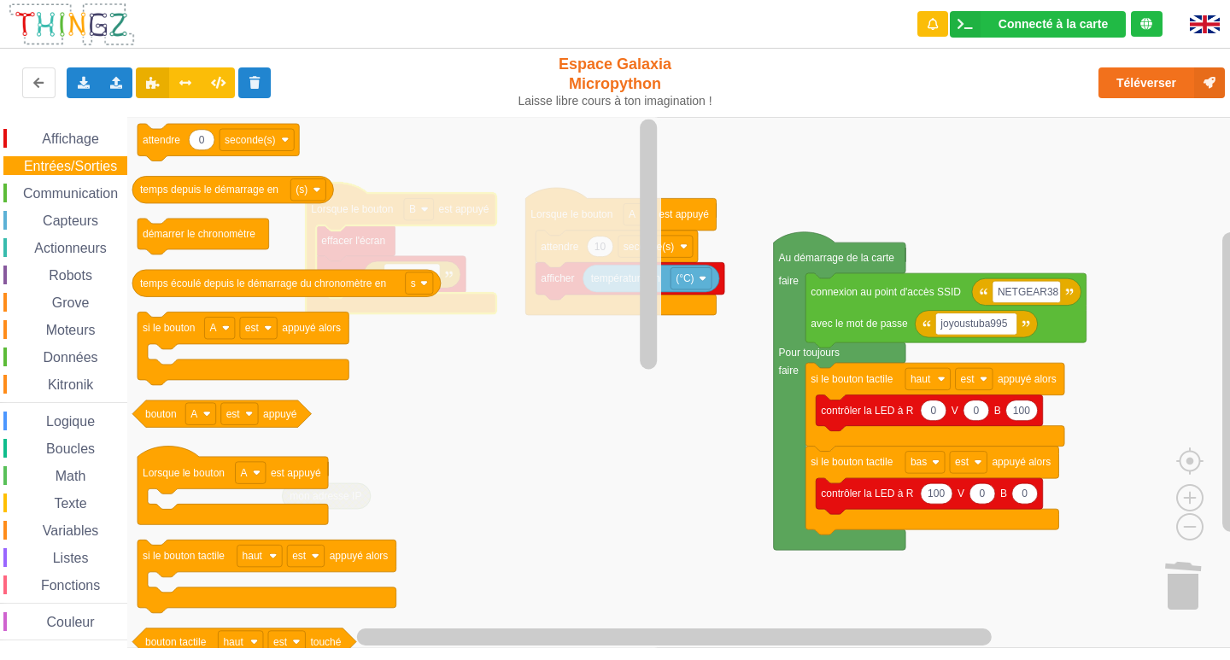
click at [89, 139] on span "Affichage" at bounding box center [70, 139] width 62 height 15
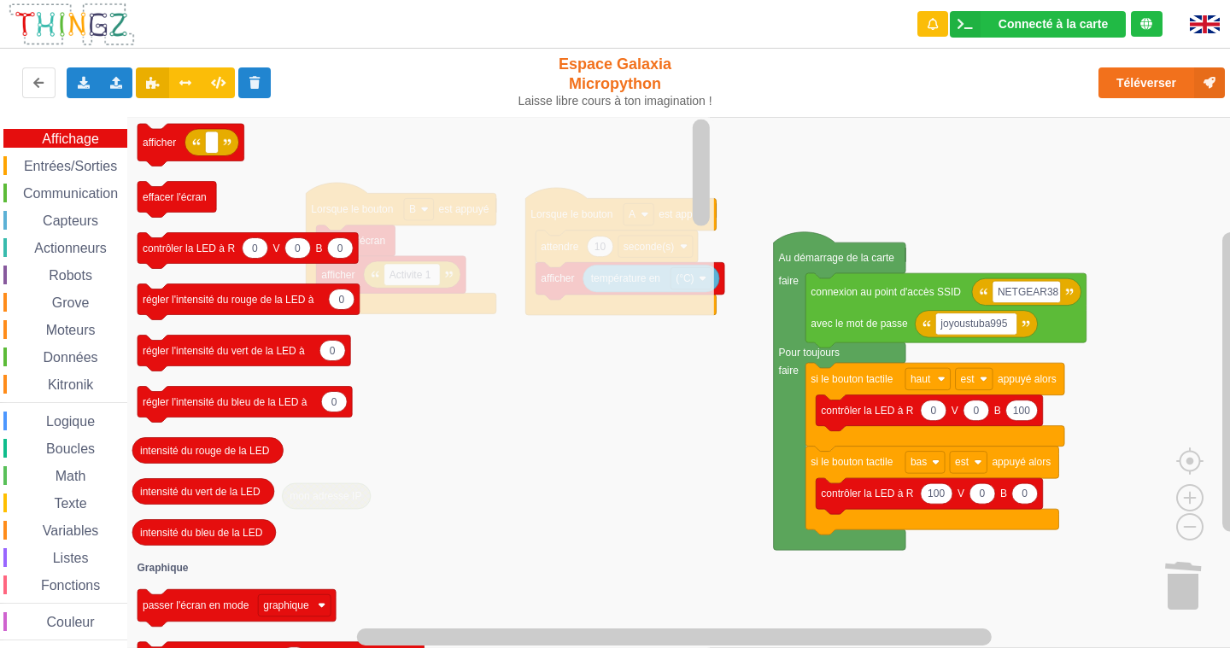
click at [239, 188] on icon "afficher effacer l'écran 0 0 0 contrôler la LED à R V B 0 régler l'intensité du…" at bounding box center [420, 382] width 587 height 531
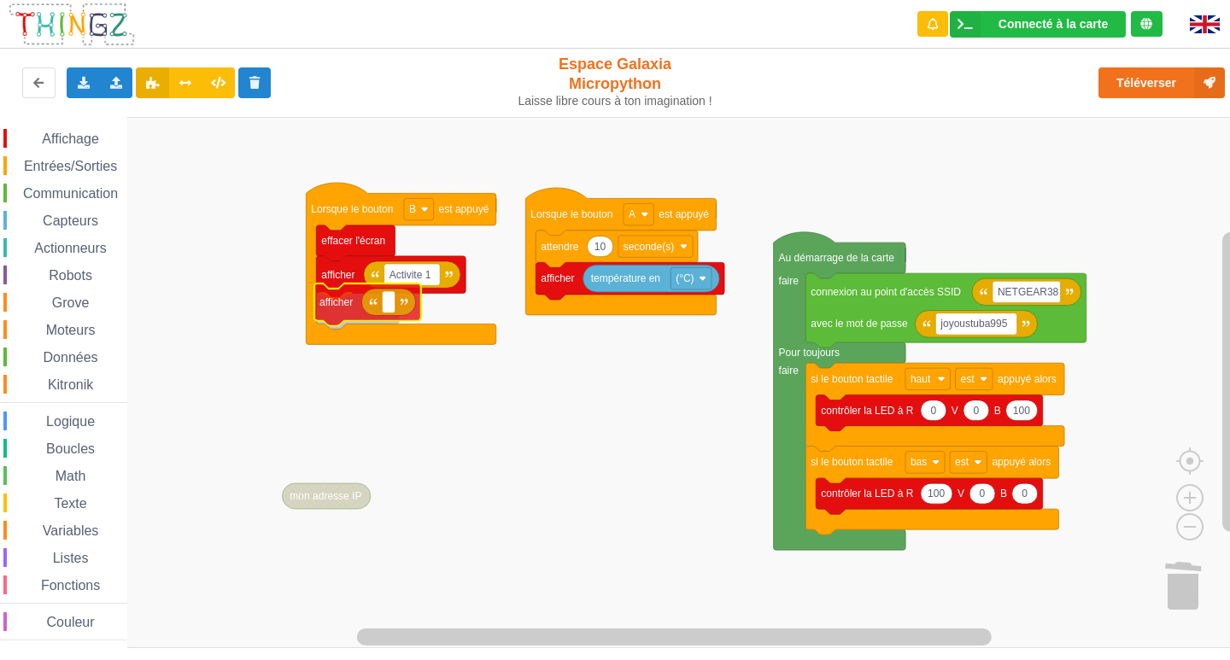
click at [351, 301] on div "Affichage Entrées/Sorties Communication Capteurs Actionneurs Robots Grove Moteu…" at bounding box center [621, 382] width 1242 height 531
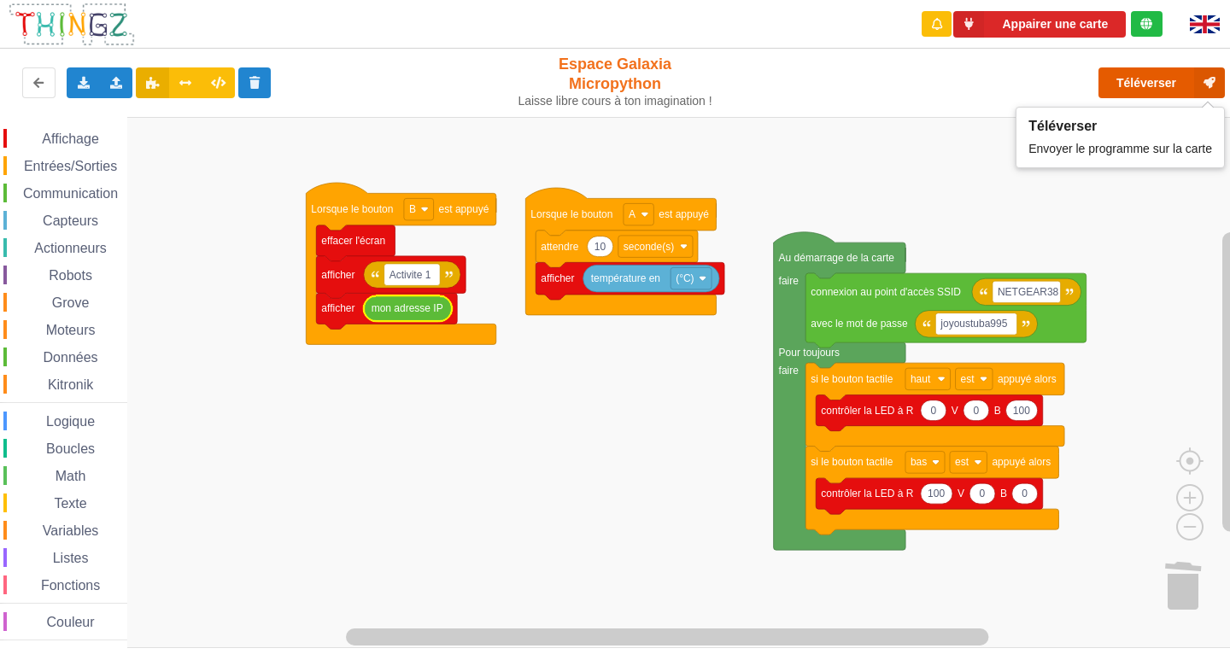
click at [1152, 84] on button "Téléverser" at bounding box center [1162, 82] width 126 height 31
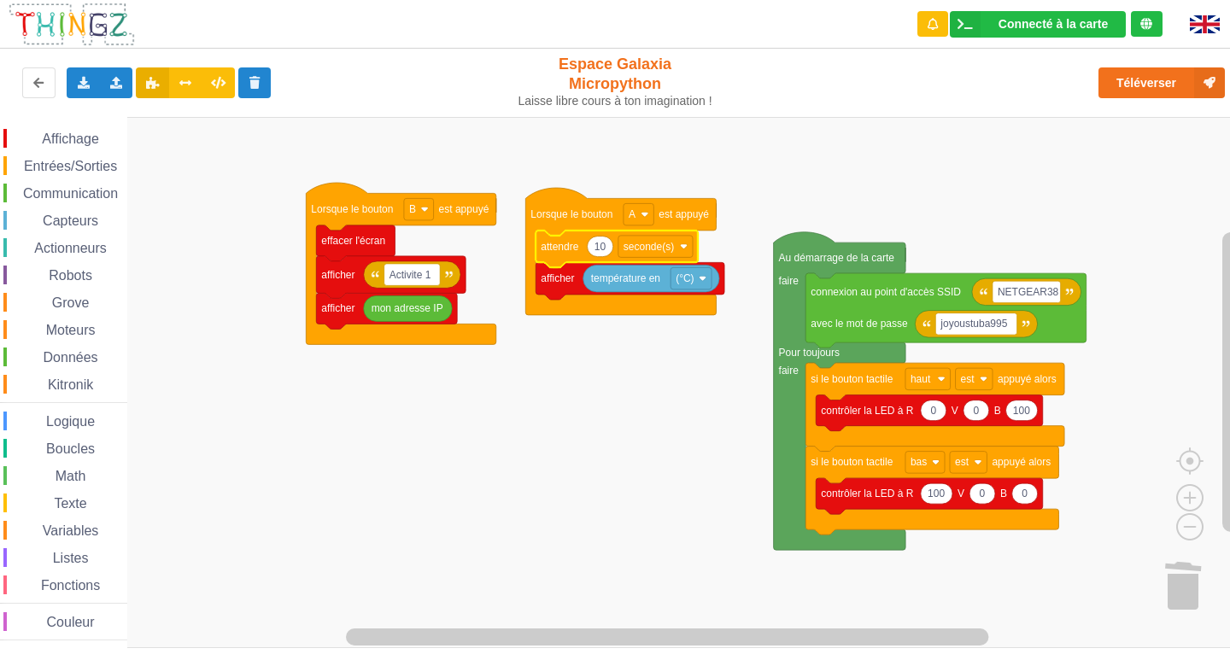
click at [611, 343] on rect "Espace de travail de Blocky" at bounding box center [621, 382] width 1242 height 531
click at [95, 155] on div "Affichage Entrées/Sorties Communication Capteurs Actionneurs Robots Grove Moteu…" at bounding box center [63, 385] width 127 height 512
click at [96, 158] on div "Entrées/Sorties" at bounding box center [65, 165] width 124 height 19
click at [731, 383] on rect "Espace de travail de Blocky" at bounding box center [621, 382] width 1242 height 531
click at [57, 168] on span "Entrées/Sorties" at bounding box center [70, 166] width 98 height 15
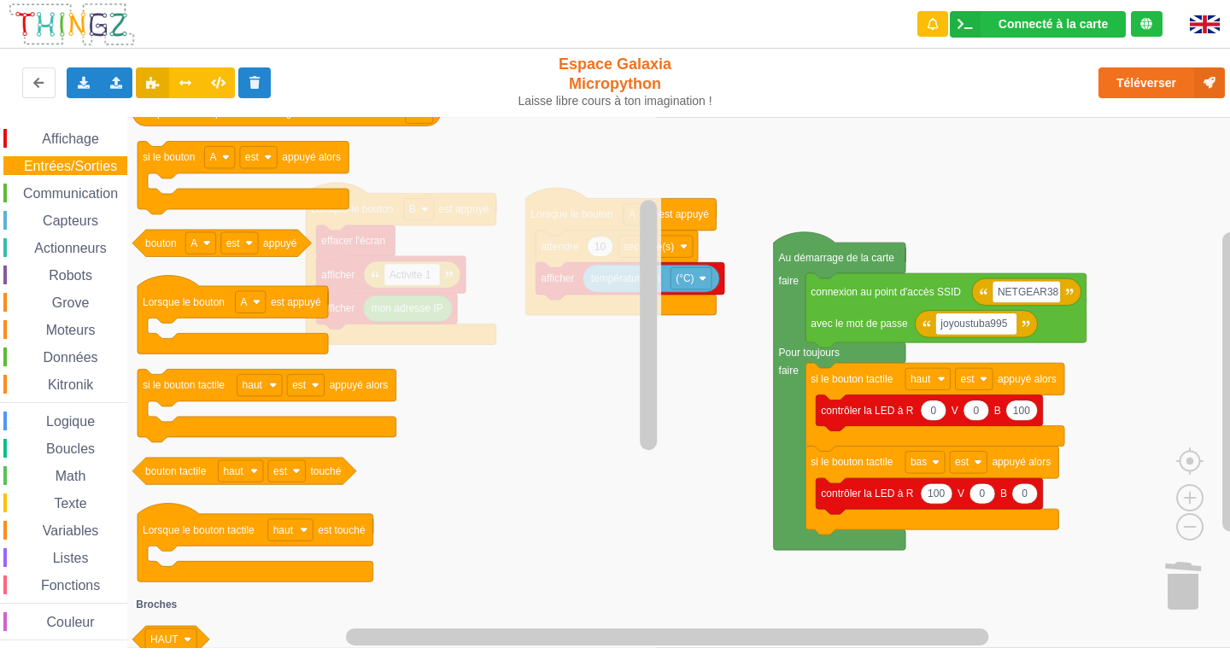
click at [698, 353] on rect "Espace de travail de Blocky" at bounding box center [621, 382] width 1242 height 531
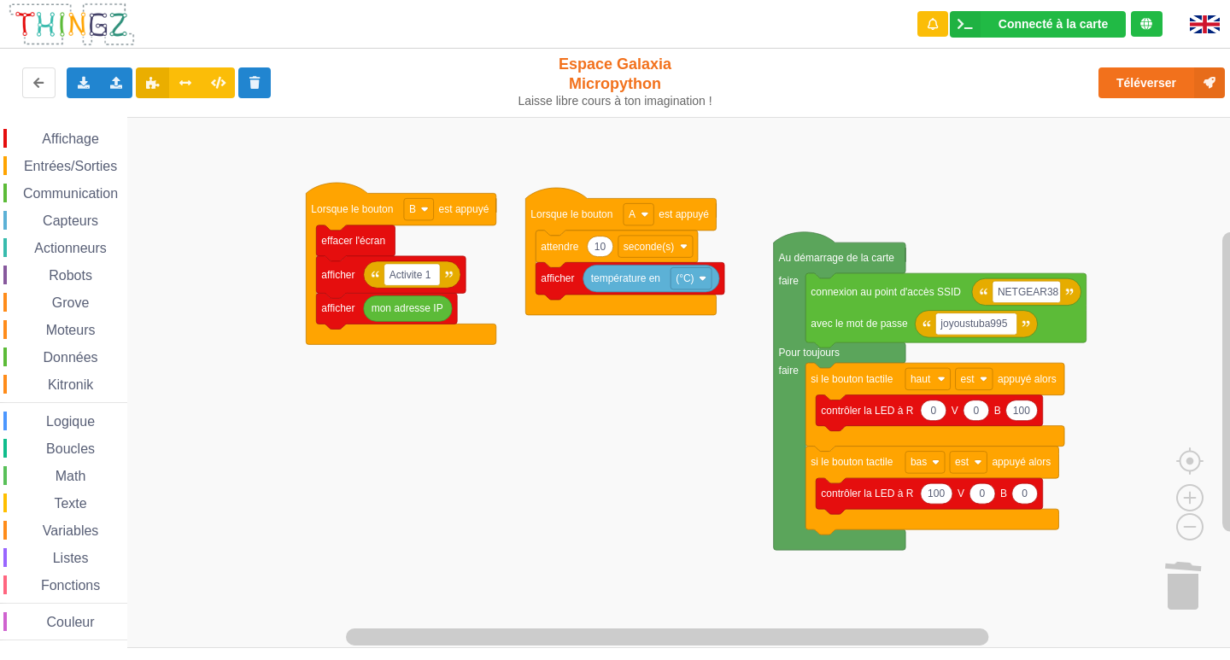
click at [603, 253] on text "10" at bounding box center [601, 247] width 12 height 12
type input "5"
click at [607, 335] on rect "Espace de travail de Blocky" at bounding box center [621, 382] width 1242 height 531
click at [73, 160] on span "Entrées/Sorties" at bounding box center [70, 166] width 98 height 15
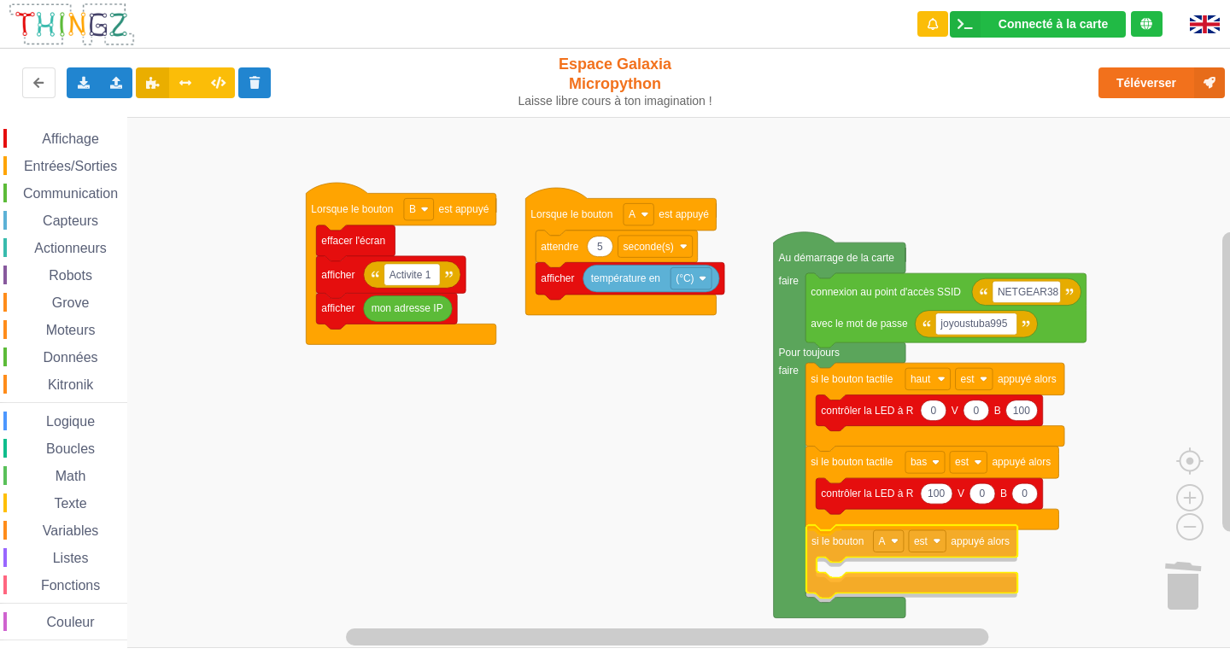
click at [845, 548] on div "Affichage Entrées/Sorties Communication Capteurs Actionneurs Robots Grove Moteu…" at bounding box center [621, 382] width 1242 height 531
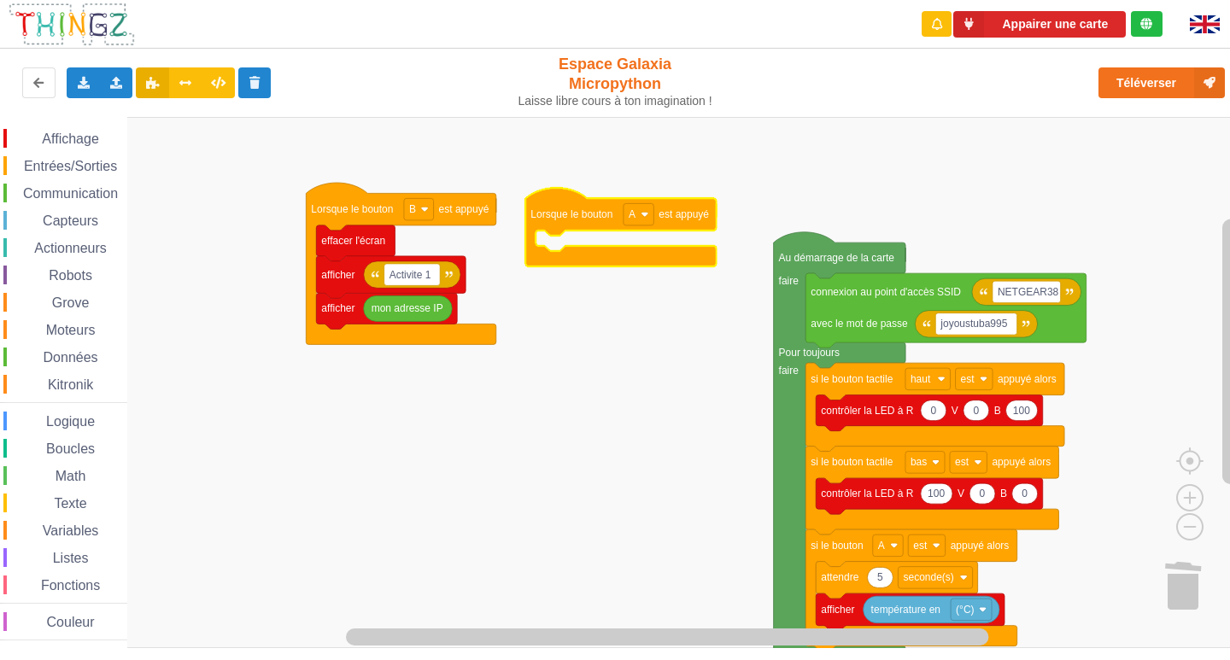
click at [1194, 62] on div "Téléverser" at bounding box center [985, 83] width 506 height 55
click at [1211, 81] on icon at bounding box center [1209, 82] width 31 height 31
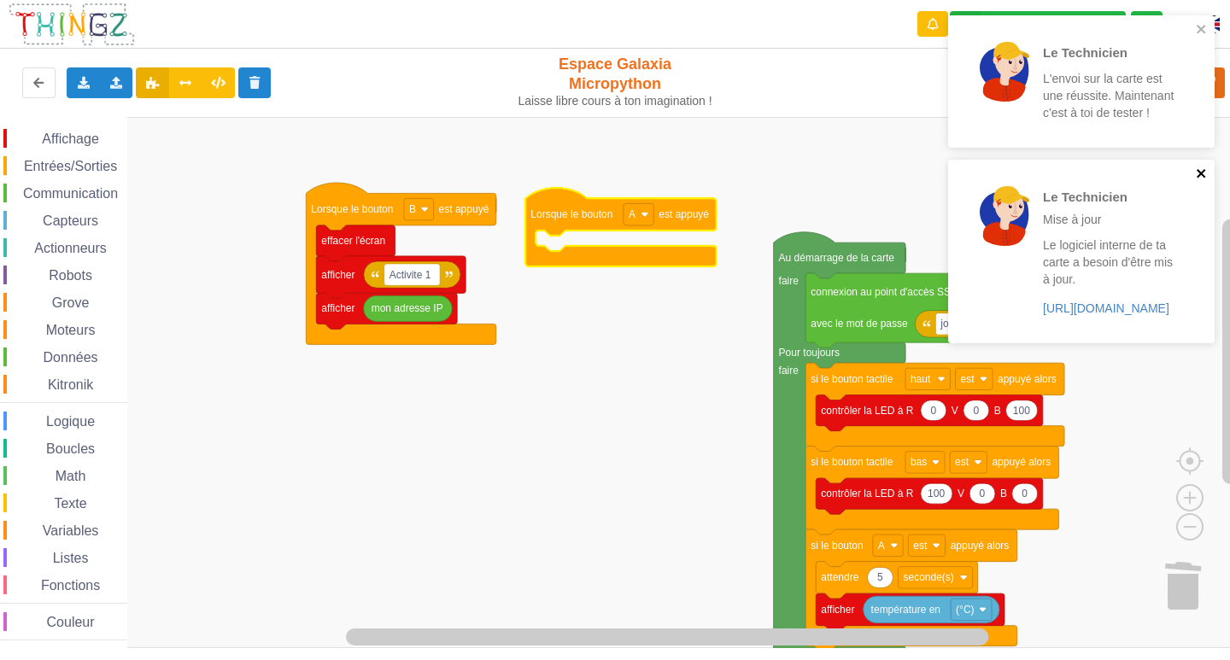
click at [1200, 173] on icon "close" at bounding box center [1201, 173] width 9 height 9
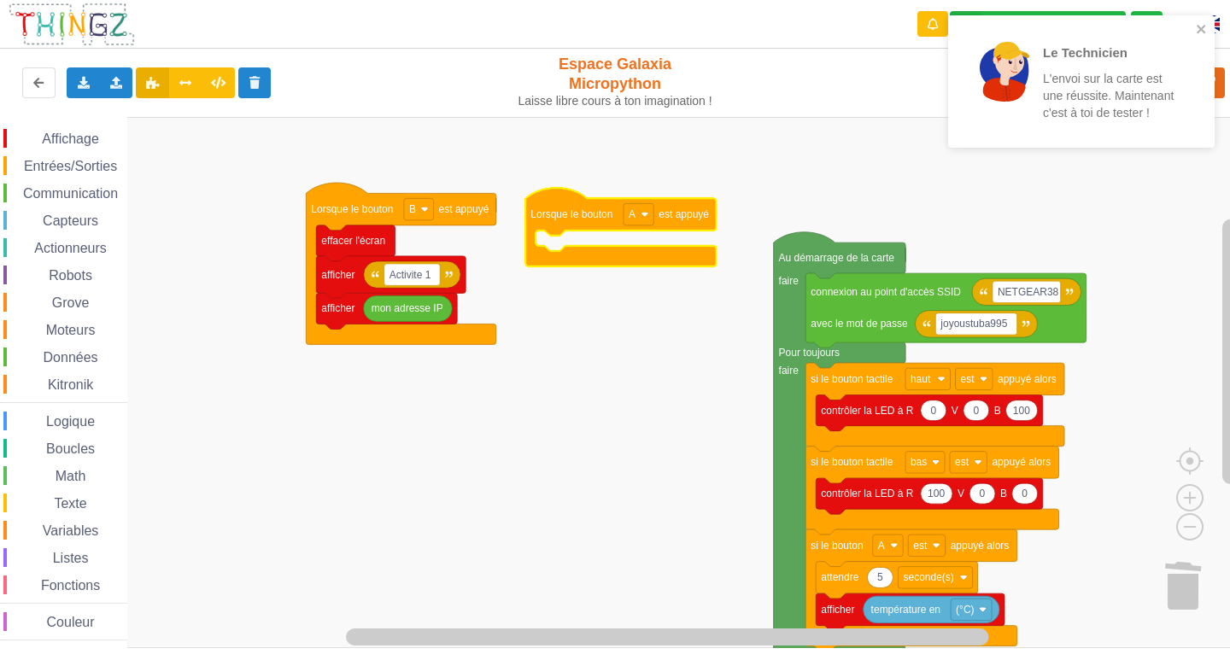
click at [1199, 19] on div "Le Technicien L'envoi sur la carte est une réussite. Maintenant c'est à toi de …" at bounding box center [1081, 81] width 267 height 132
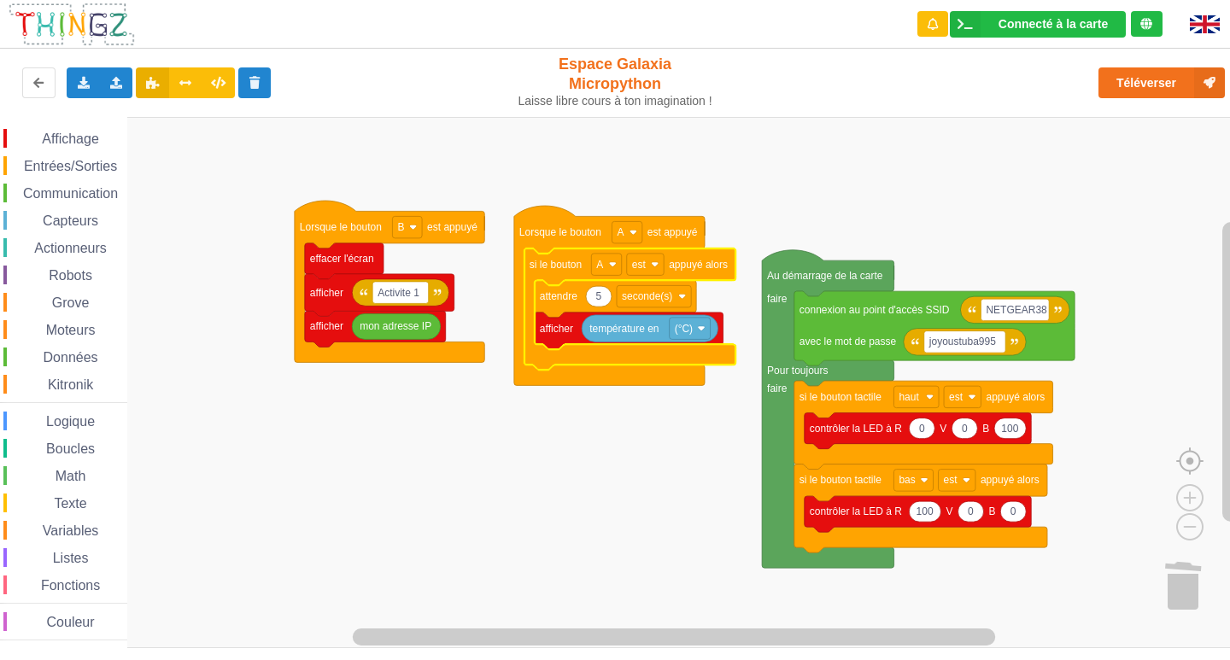
click at [1188, 467] on image "Espace de travail de Blocky" at bounding box center [1217, 422] width 82 height 106
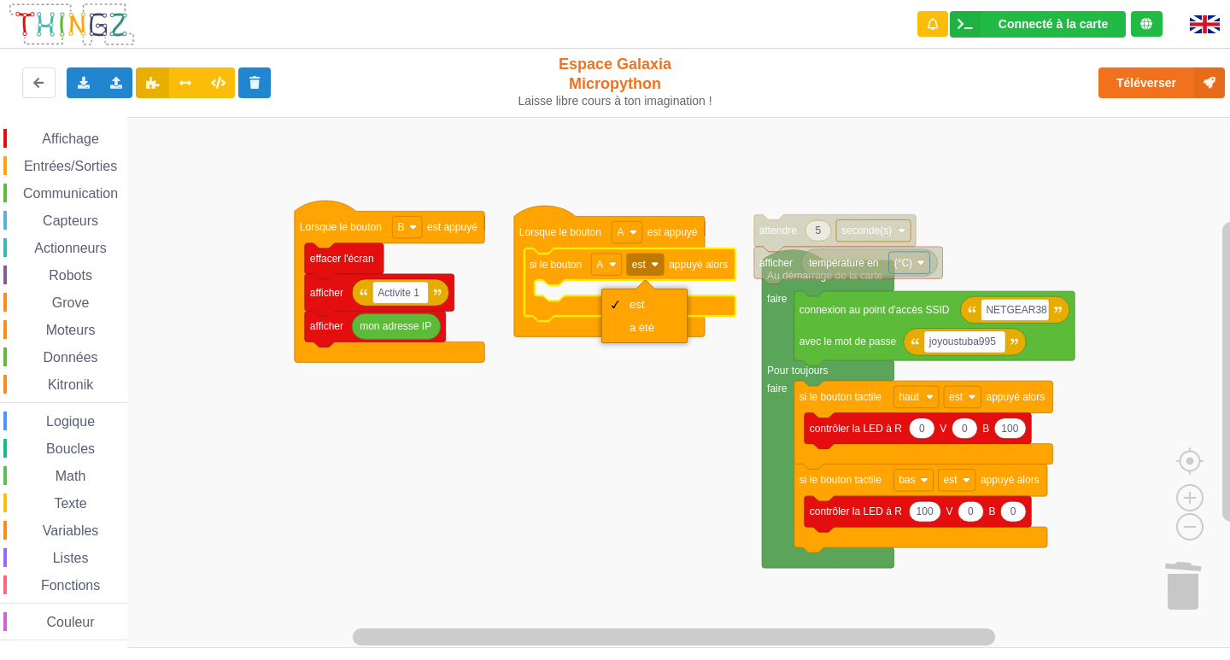
click at [560, 255] on icon "Espace de travail de Blocky" at bounding box center [630, 285] width 211 height 73
click at [569, 263] on text "si le bouton" at bounding box center [556, 265] width 52 height 12
click at [568, 268] on text "si le bouton" at bounding box center [556, 265] width 52 height 12
click at [648, 264] on rect "Espace de travail de Blocky" at bounding box center [645, 265] width 37 height 22
click at [650, 322] on div "a été" at bounding box center [650, 327] width 41 height 13
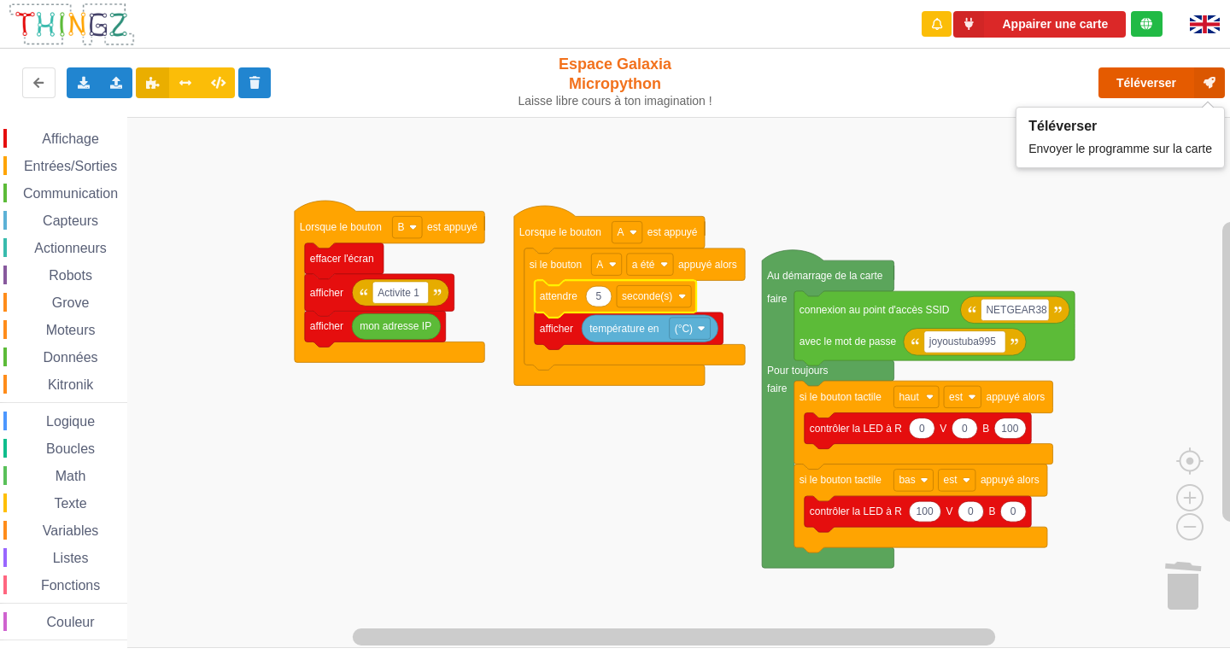
click at [1194, 84] on button "Téléverser" at bounding box center [1162, 82] width 126 height 31
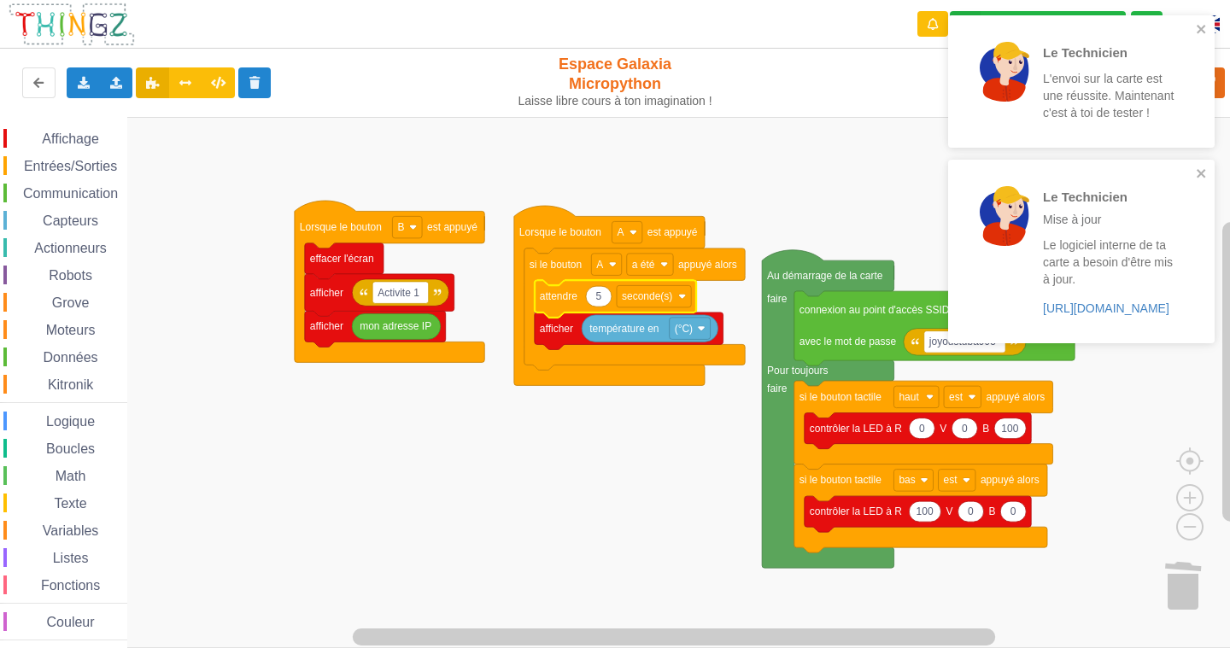
click at [1212, 180] on div "Le Technicien Mise à jour Le logiciel interne de ta carte a besoin d'être mis à…" at bounding box center [1081, 251] width 267 height 183
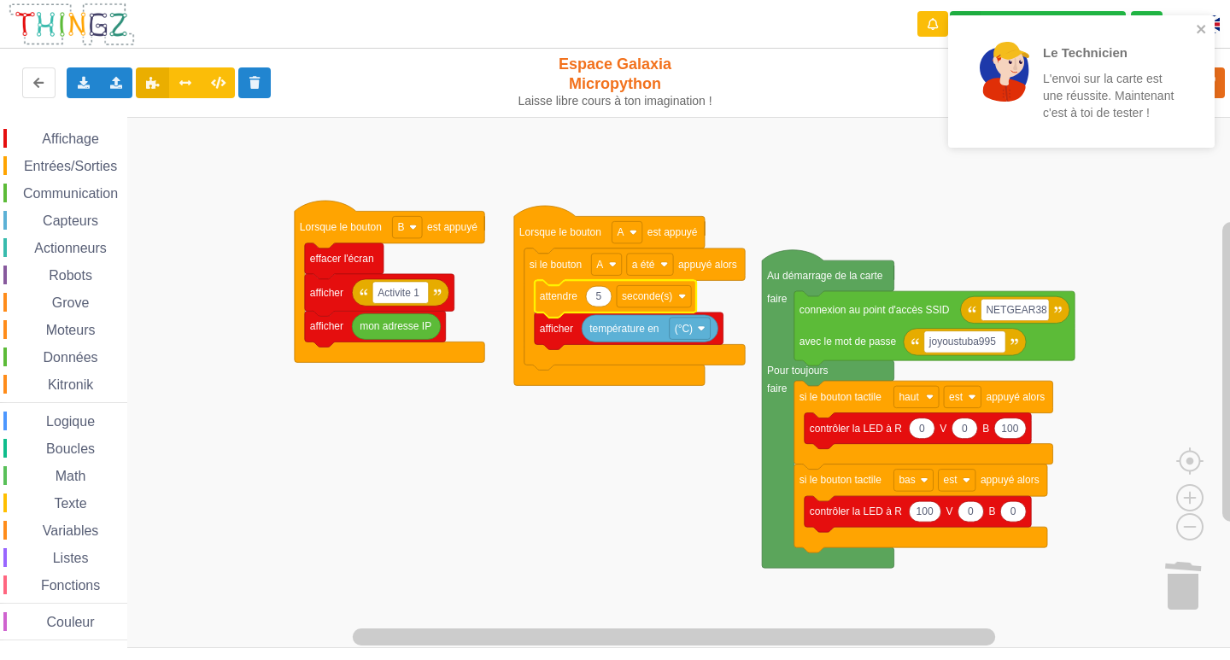
click at [1194, 28] on div "Le Technicien L'envoi sur la carte est une réussite. Maintenant c'est à toi de …" at bounding box center [1075, 81] width 241 height 119
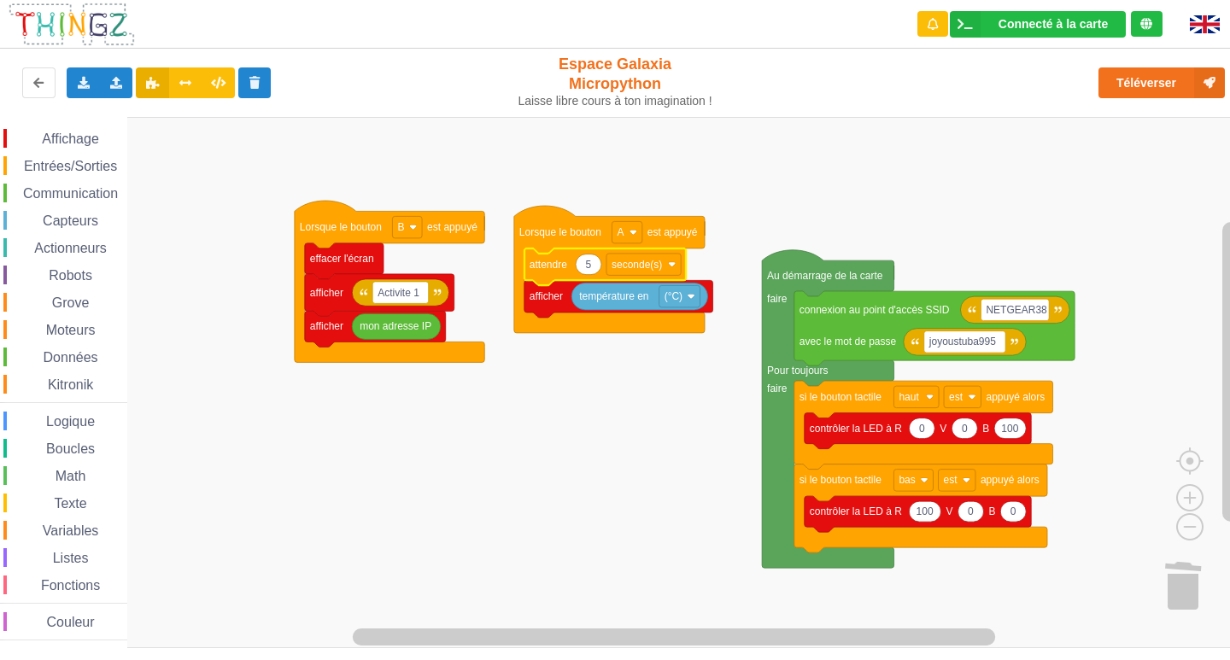
click at [51, 161] on span "Entrées/Sorties" at bounding box center [70, 166] width 98 height 15
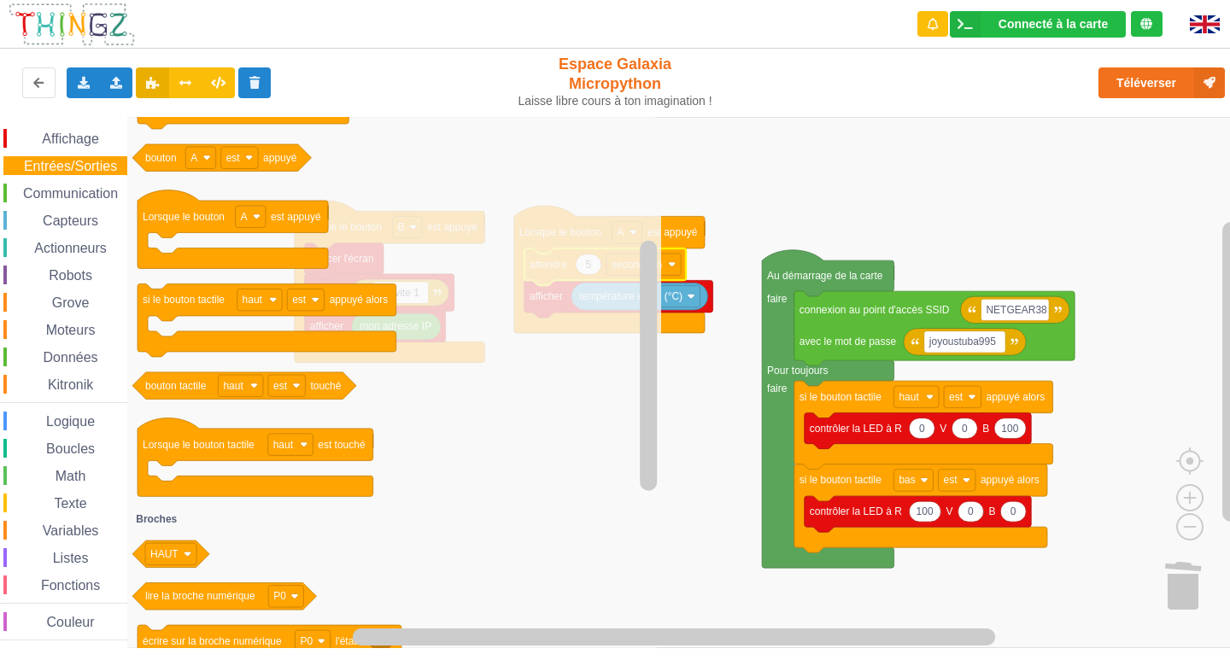
click at [809, 154] on rect "Espace de travail de Blocky" at bounding box center [621, 382] width 1242 height 531
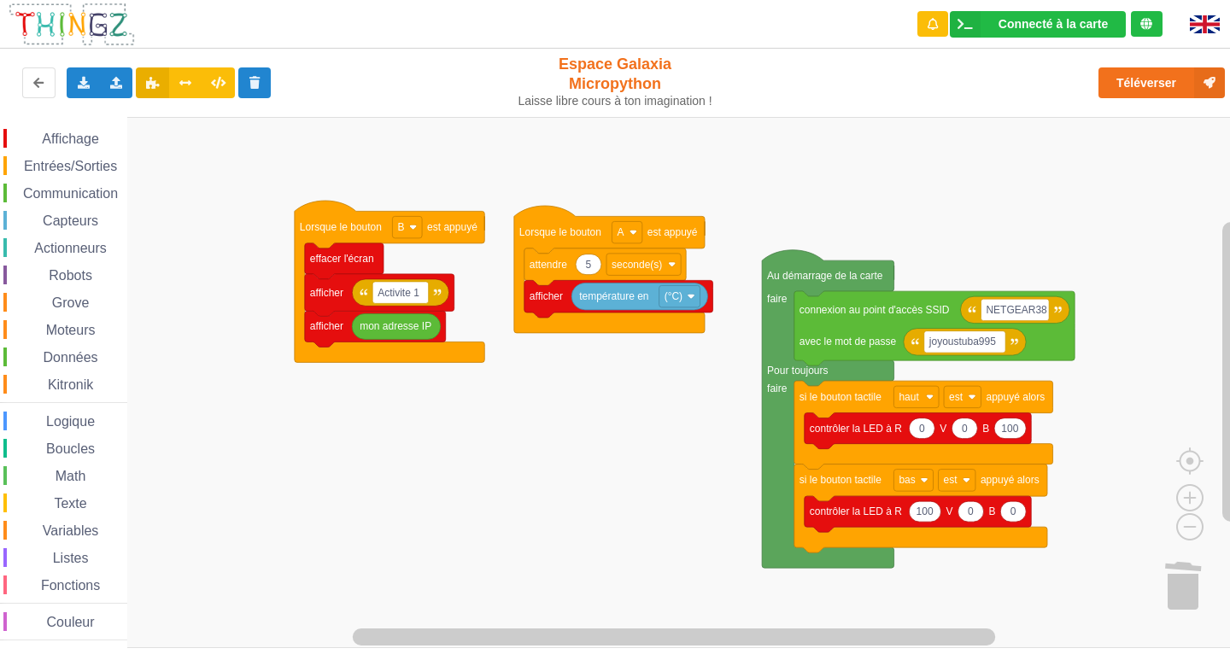
click at [66, 145] on span "Affichage" at bounding box center [70, 139] width 62 height 15
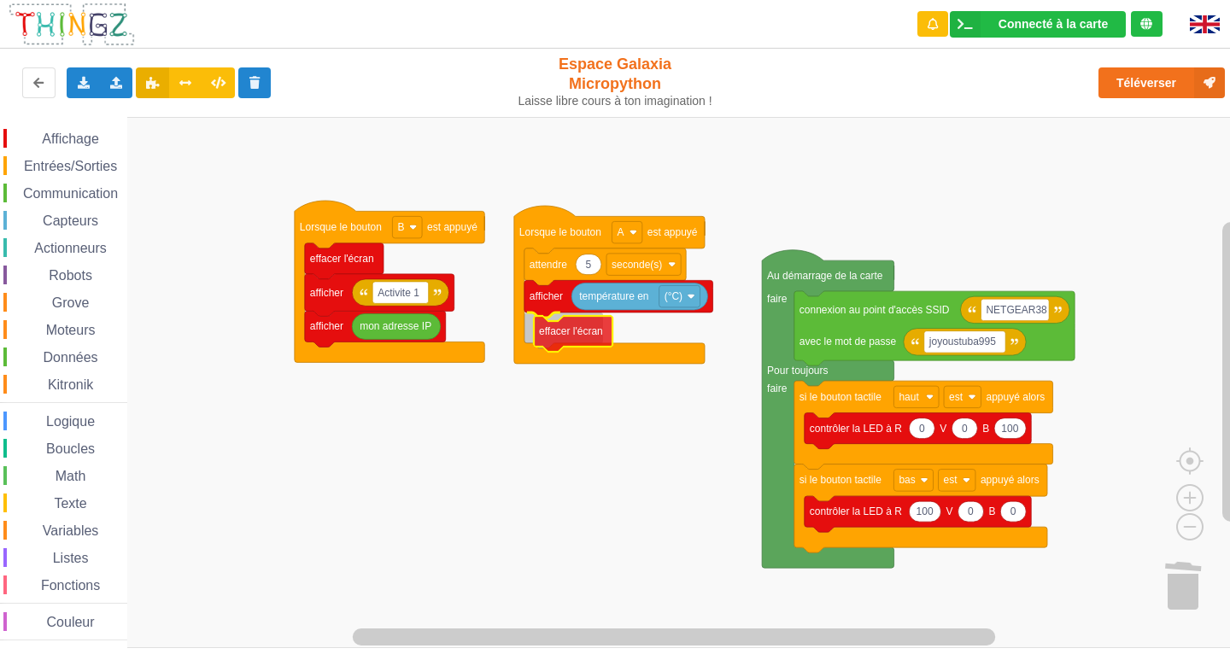
click at [563, 341] on div "Affichage Entrées/Sorties Communication Capteurs Actionneurs Robots Grove Moteu…" at bounding box center [621, 382] width 1242 height 531
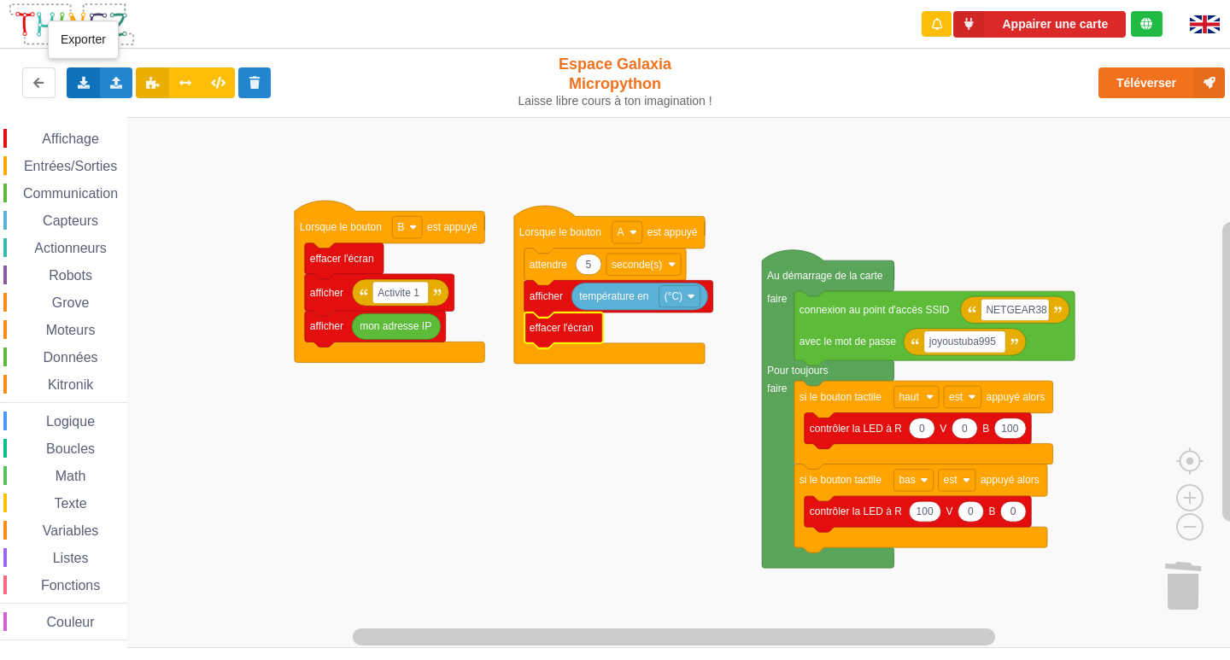
click at [84, 79] on icon at bounding box center [83, 82] width 15 height 10
click at [168, 107] on div "Exporter l'assemblage de blocs" at bounding box center [222, 114] width 311 height 31
